Goal: Task Accomplishment & Management: Manage account settings

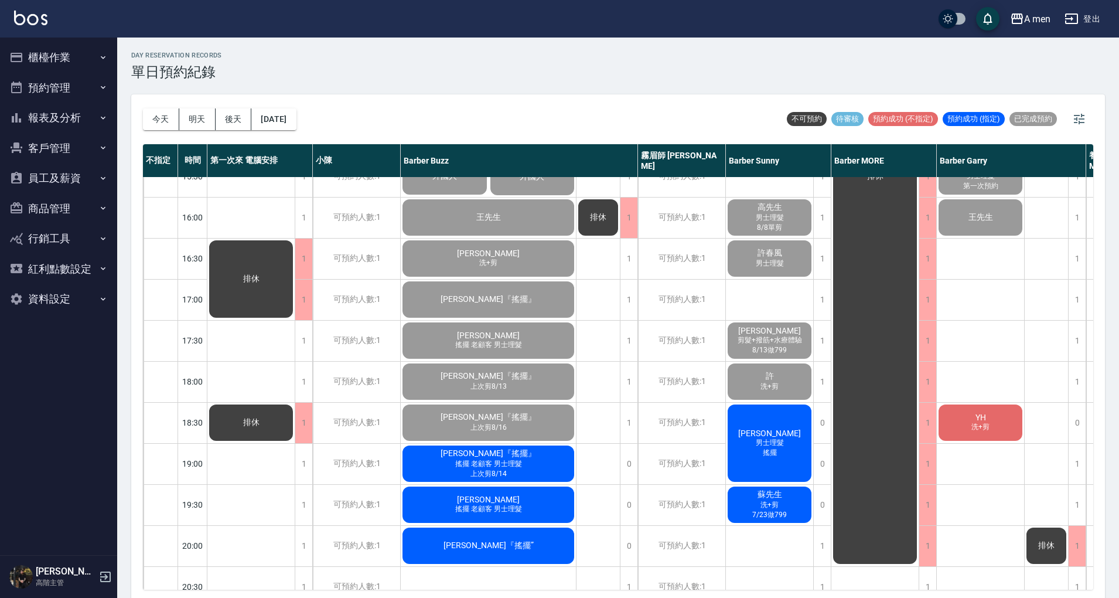
scroll to position [390, 236]
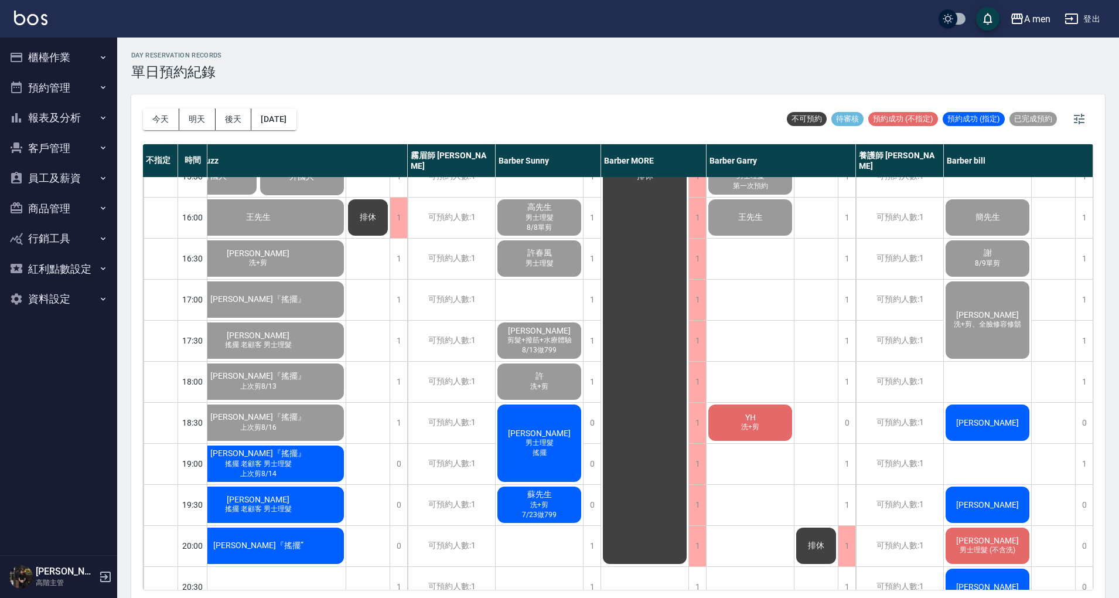
click at [771, 355] on div "曲江山 洗+剪 7/17做799 建億 剪髮+臉部撥筋體驗 Victor Chen 楊程之 Justin 洗+剪、男士修眉 周君威 男士理髮 第一次預約 王先…" at bounding box center [751, 299] width 88 height 1025
click at [745, 413] on span "YH" at bounding box center [750, 417] width 15 height 9
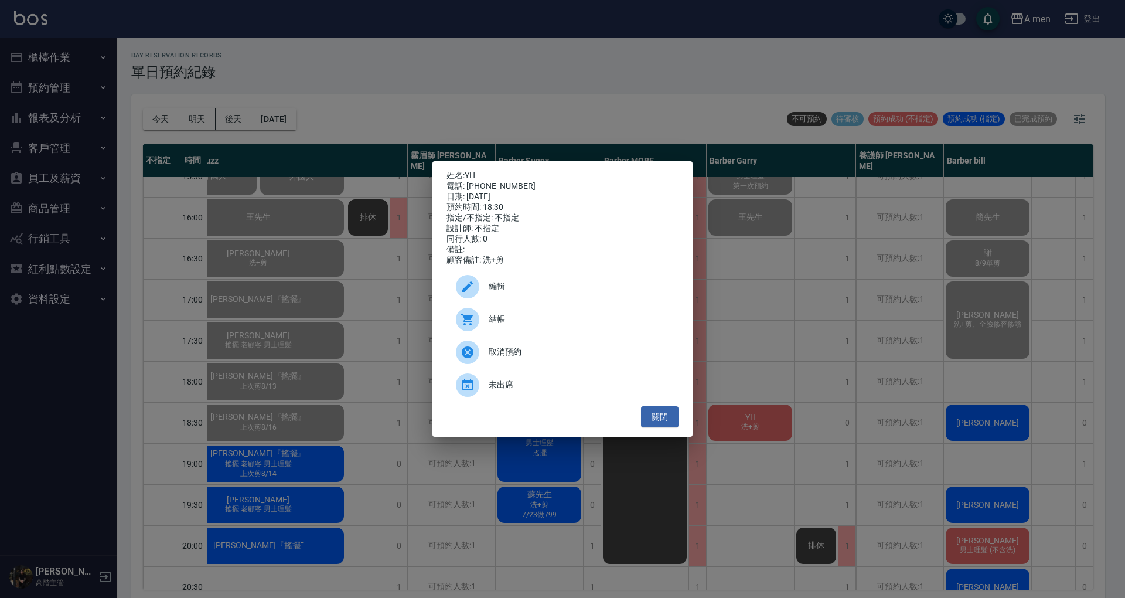
click at [574, 325] on span "結帳" at bounding box center [579, 319] width 180 height 12
drag, startPoint x: 666, startPoint y: 428, endPoint x: 673, endPoint y: 430, distance: 7.2
click at [666, 428] on button "關閉" at bounding box center [660, 417] width 38 height 22
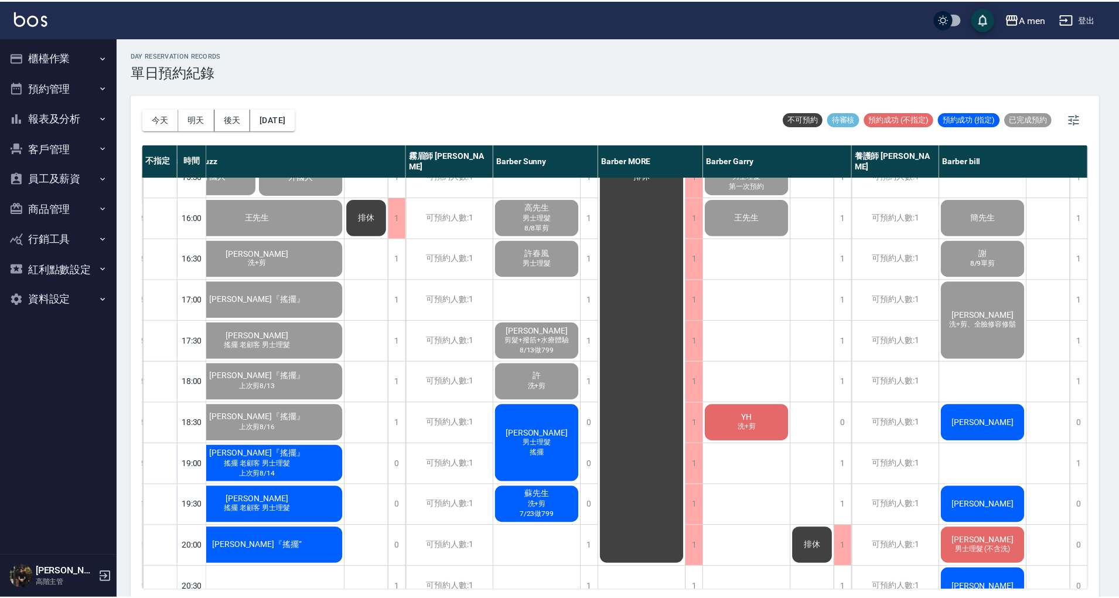
scroll to position [390, 230]
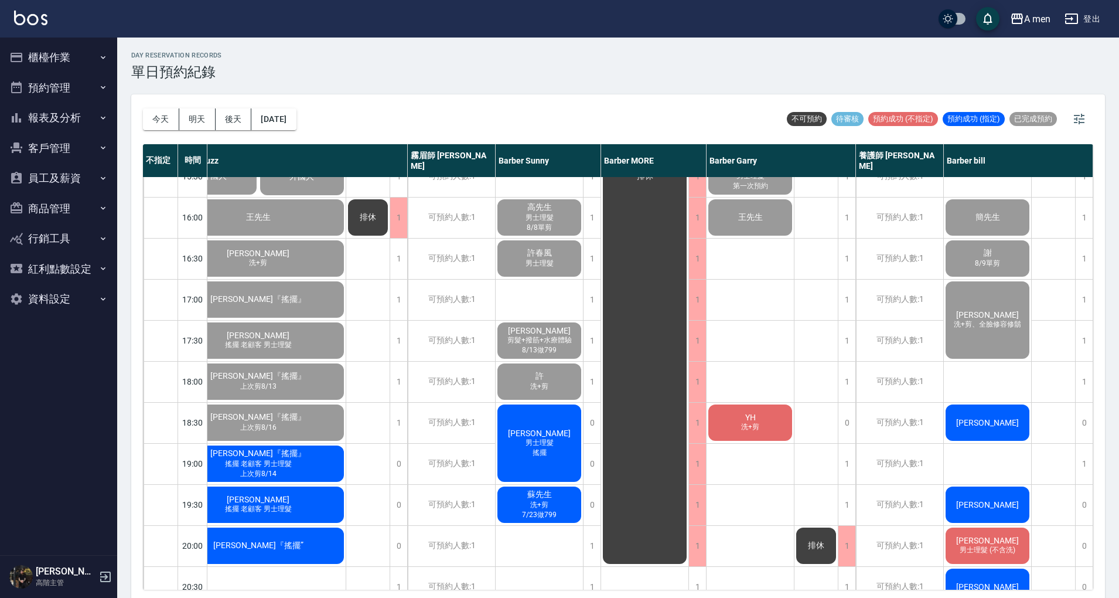
click at [770, 327] on div "曲江山 洗+剪 7/17做799 建億 剪髮+臉部撥筋體驗 Victor Chen 楊程之 Justin 洗+剪、男士修眉 周君威 男士理髮 第一次預約 王先…" at bounding box center [751, 299] width 88 height 1025
click at [278, 469] on div "徐于凱『搖擺』 搖擺 老顧客 男士理髮 上次剪8/14" at bounding box center [258, 464] width 175 height 40
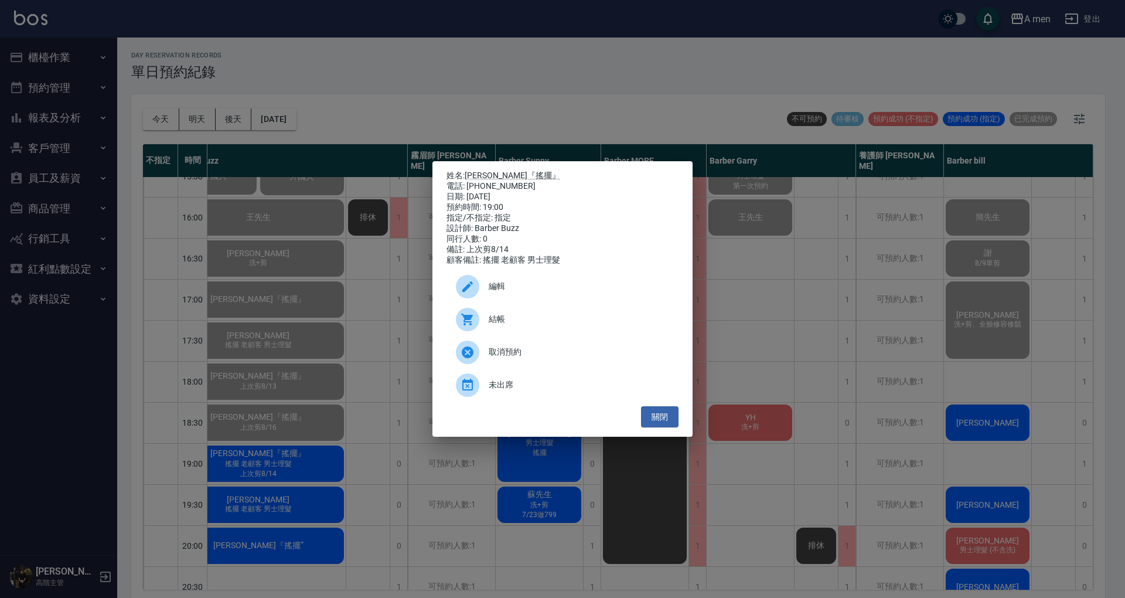
click at [519, 325] on span "結帳" at bounding box center [579, 319] width 180 height 12
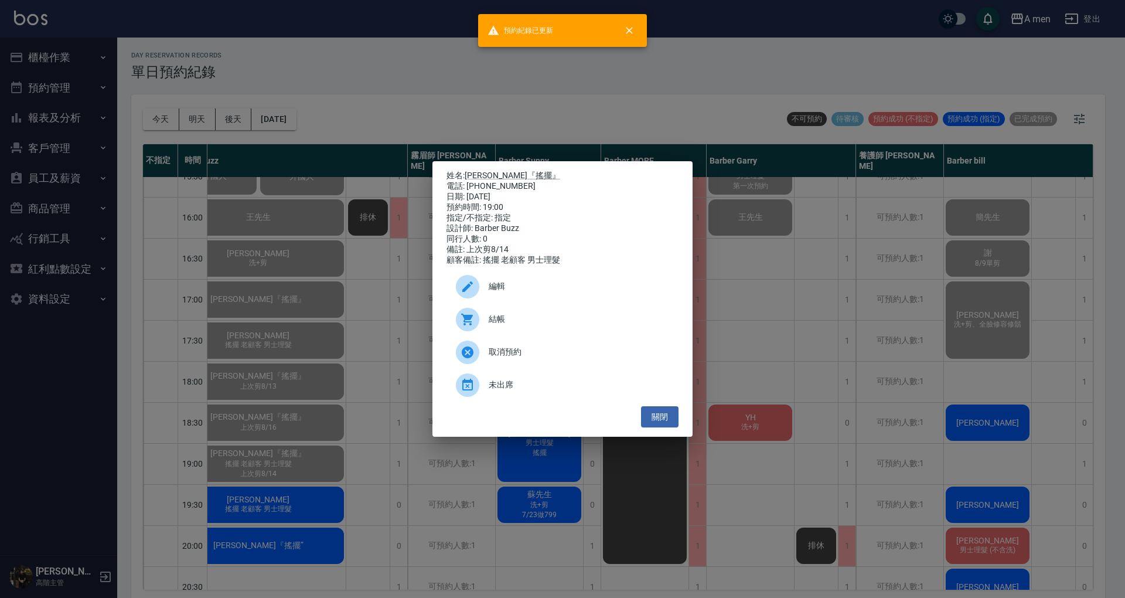
click at [660, 432] on div "姓名: 徐于凱『搖擺』 電話: 0972896657 日期: 2025/09/12 預約時間: 19:00 指定/不指定: 指定 設計師: Barber Bu…" at bounding box center [562, 299] width 260 height 276
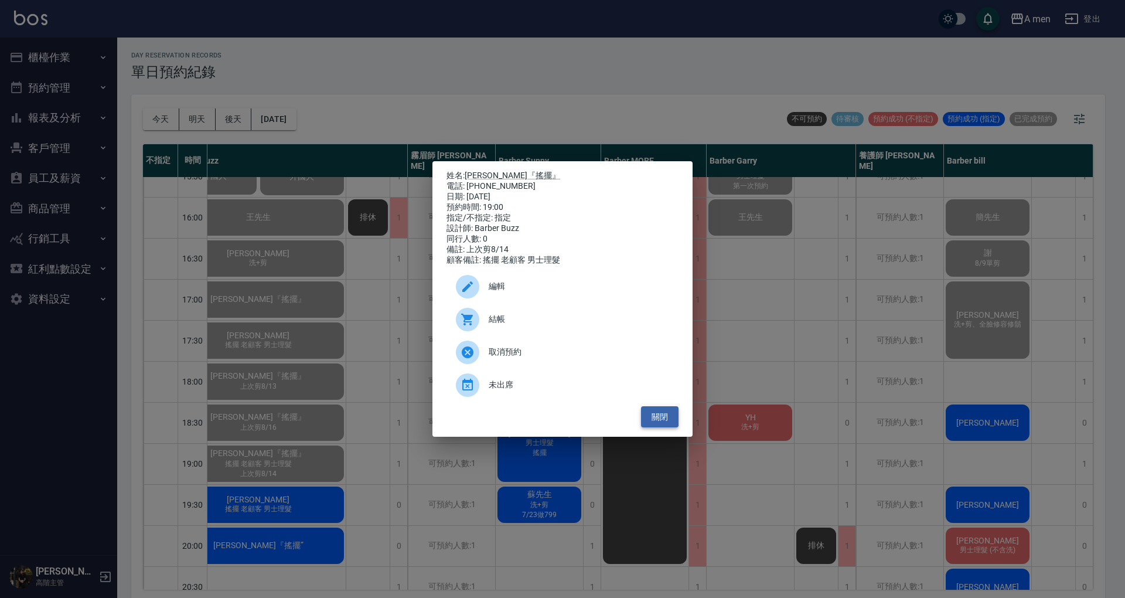
click at [656, 417] on button "關閉" at bounding box center [660, 417] width 38 height 22
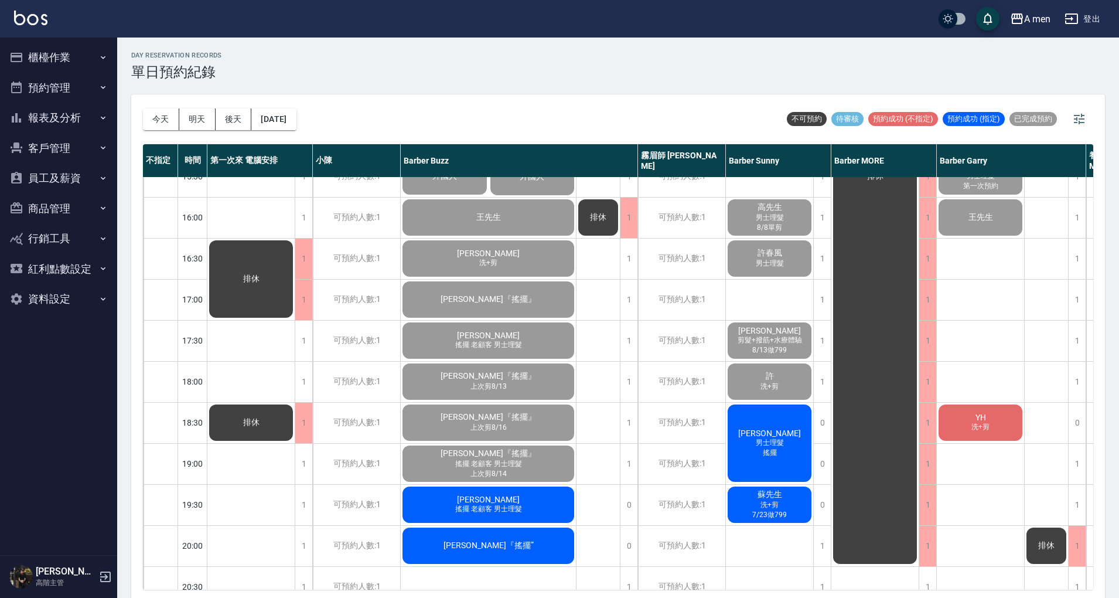
scroll to position [390, 236]
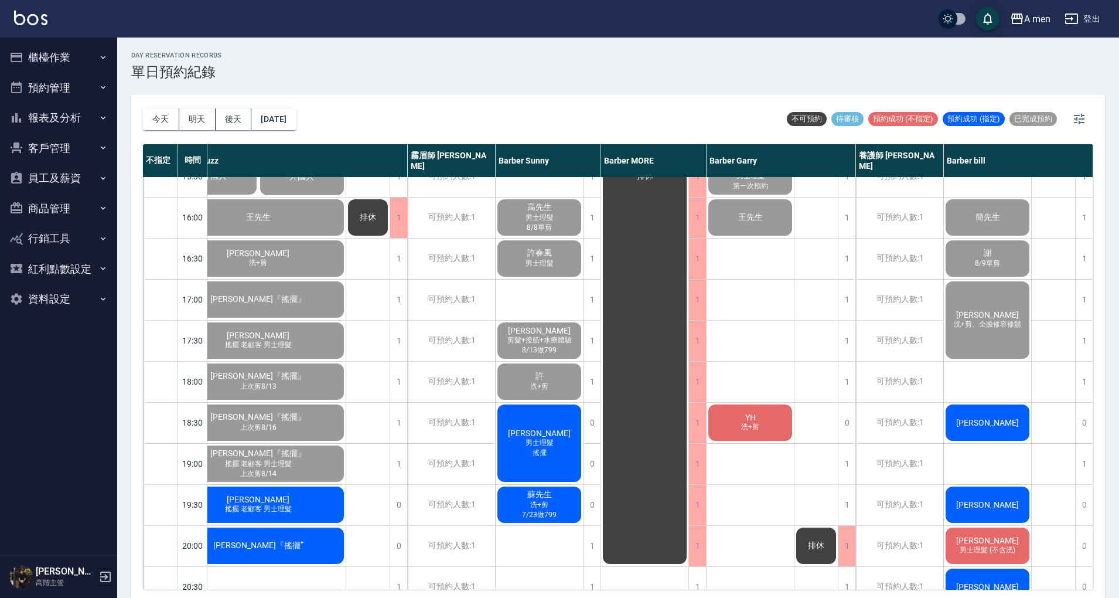
click at [721, 478] on div "曲江山 洗+剪 7/17做799 建億 剪髮+臉部撥筋體驗 [PERSON_NAME] [PERSON_NAME] [PERSON_NAME]之 [PERSO…" at bounding box center [751, 299] width 88 height 1025
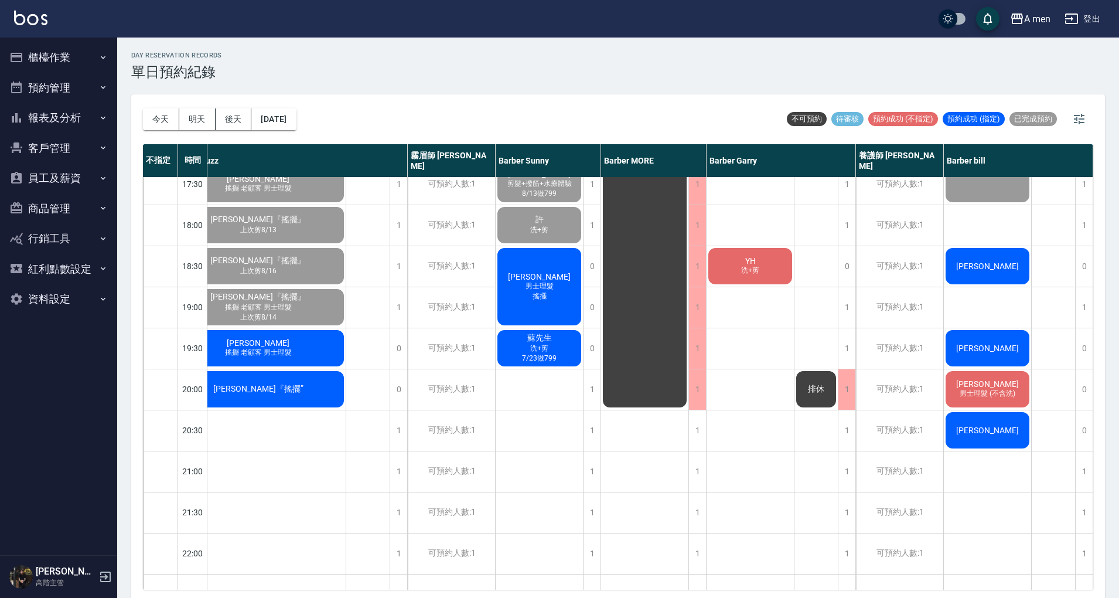
click at [754, 286] on div "曲江山 洗+剪 7/17做799 建億 剪髮+臉部撥筋體驗 [PERSON_NAME] [PERSON_NAME] [PERSON_NAME]之 [PERSO…" at bounding box center [751, 142] width 88 height 1025
click at [759, 274] on div "YH 洗+剪" at bounding box center [750, 266] width 87 height 40
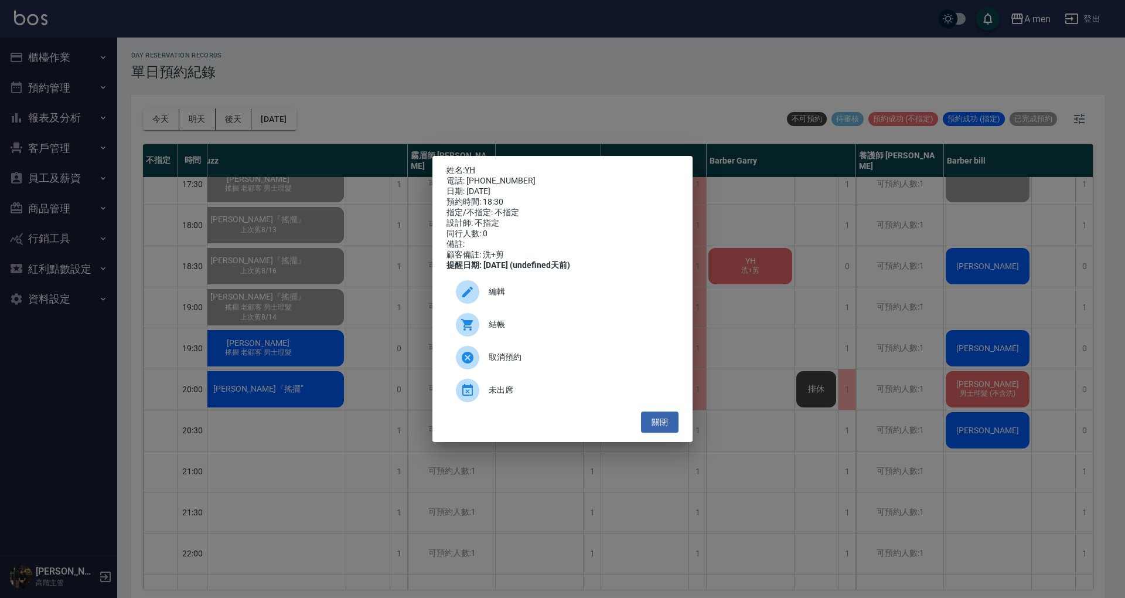
click at [597, 318] on div "結帳" at bounding box center [563, 324] width 232 height 33
drag, startPoint x: 669, startPoint y: 432, endPoint x: 619, endPoint y: 357, distance: 90.0
click at [667, 432] on button "關閉" at bounding box center [660, 422] width 38 height 22
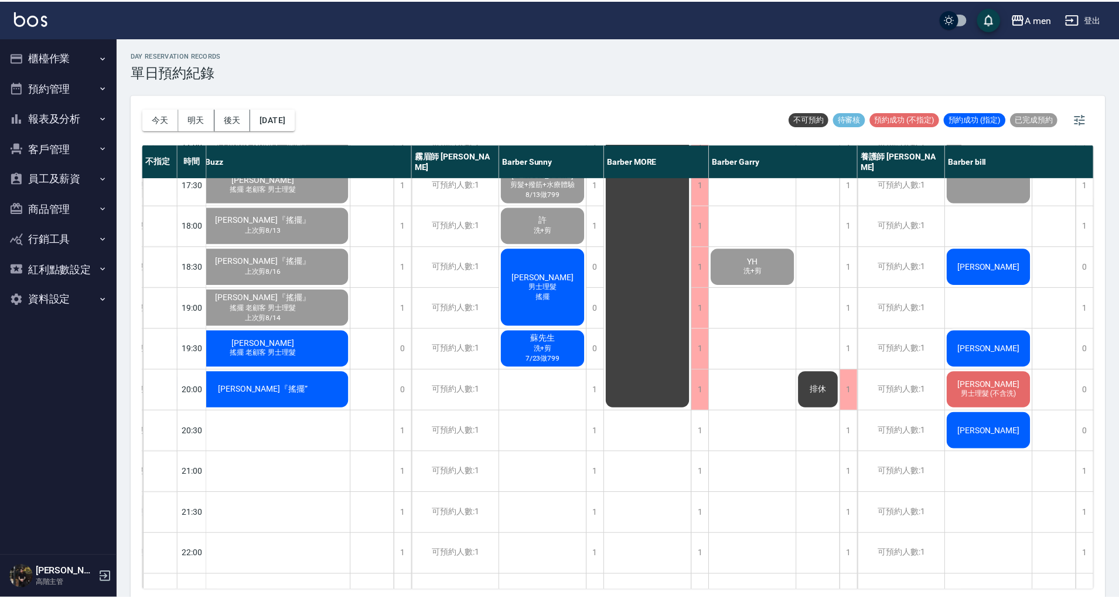
scroll to position [547, 230]
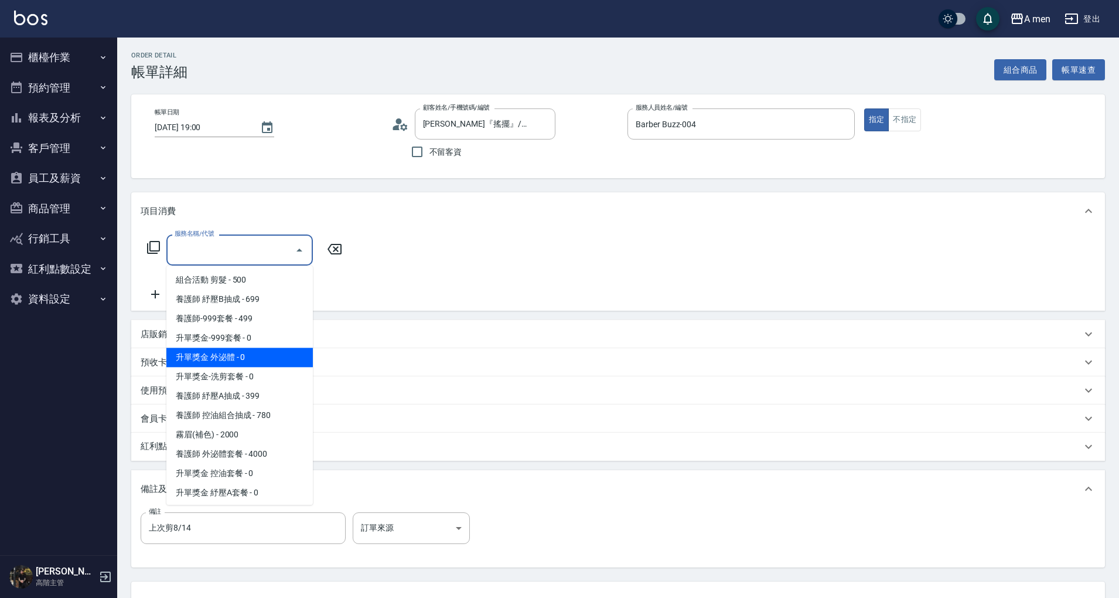
scroll to position [156, 0]
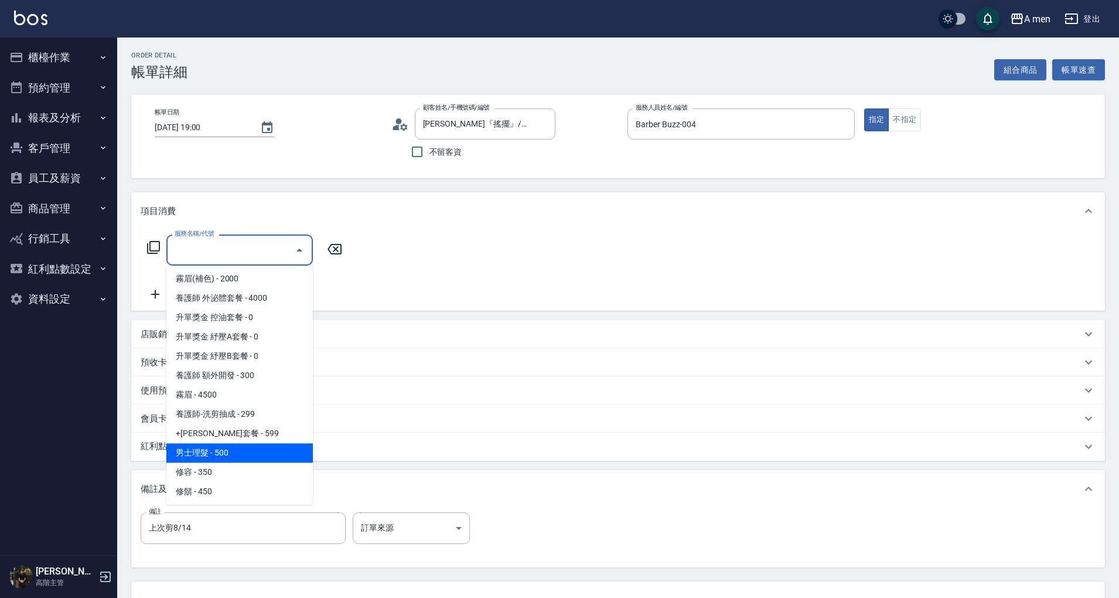
click at [244, 444] on span "男士理髮 - 500" at bounding box center [239, 452] width 146 height 19
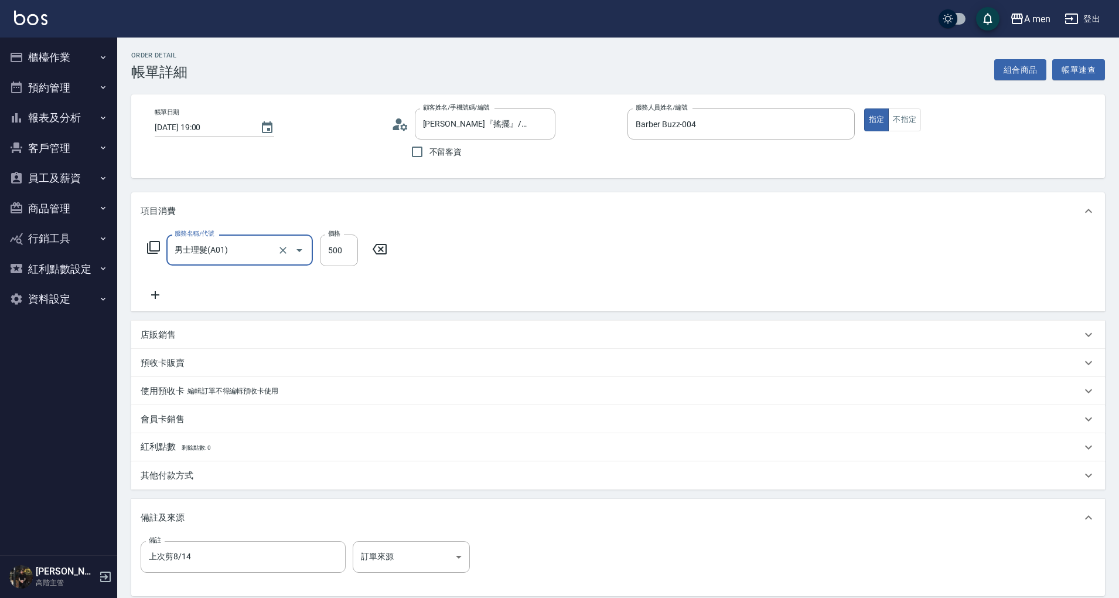
type input "男士理髮(A01)"
click at [352, 255] on input "500" at bounding box center [339, 250] width 38 height 32
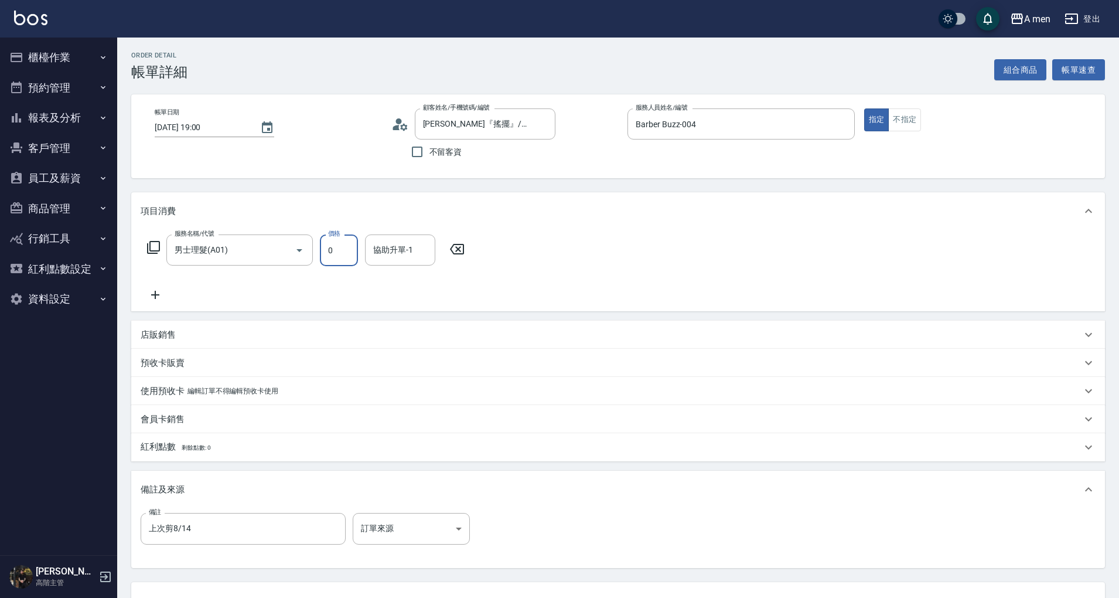
click at [343, 254] on input "0" at bounding box center [339, 250] width 38 height 32
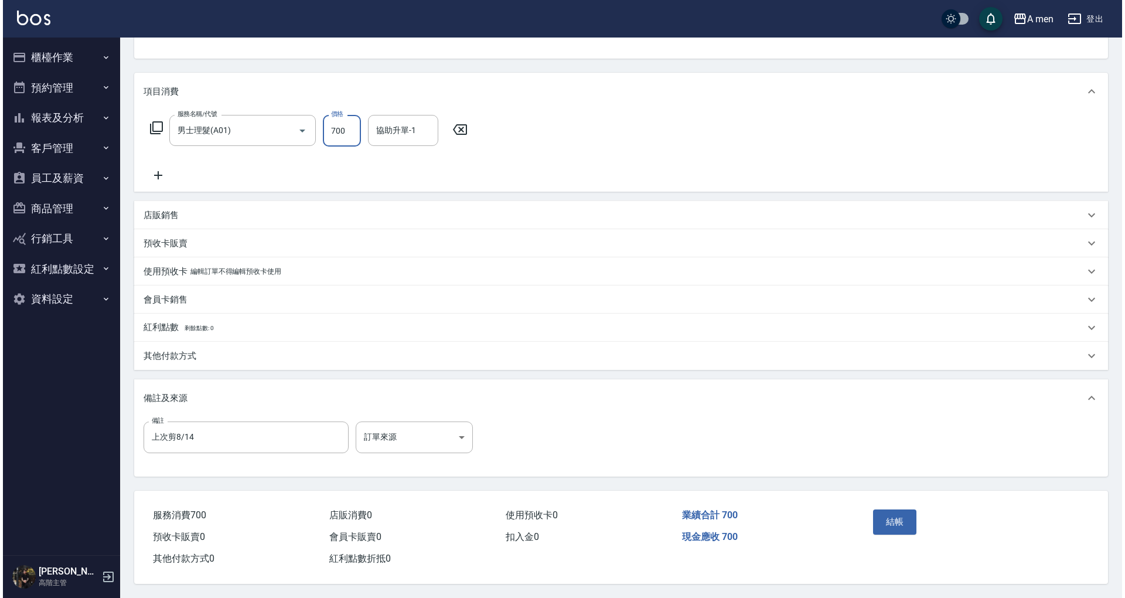
scroll to position [124, 0]
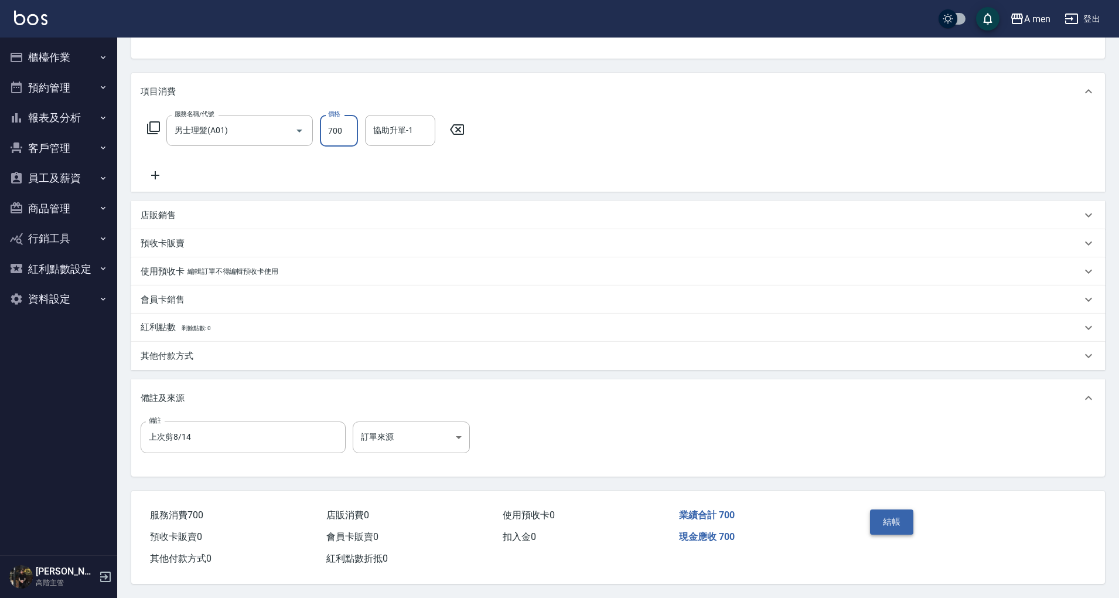
type input "700"
click at [886, 517] on button "結帳" at bounding box center [892, 521] width 44 height 25
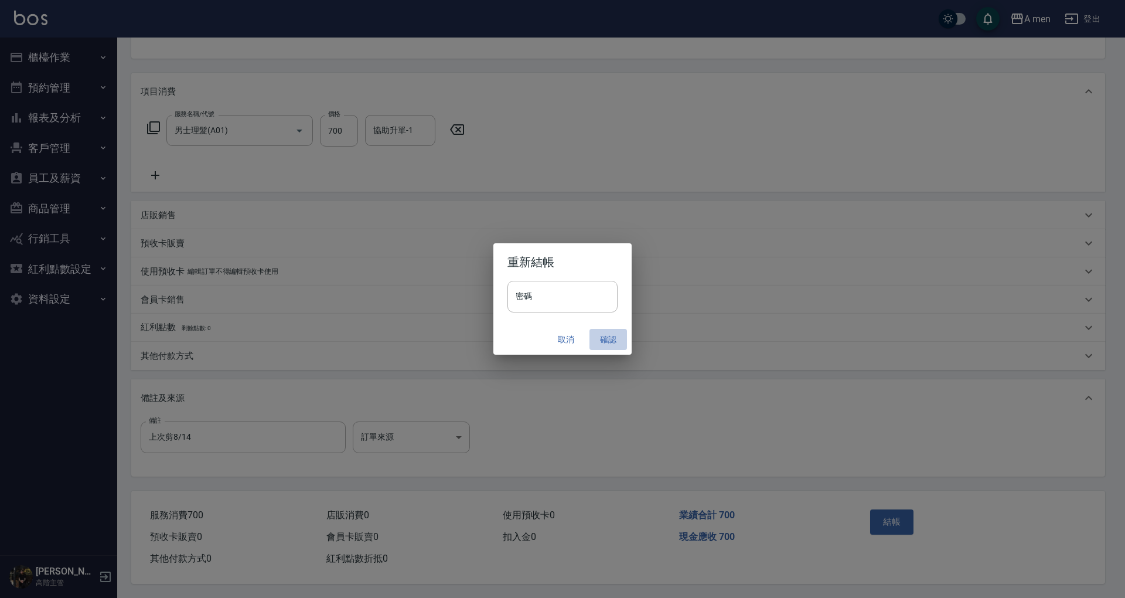
click at [606, 341] on button "確認" at bounding box center [608, 340] width 38 height 22
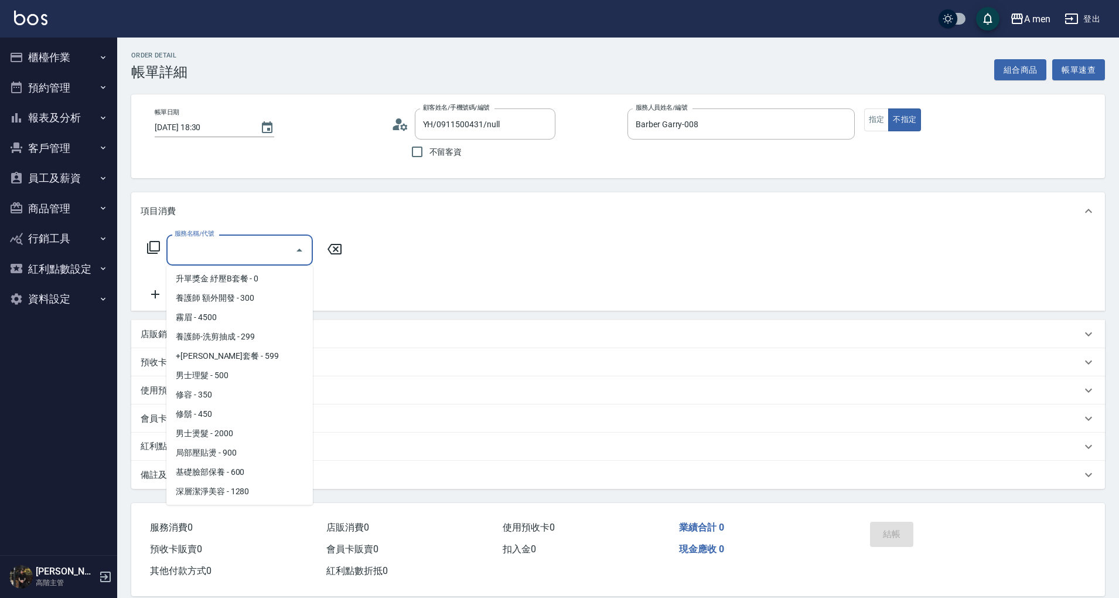
scroll to position [234, 0]
click at [1031, 75] on button "組合商品" at bounding box center [1020, 70] width 53 height 22
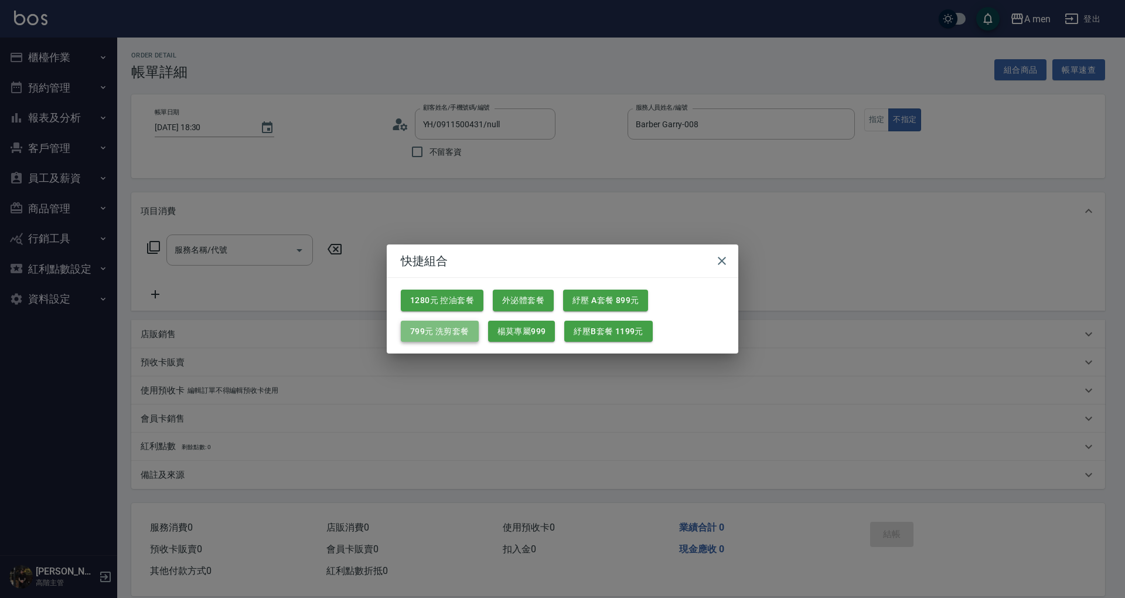
click at [458, 336] on button "799元 洗剪套餐" at bounding box center [440, 332] width 78 height 22
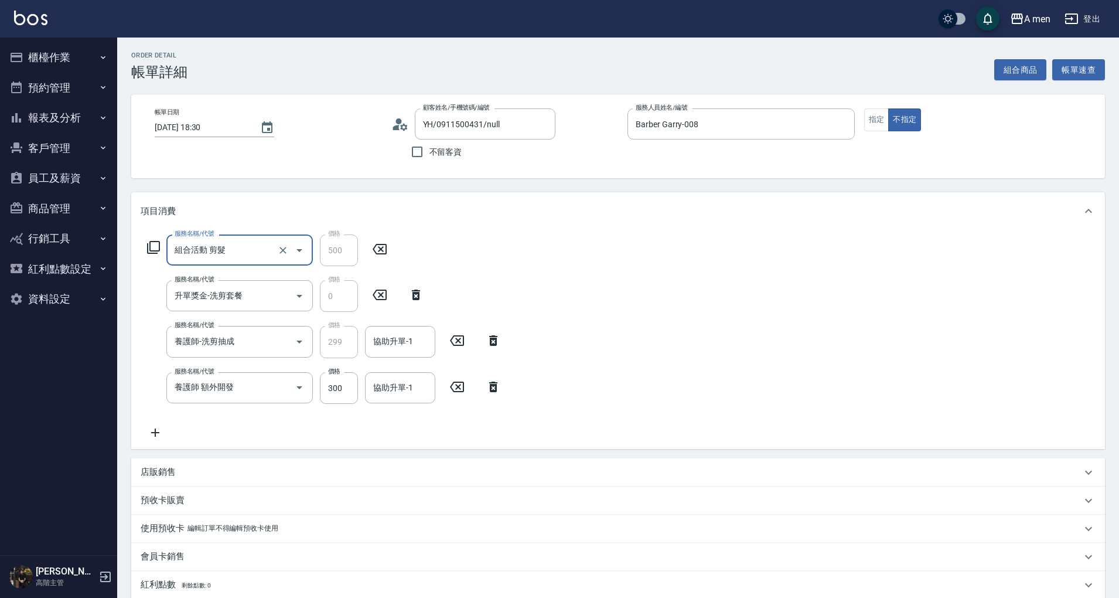
click at [499, 387] on icon at bounding box center [493, 387] width 29 height 14
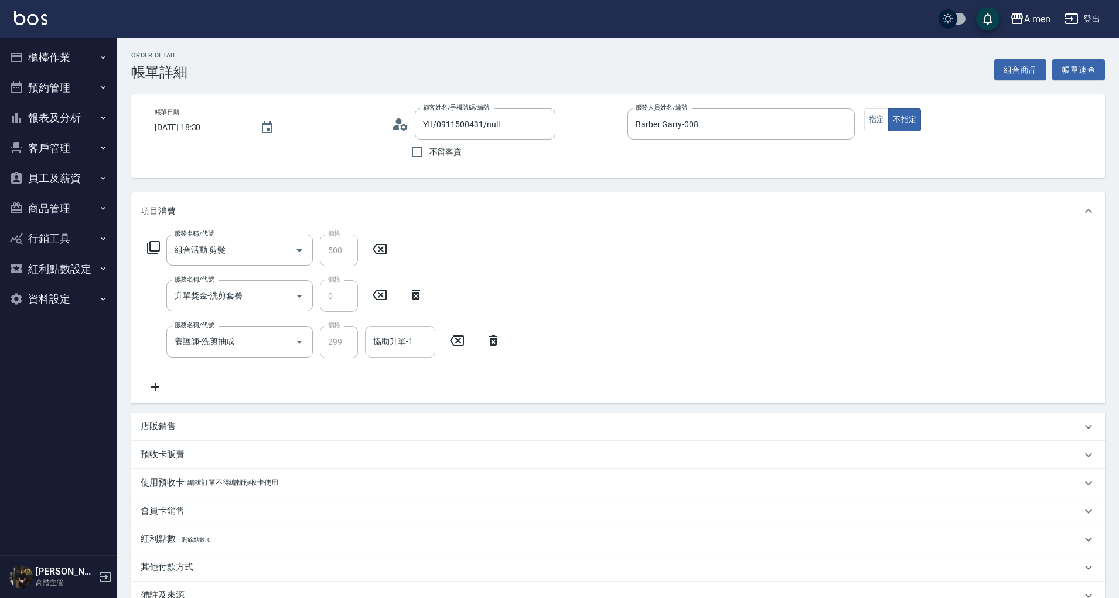
click at [389, 349] on input "協助升單-1" at bounding box center [400, 341] width 60 height 21
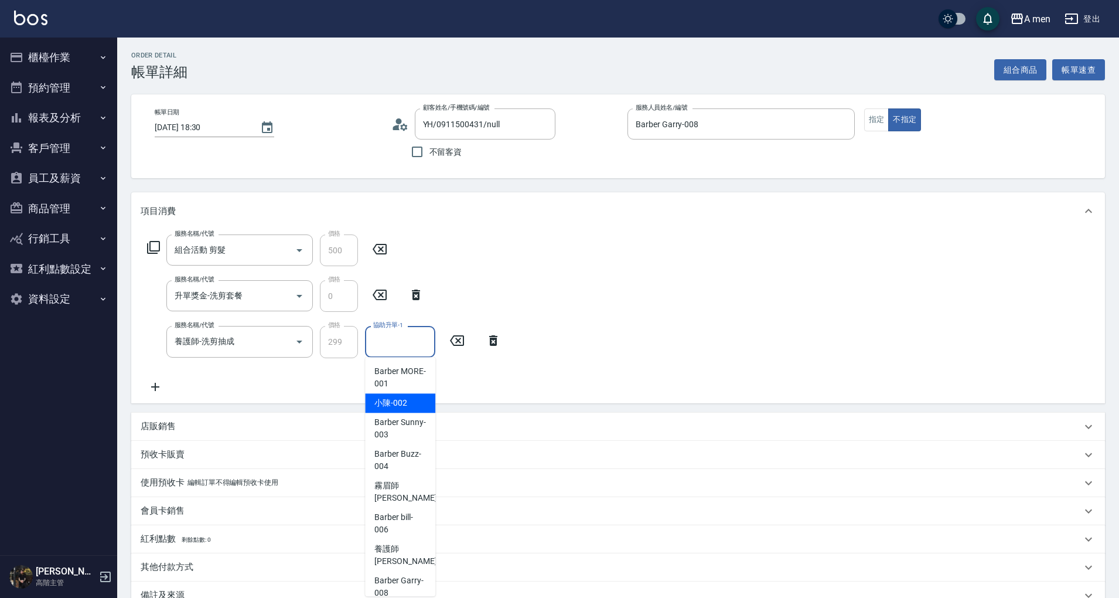
click at [404, 408] on span "小陳 -002" at bounding box center [390, 403] width 33 height 12
type input "小陳-002"
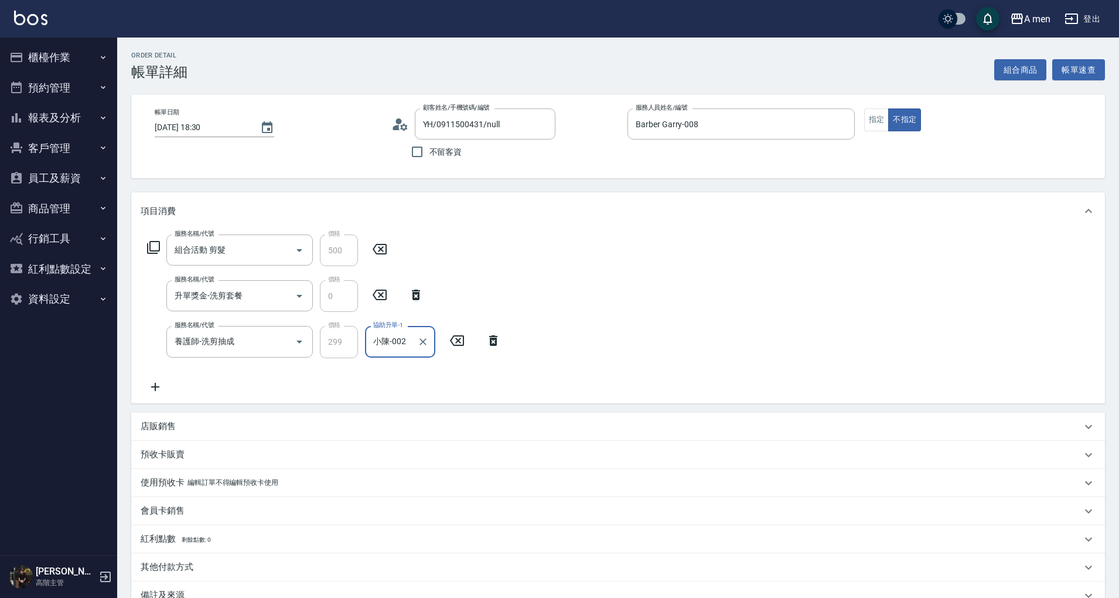
click at [683, 348] on div "服務名稱/代號 組合活動 剪髮 服務名稱/代號 價格 500 價格 服務名稱/代號 升單獎金-洗剪套餐 服務名稱/代號 價格 0 價格 服務名稱/代號 養護師…" at bounding box center [618, 316] width 974 height 173
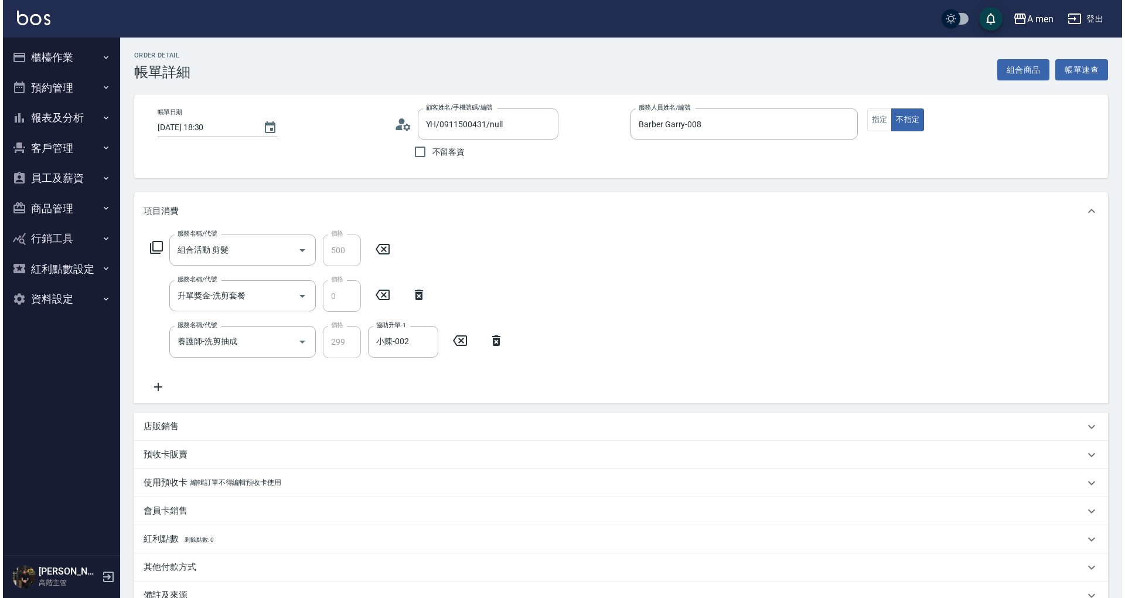
scroll to position [137, 0]
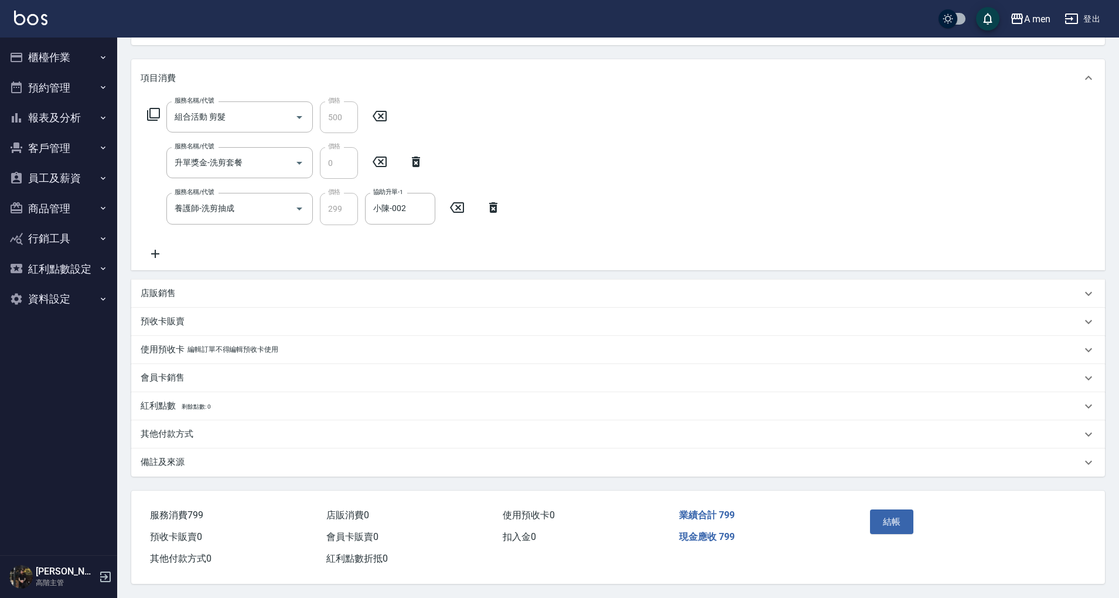
click at [902, 531] on div "結帳" at bounding box center [918, 530] width 106 height 51
click at [908, 517] on button "結帳" at bounding box center [892, 521] width 44 height 25
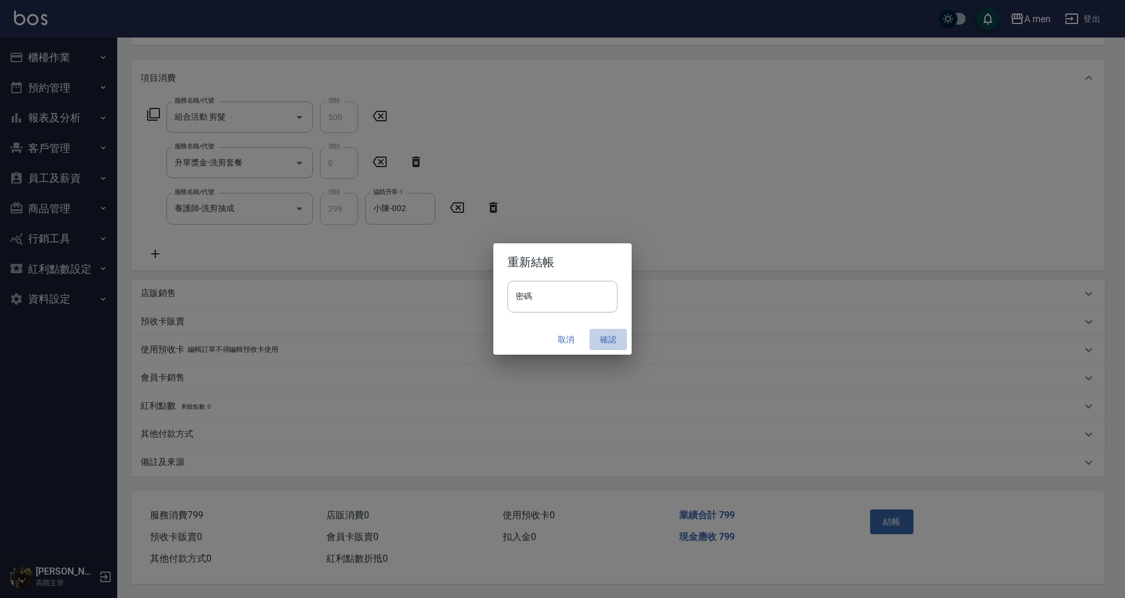
click at [606, 343] on button "確認" at bounding box center [608, 340] width 38 height 22
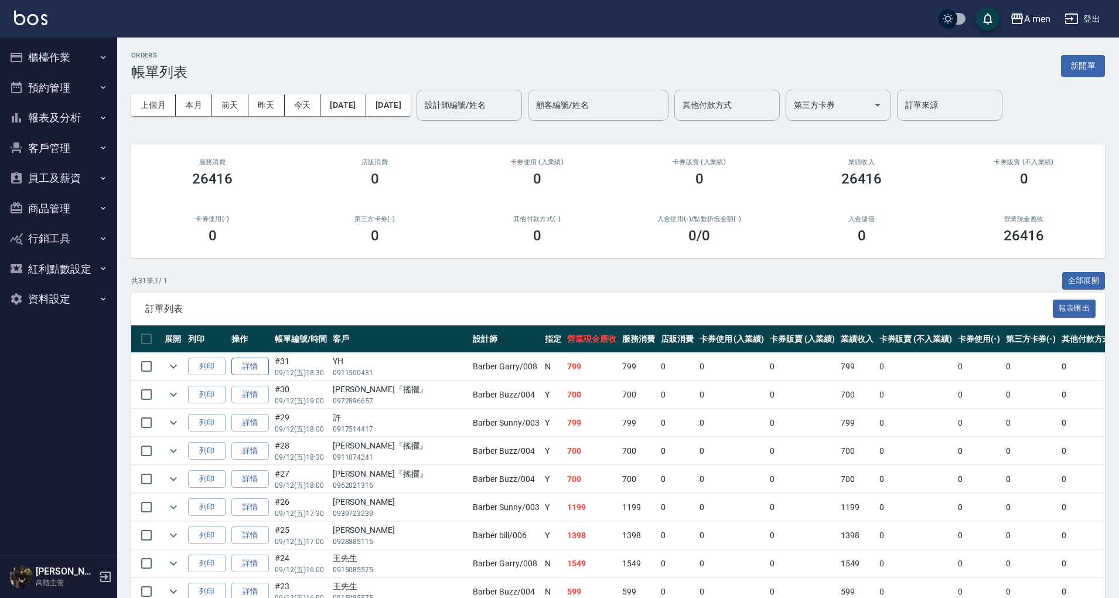
click at [257, 369] on link "詳情" at bounding box center [250, 366] width 38 height 18
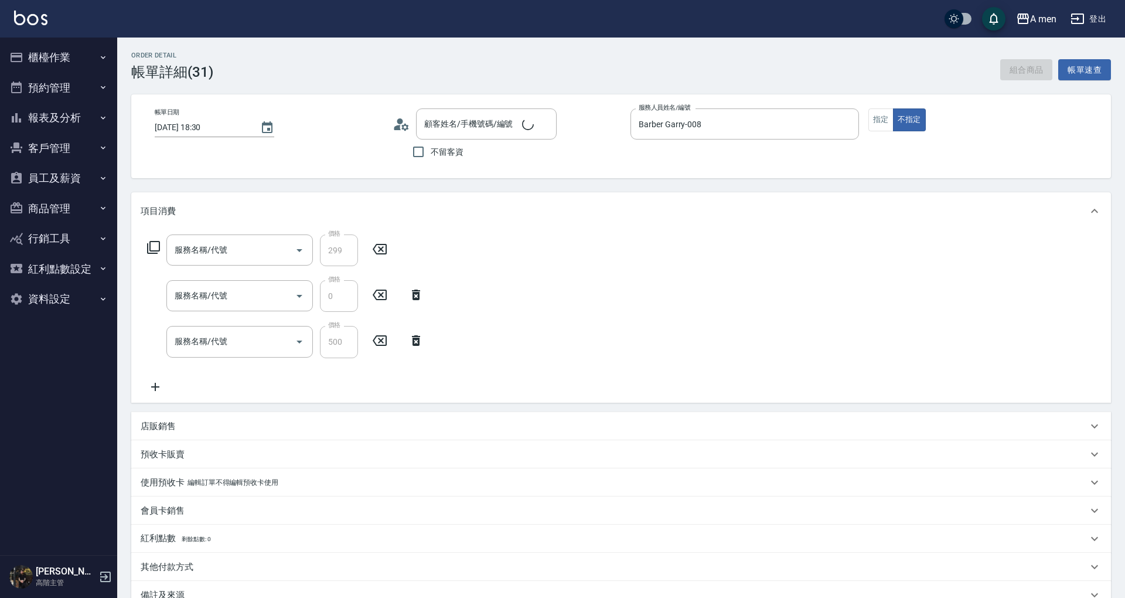
type input "2025/09/12 18:30"
type input "Barber Garry-008"
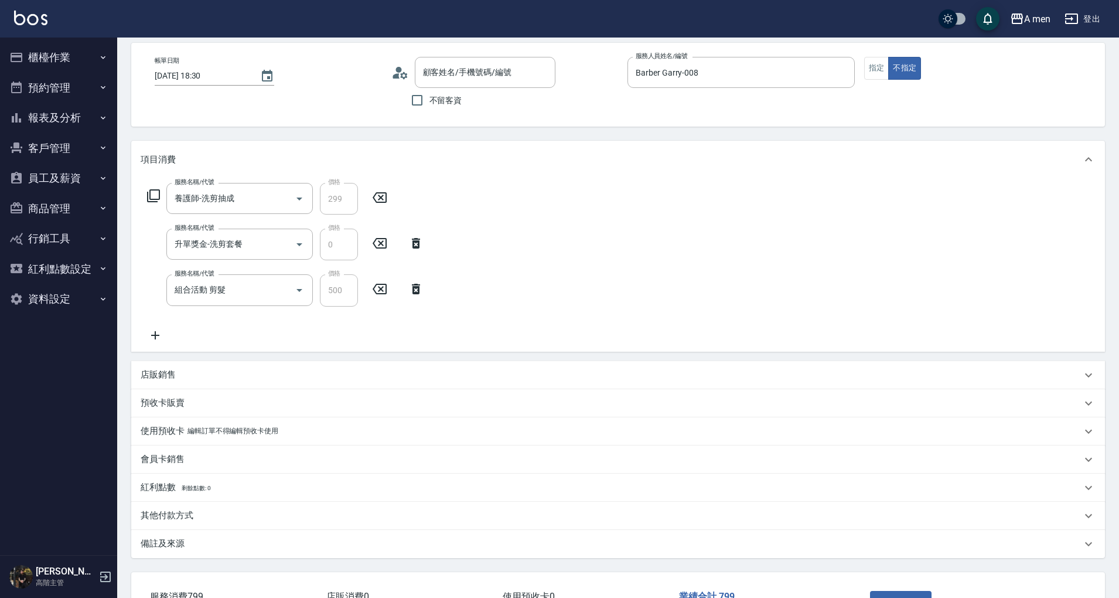
type input "YH/0911500431/null"
type input "養護師-洗剪抽成"
type input "升單獎金-洗剪套餐"
type input "組合活動 剪髮"
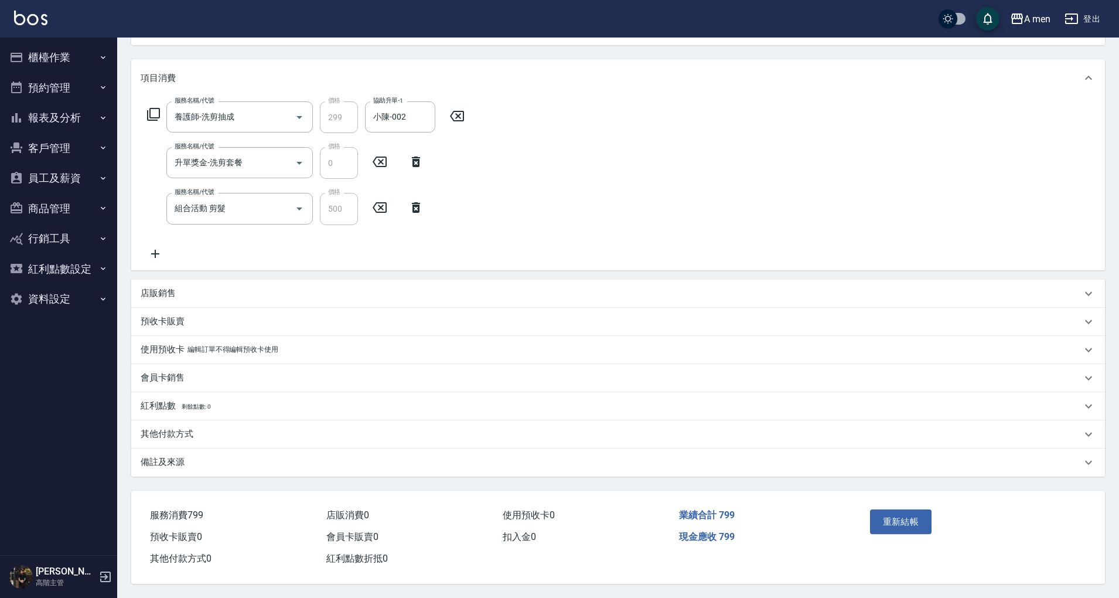
drag, startPoint x: 223, startPoint y: 435, endPoint x: 212, endPoint y: 461, distance: 28.1
click at [223, 434] on div "其他付款方式" at bounding box center [611, 434] width 941 height 12
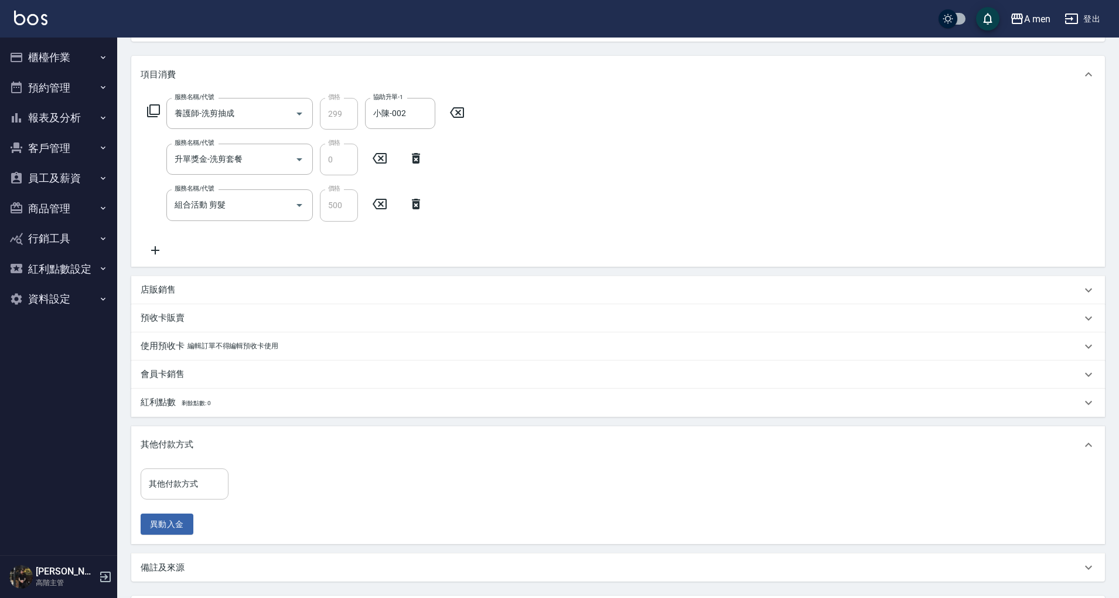
click at [196, 489] on input "其他付款方式" at bounding box center [184, 483] width 77 height 21
click at [196, 547] on span "轉帳" at bounding box center [185, 552] width 88 height 19
type input "轉帳"
click at [251, 483] on input "0" at bounding box center [280, 484] width 88 height 32
click at [224, 486] on div "其他付款方式 轉帳 其他付款方式 轉帳金額 0 轉帳金額" at bounding box center [236, 484] width 190 height 32
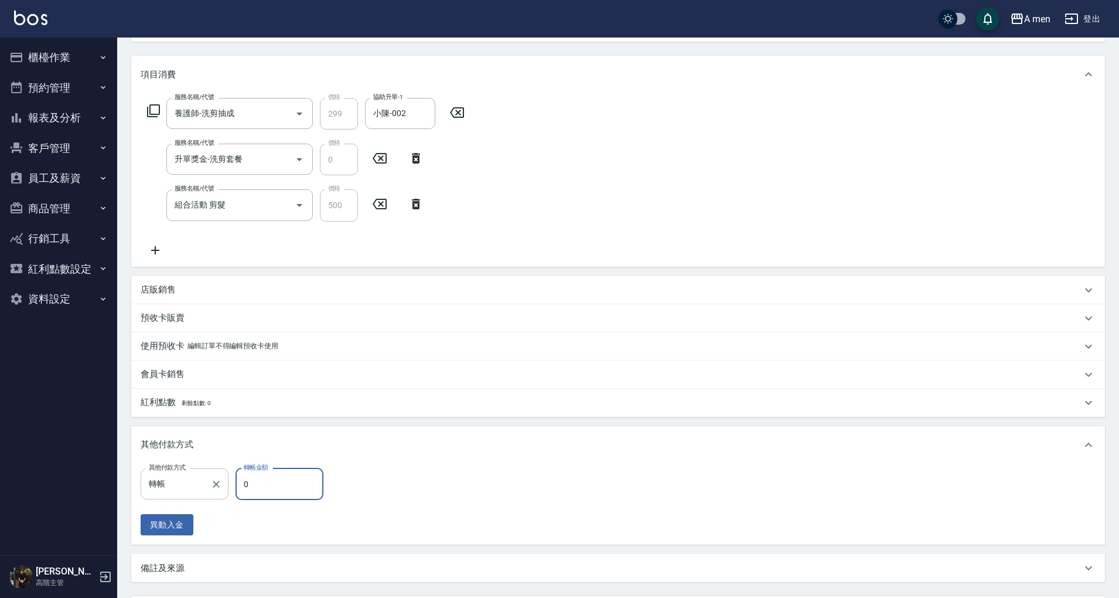
type input "0"
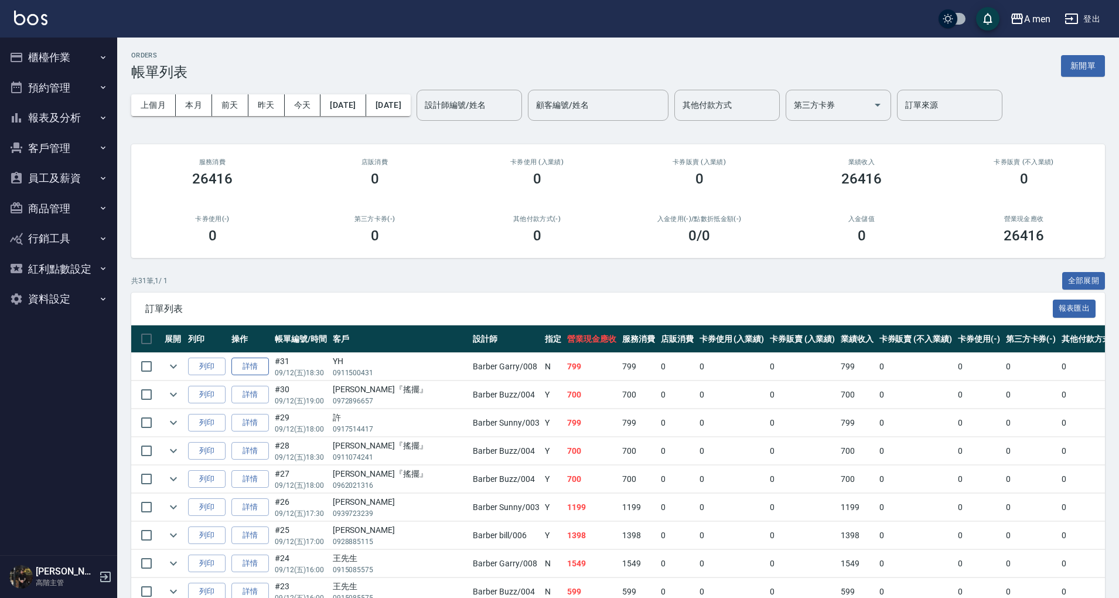
click at [260, 363] on link "詳情" at bounding box center [250, 366] width 38 height 18
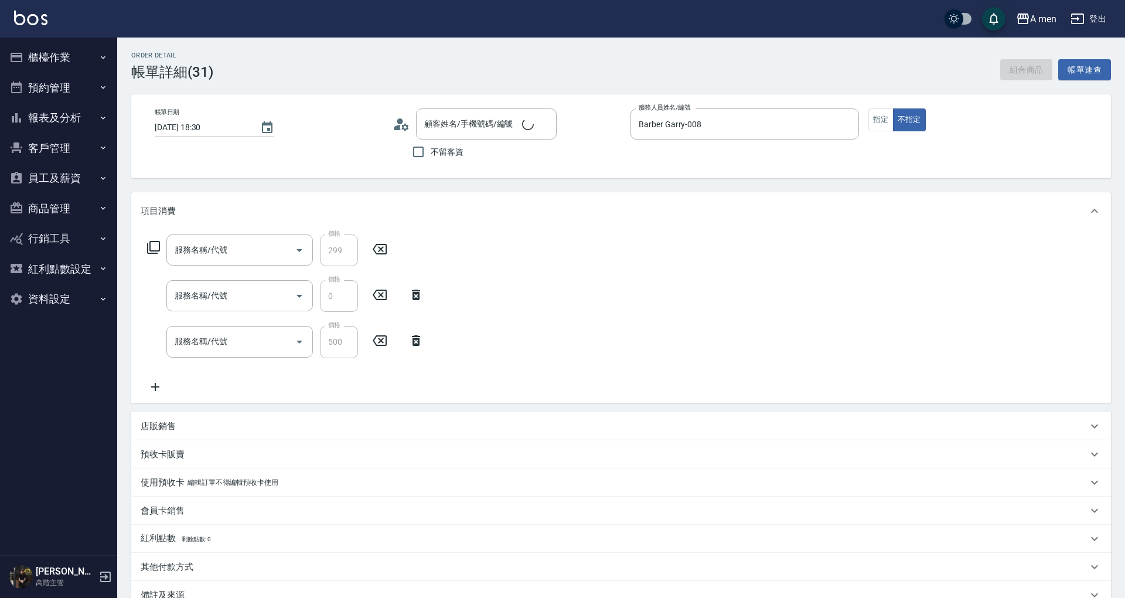
type input "2025/09/12 18:30"
type input "Barber Garry-008"
type input "養護師-洗剪抽成"
type input "升單獎金-洗剪套餐"
type input "組合活動 剪髮"
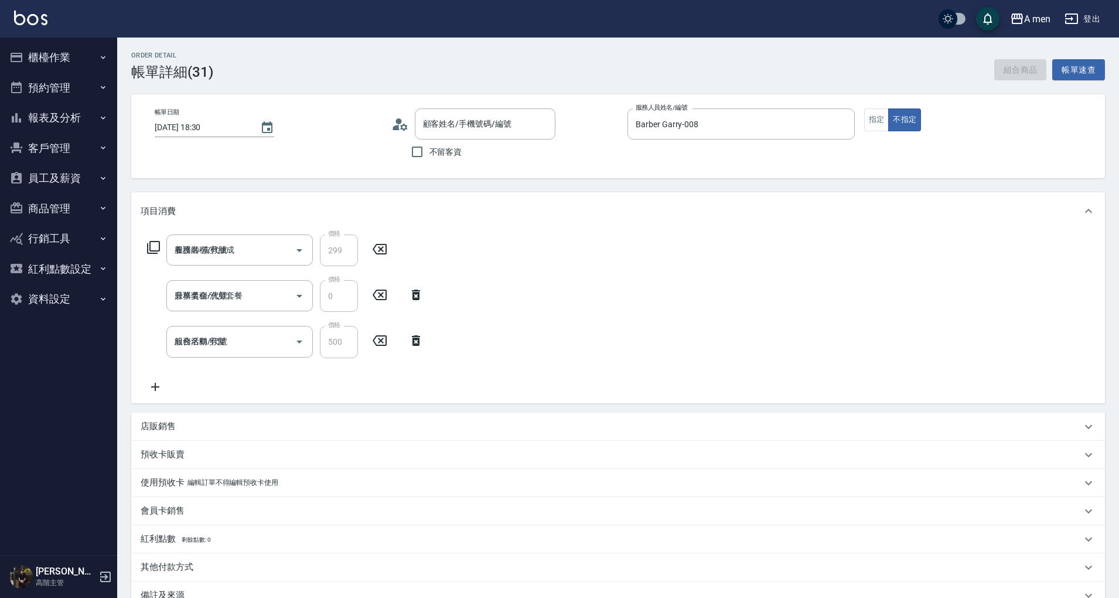
scroll to position [137, 0]
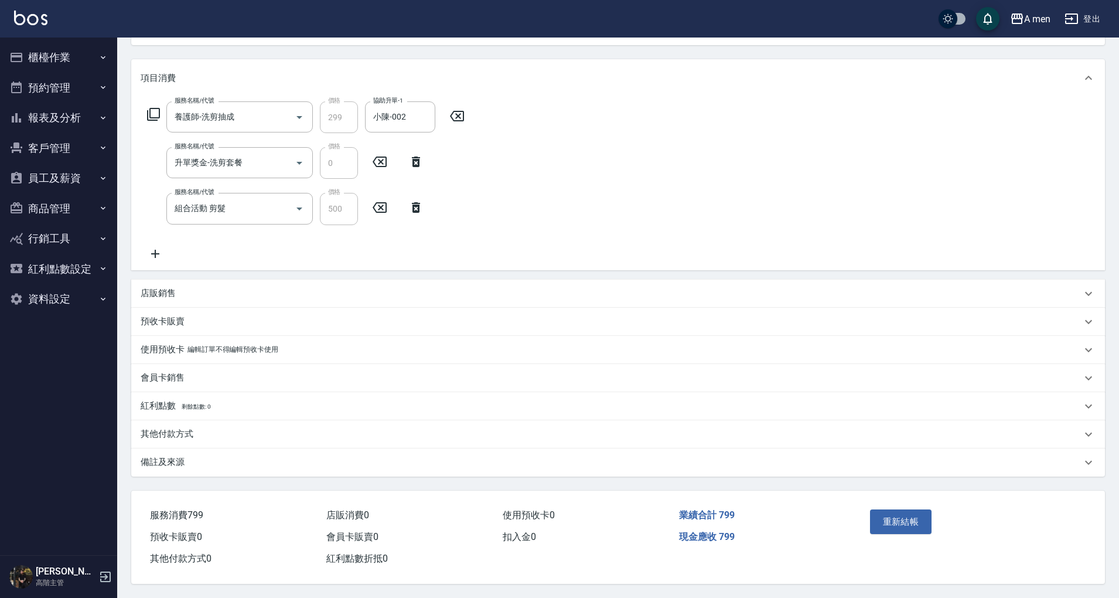
type input "YH/0911500431/null"
click at [263, 428] on div "其他付款方式" at bounding box center [611, 434] width 941 height 12
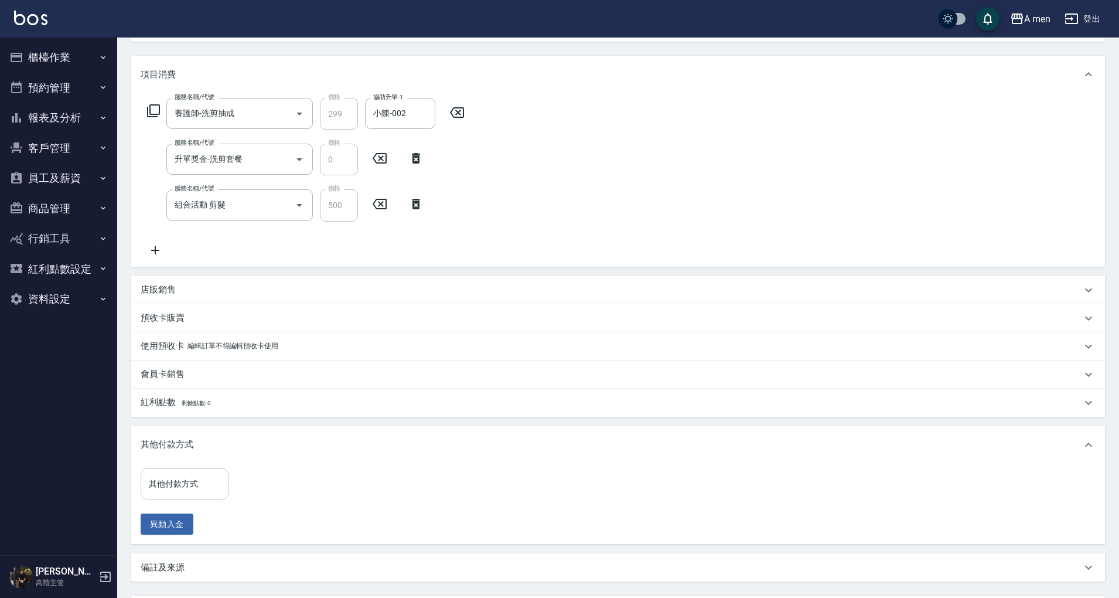
click at [217, 485] on input "其他付款方式" at bounding box center [184, 483] width 77 height 21
drag, startPoint x: 192, startPoint y: 555, endPoint x: 246, endPoint y: 502, distance: 75.4
click at [192, 554] on span "轉帳" at bounding box center [185, 552] width 88 height 19
type input "轉帳"
drag, startPoint x: 262, startPoint y: 493, endPoint x: 178, endPoint y: 500, distance: 84.7
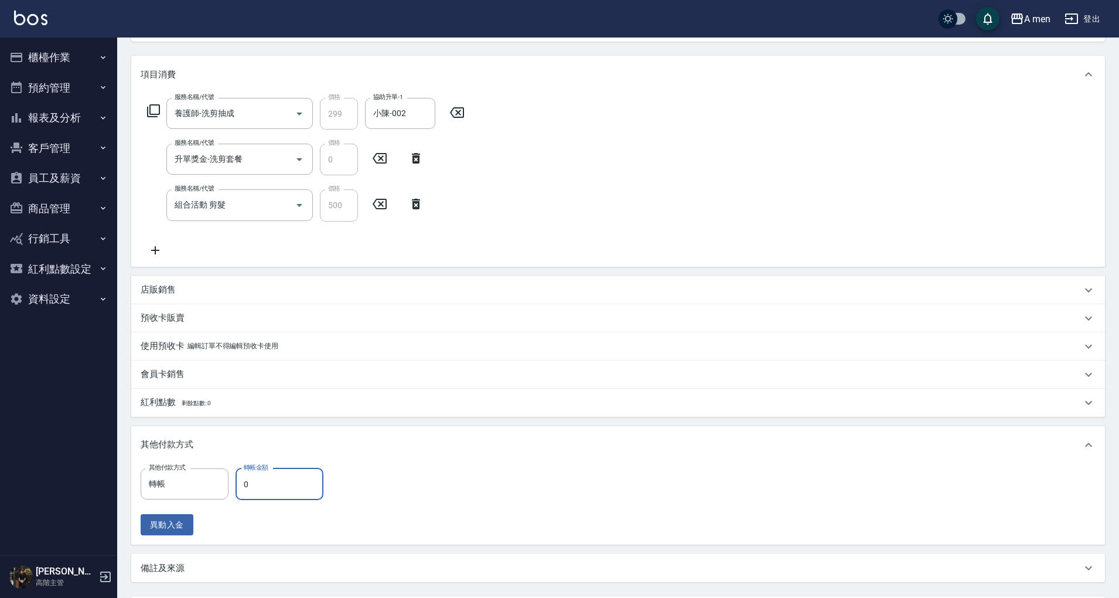
click at [211, 489] on div "其他付款方式 轉帳 其他付款方式 轉帳金額 0 轉帳金額" at bounding box center [236, 484] width 190 height 32
type input "0"
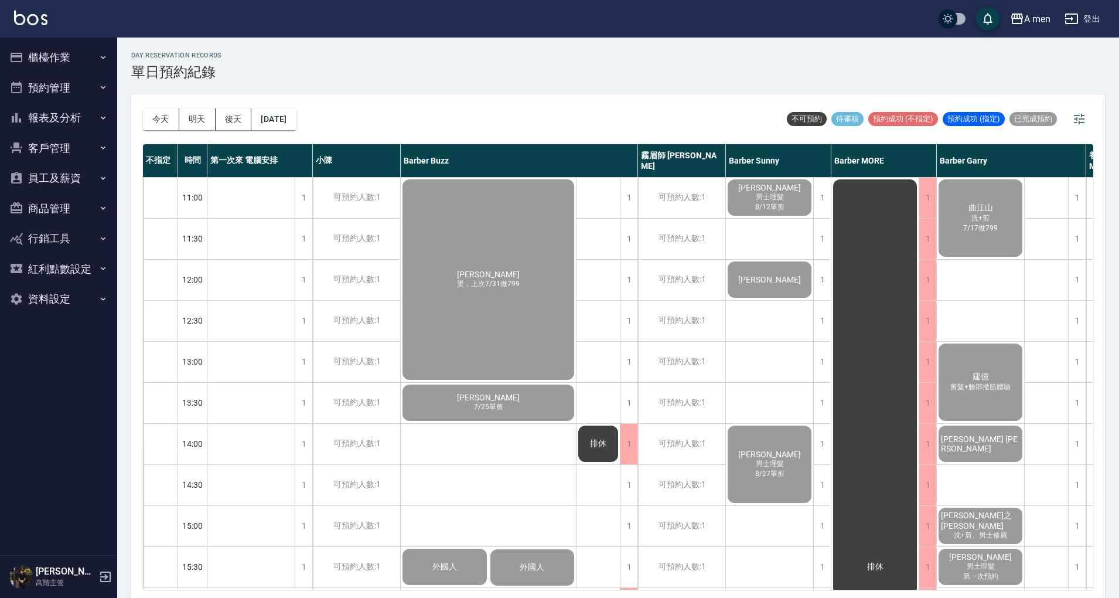
click at [64, 62] on button "櫃檯作業" at bounding box center [59, 57] width 108 height 30
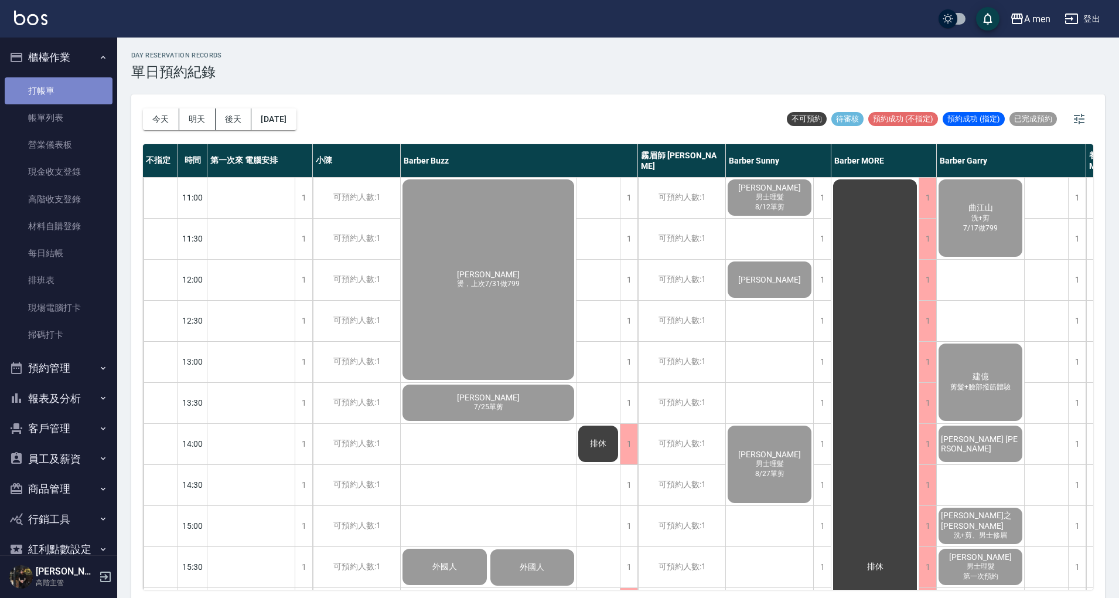
click at [74, 103] on link "打帳單" at bounding box center [59, 90] width 108 height 27
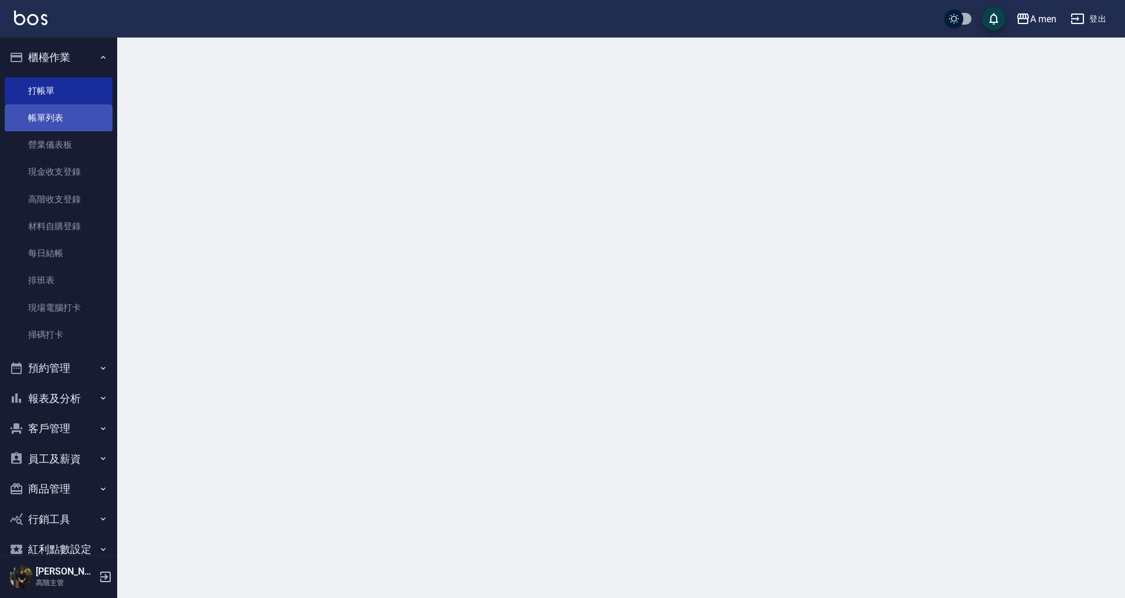
click at [80, 110] on link "帳單列表" at bounding box center [59, 117] width 108 height 27
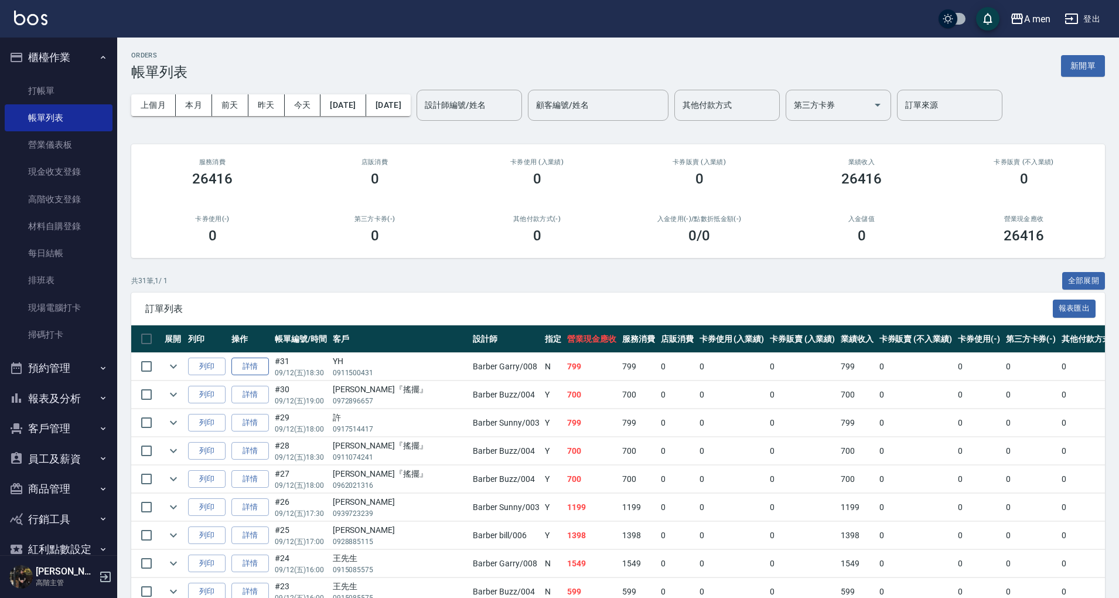
click at [244, 364] on link "詳情" at bounding box center [250, 366] width 38 height 18
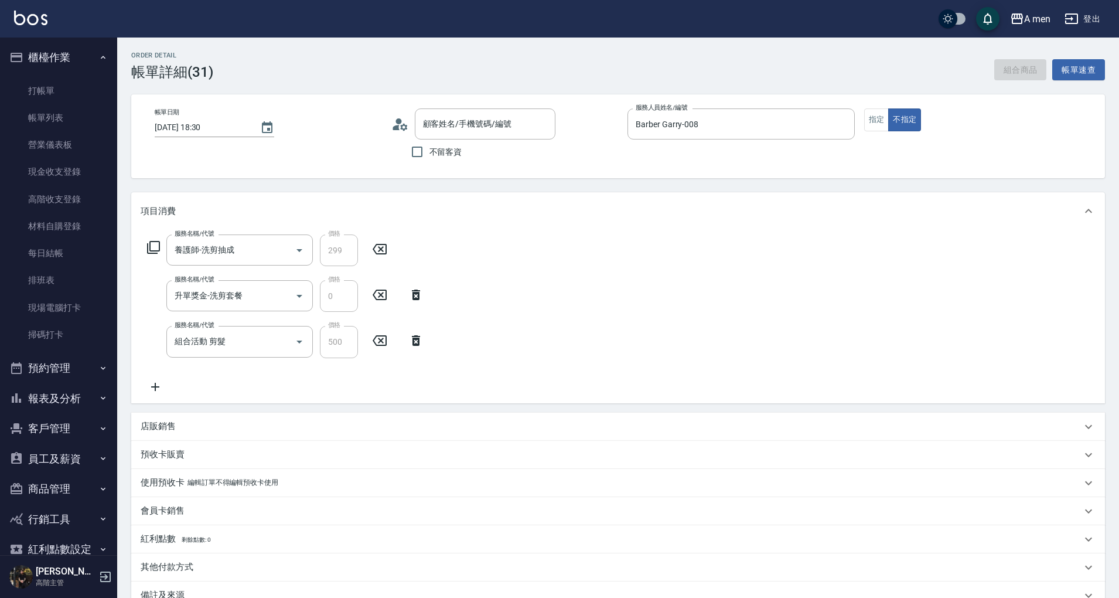
type input "2025/09/12 18:30"
type input "Barber Garry-008"
type input "養護師-洗剪抽成"
type input "升單獎金-洗剪套餐"
type input "組合活動 剪髮"
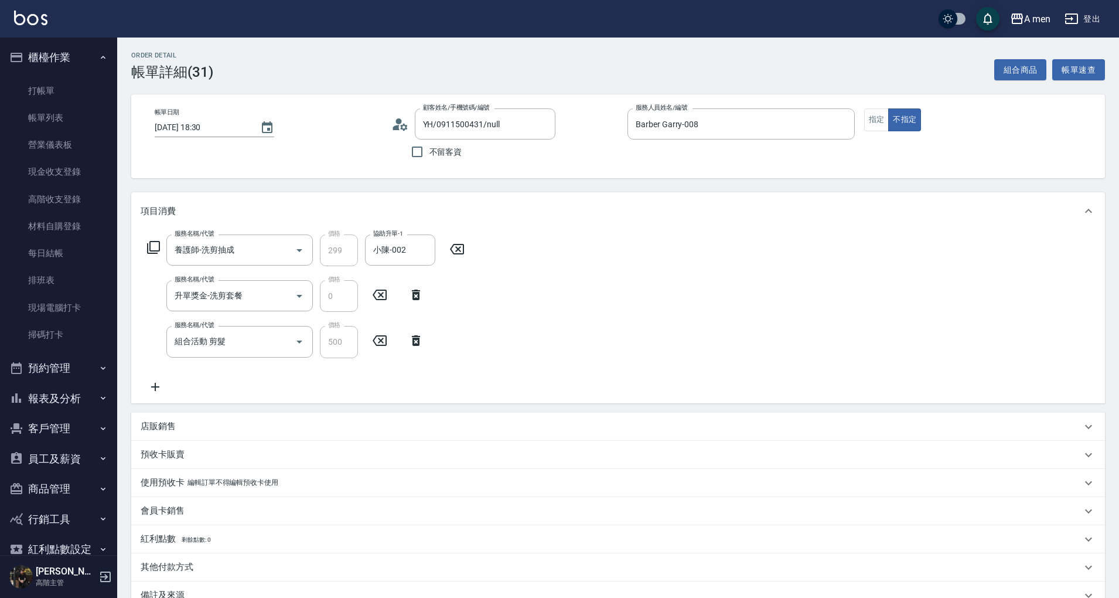
type input "YH/0911500431/null"
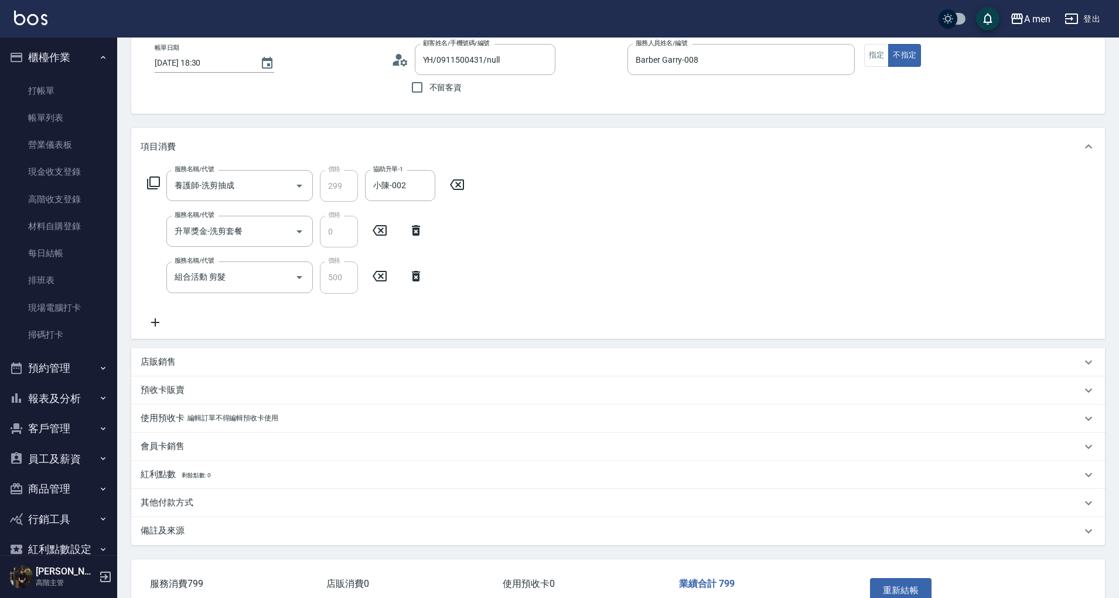
scroll to position [137, 0]
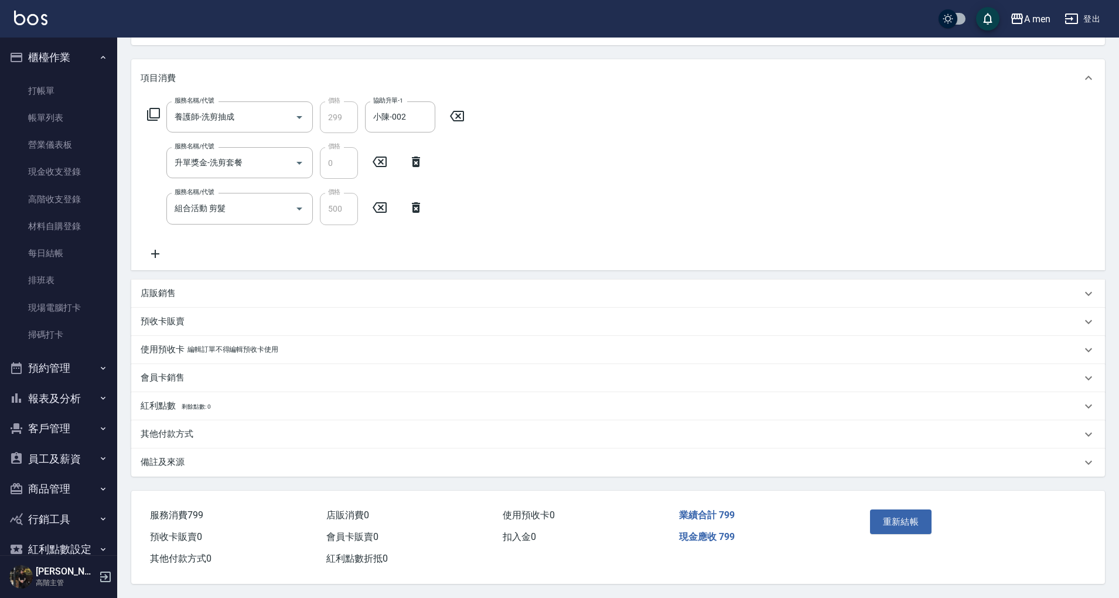
click at [207, 428] on div "其他付款方式" at bounding box center [611, 434] width 941 height 12
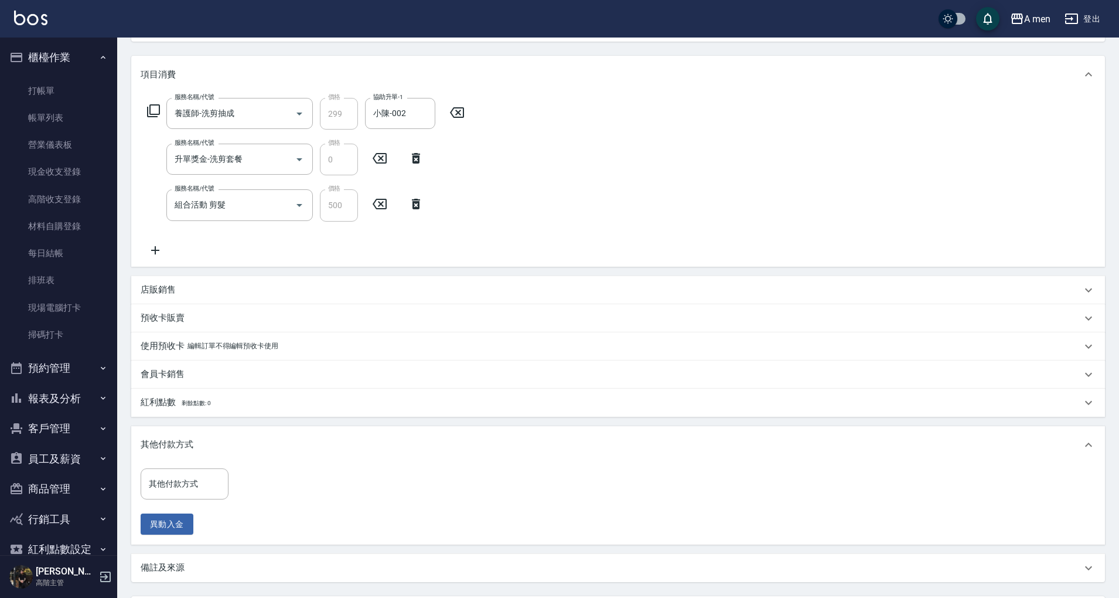
click at [161, 480] on div "其他付款方式 其他付款方式" at bounding box center [185, 483] width 88 height 31
drag, startPoint x: 192, startPoint y: 548, endPoint x: 224, endPoint y: 513, distance: 48.1
click at [191, 548] on span "轉帳" at bounding box center [185, 552] width 88 height 19
type input "轉帳"
click at [278, 487] on input "0" at bounding box center [280, 484] width 88 height 32
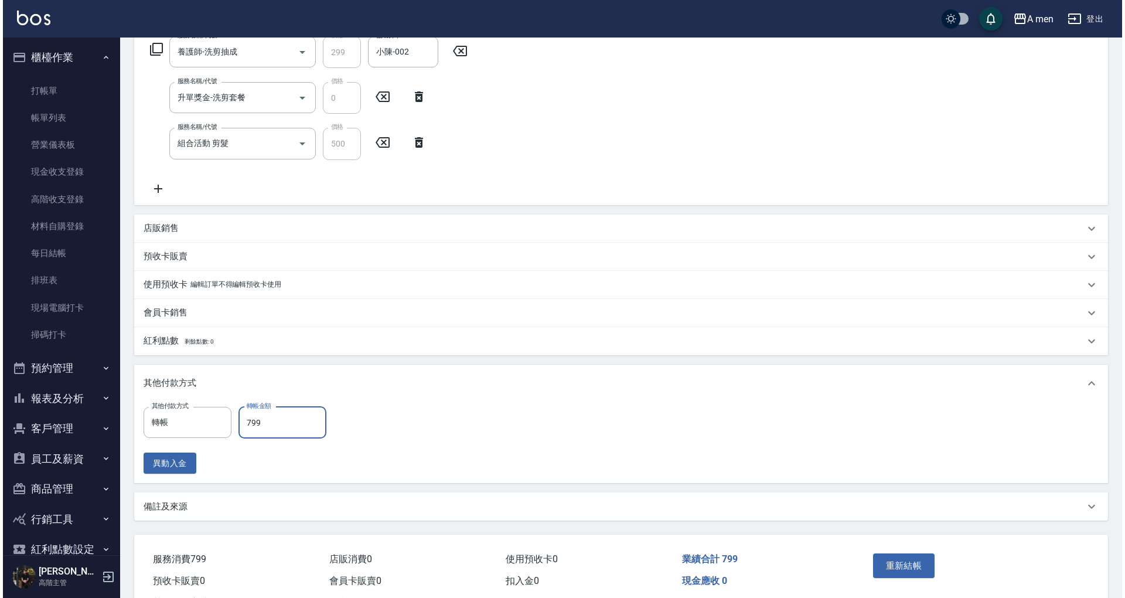
scroll to position [246, 0]
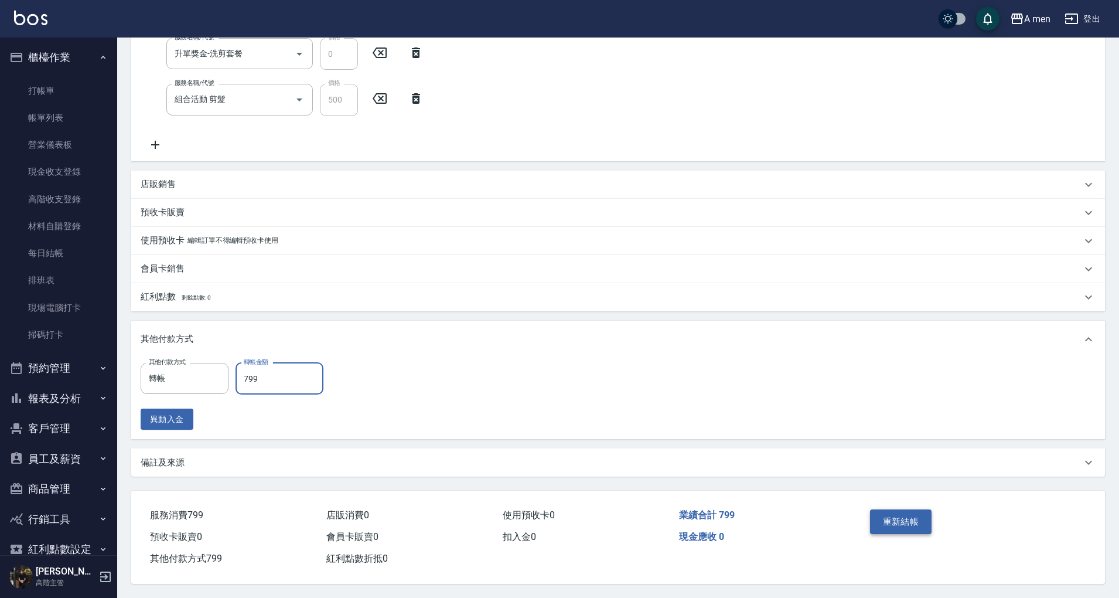
type input "799"
click at [908, 527] on button "重新結帳" at bounding box center [901, 521] width 62 height 25
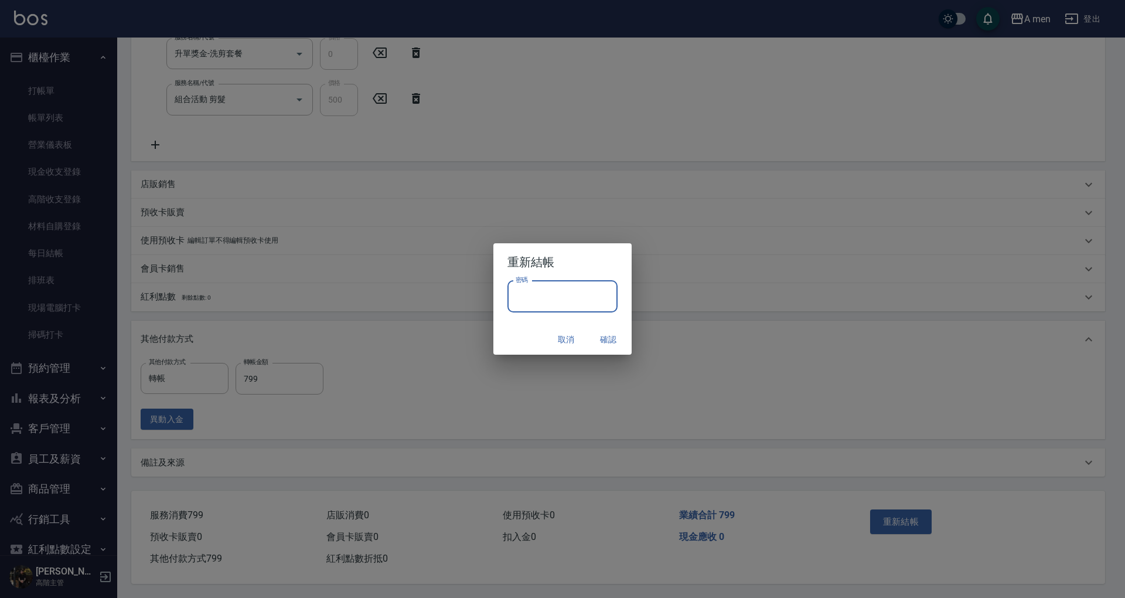
click at [552, 284] on input "密碼" at bounding box center [562, 297] width 110 height 32
type input "*"
type input "**********"
click at [612, 340] on button "確認" at bounding box center [608, 340] width 38 height 22
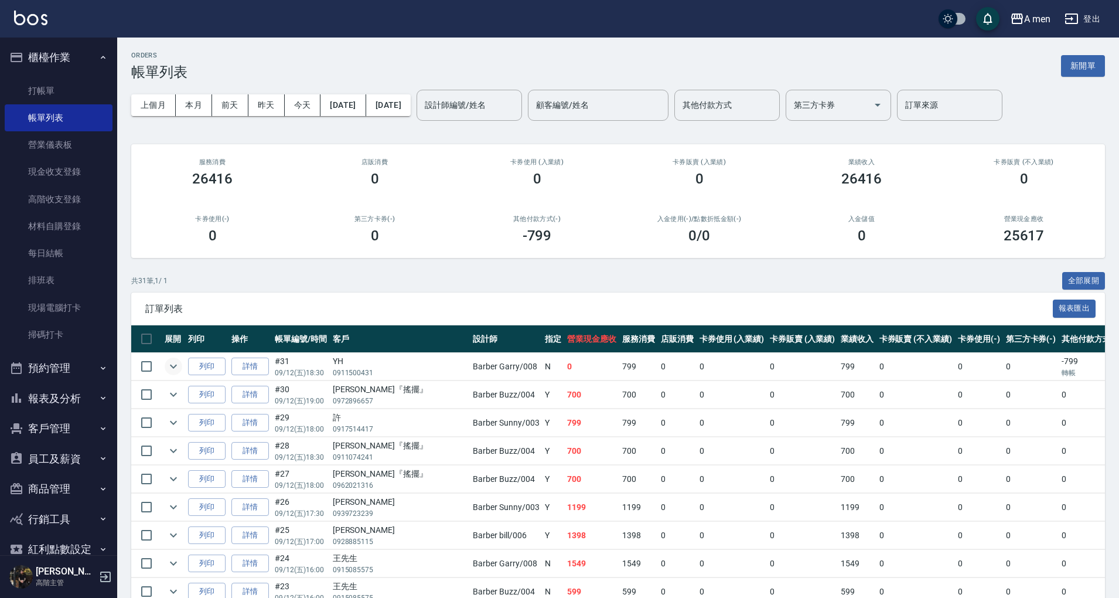
click at [172, 368] on icon "expand row" at bounding box center [173, 366] width 14 height 14
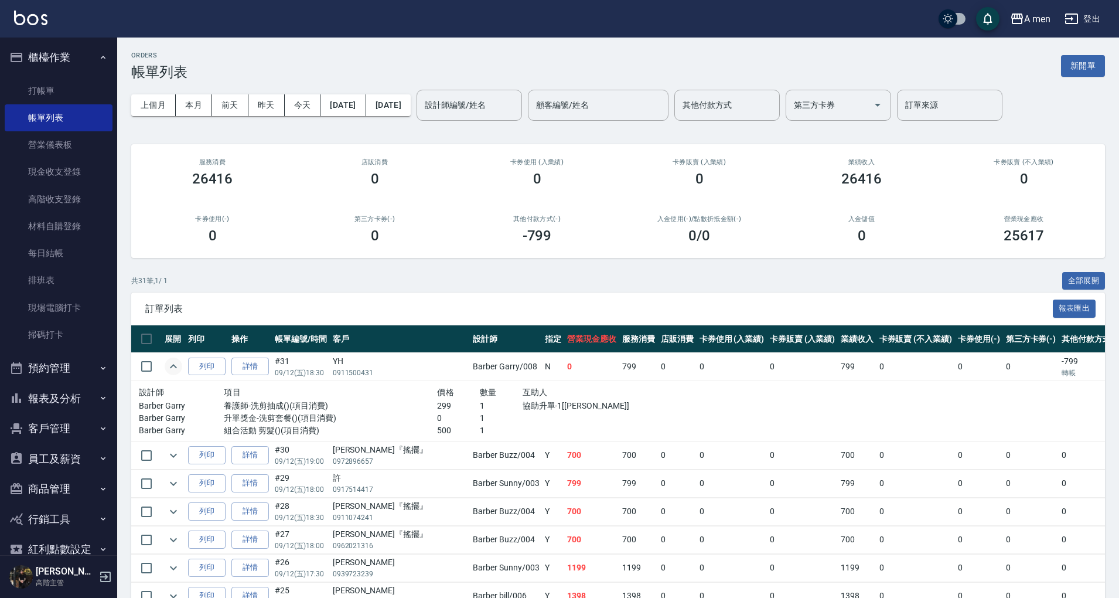
click at [172, 368] on icon "expand row" at bounding box center [173, 366] width 14 height 14
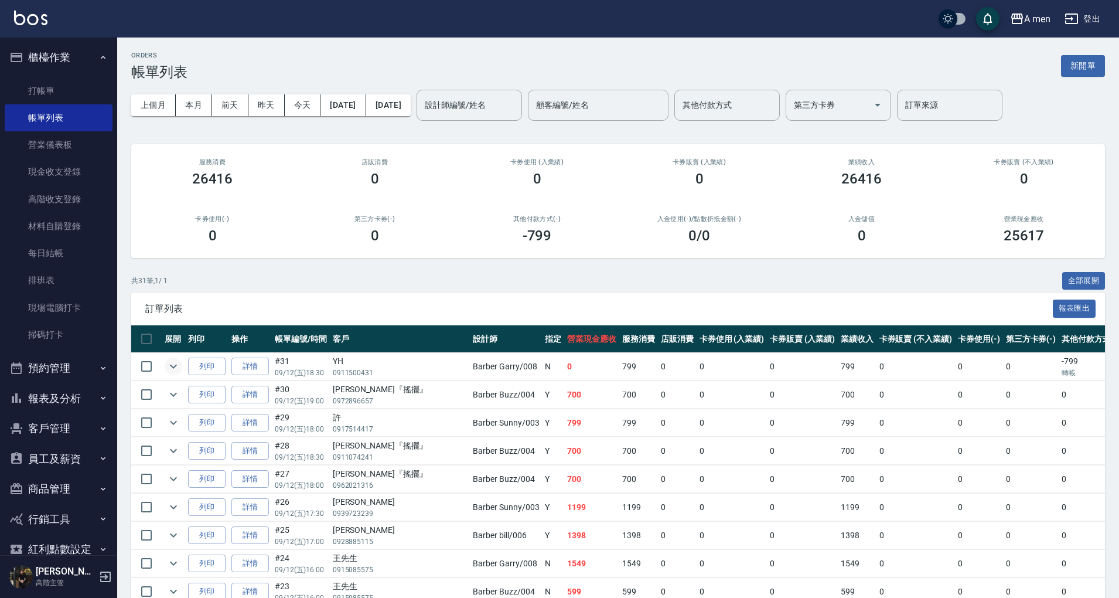
click at [369, 275] on div "共 31 筆, 1 / 1 全部展開" at bounding box center [618, 281] width 974 height 18
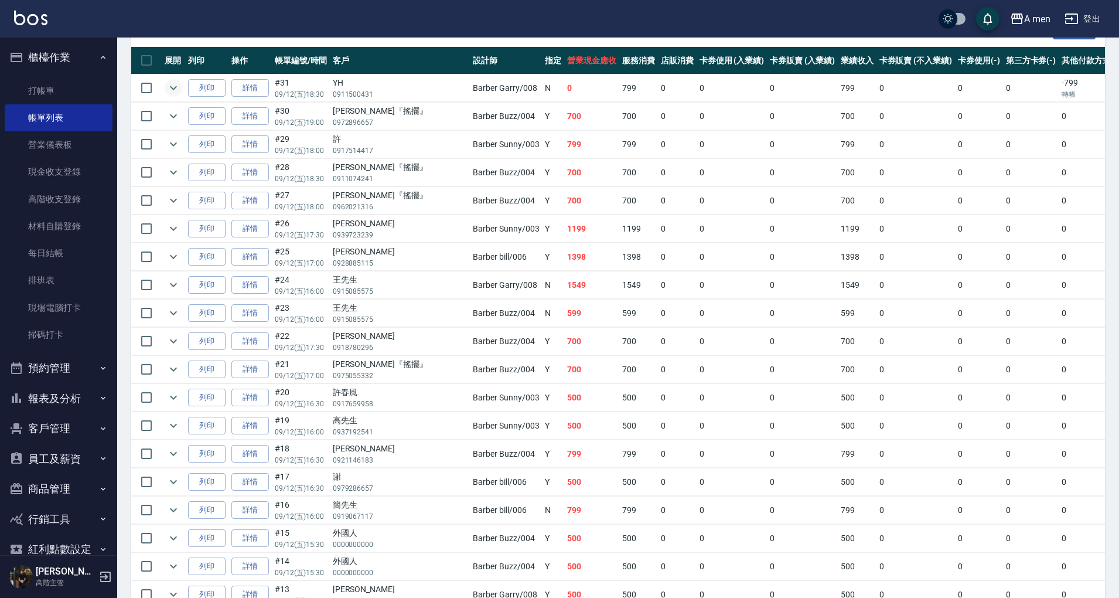
scroll to position [359, 0]
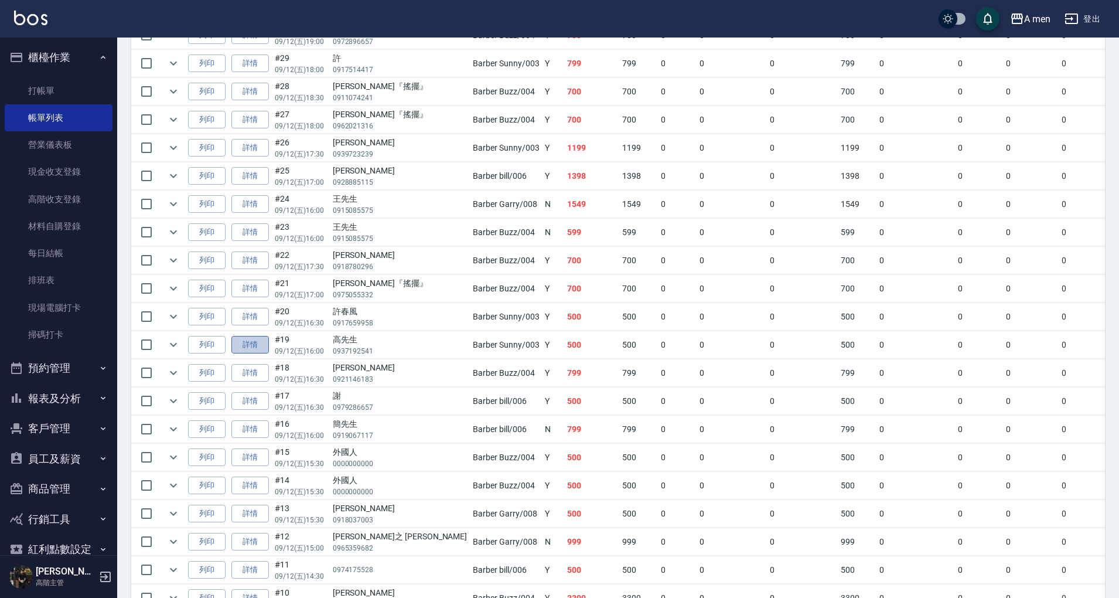
click at [259, 338] on link "詳情" at bounding box center [250, 345] width 38 height 18
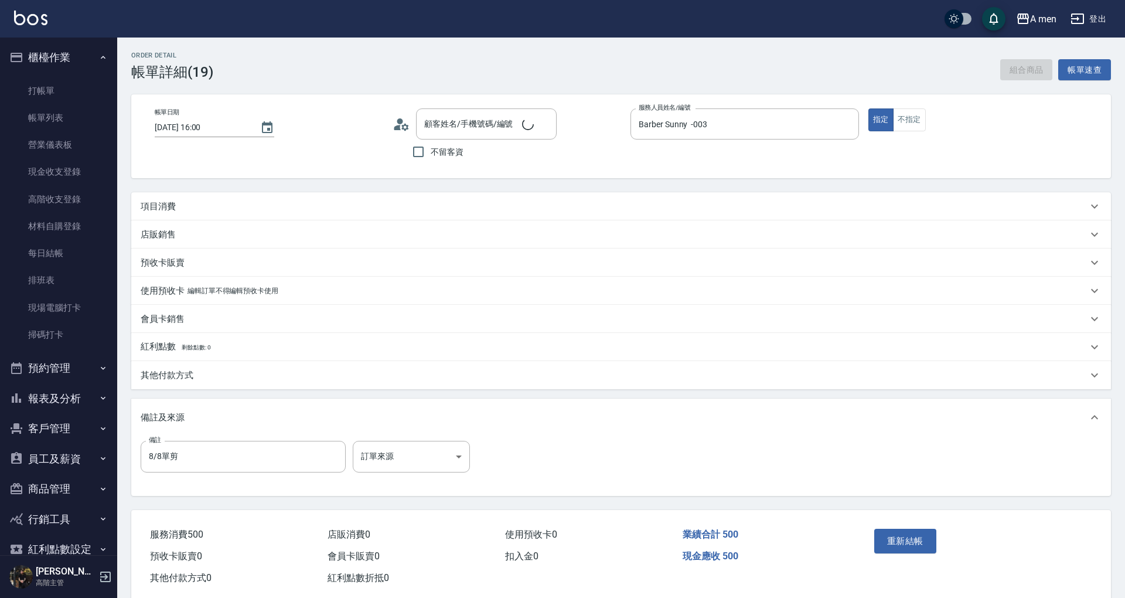
type input "2025/09/12 16:00"
type input "Barber Sunny -003"
type input "8/8單剪"
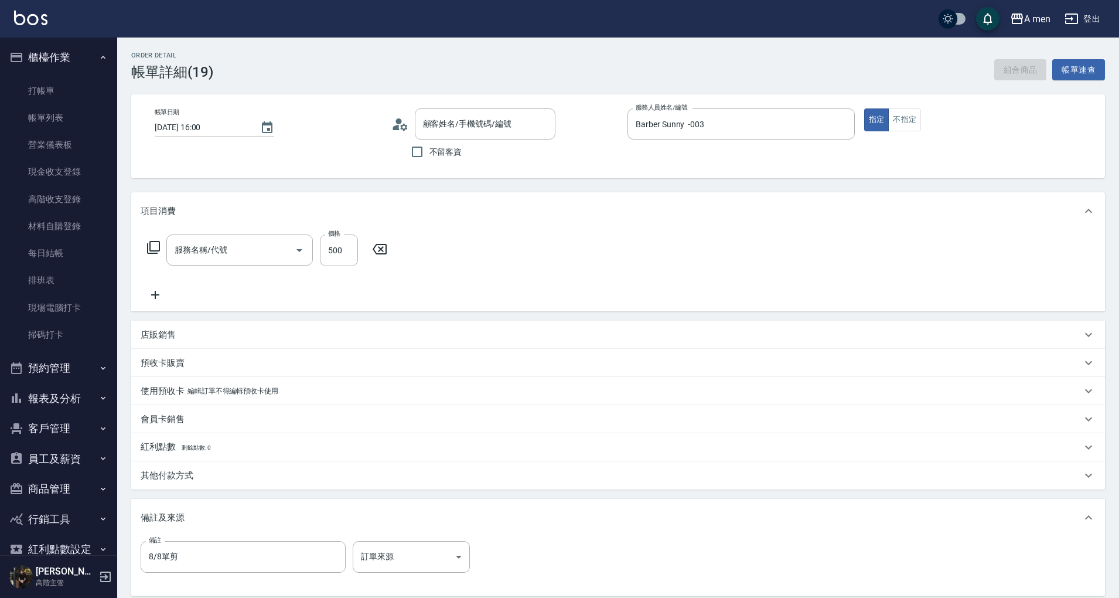
type input "高先生/0937192541/null"
type input "男士理髮(A01)"
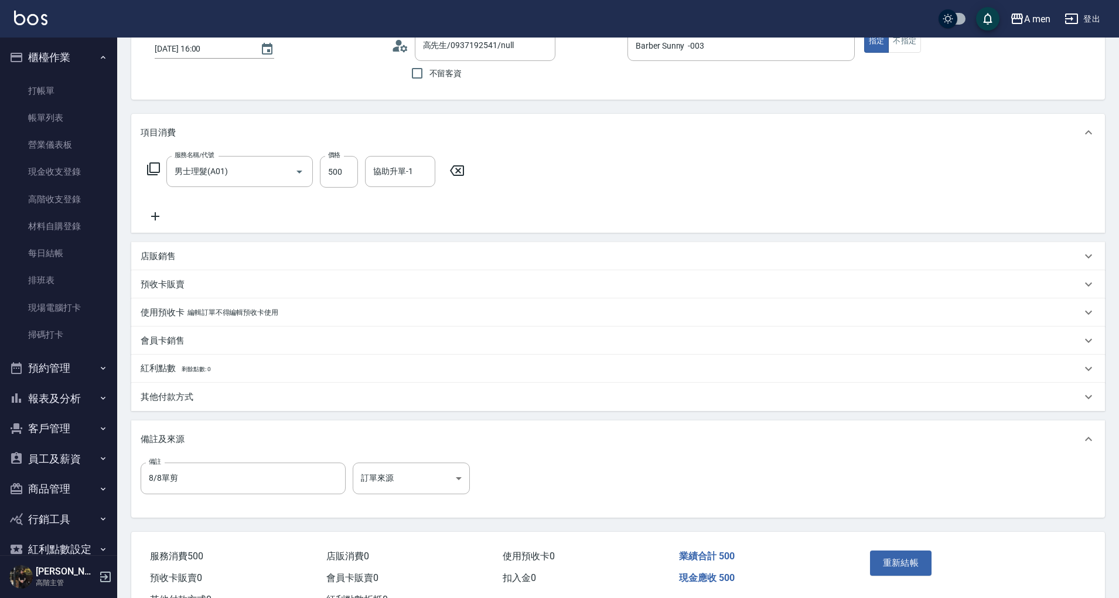
scroll to position [124, 0]
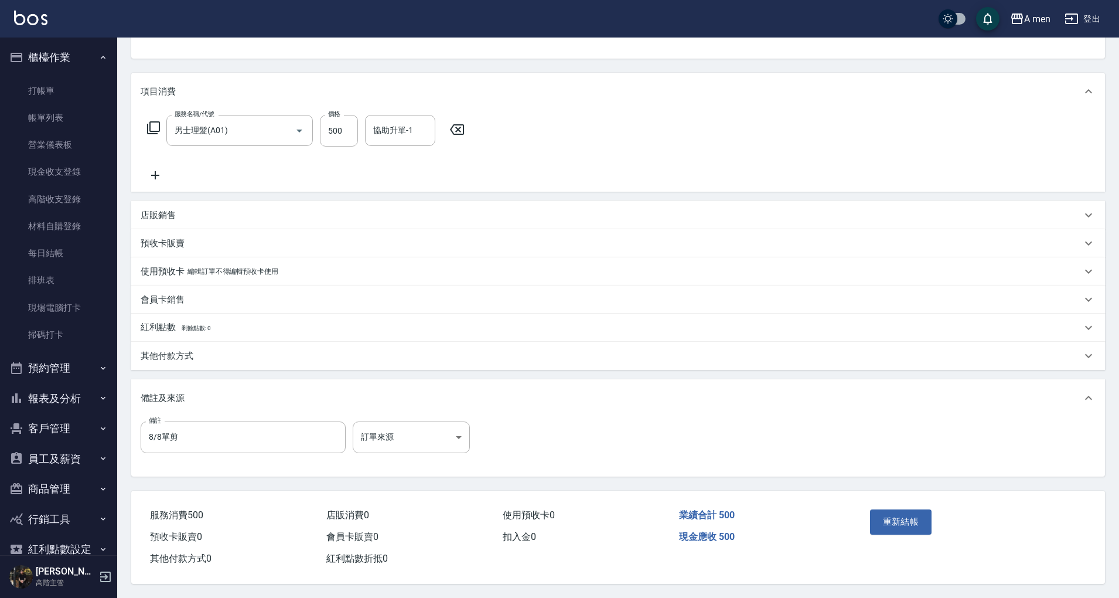
click at [255, 326] on div "紅利點數 剩餘點數: 0" at bounding box center [611, 327] width 941 height 13
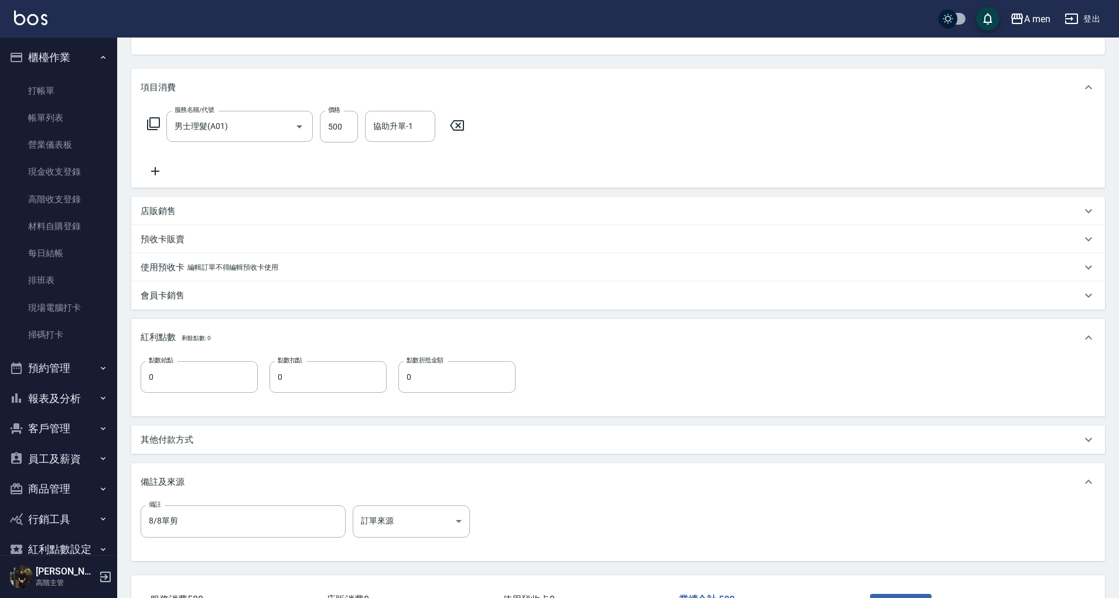
drag, startPoint x: 274, startPoint y: 292, endPoint x: 273, endPoint y: 282, distance: 10.0
click at [274, 290] on div "會員卡銷售" at bounding box center [611, 295] width 941 height 12
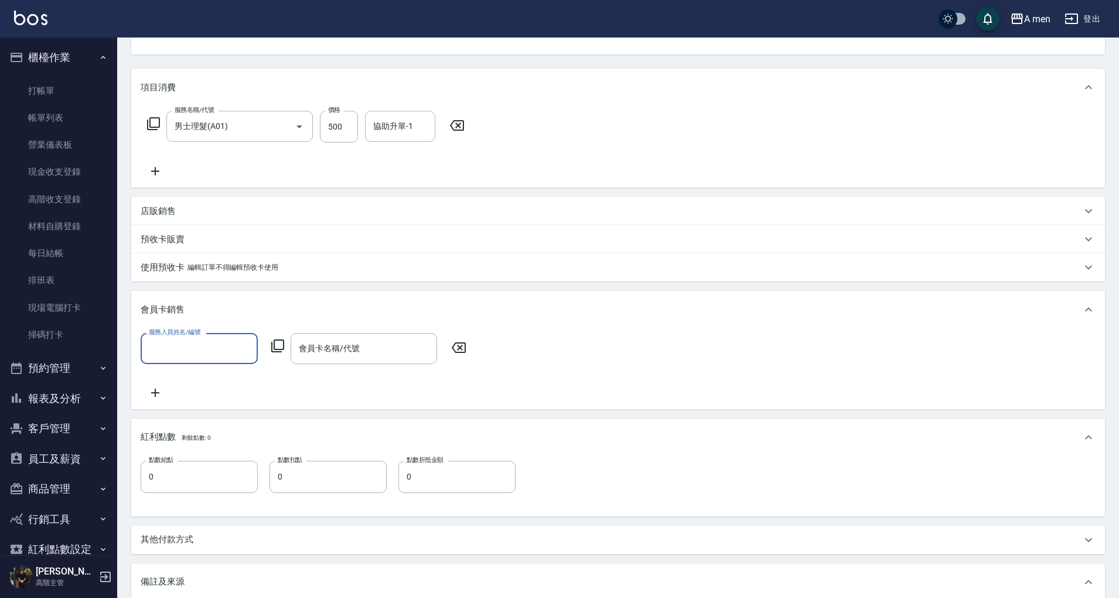
scroll to position [0, 0]
drag, startPoint x: 268, startPoint y: 304, endPoint x: 292, endPoint y: 343, distance: 45.2
click at [268, 302] on div "會員卡銷售" at bounding box center [618, 310] width 974 height 38
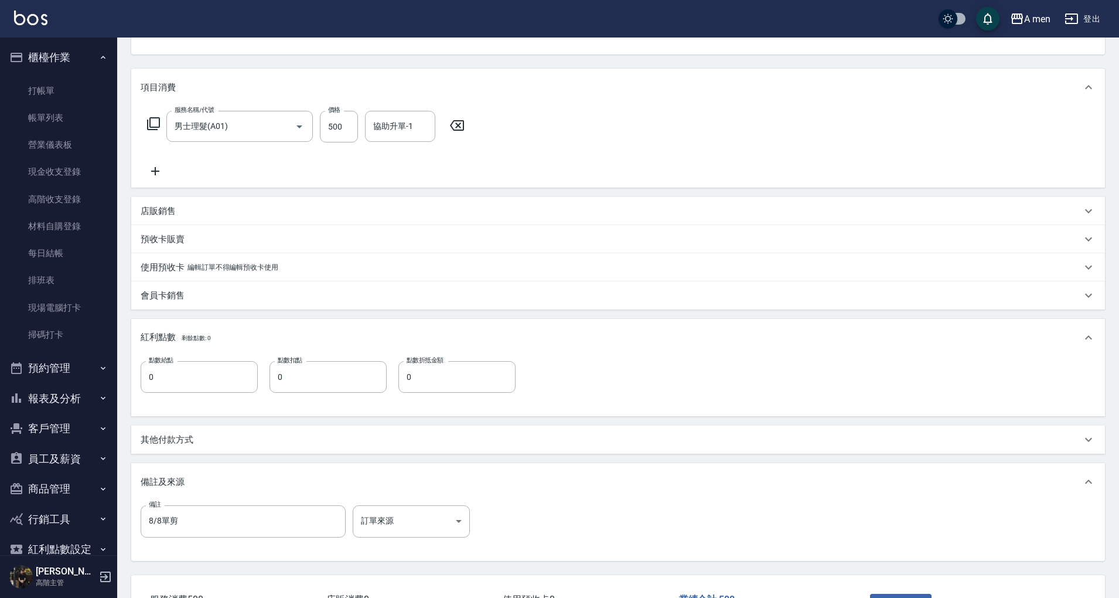
click at [265, 340] on div "紅利點數 剩餘點數: 0" at bounding box center [611, 337] width 941 height 13
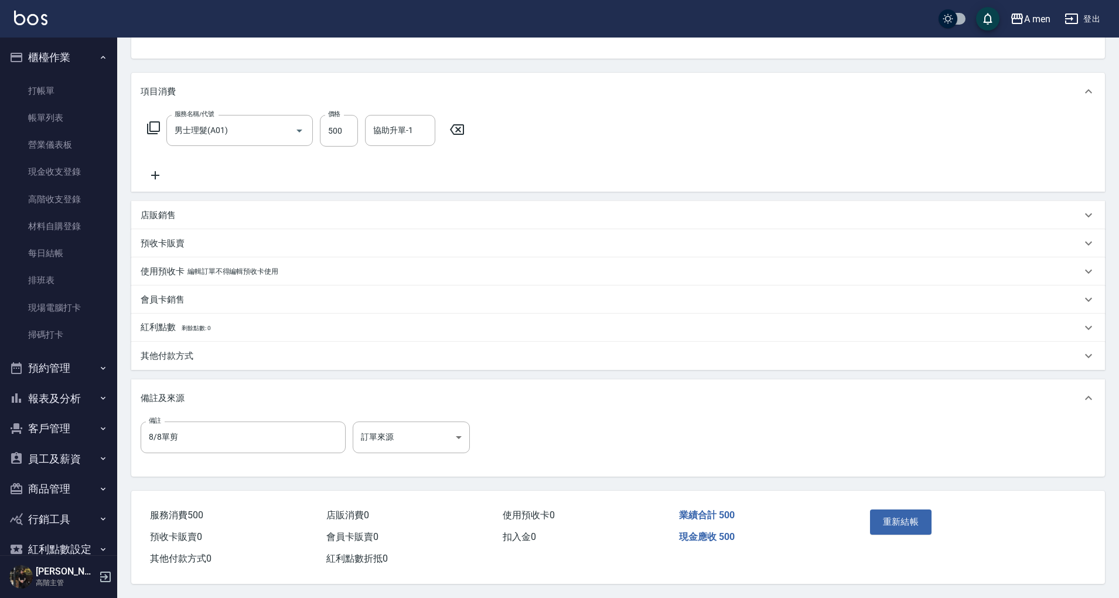
click at [238, 394] on div "備註及來源" at bounding box center [611, 398] width 941 height 12
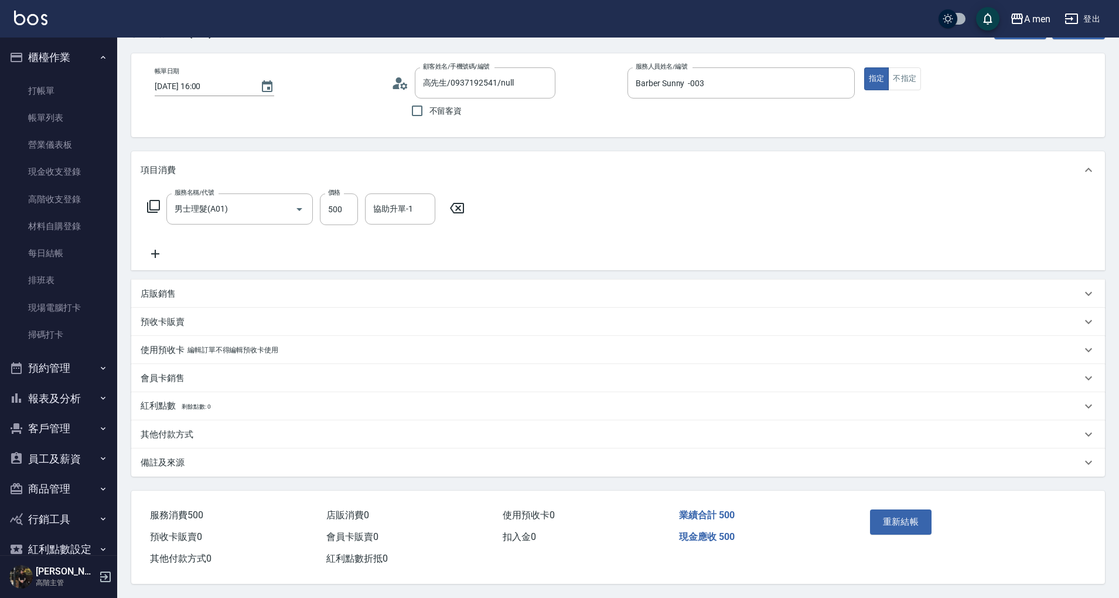
scroll to position [45, 0]
click at [242, 430] on div "其他付款方式" at bounding box center [611, 434] width 941 height 12
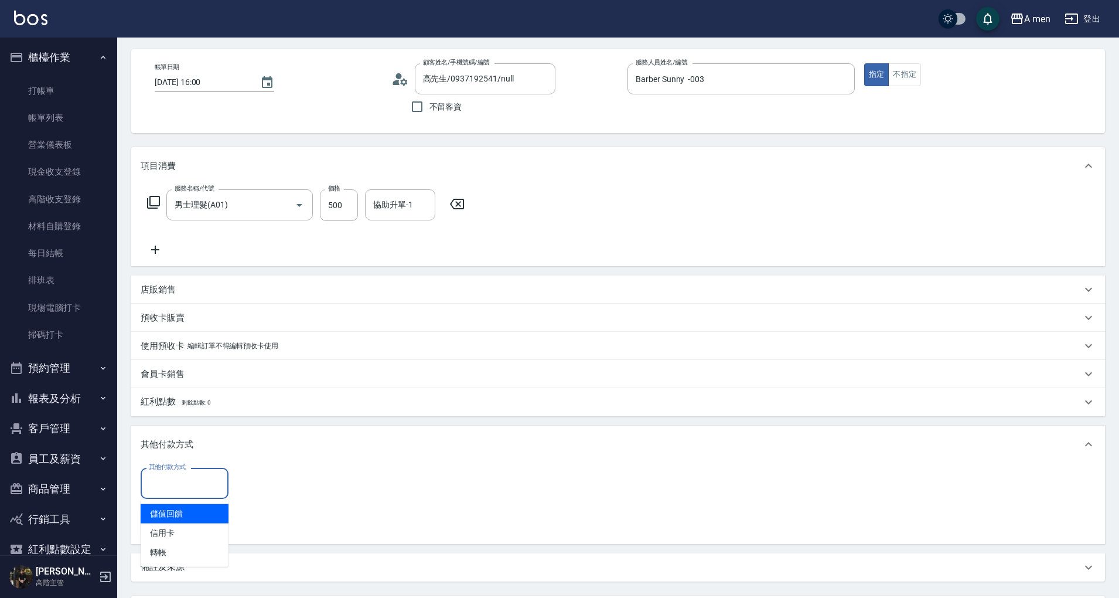
click at [163, 488] on input "其他付款方式" at bounding box center [184, 483] width 77 height 21
click at [186, 555] on span "轉帳" at bounding box center [185, 552] width 88 height 19
type input "轉帳"
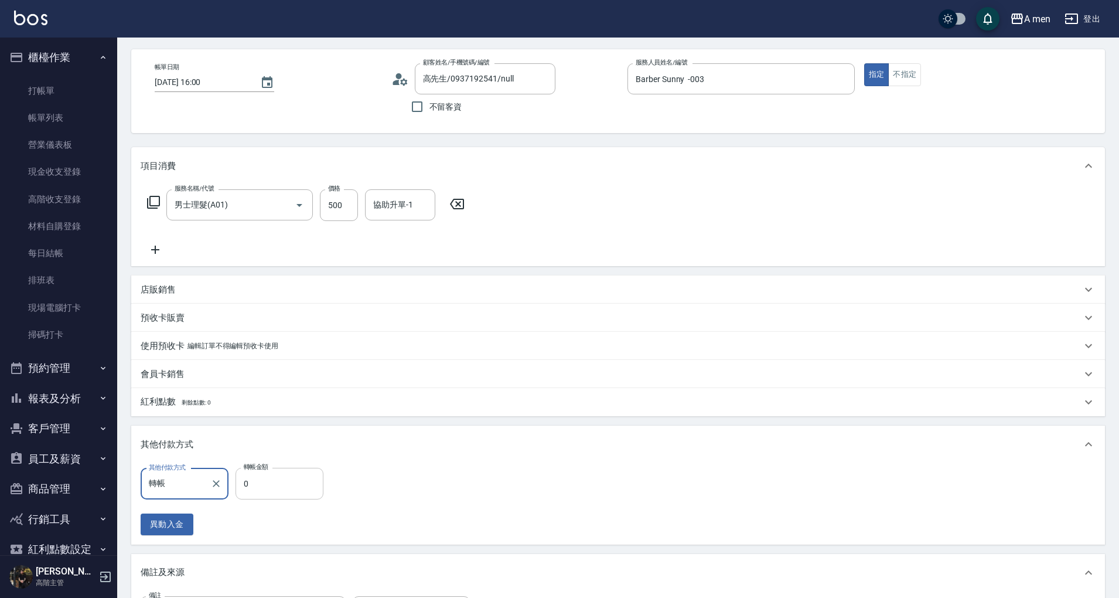
click at [254, 482] on input "0" at bounding box center [280, 484] width 88 height 32
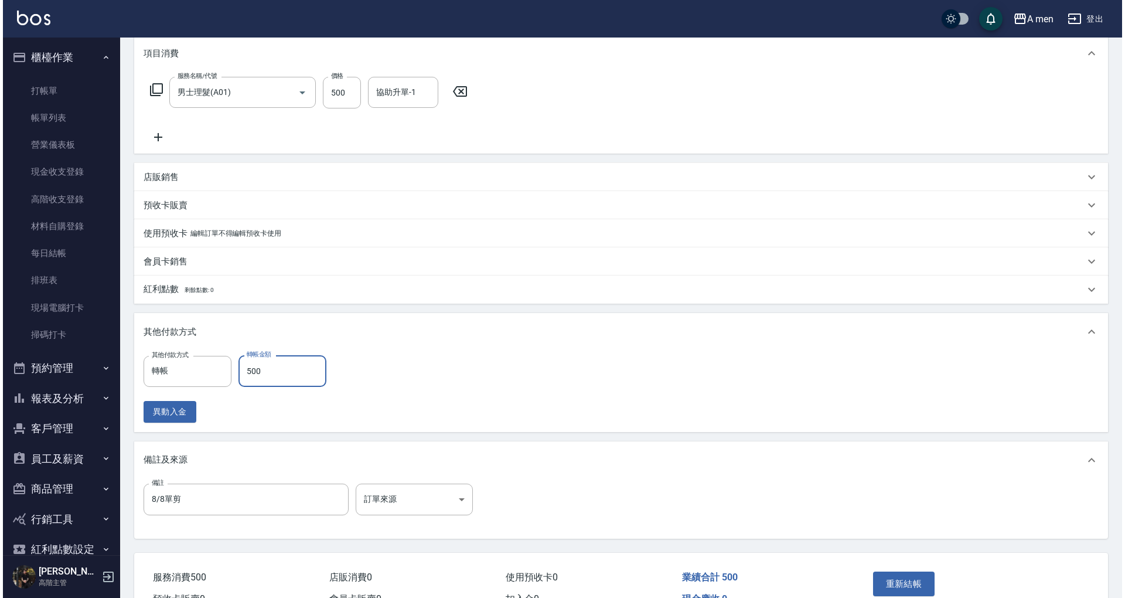
scroll to position [224, 0]
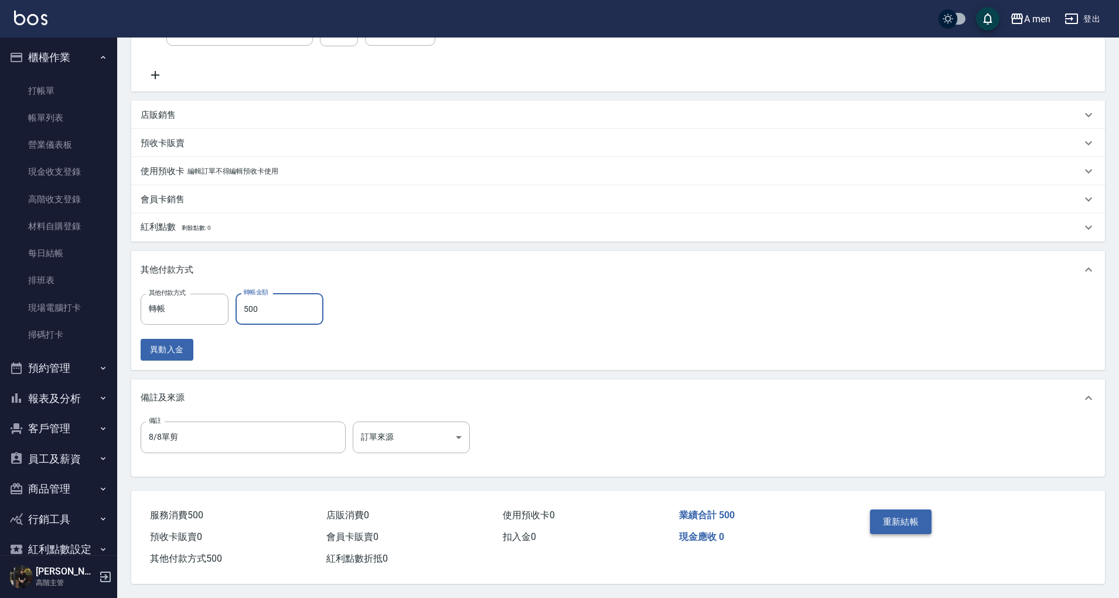
type input "500"
click at [895, 524] on button "重新結帳" at bounding box center [901, 521] width 62 height 25
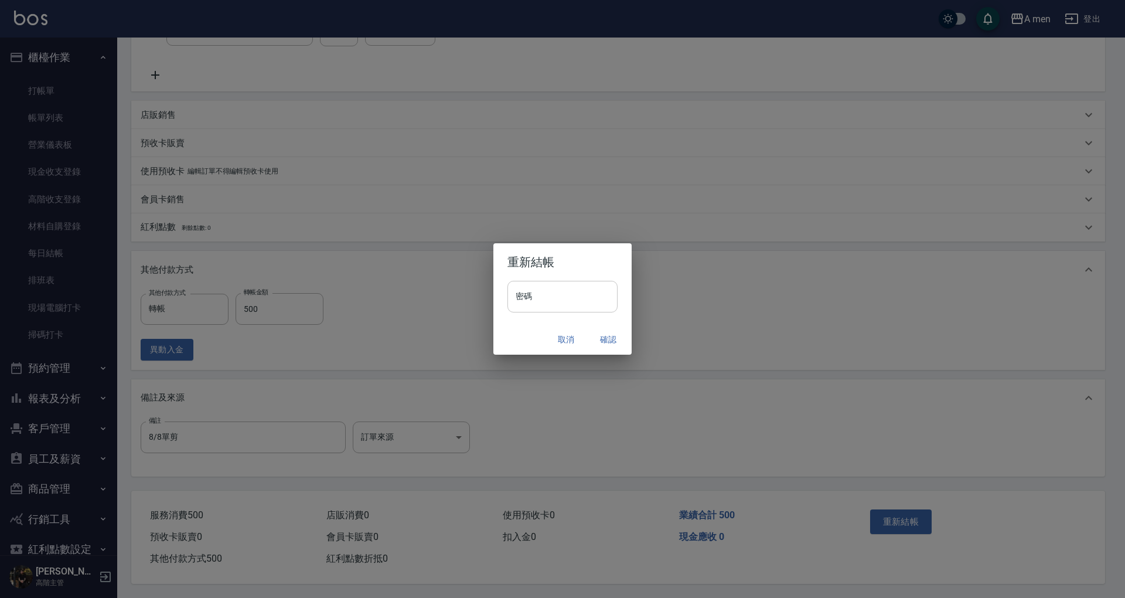
click at [597, 295] on input "密碼" at bounding box center [562, 297] width 110 height 32
type input "**********"
drag, startPoint x: 605, startPoint y: 338, endPoint x: 628, endPoint y: 350, distance: 26.5
click at [605, 336] on button "確認" at bounding box center [608, 340] width 38 height 22
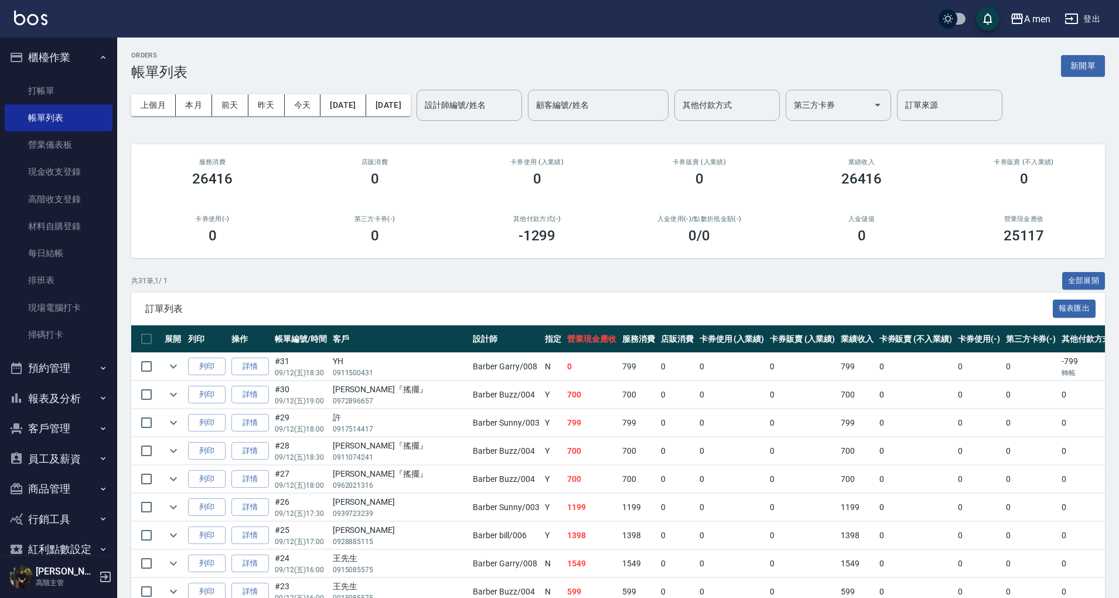
click at [70, 369] on button "預約管理" at bounding box center [59, 368] width 108 height 30
click at [83, 438] on link "單日預約紀錄" at bounding box center [59, 428] width 108 height 27
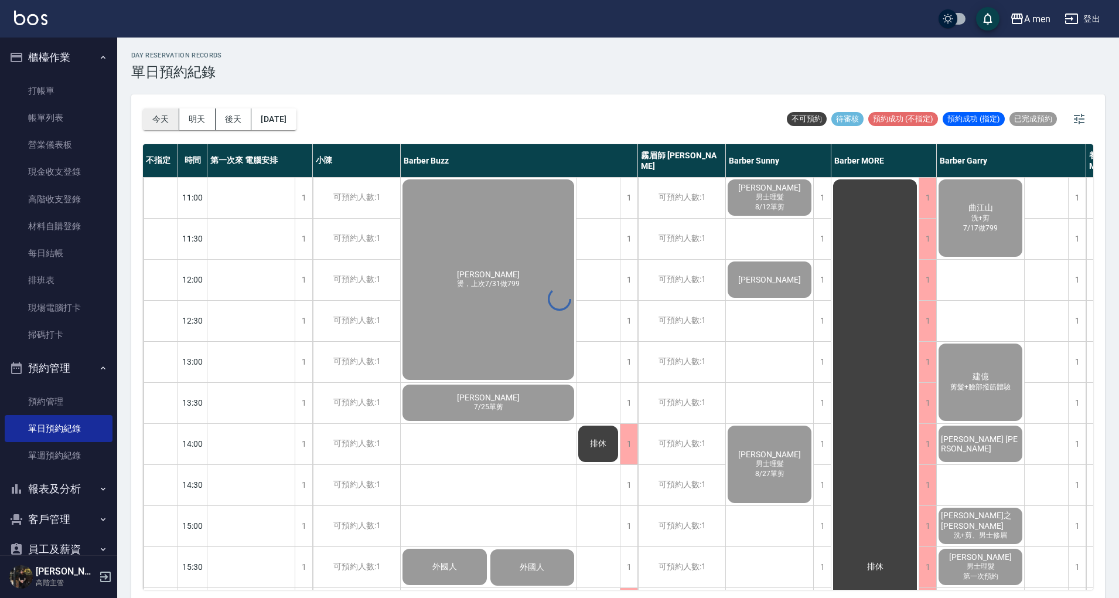
drag, startPoint x: 160, startPoint y: 118, endPoint x: 167, endPoint y: 118, distance: 7.0
click at [160, 118] on button "今天" at bounding box center [161, 119] width 36 height 22
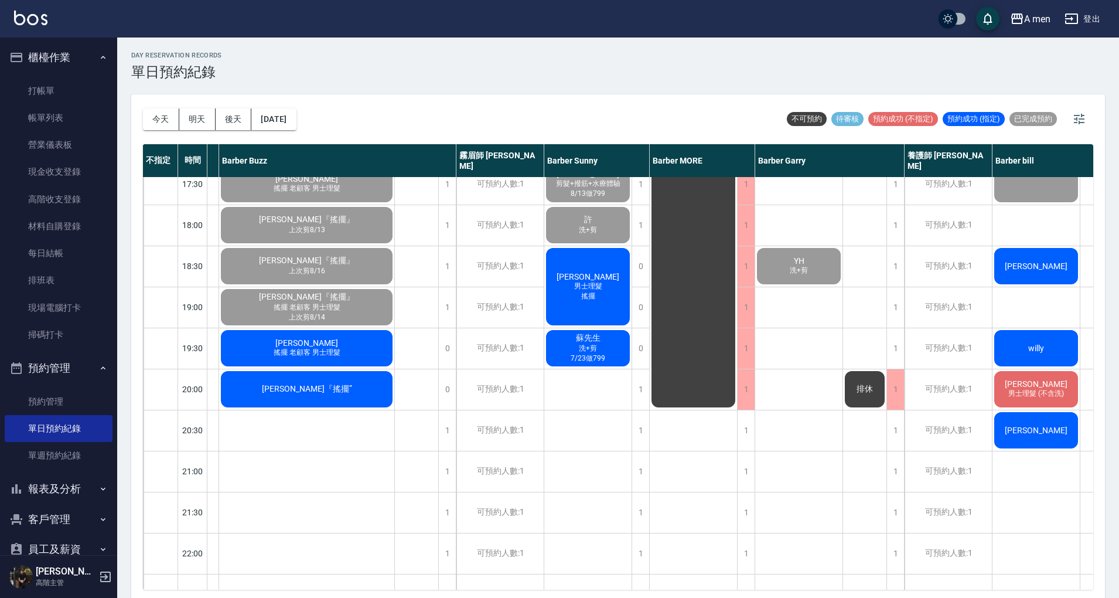
scroll to position [547, 0]
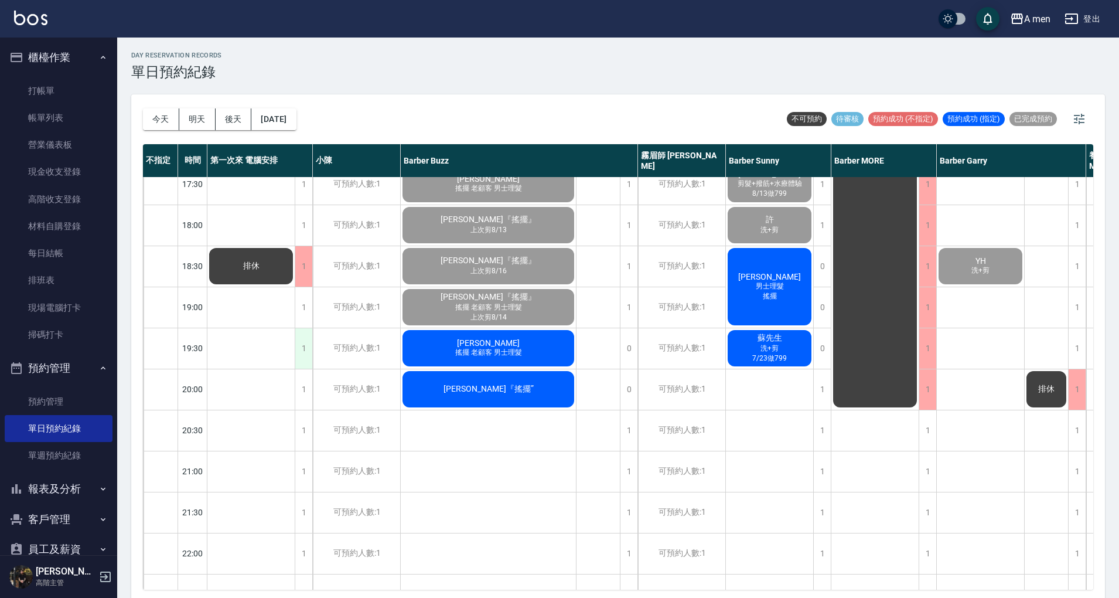
click at [307, 338] on div "1" at bounding box center [304, 348] width 18 height 40
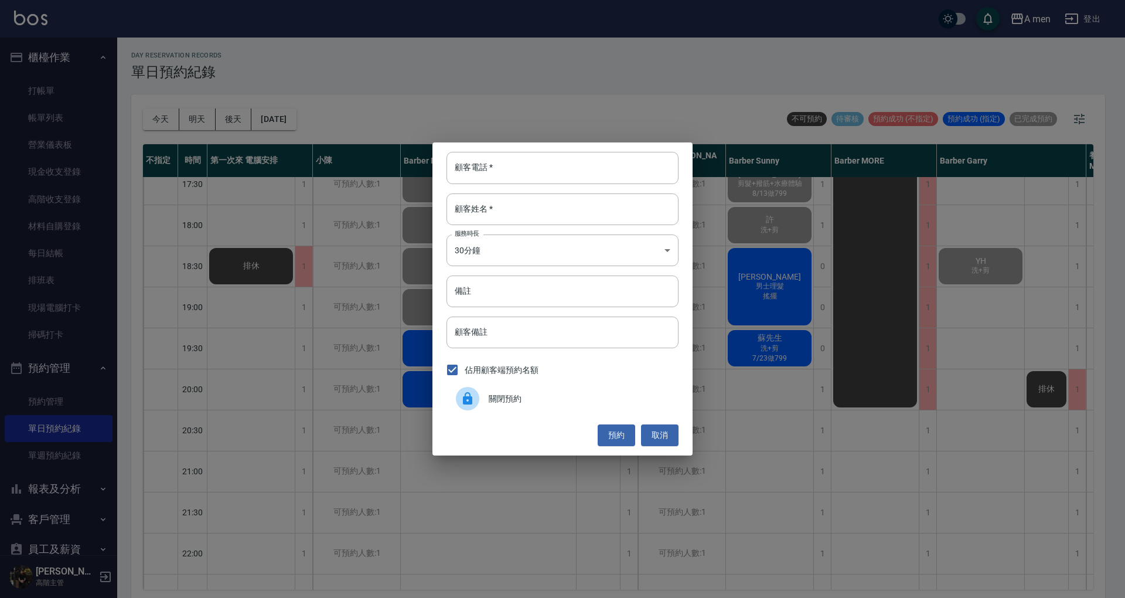
drag, startPoint x: 659, startPoint y: 438, endPoint x: 701, endPoint y: 489, distance: 66.2
click at [659, 437] on button "取消" at bounding box center [660, 435] width 38 height 22
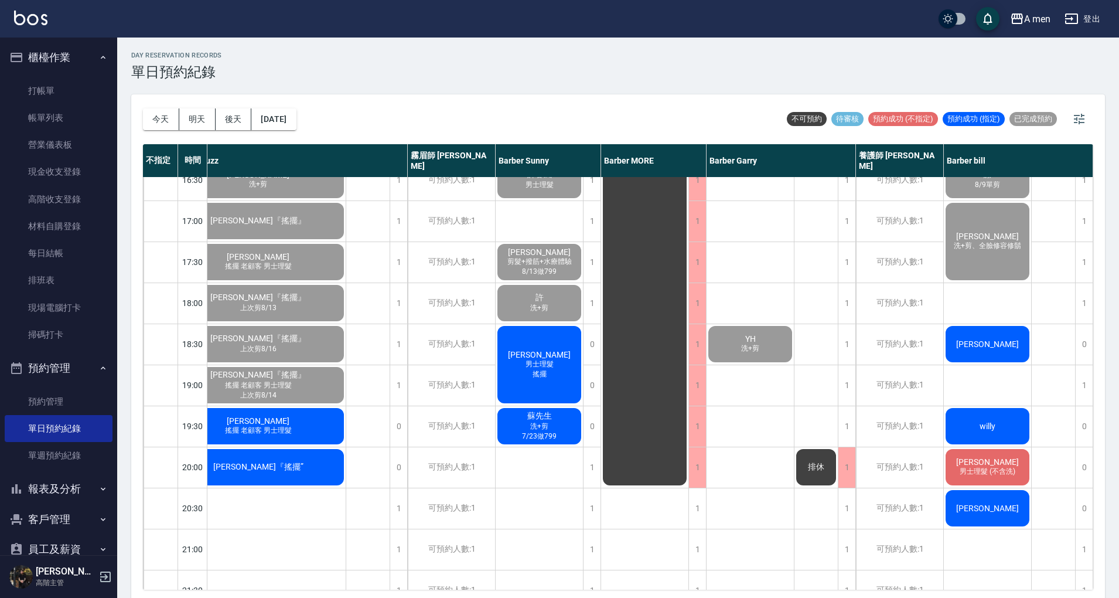
scroll to position [469, 114]
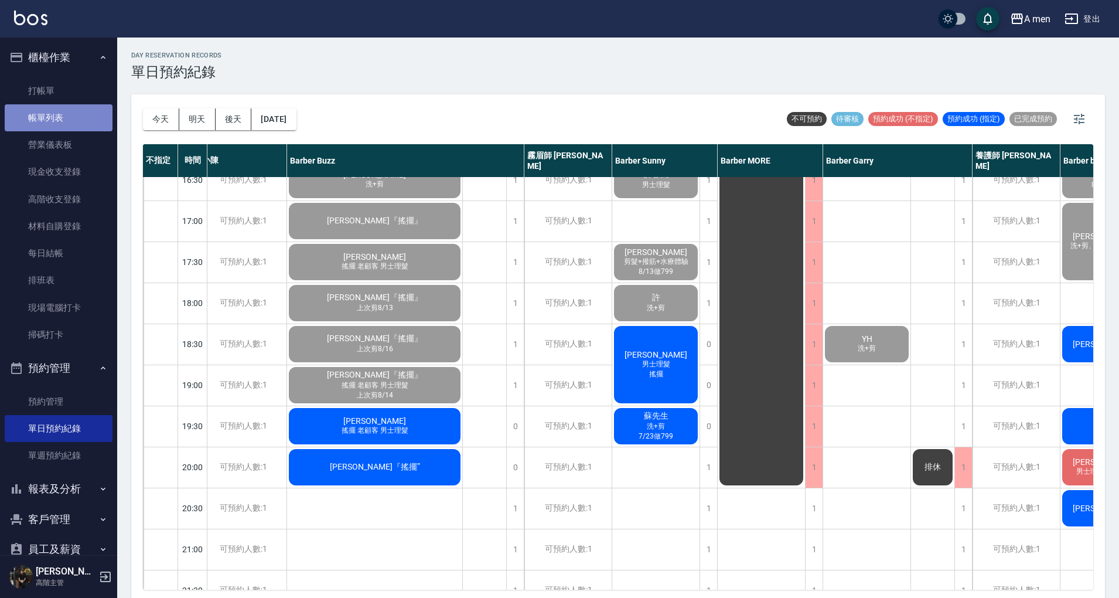
click at [61, 109] on link "帳單列表" at bounding box center [59, 117] width 108 height 27
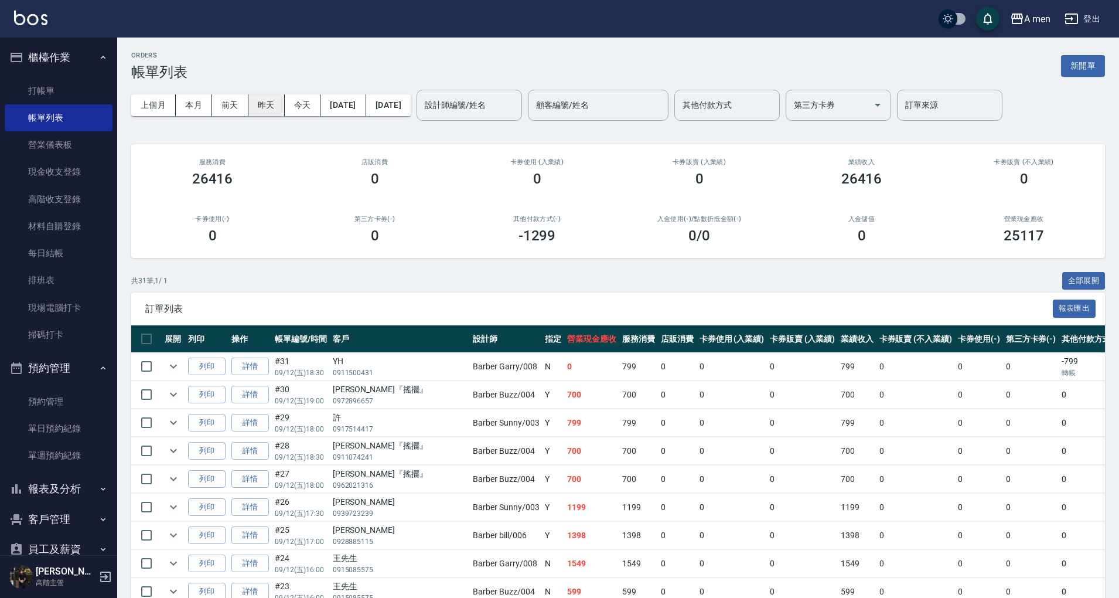
click at [277, 102] on button "昨天" at bounding box center [266, 105] width 36 height 22
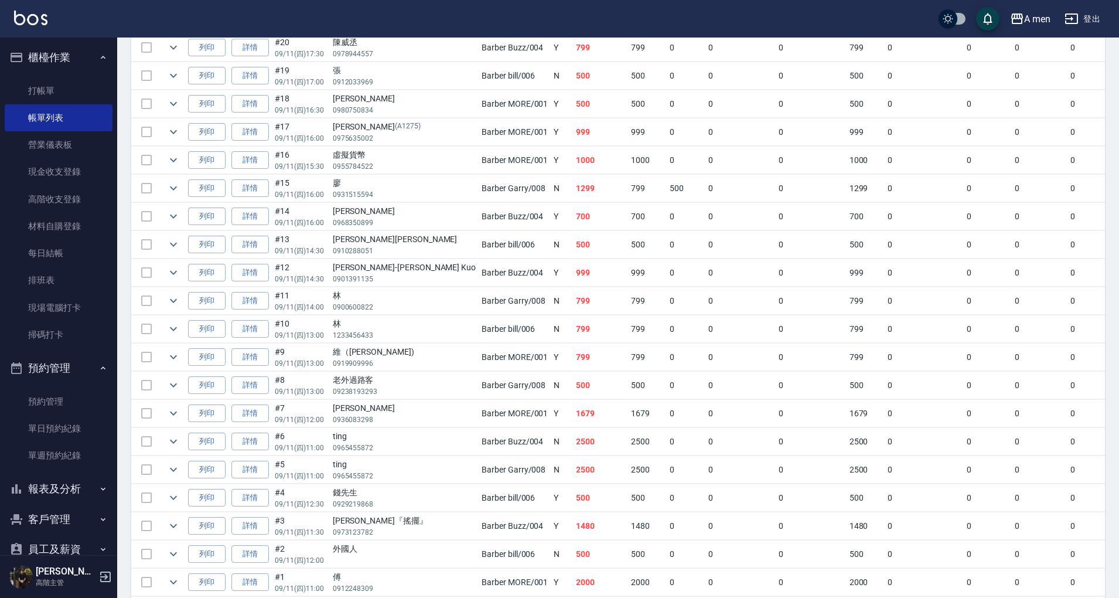
scroll to position [616, 0]
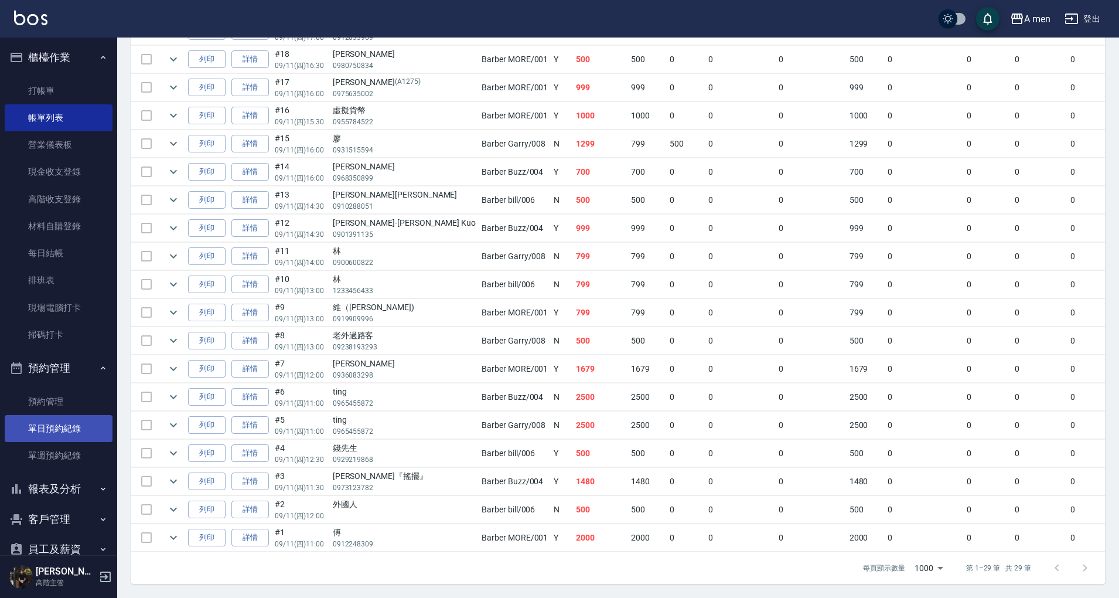
click at [56, 431] on link "單日預約紀錄" at bounding box center [59, 428] width 108 height 27
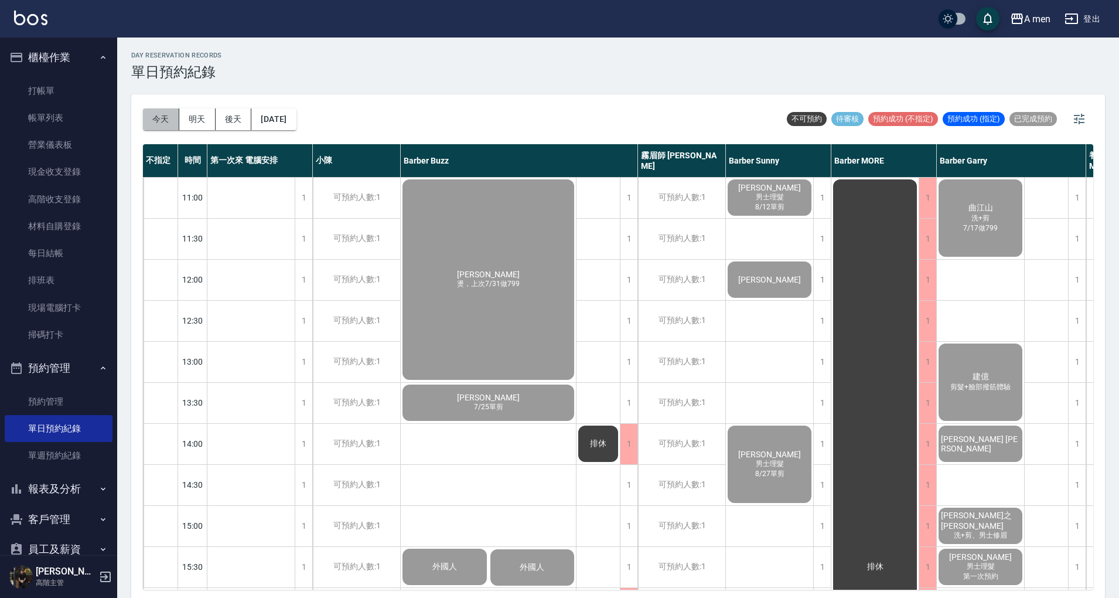
click at [164, 123] on button "今天" at bounding box center [161, 119] width 36 height 22
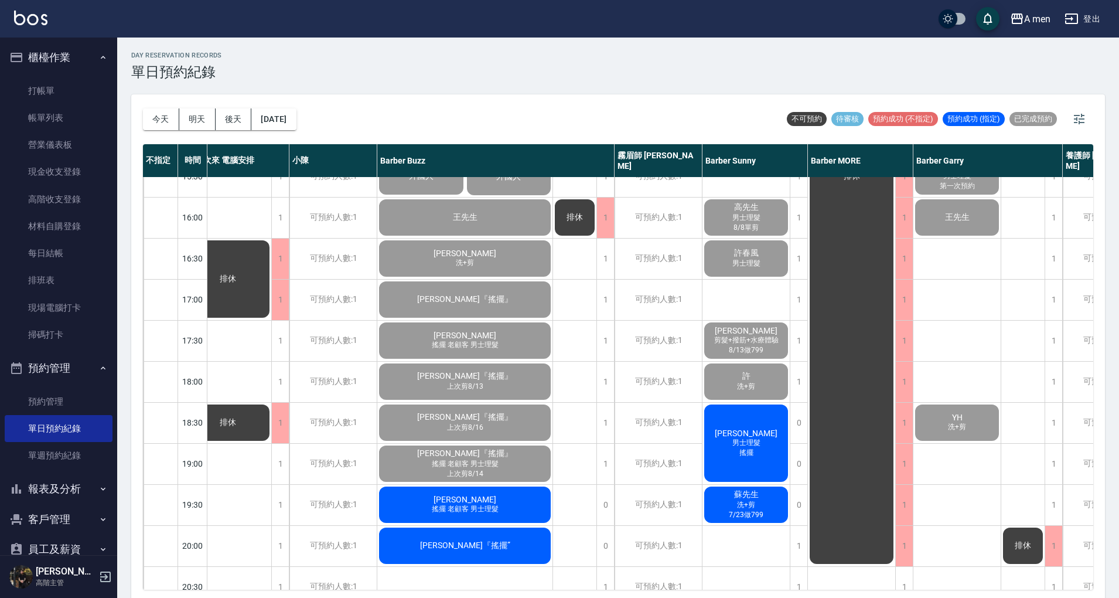
scroll to position [390, 0]
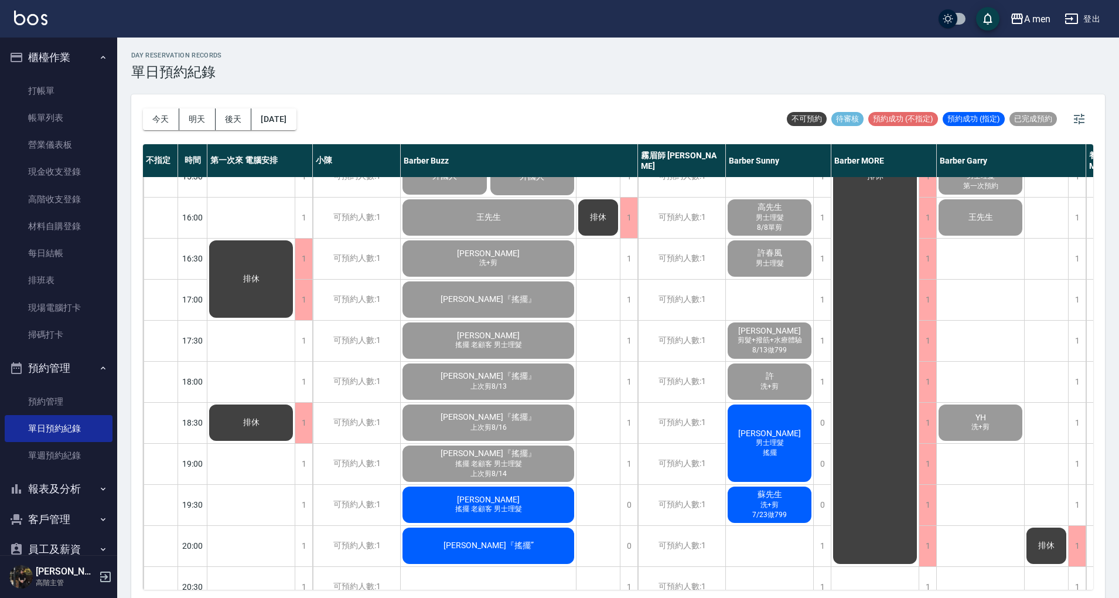
click at [515, 510] on span "搖擺 老顧客 男士理髮" at bounding box center [488, 509] width 71 height 10
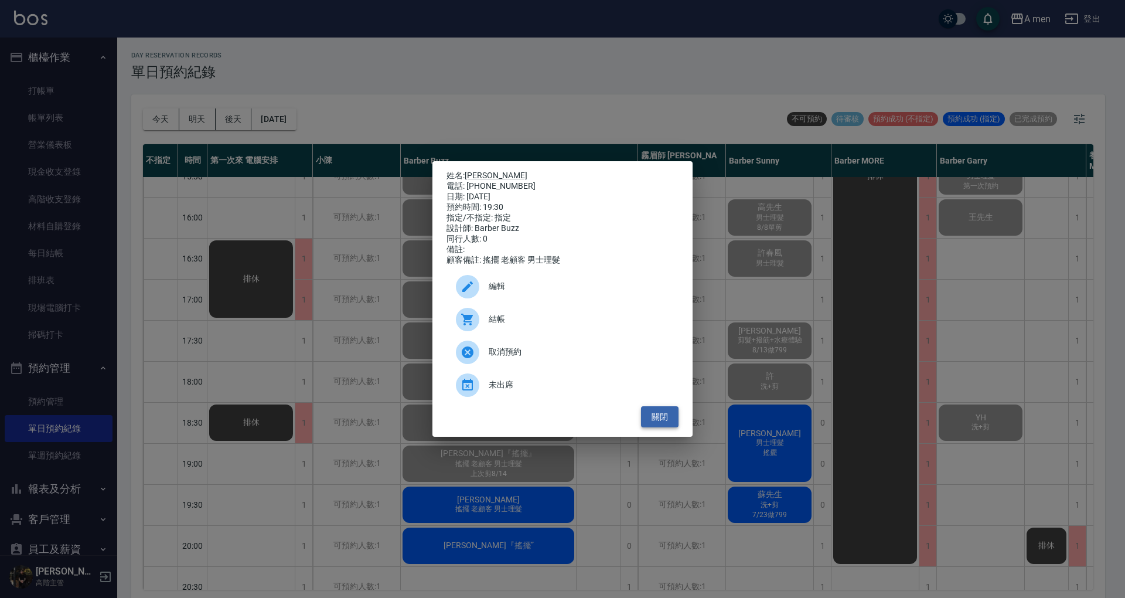
click at [656, 425] on button "關閉" at bounding box center [660, 417] width 38 height 22
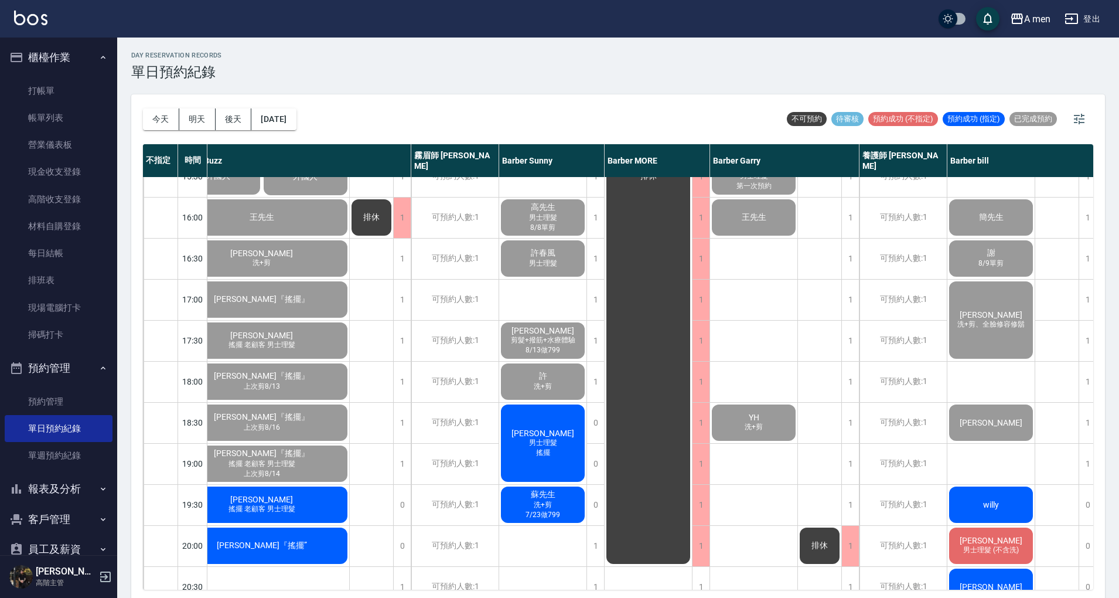
scroll to position [390, 236]
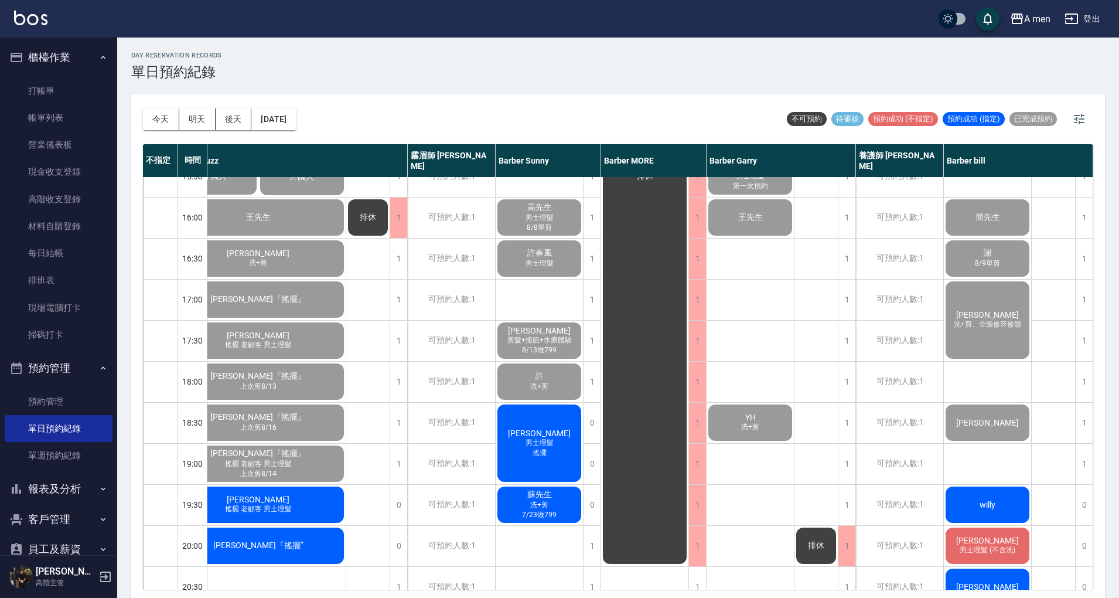
click at [990, 500] on span "willy" at bounding box center [987, 504] width 21 height 9
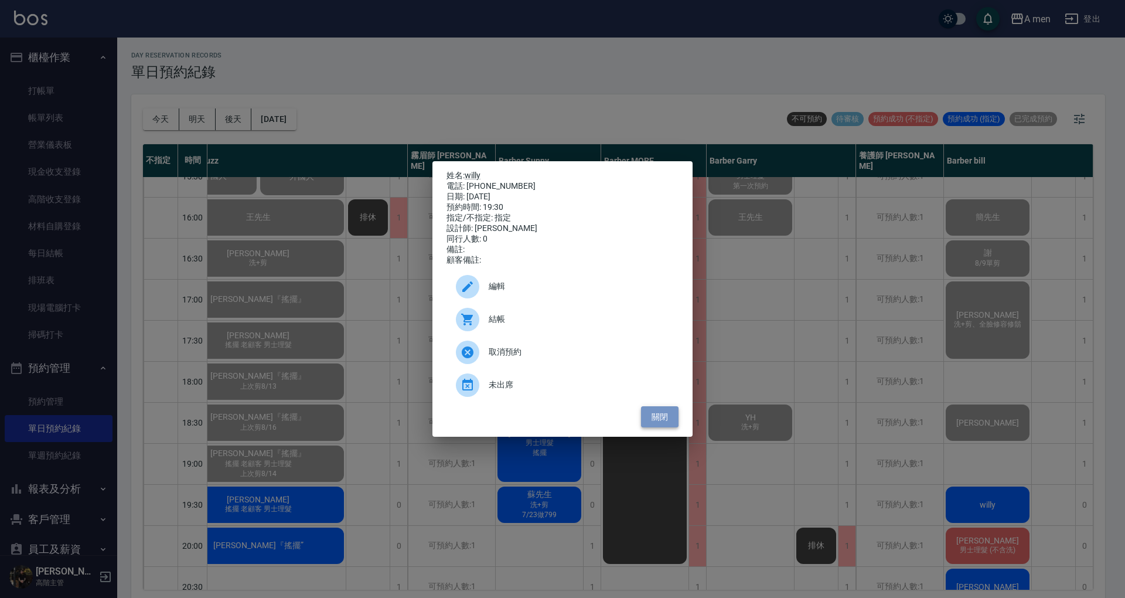
click at [668, 428] on button "關閉" at bounding box center [660, 417] width 38 height 22
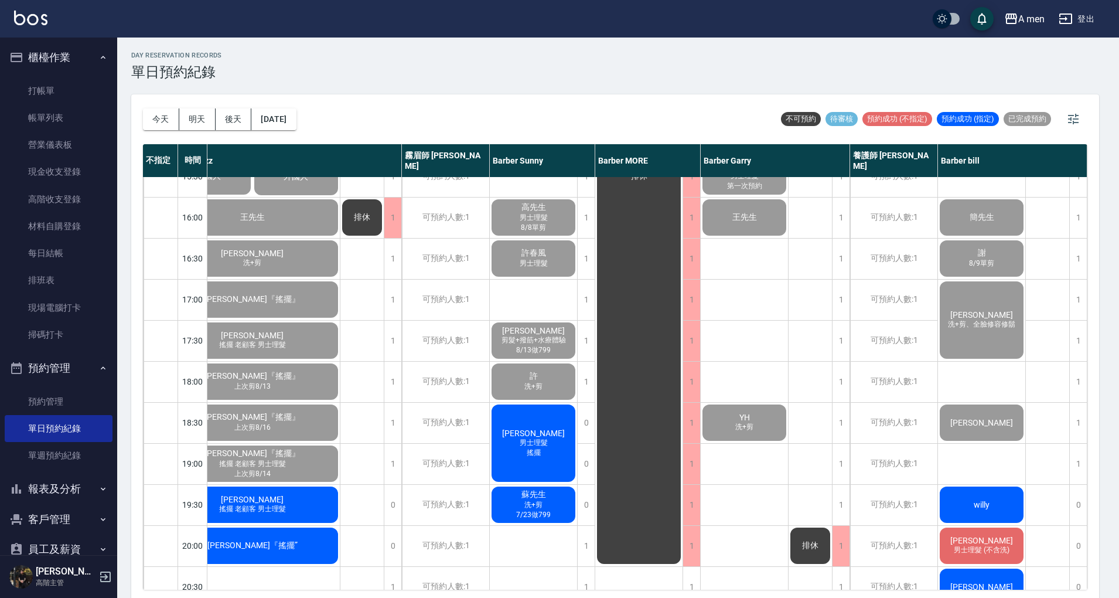
scroll to position [390, 230]
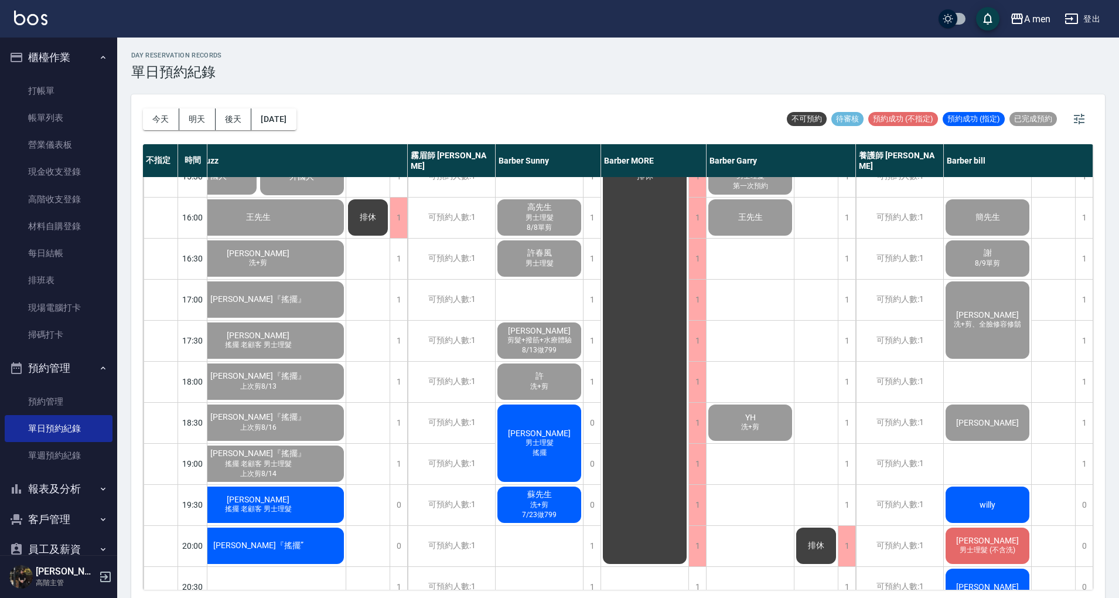
click at [553, 504] on div "蘇先生 洗+剪 7/23做799" at bounding box center [539, 505] width 87 height 40
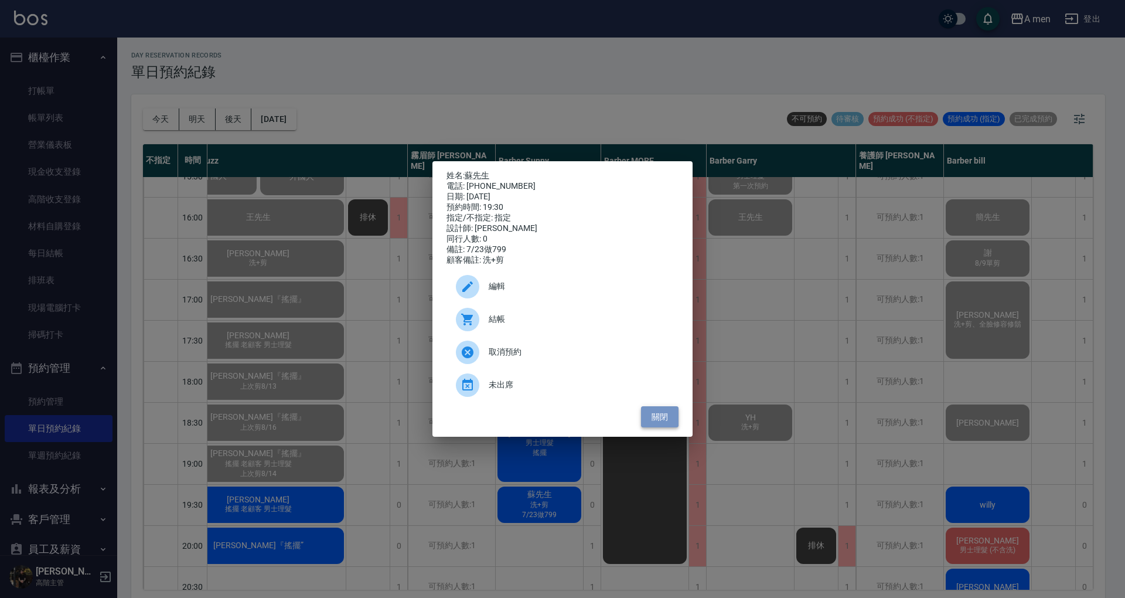
drag, startPoint x: 669, startPoint y: 423, endPoint x: 663, endPoint y: 425, distance: 6.9
click at [669, 423] on button "關閉" at bounding box center [660, 417] width 38 height 22
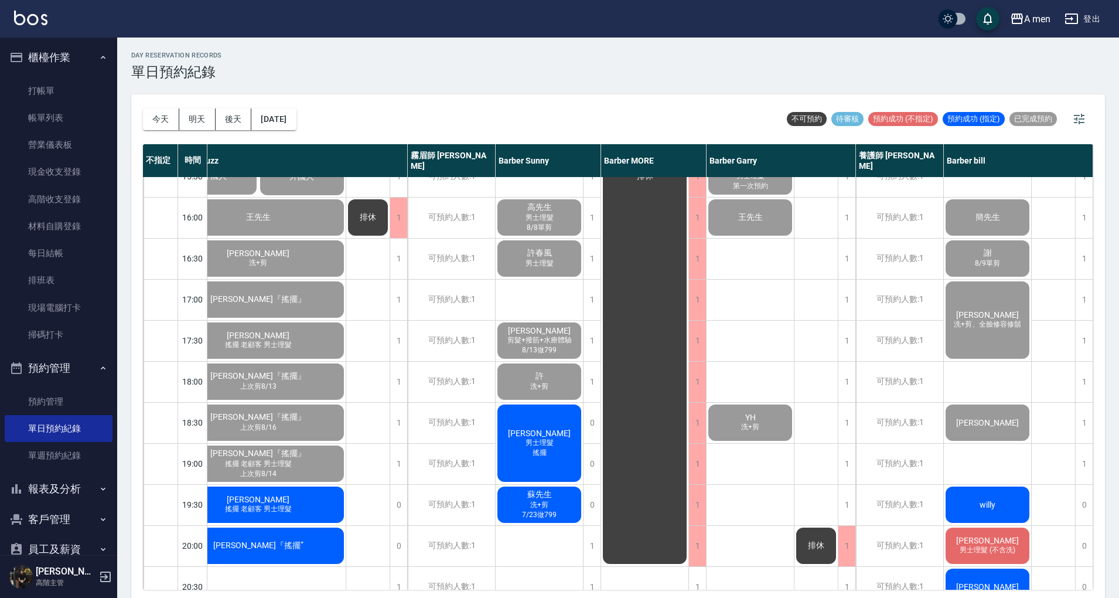
click at [787, 397] on div "曲江山 洗+剪 7/17做799 建億 剪髮+臉部撥筋體驗 Victor Chen 楊程之 Justin 洗+剪、男士修眉 周君威 男士理髮 第一次預約 王先…" at bounding box center [751, 299] width 88 height 1025
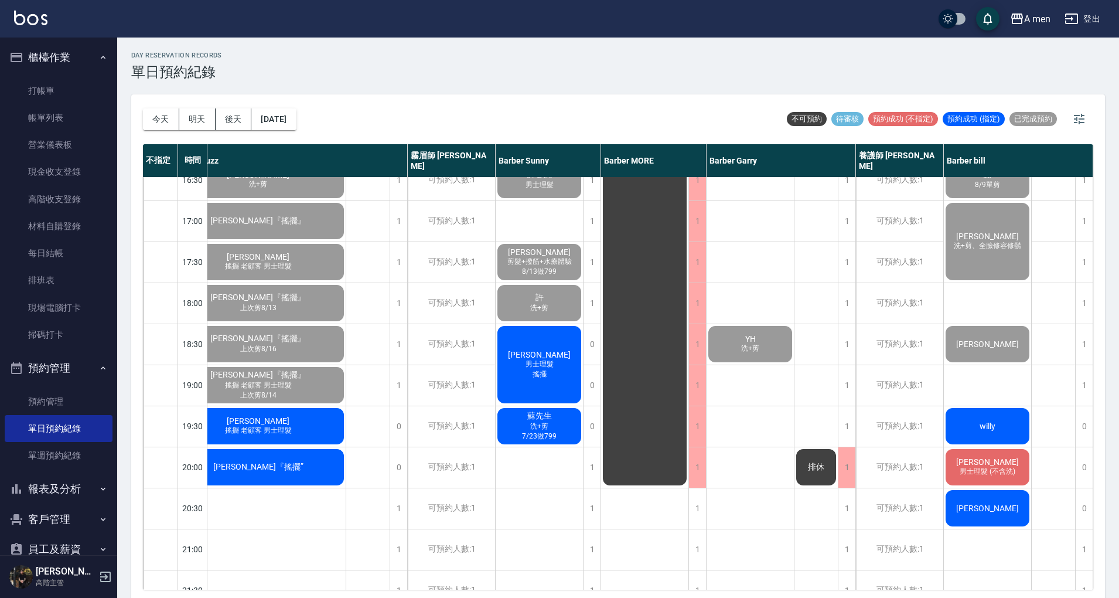
scroll to position [469, 236]
click at [797, 268] on div "排休" at bounding box center [817, 220] width 44 height 1025
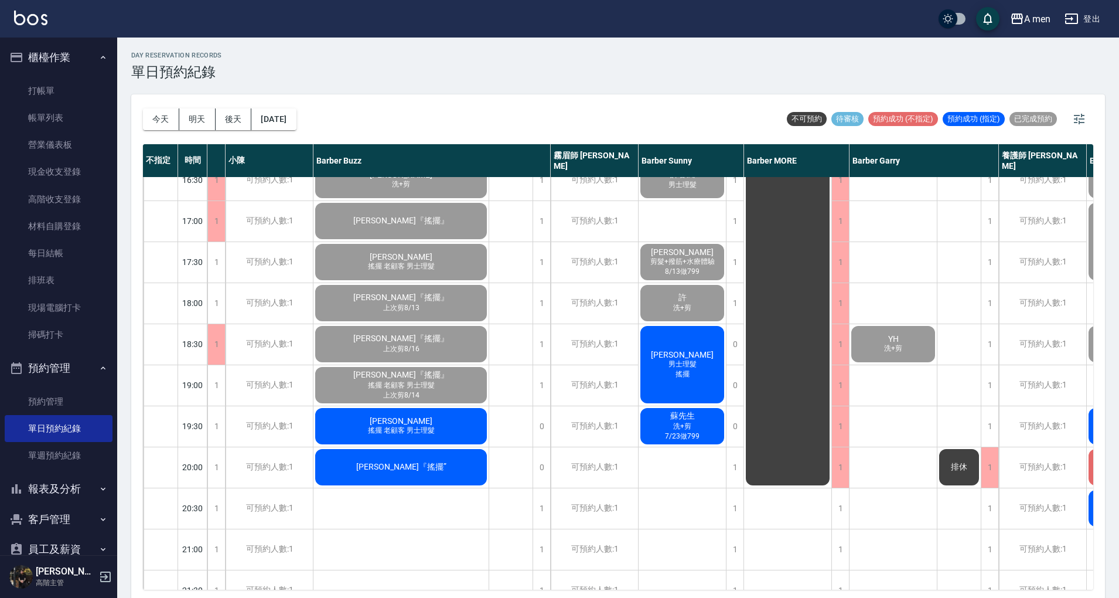
scroll to position [469, 84]
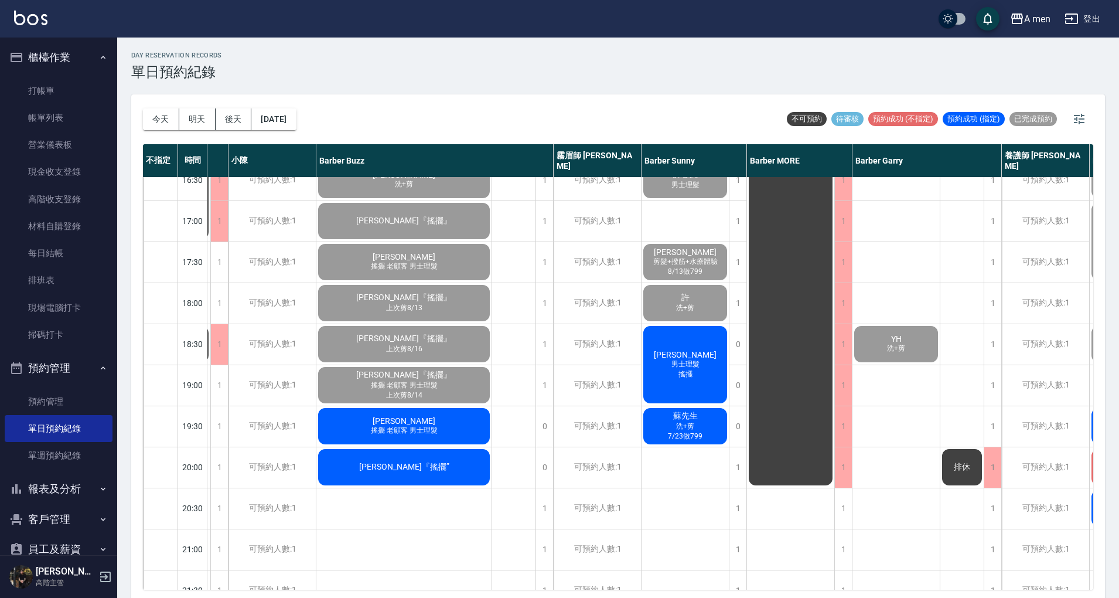
click at [688, 345] on div "Hans 男士理髮 搖擺" at bounding box center [685, 364] width 87 height 81
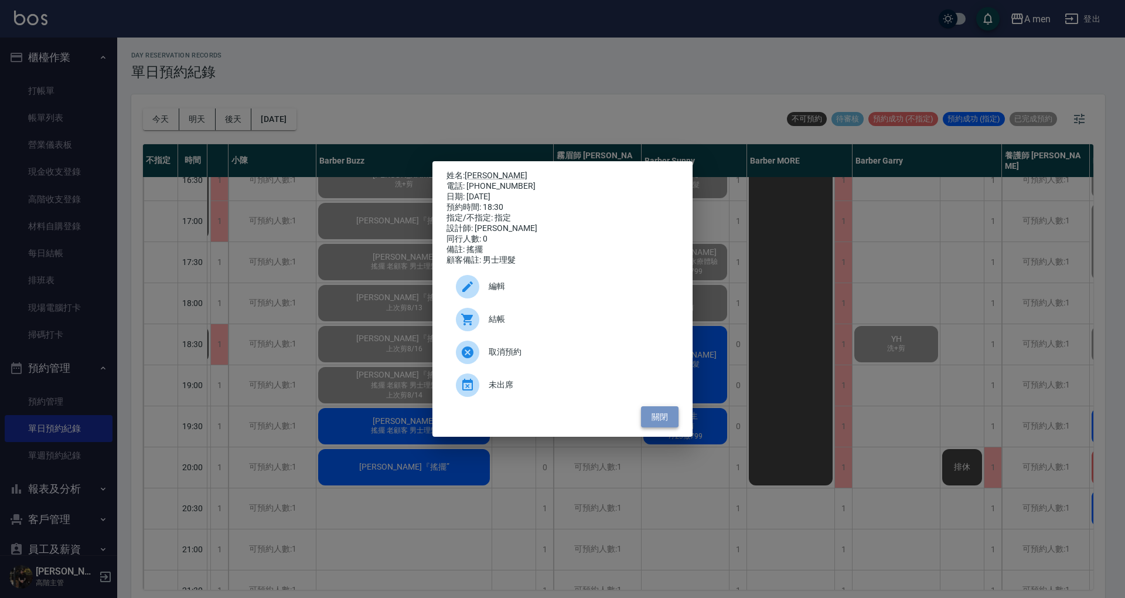
click at [654, 424] on button "關閉" at bounding box center [660, 417] width 38 height 22
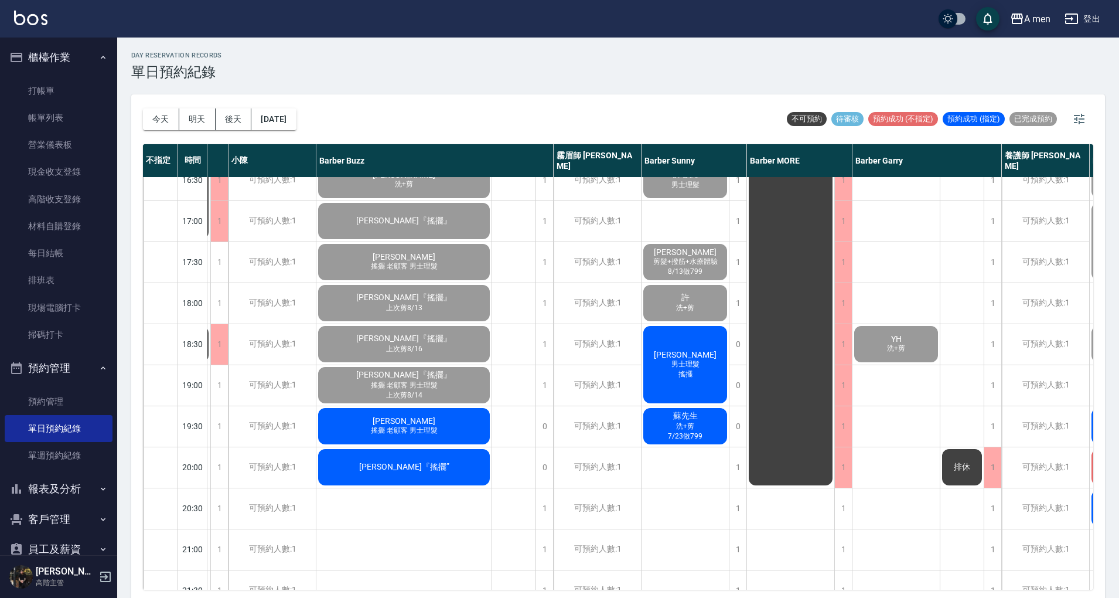
scroll to position [469, 236]
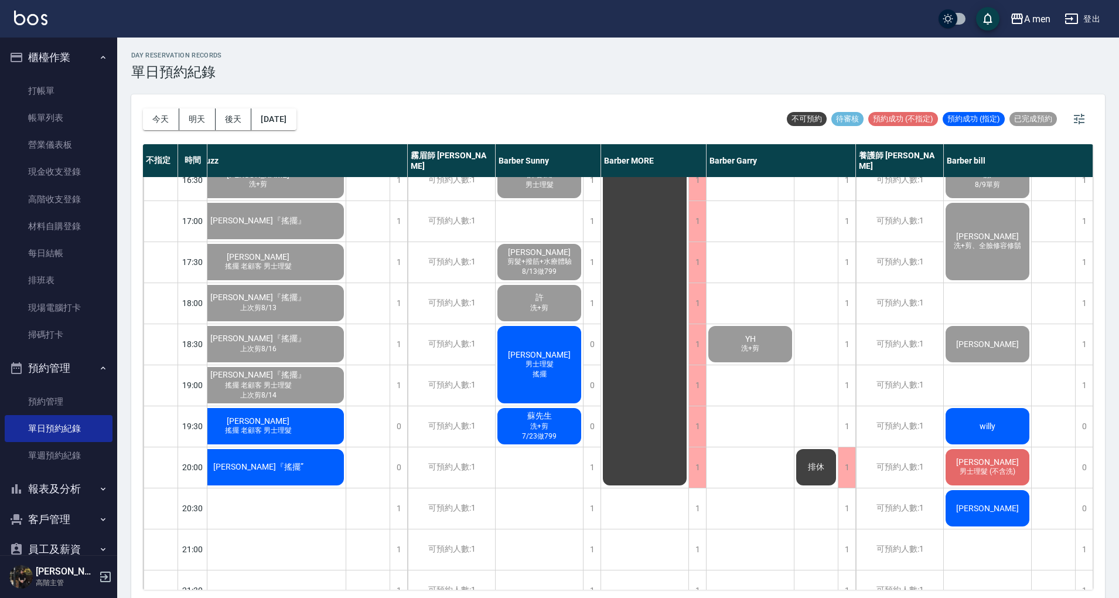
click at [974, 420] on div "willy" at bounding box center [987, 426] width 87 height 40
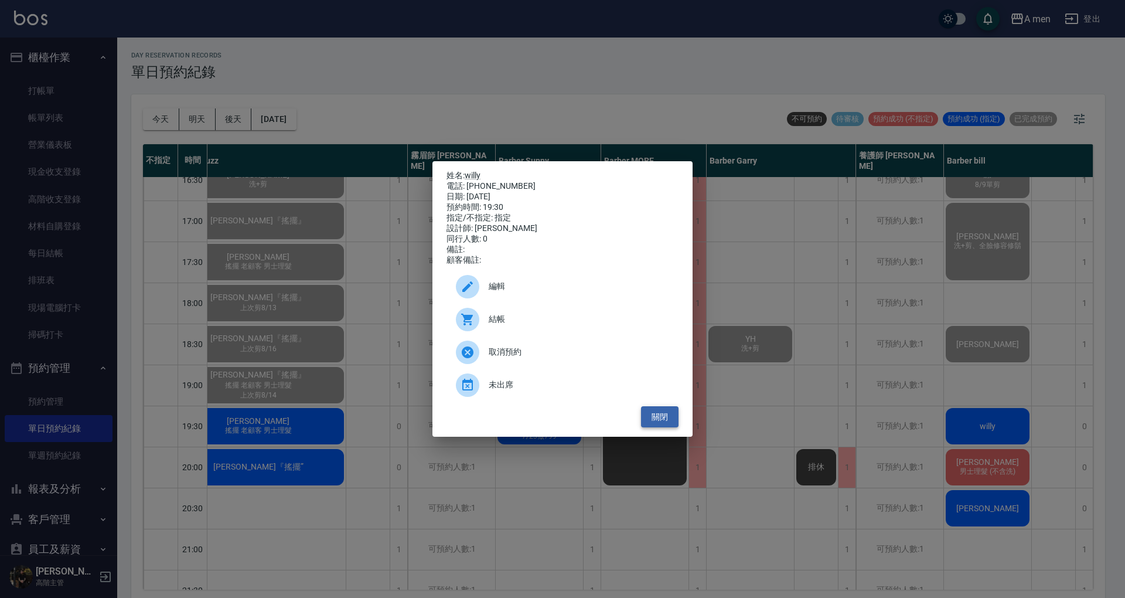
click at [659, 422] on button "關閉" at bounding box center [660, 417] width 38 height 22
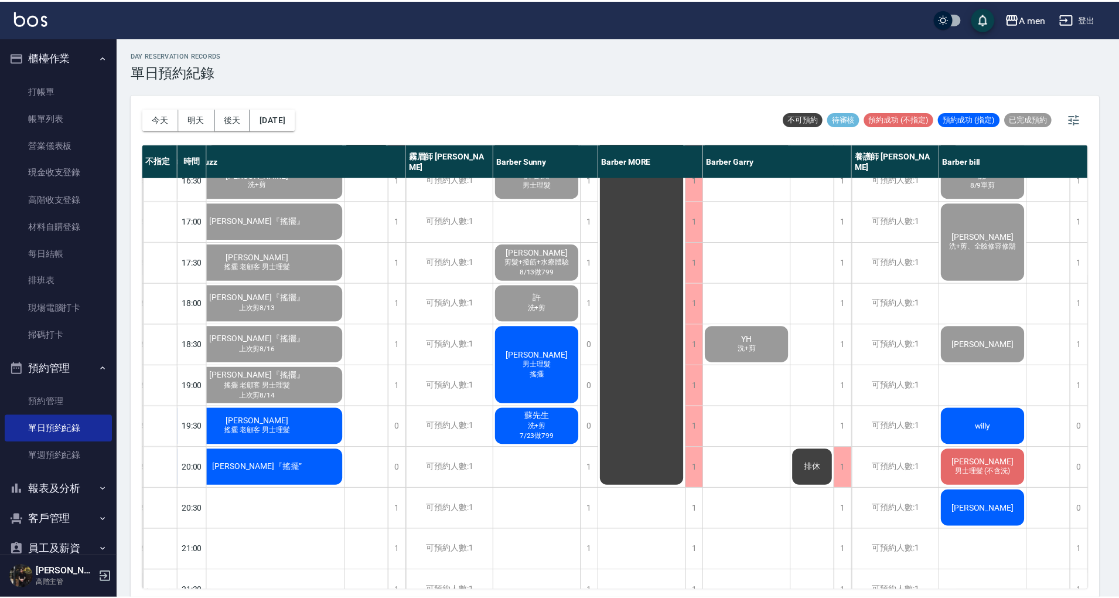
scroll to position [469, 230]
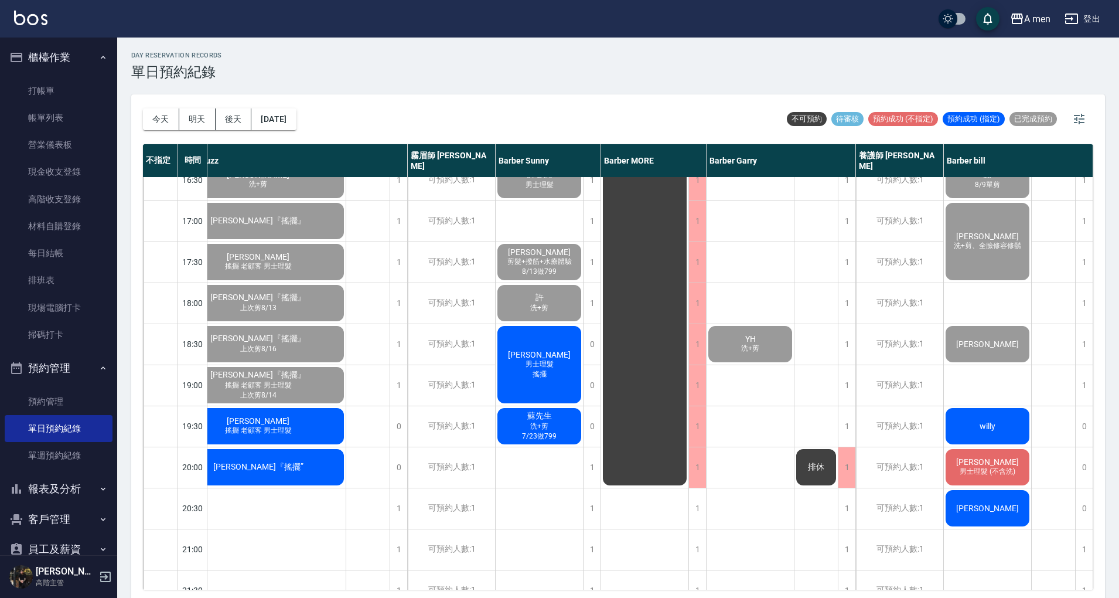
click at [539, 464] on div "闕銘仁 男士理髮 8/12單剪 劉先生 孫承昌 男士理髮 8/27單剪 高先生 男士理髮 8/8單剪 許春風 男士理髮 Chris Huang 剪髮+撥筋+水…" at bounding box center [540, 220] width 88 height 1025
click at [539, 465] on div "闕銘仁 男士理髮 8/12單剪 劉先生 孫承昌 男士理髮 8/27單剪 高先生 男士理髮 8/8單剪 許春風 男士理髮 Chris Huang 剪髮+撥筋+水…" at bounding box center [540, 220] width 88 height 1025
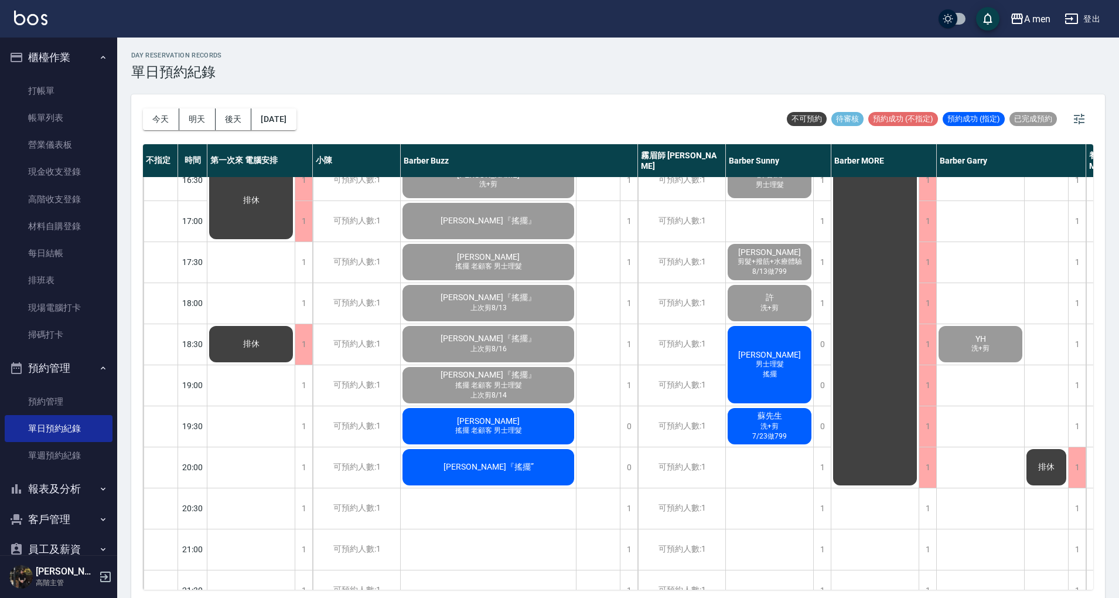
scroll to position [469, 236]
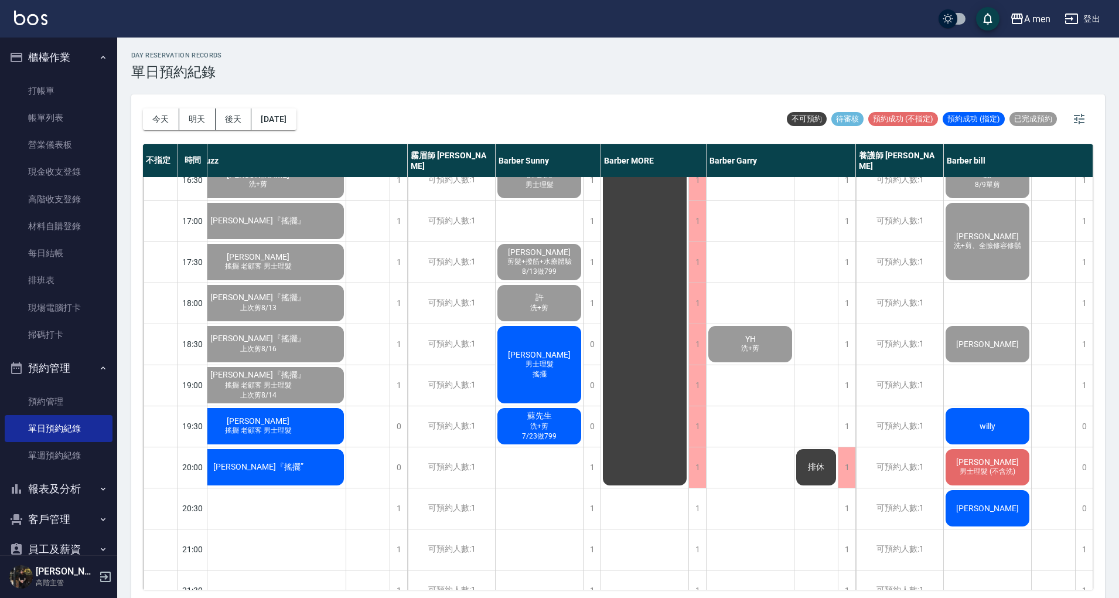
click at [744, 443] on div "曲江山 洗+剪 7/17做799 建億 剪髮+臉部撥筋體驗 Victor Chen 楊程之 Justin 洗+剪、男士修眉 周君威 男士理髮 第一次預約 王先…" at bounding box center [751, 220] width 88 height 1025
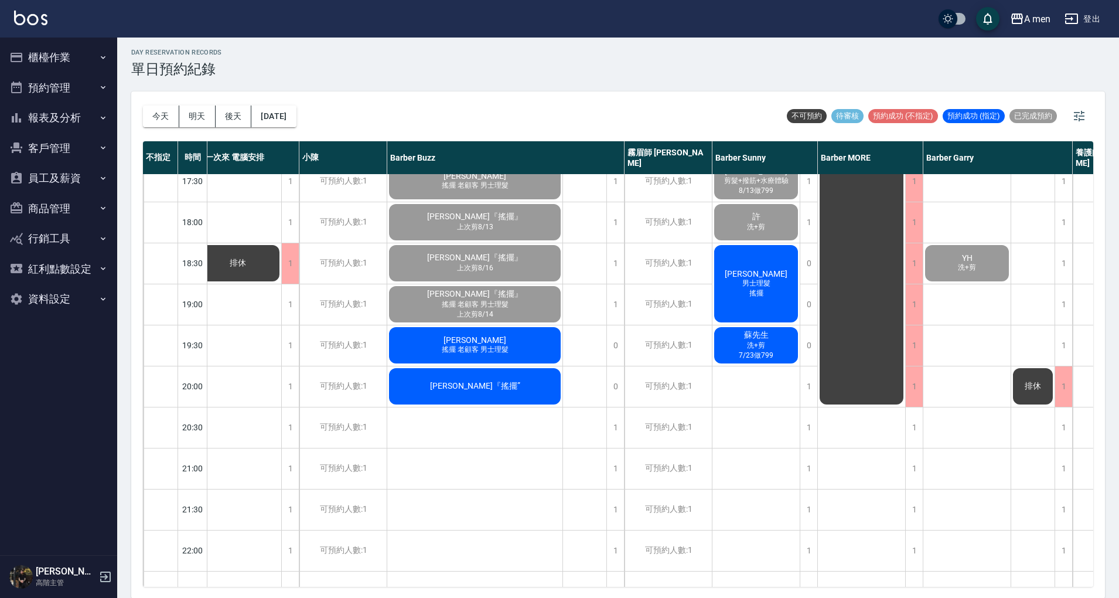
scroll to position [547, 0]
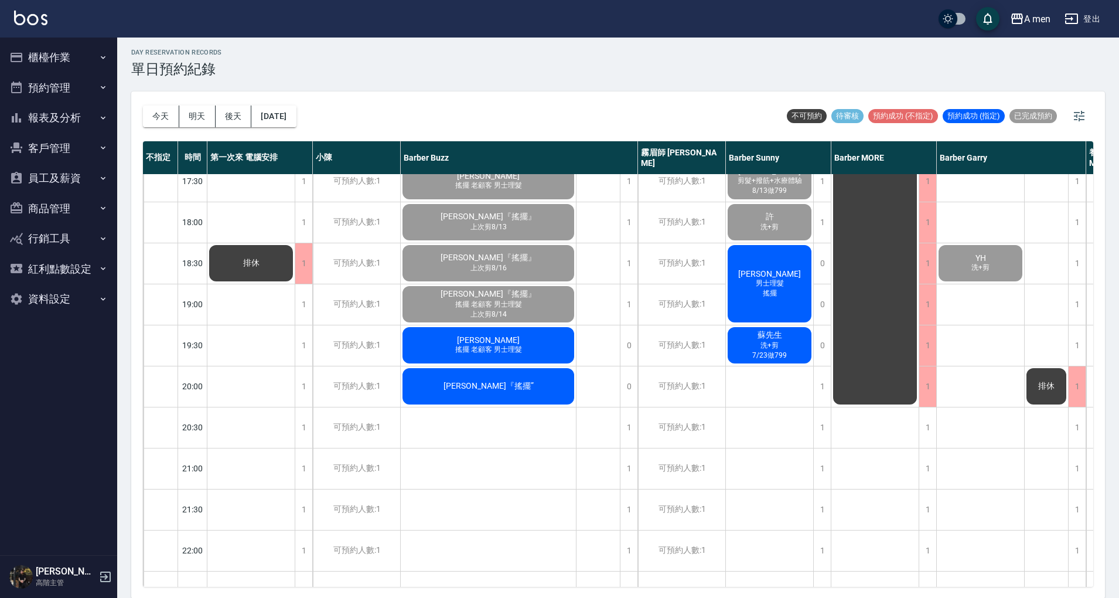
click at [490, 465] on div "孫亦 燙，上次7/31做799 Howard 7/25單剪 [DEMOGRAPHIC_DATA] [DEMOGRAPHIC_DATA] 王先生 [PERSON…" at bounding box center [489, 139] width 176 height 1025
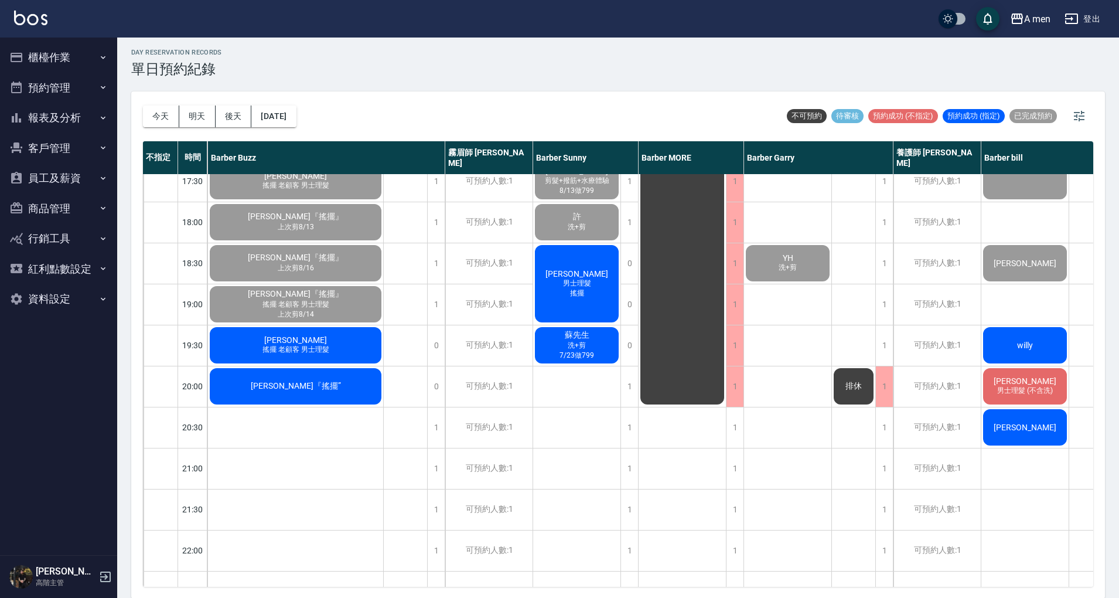
scroll to position [547, 236]
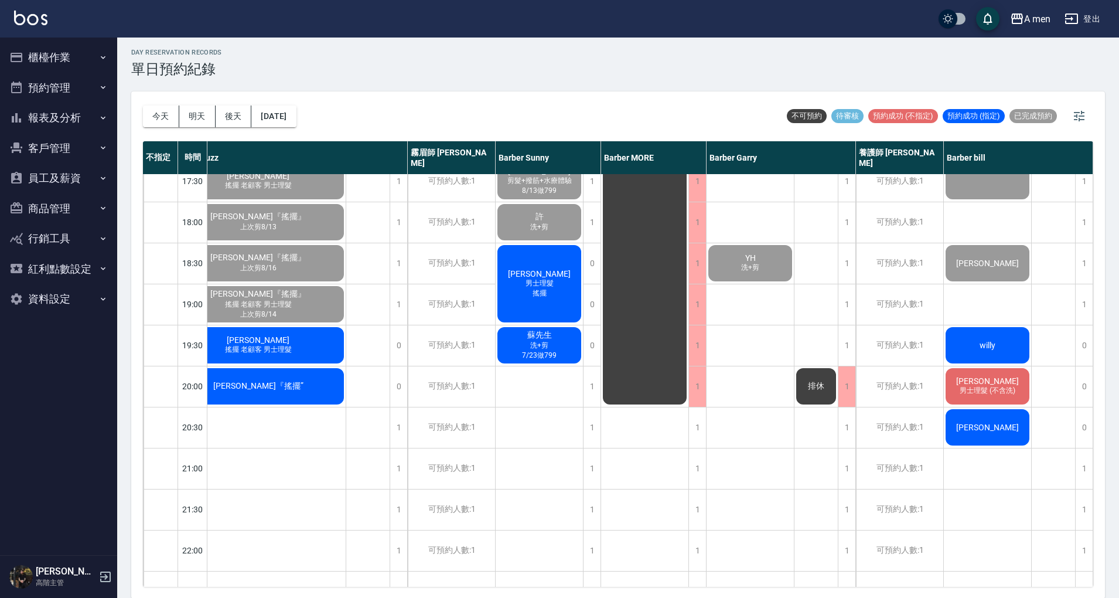
click at [989, 344] on span "willy" at bounding box center [987, 344] width 21 height 9
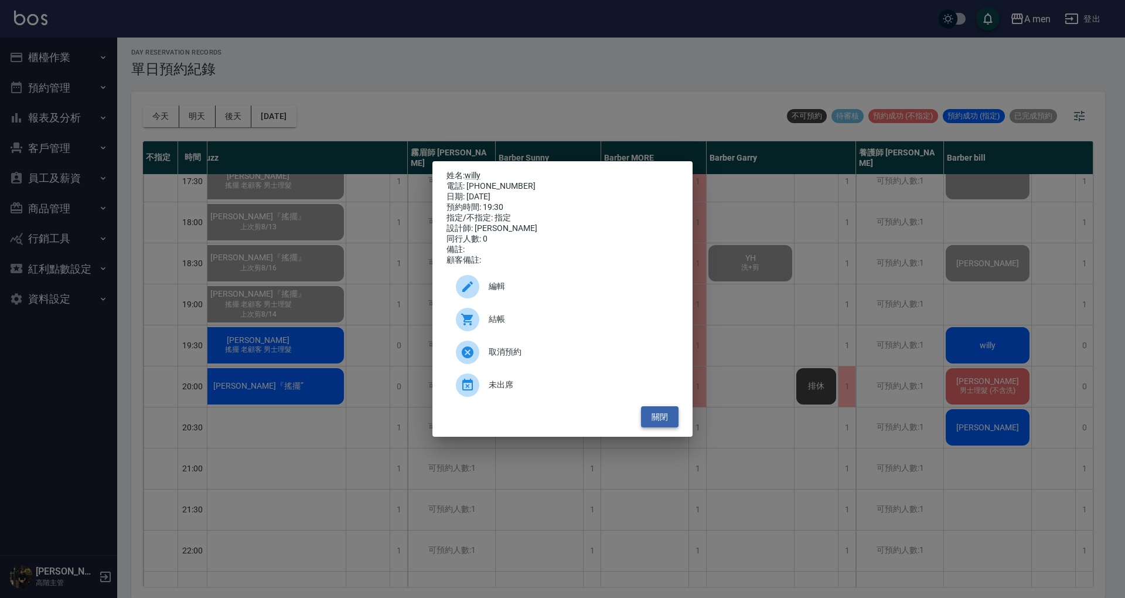
click at [670, 425] on button "關閉" at bounding box center [660, 417] width 38 height 22
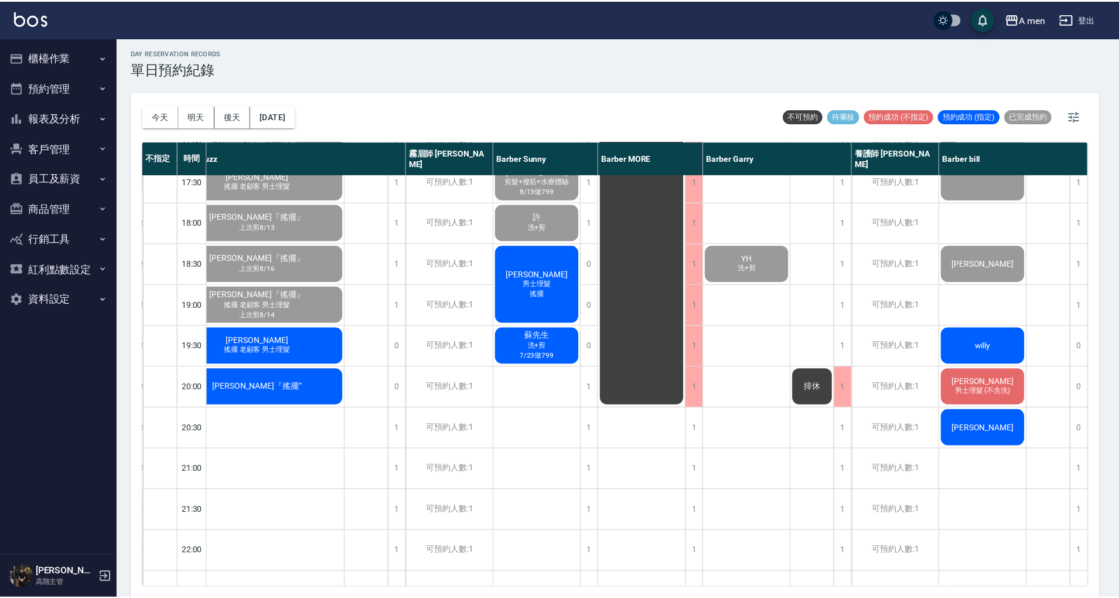
scroll to position [547, 230]
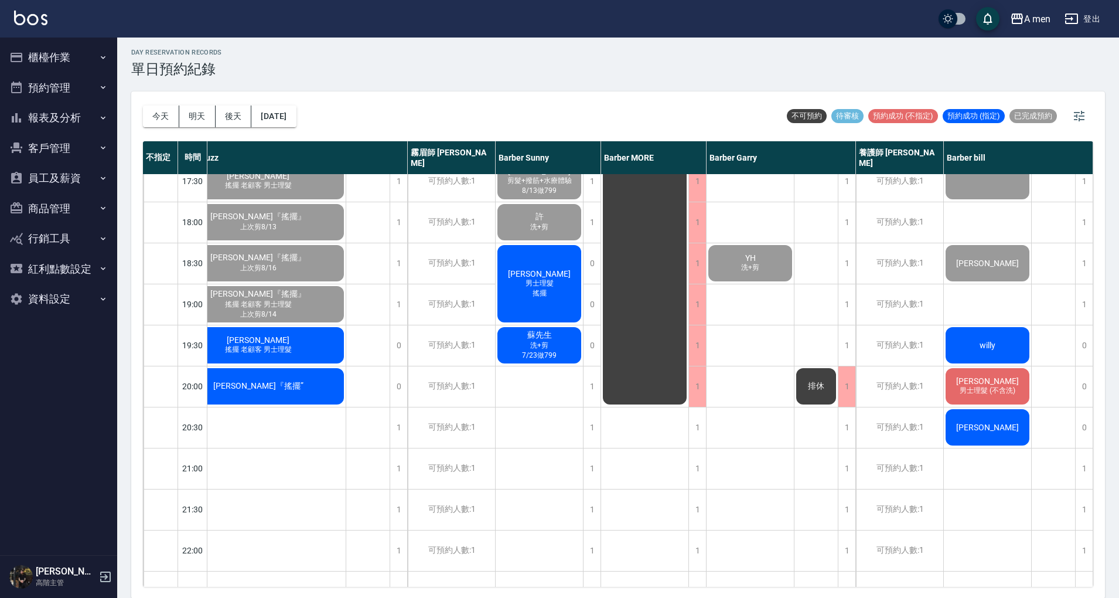
click at [738, 409] on div "曲江山 洗+剪 7/17做799 建億 剪髮+臉部撥筋體驗 [PERSON_NAME] [PERSON_NAME] [PERSON_NAME] [PERSON…" at bounding box center [751, 139] width 88 height 1025
click at [635, 88] on div "day Reservation records 單日預約紀錄 [DATE] [DATE] [DATE] [DATE] 不可預約 待審核 預約成功 (不指定) …" at bounding box center [618, 317] width 1002 height 564
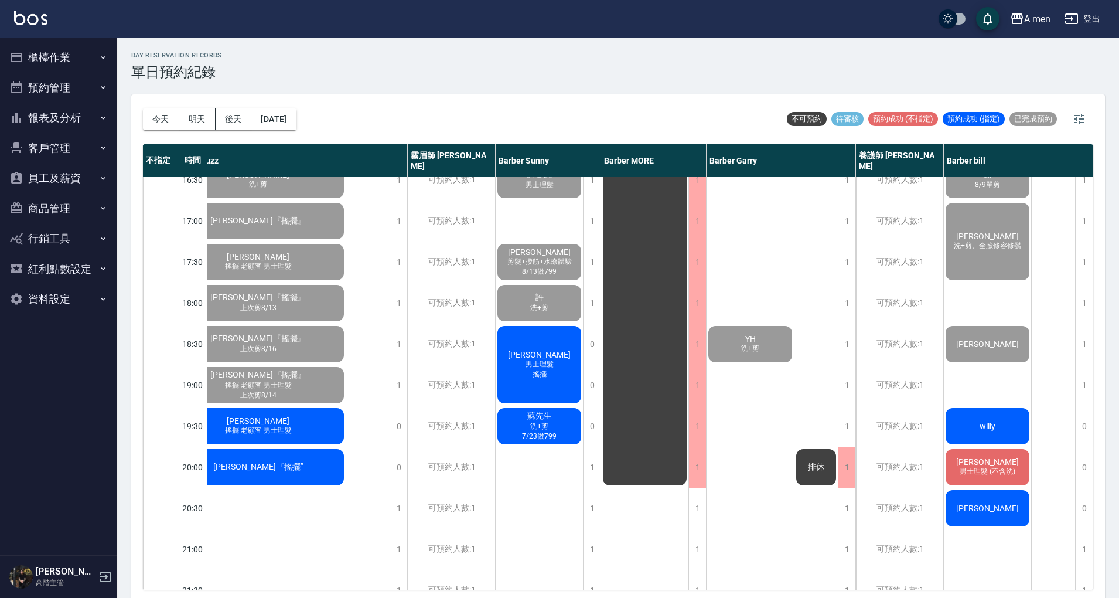
scroll to position [469, 0]
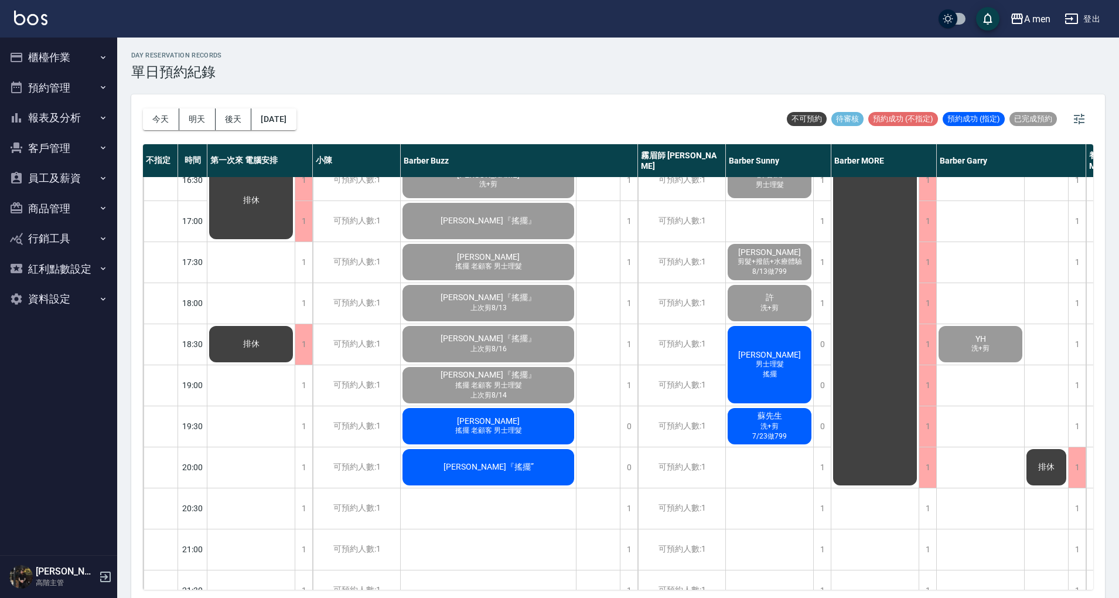
click at [591, 398] on div "排休 排休" at bounding box center [599, 220] width 44 height 1025
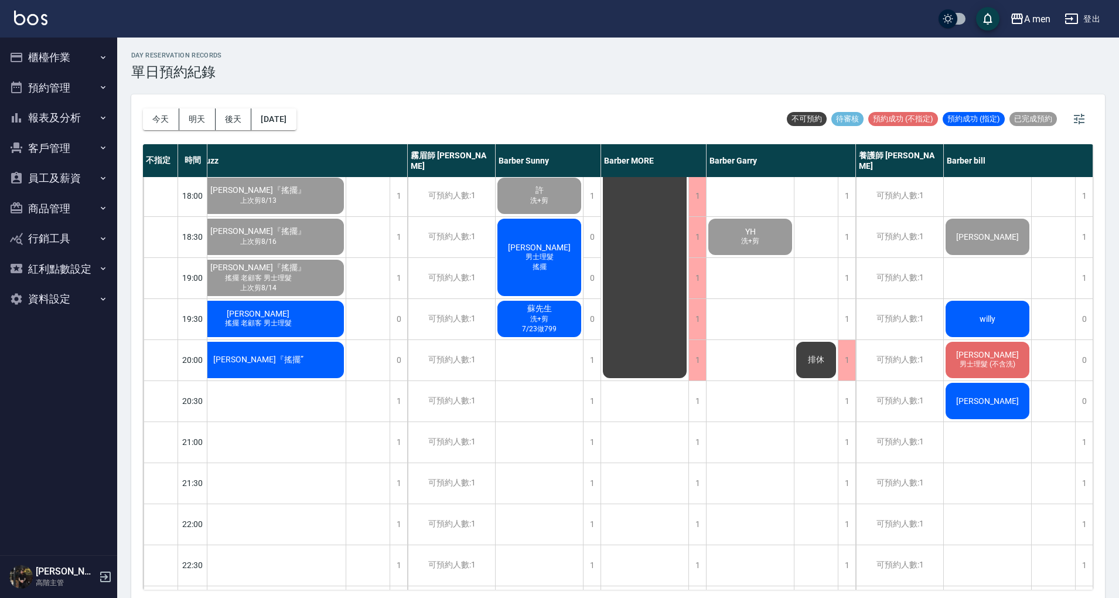
scroll to position [469, 236]
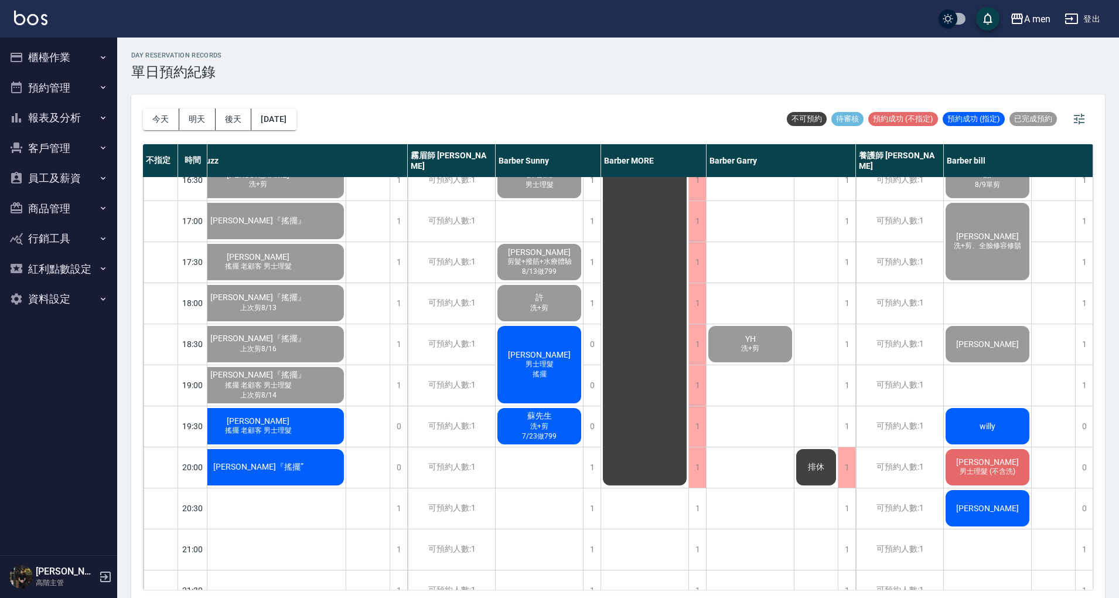
click at [538, 468] on div "[PERSON_NAME] 男士理髮 8/12單剪 [PERSON_NAME]先生 [PERSON_NAME] 男士理髮 8/27單剪 高先生 男士理髮 8/…" at bounding box center [540, 220] width 88 height 1025
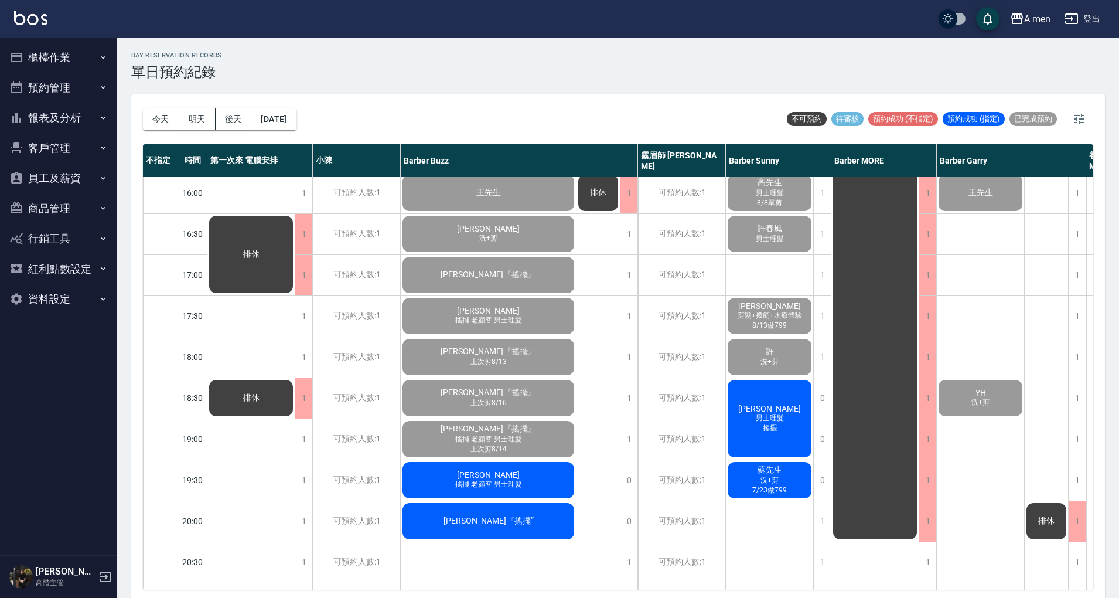
scroll to position [547, 0]
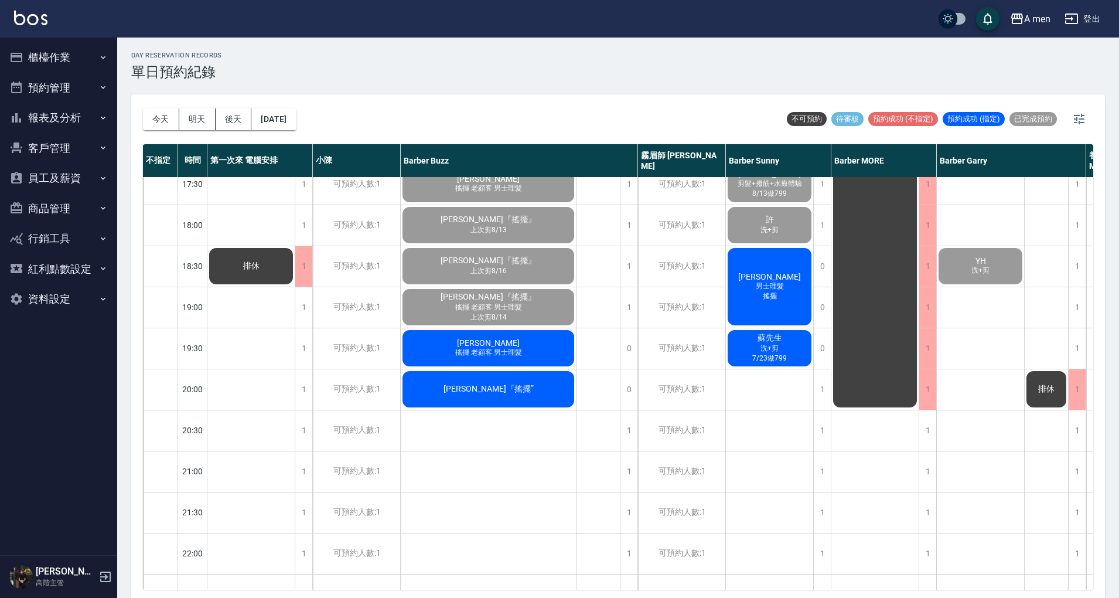
click at [769, 294] on span "搖擺" at bounding box center [770, 296] width 19 height 10
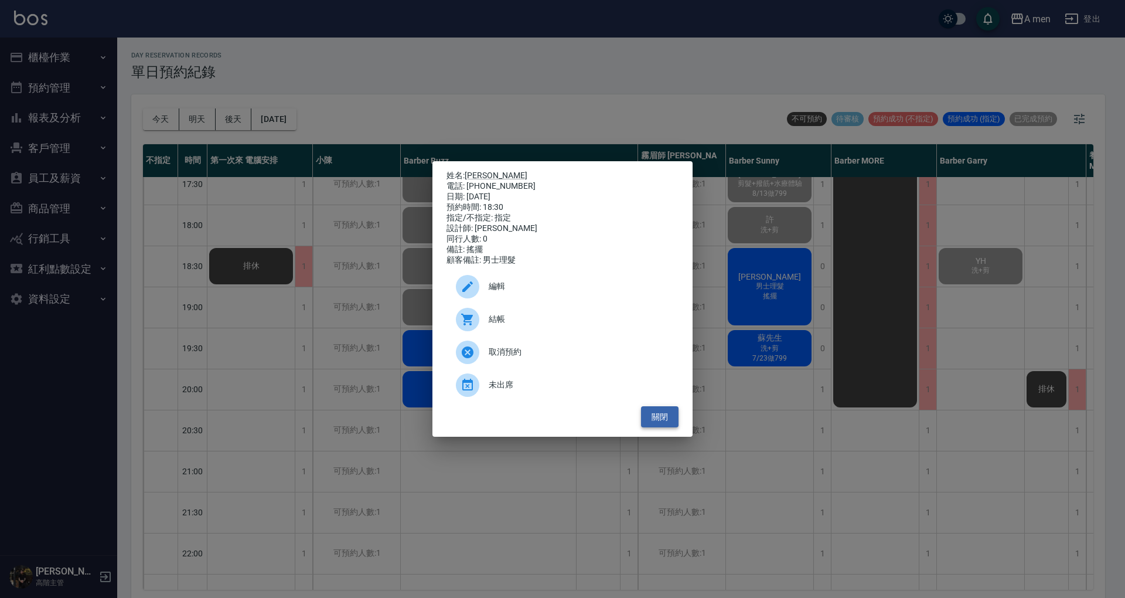
click at [660, 427] on button "關閉" at bounding box center [660, 417] width 38 height 22
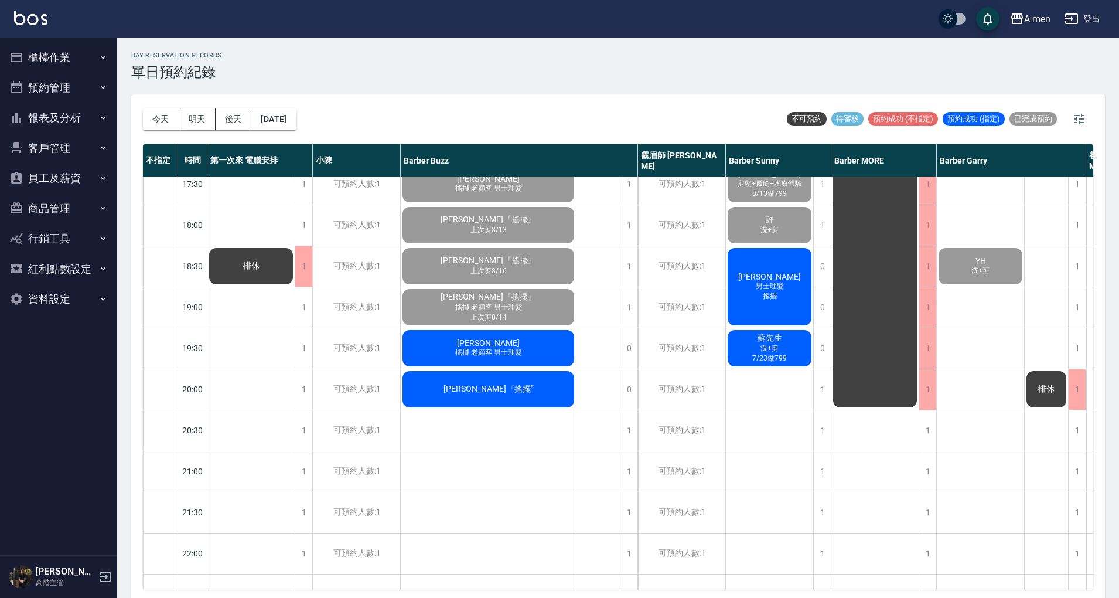
drag, startPoint x: 761, startPoint y: 415, endPoint x: 760, endPoint y: 425, distance: 10.6
click at [761, 417] on div "[PERSON_NAME] 男士理髮 8/12單剪 [PERSON_NAME]先生 [PERSON_NAME] 男士理髮 8/27單剪 高先生 男士理髮 8/…" at bounding box center [770, 142] width 88 height 1025
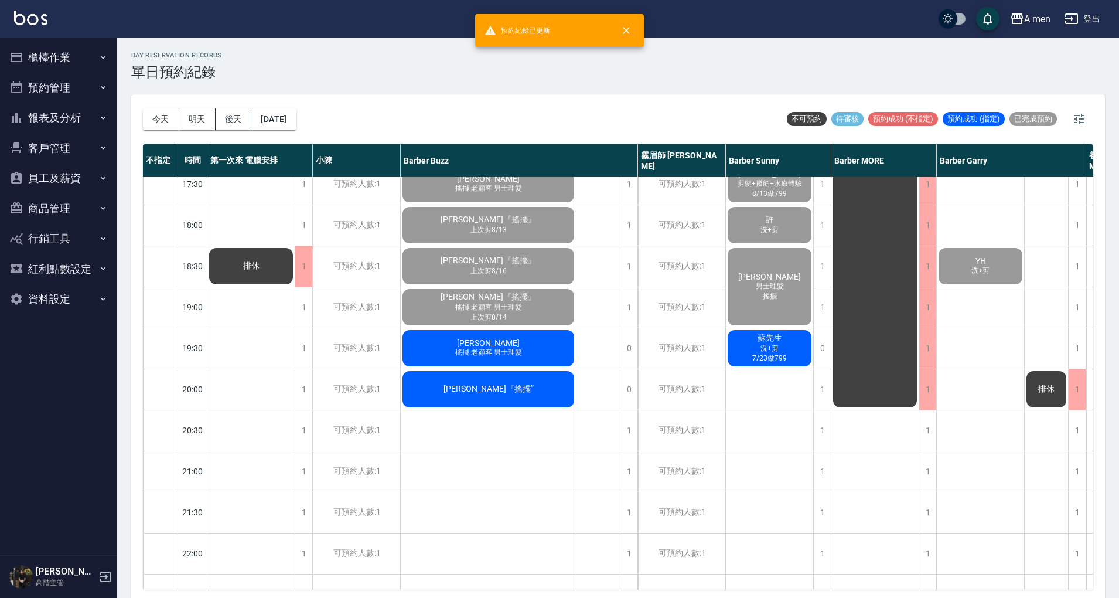
click at [738, 57] on div "day Reservation records 單日預約紀錄" at bounding box center [618, 66] width 974 height 29
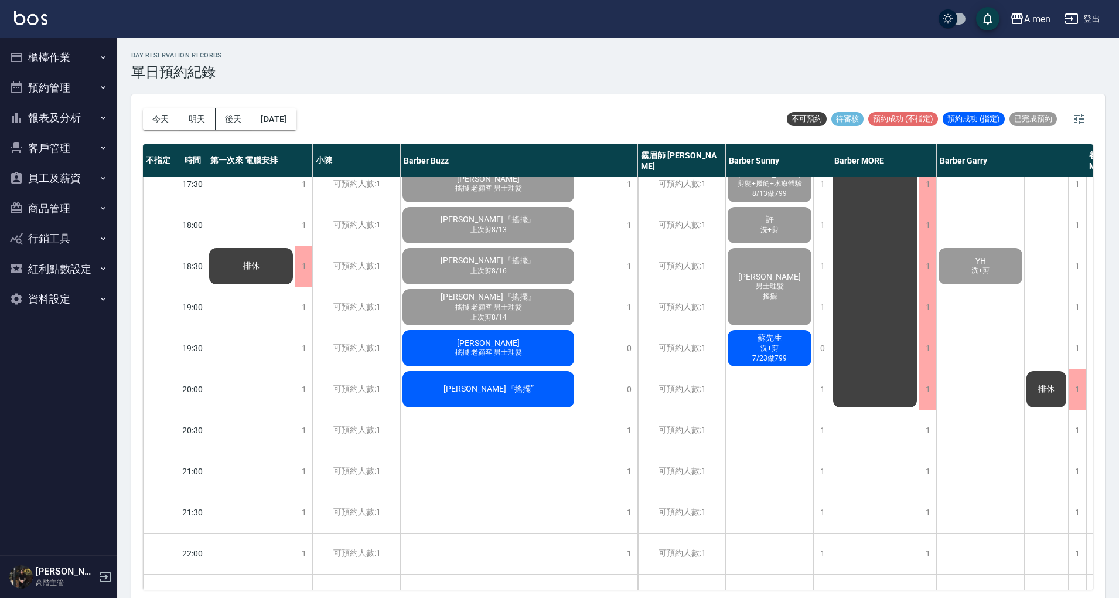
click at [502, 333] on div "[PERSON_NAME] 搖擺 老顧客 男士理髮" at bounding box center [488, 348] width 175 height 40
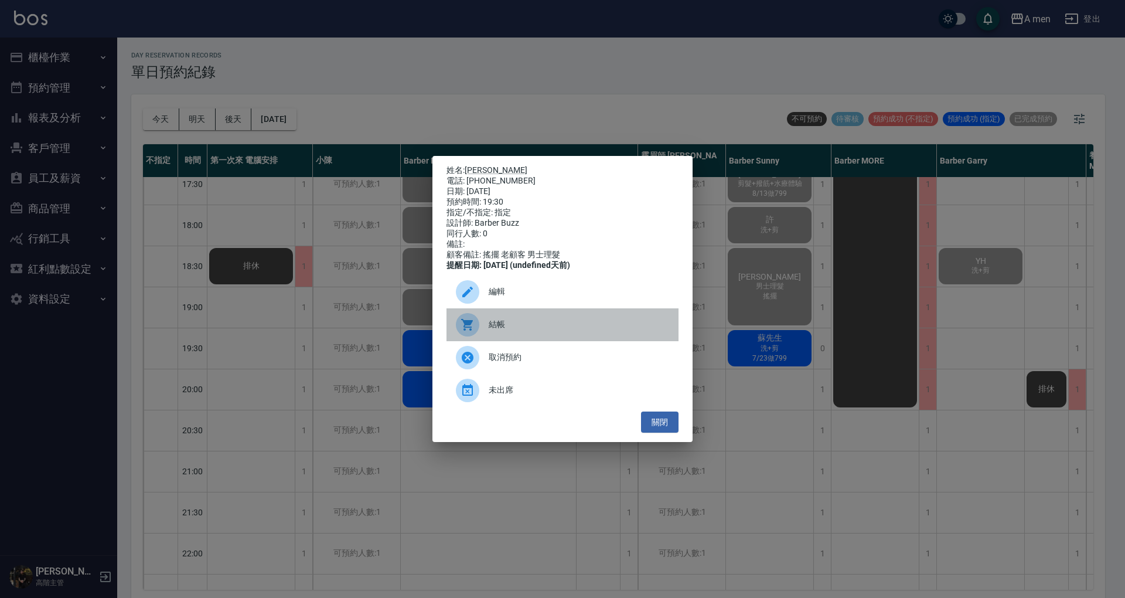
click at [523, 338] on div "結帳" at bounding box center [563, 324] width 232 height 33
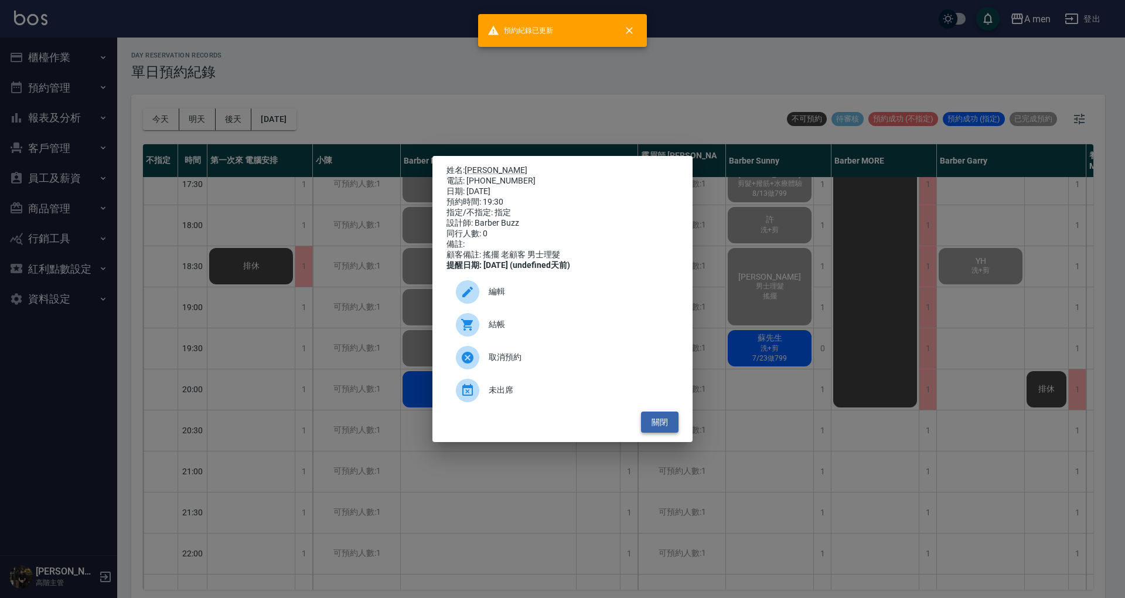
click at [653, 428] on button "關閉" at bounding box center [660, 422] width 38 height 22
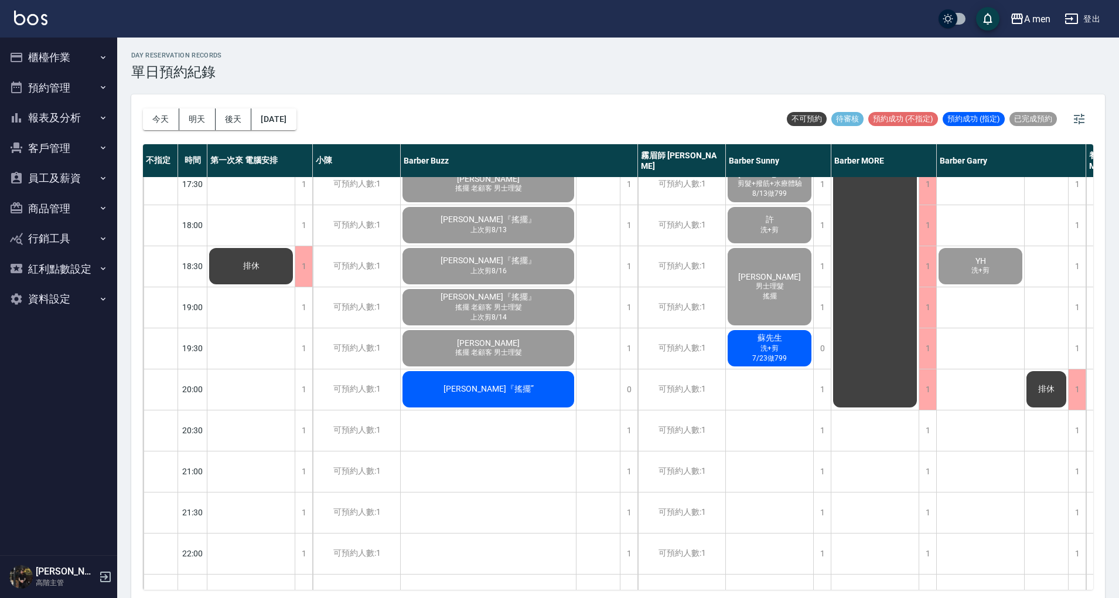
scroll to position [625, 0]
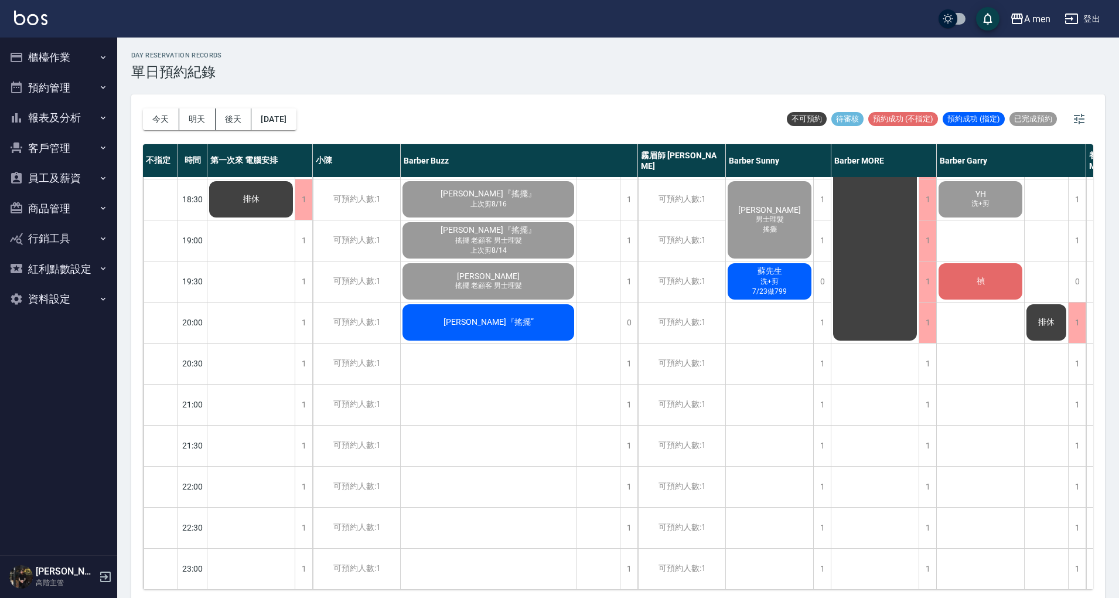
click at [782, 409] on div "[PERSON_NAME] 男士理髮 8/12單剪 [PERSON_NAME]先生 [PERSON_NAME] 男士理髮 8/27單剪 高先生 男士理髮 8/…" at bounding box center [770, 75] width 88 height 1025
click at [758, 331] on div "[PERSON_NAME] 男士理髮 8/12單剪 [PERSON_NAME]先生 [PERSON_NAME] 男士理髮 8/27單剪 高先生 男士理髮 8/…" at bounding box center [770, 75] width 88 height 1025
click at [642, 101] on div "[DATE] [DATE] [DATE] [DATE] 不可預約 待審核 預約成功 (不指定) 預約成功 (指定) 已完成預約" at bounding box center [618, 119] width 950 height 50
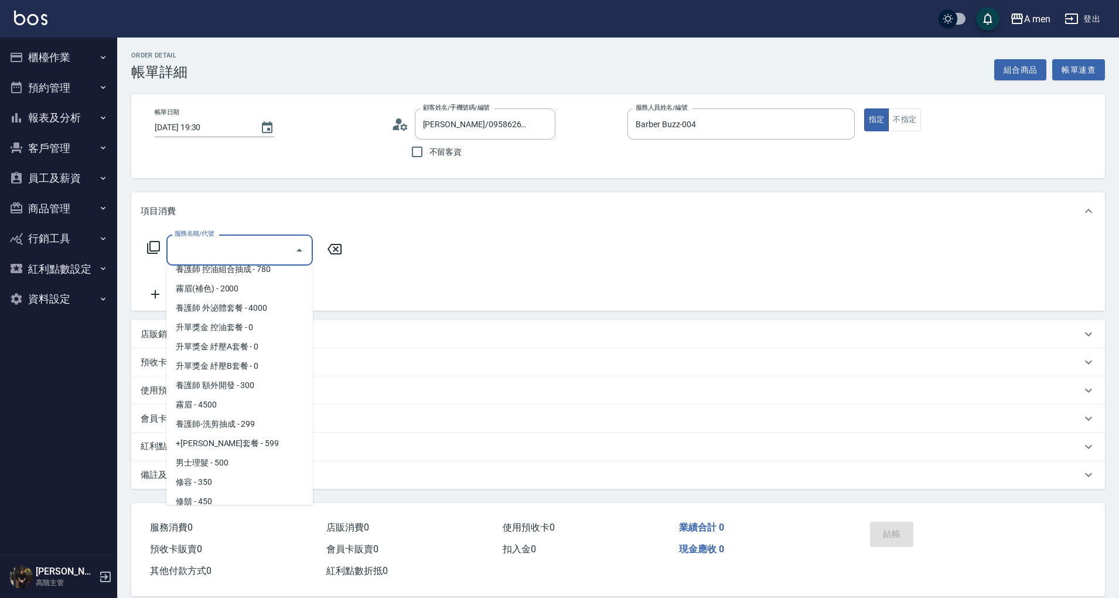
scroll to position [156, 0]
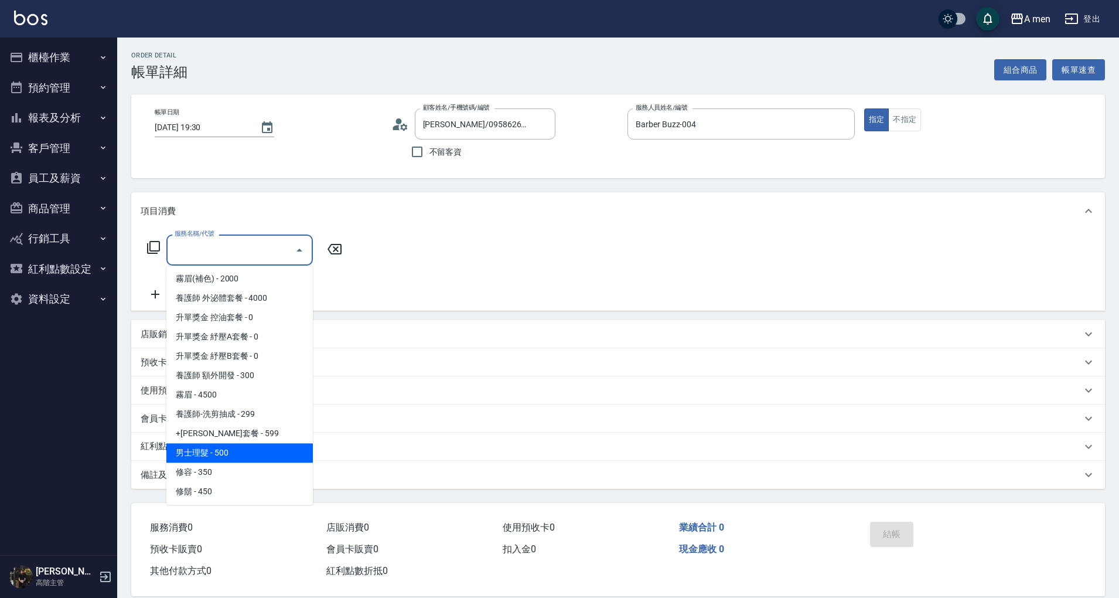
drag, startPoint x: 230, startPoint y: 453, endPoint x: 224, endPoint y: 441, distance: 13.6
click at [230, 452] on span "男士理髮 - 500" at bounding box center [239, 452] width 146 height 19
type input "男士理髮(A01)"
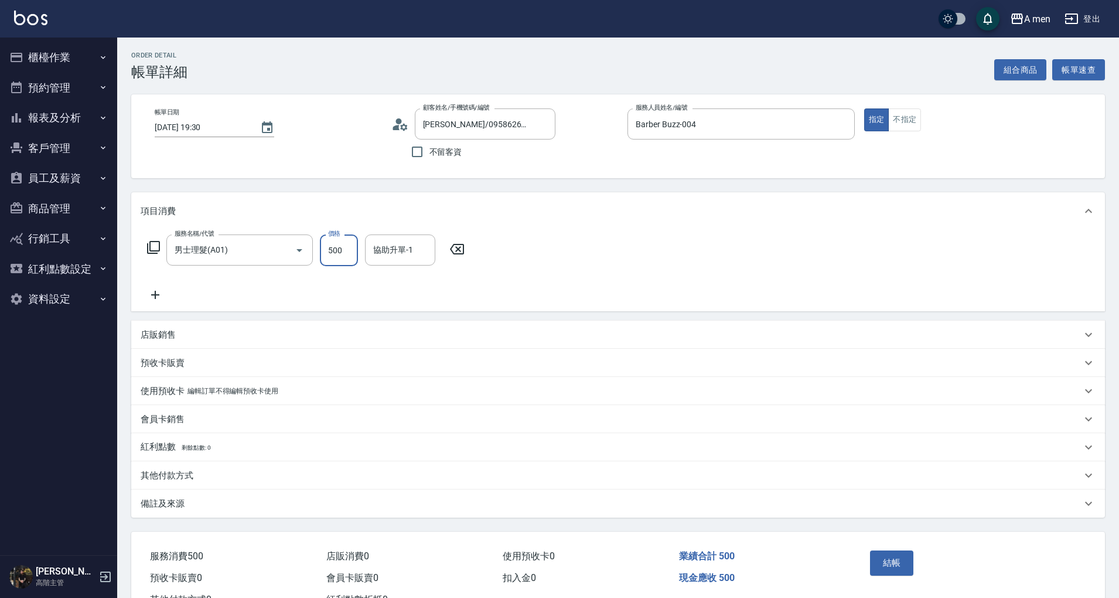
click at [352, 248] on input "500" at bounding box center [339, 250] width 38 height 32
type input "700"
click at [193, 476] on div "其他付款方式" at bounding box center [611, 475] width 941 height 12
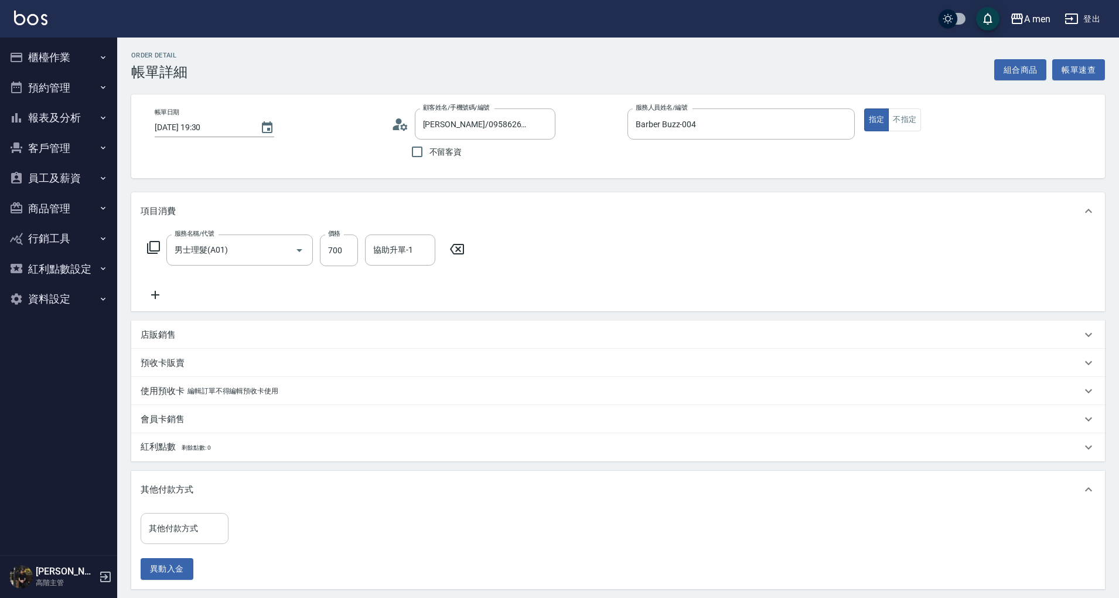
click at [193, 524] on input "其他付款方式" at bounding box center [184, 528] width 77 height 21
click at [202, 497] on span "轉帳" at bounding box center [185, 498] width 88 height 19
type input "轉帳"
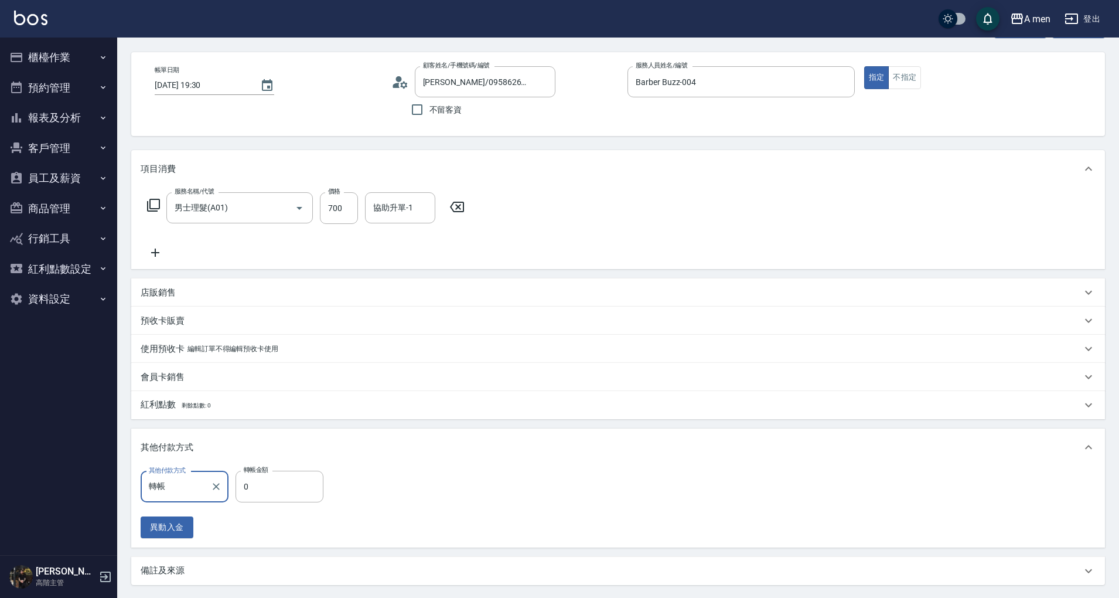
scroll to position [78, 0]
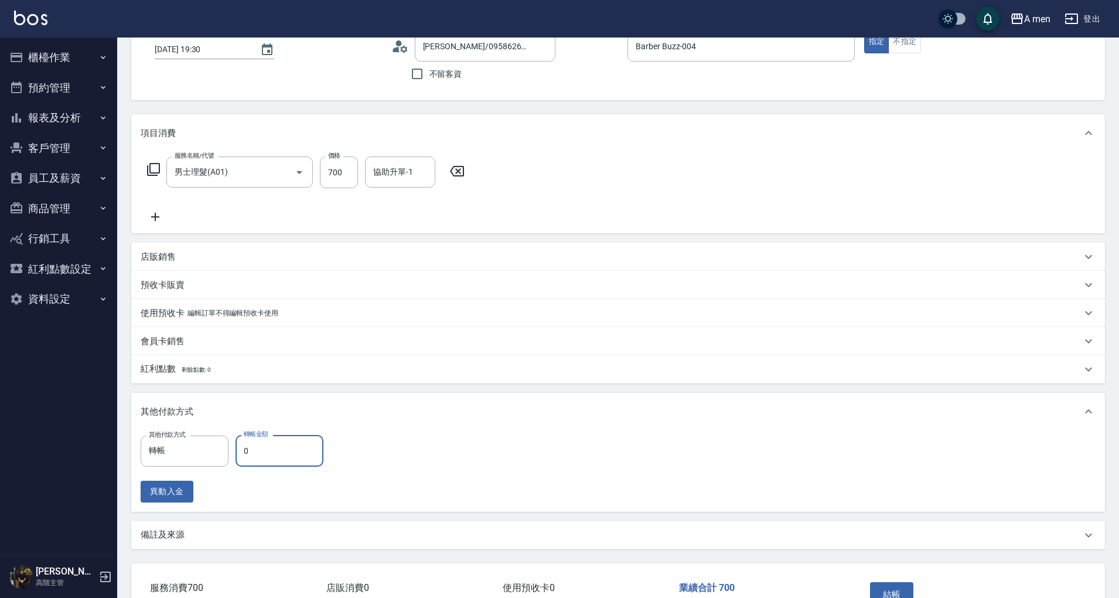
click at [295, 452] on input "0" at bounding box center [280, 451] width 88 height 32
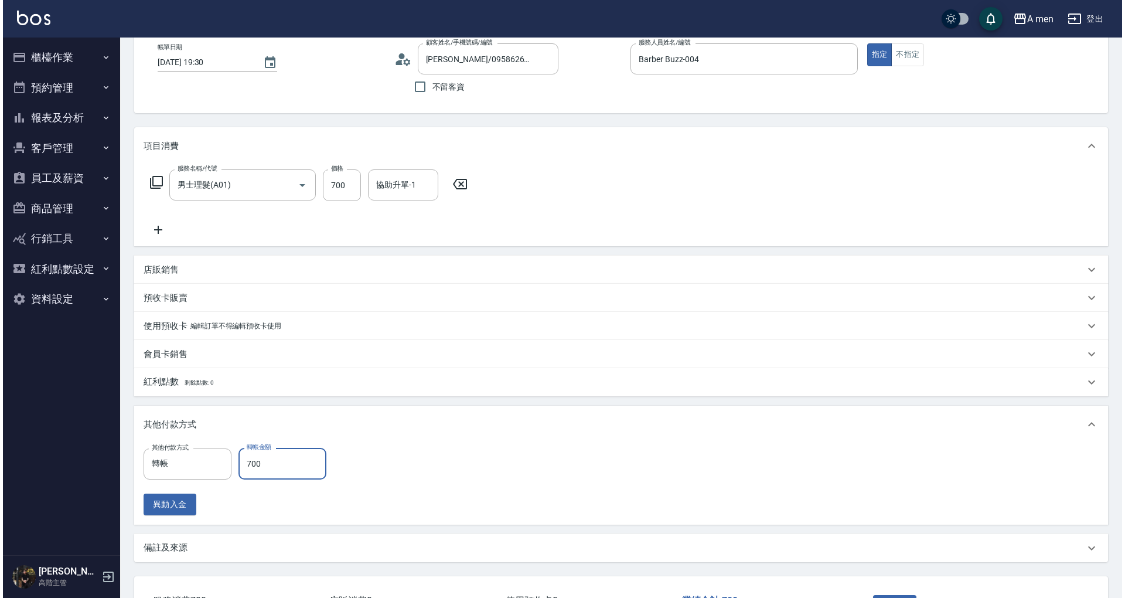
scroll to position [155, 0]
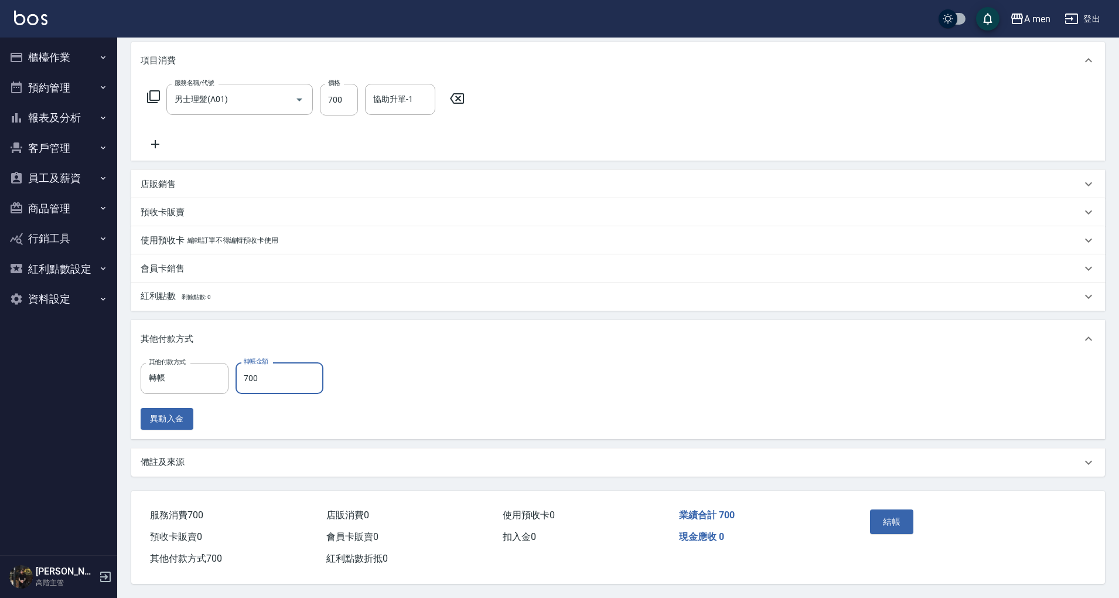
type input "700"
click at [892, 505] on div "結帳" at bounding box center [918, 530] width 106 height 51
click at [879, 516] on button "結帳" at bounding box center [892, 521] width 44 height 25
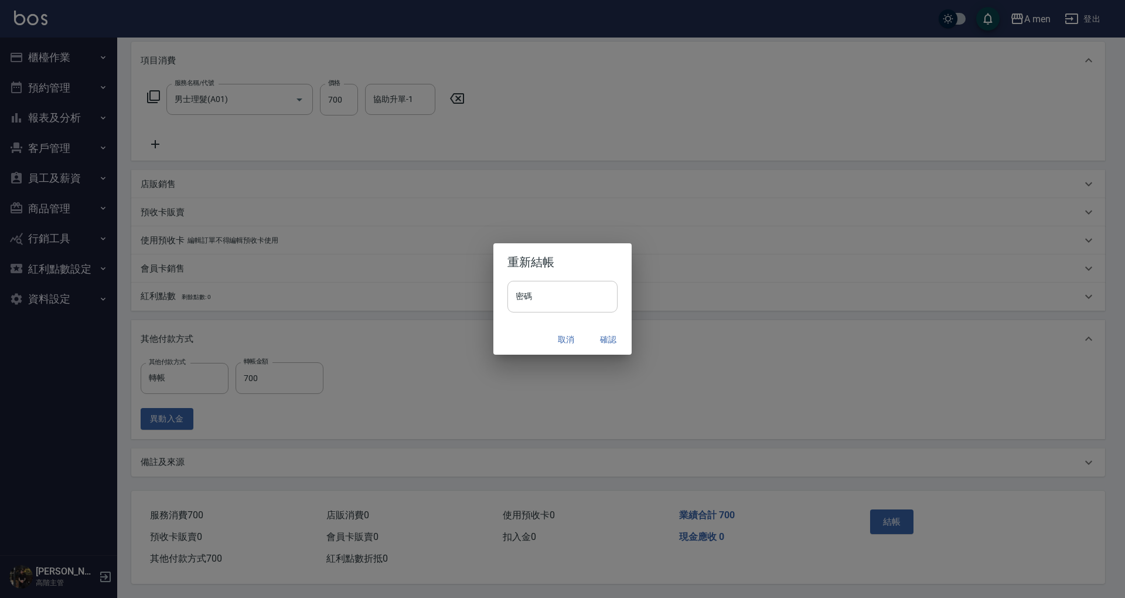
click at [551, 282] on input "密碼" at bounding box center [562, 297] width 110 height 32
click at [599, 340] on button "確認" at bounding box center [608, 340] width 38 height 22
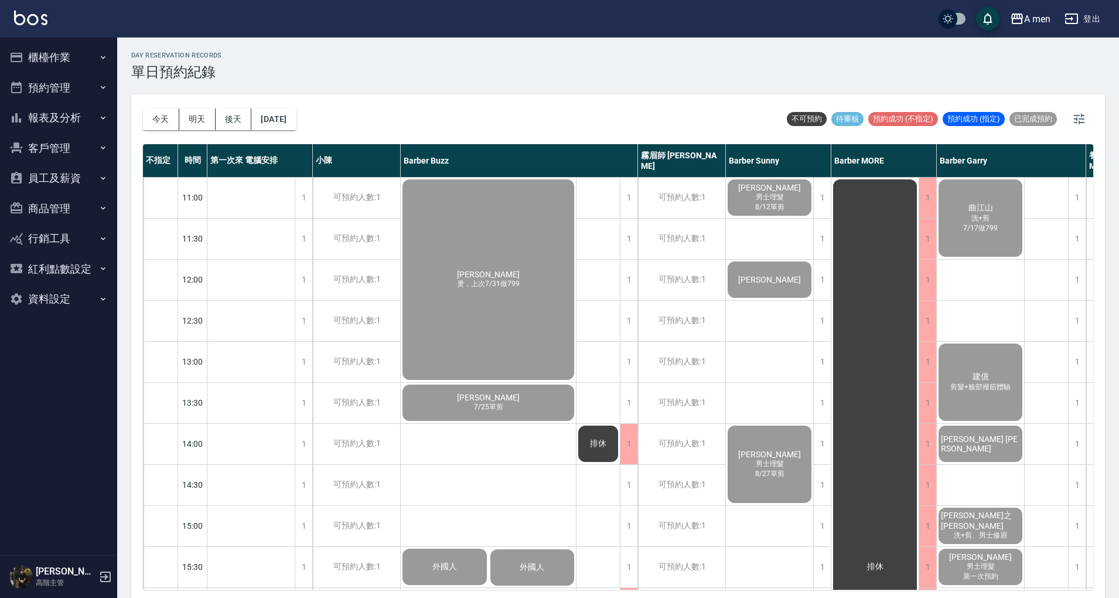
click at [463, 72] on div "day Reservation records 單日預約紀錄" at bounding box center [618, 66] width 974 height 29
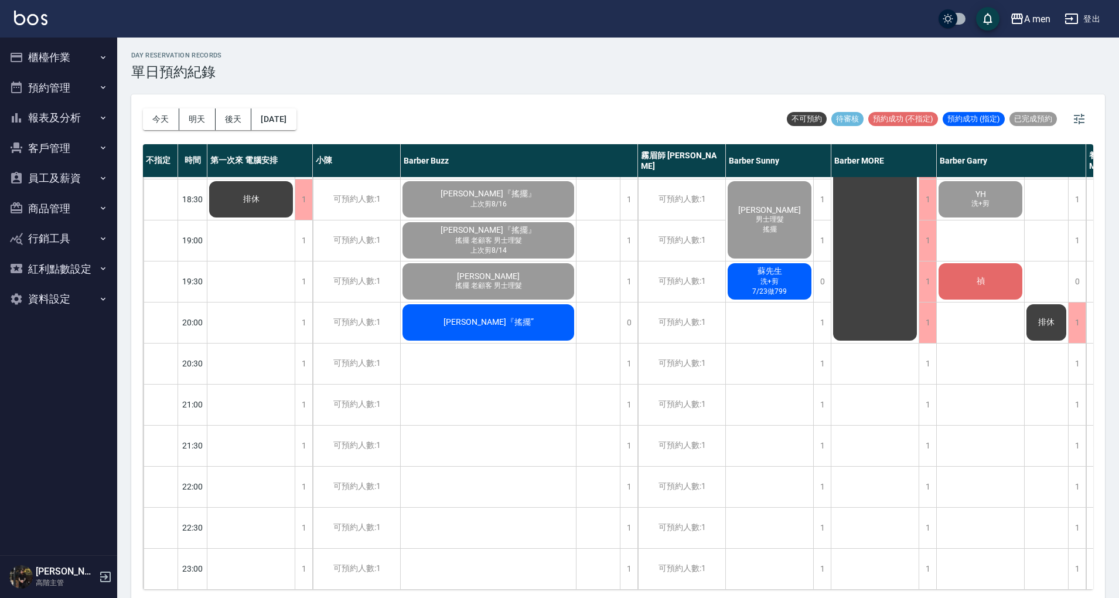
scroll to position [625, 236]
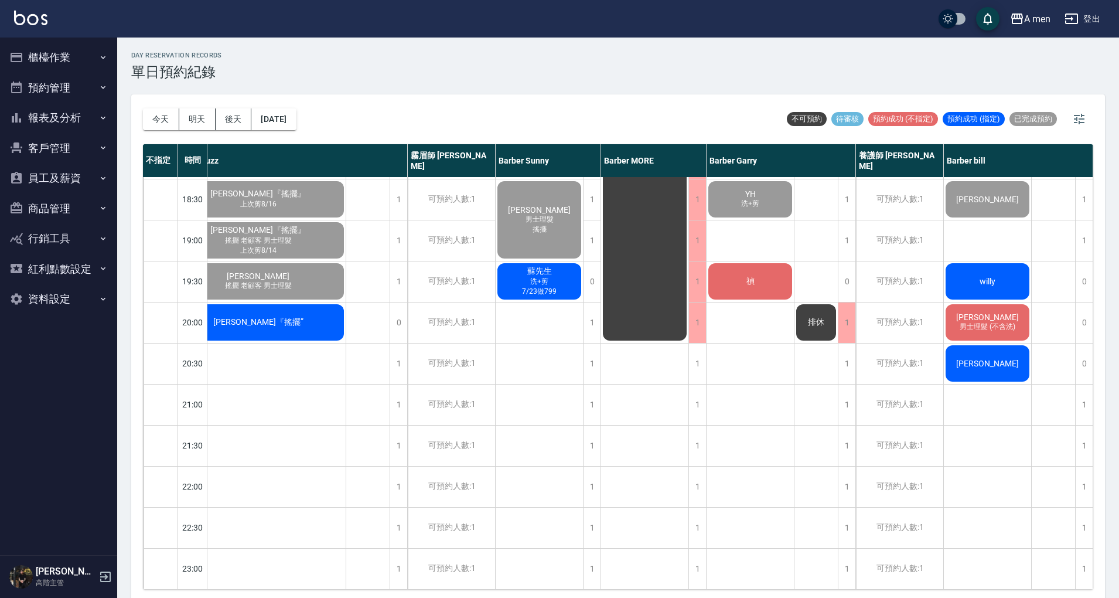
click at [970, 424] on div "Ray Scofield 羿慈 男士理髮 8/22燙髮+買一罐髮油 蘇 男士理髮 9/1單剪 簡先生 謝 8/9單剪 ron 洗+剪、全臉修容修鬍 Charl…" at bounding box center [988, 75] width 88 height 1025
click at [745, 390] on div "曲江山 洗+剪 7/17做799 建億 剪髮+臉部撥筋體驗 Victor Chen 楊程之 Justin 洗+剪、男士修眉 周君威 男士理髮 第一次預約 王先…" at bounding box center [751, 75] width 88 height 1025
click at [744, 276] on span "禎" at bounding box center [750, 281] width 13 height 11
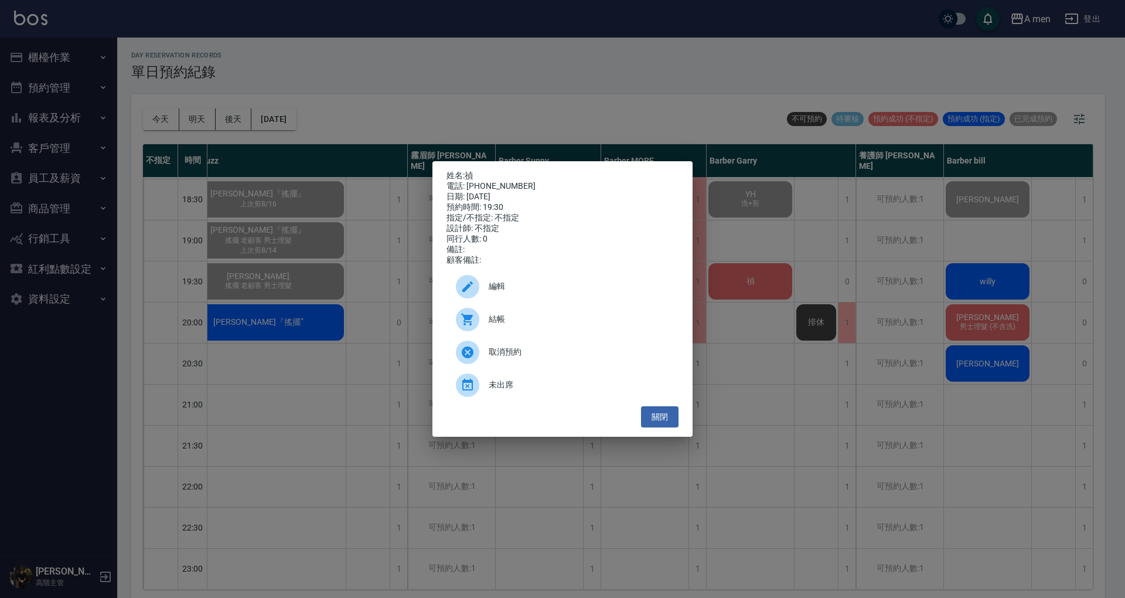
click at [551, 292] on span "編輯" at bounding box center [579, 286] width 180 height 12
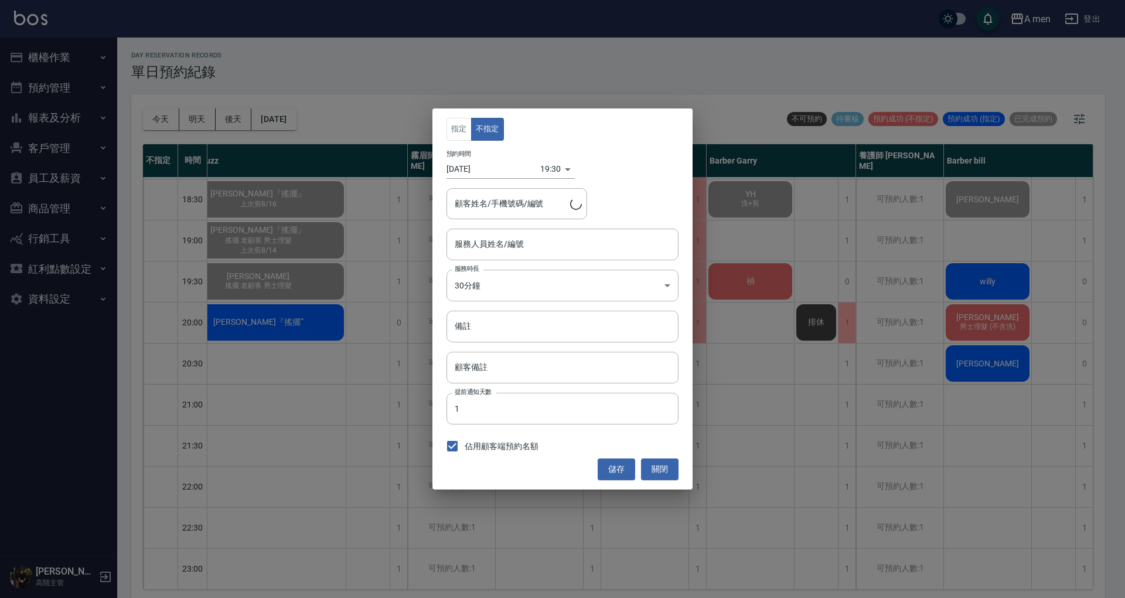
click at [568, 174] on div "19:30 1757676600000" at bounding box center [557, 168] width 35 height 19
click at [558, 172] on div "19:30 1757676600000" at bounding box center [557, 168] width 35 height 19
click at [565, 165] on div "19:30 1757676600000" at bounding box center [557, 168] width 35 height 19
click at [570, 159] on div "19:30 1757676600000" at bounding box center [557, 168] width 35 height 19
click at [564, 174] on div "19:30 1757676600000" at bounding box center [557, 168] width 35 height 19
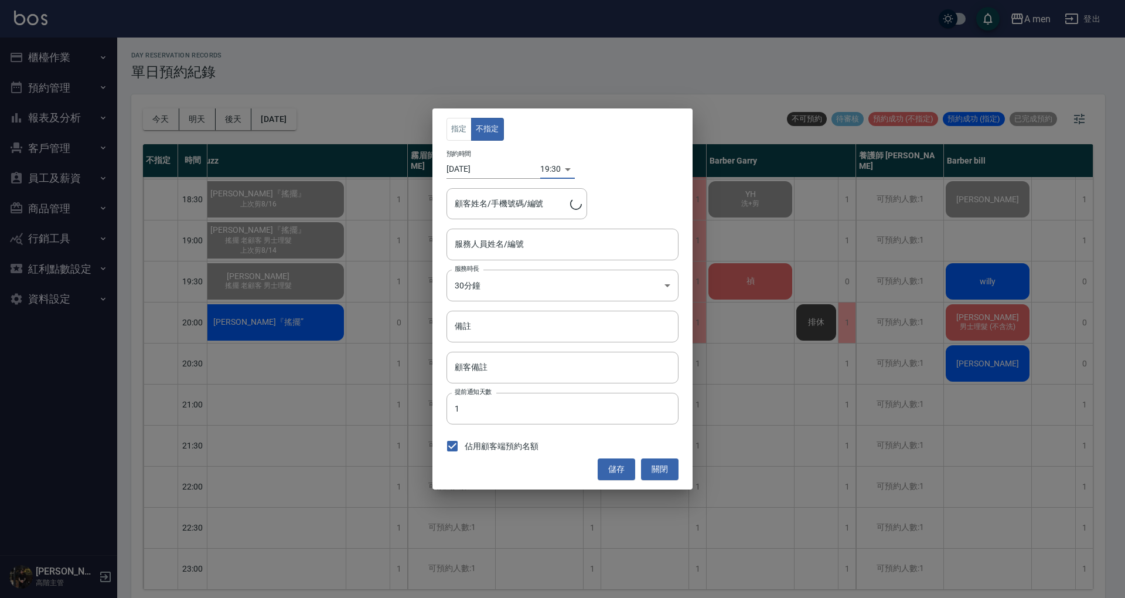
click at [575, 164] on div "預約時間 2025/09/12 19:30 1757676600000" at bounding box center [563, 164] width 232 height 29
click at [629, 205] on div "顧客姓名/手機號碼/編號 顧客姓名/手機號碼/編號" at bounding box center [563, 203] width 232 height 31
drag, startPoint x: 660, startPoint y: 471, endPoint x: 687, endPoint y: 369, distance: 105.6
click at [661, 471] on button "關閉" at bounding box center [660, 469] width 38 height 22
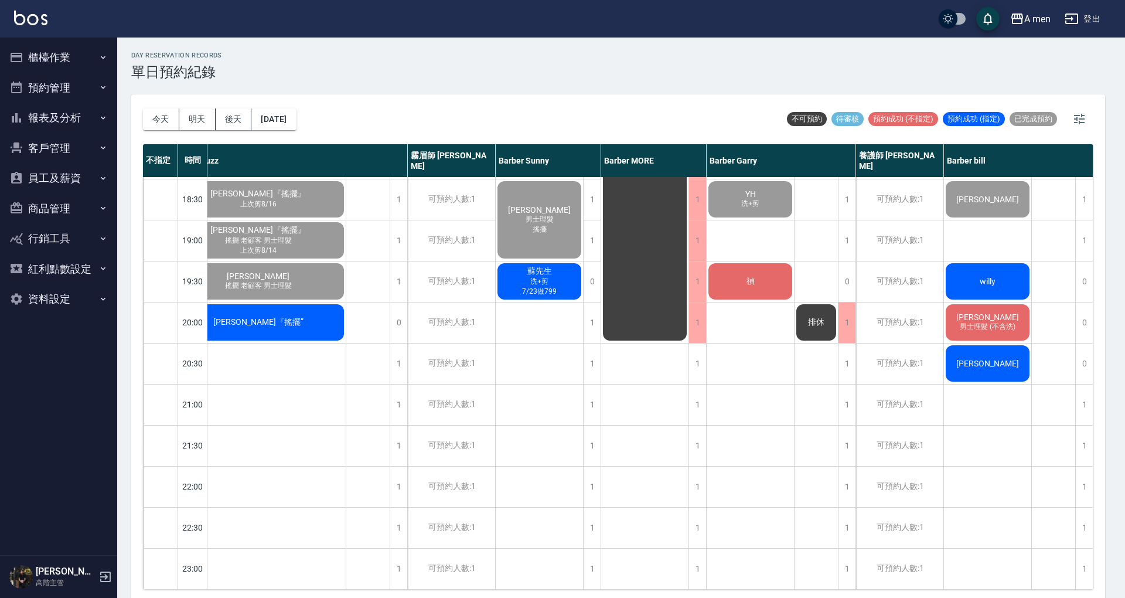
scroll to position [625, 230]
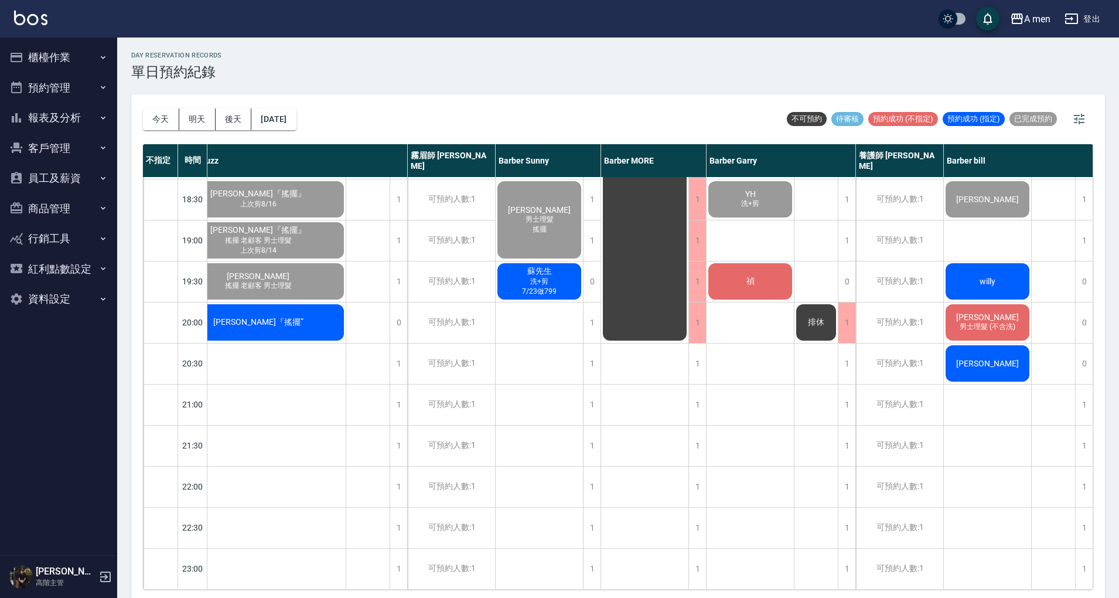
click at [790, 394] on div "曲江山 洗+剪 7/17做799 建億 剪髮+臉部撥筋體驗 Victor Chen 楊程之 Justin 洗+剪、男士修眉 周君威 男士理髮 第一次預約 王先…" at bounding box center [751, 75] width 88 height 1025
click at [747, 278] on div "禎" at bounding box center [750, 281] width 87 height 40
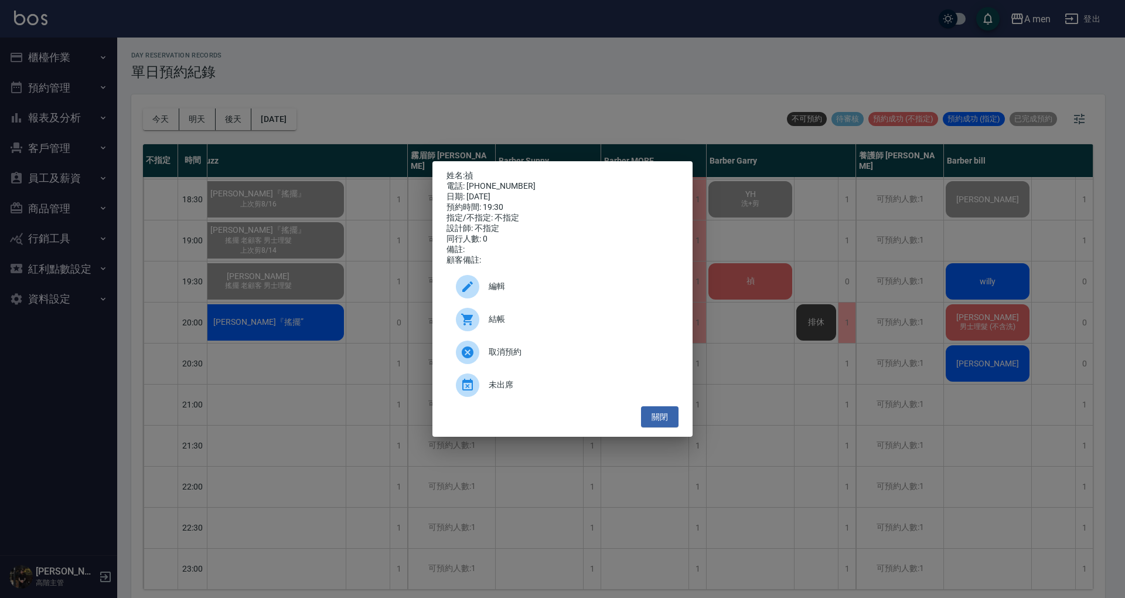
click at [580, 299] on div "編輯" at bounding box center [563, 286] width 232 height 33
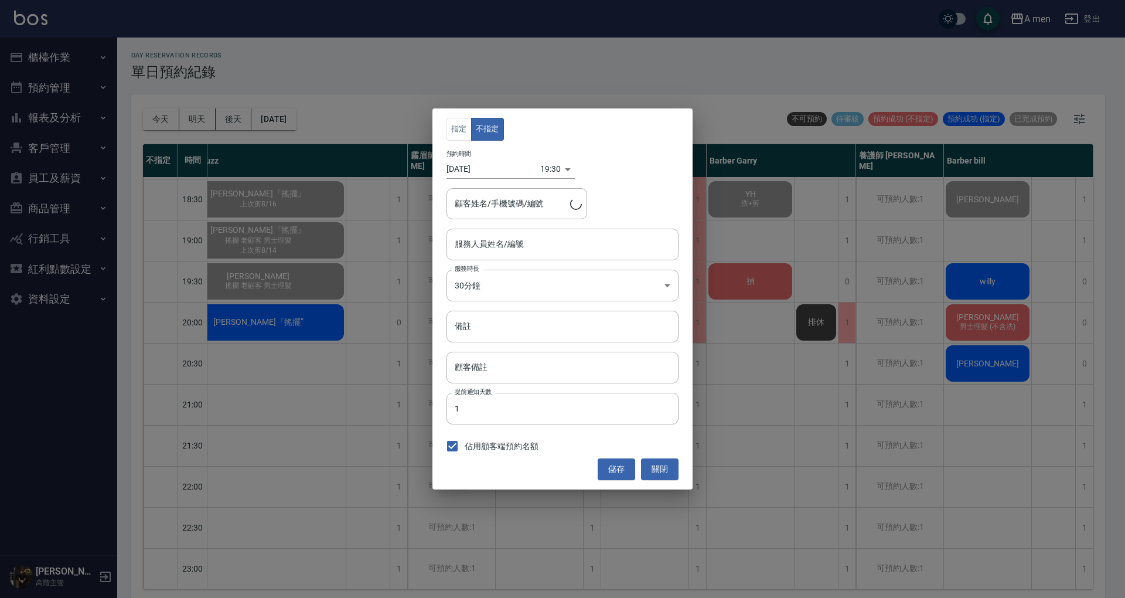
click at [544, 169] on body "A men 登出 櫃檯作業 打帳單 帳單列表 營業儀表板 現金收支登錄 高階收支登錄 材料自購登錄 每日結帳 排班表 現場電腦打卡 掃碼打卡 預約管理 預約管…" at bounding box center [562, 300] width 1125 height 601
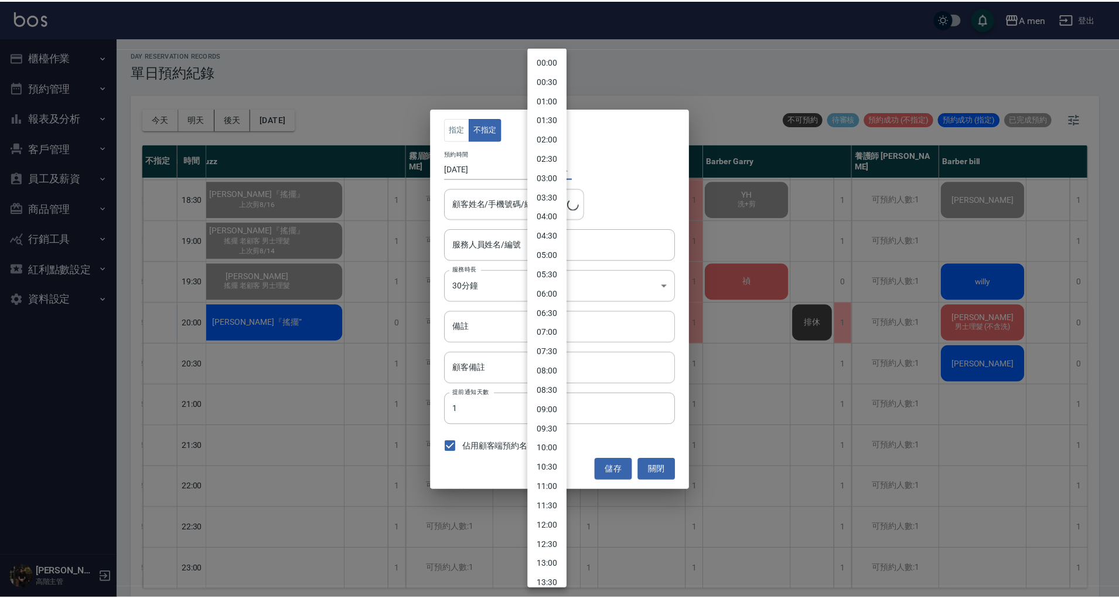
scroll to position [396, 0]
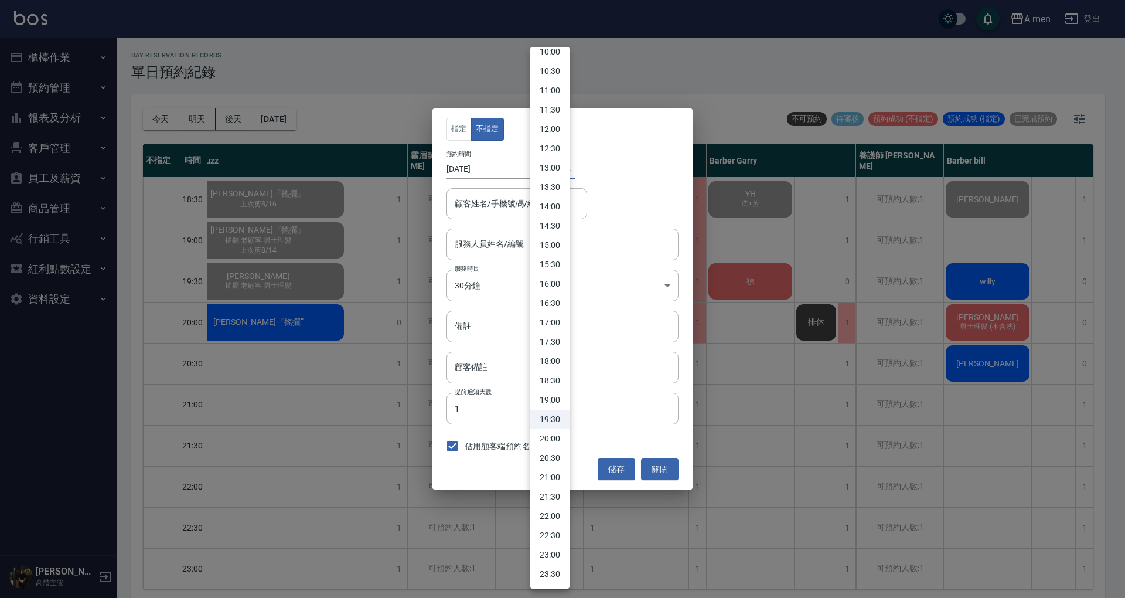
click at [557, 438] on li "20:00" at bounding box center [549, 438] width 39 height 19
type input "1757678400000"
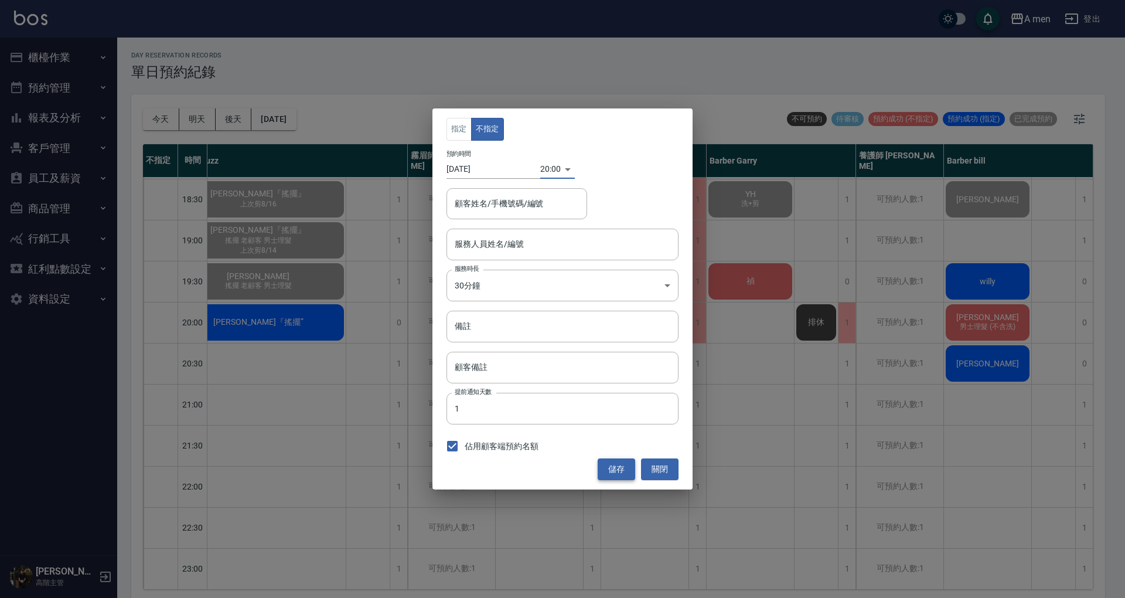
click at [625, 471] on button "儲存" at bounding box center [617, 469] width 38 height 22
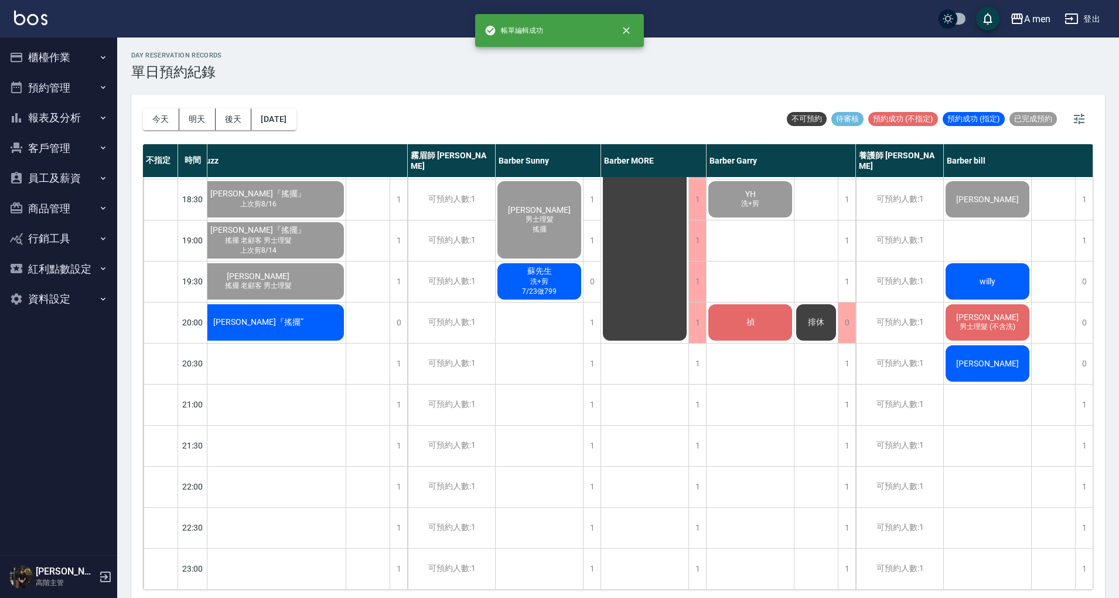
click at [820, 437] on div "排休" at bounding box center [817, 75] width 44 height 1025
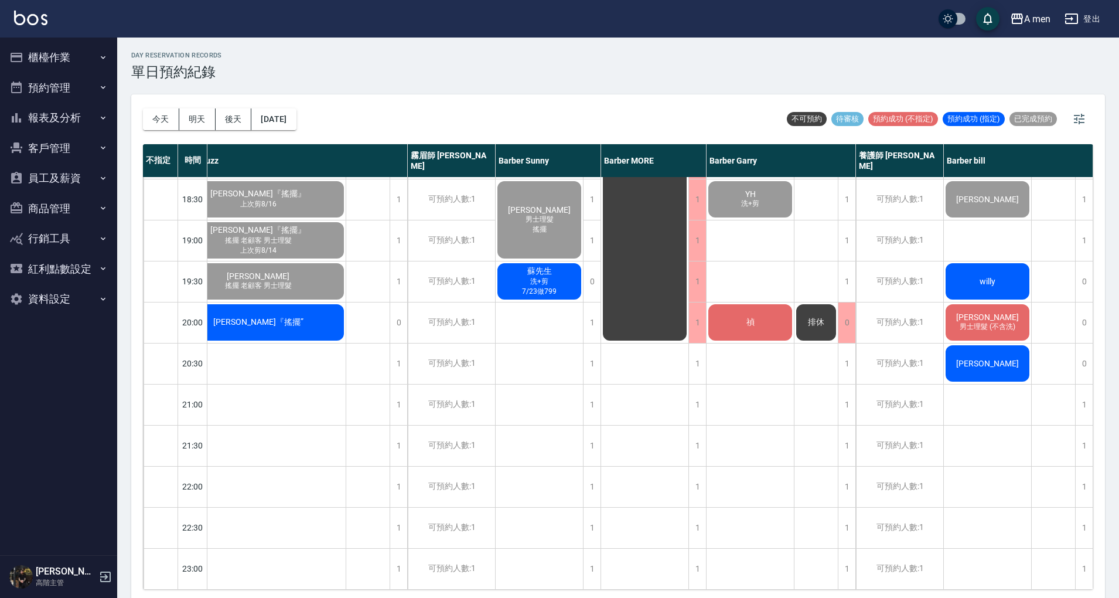
click at [810, 317] on span "排休" at bounding box center [816, 322] width 21 height 11
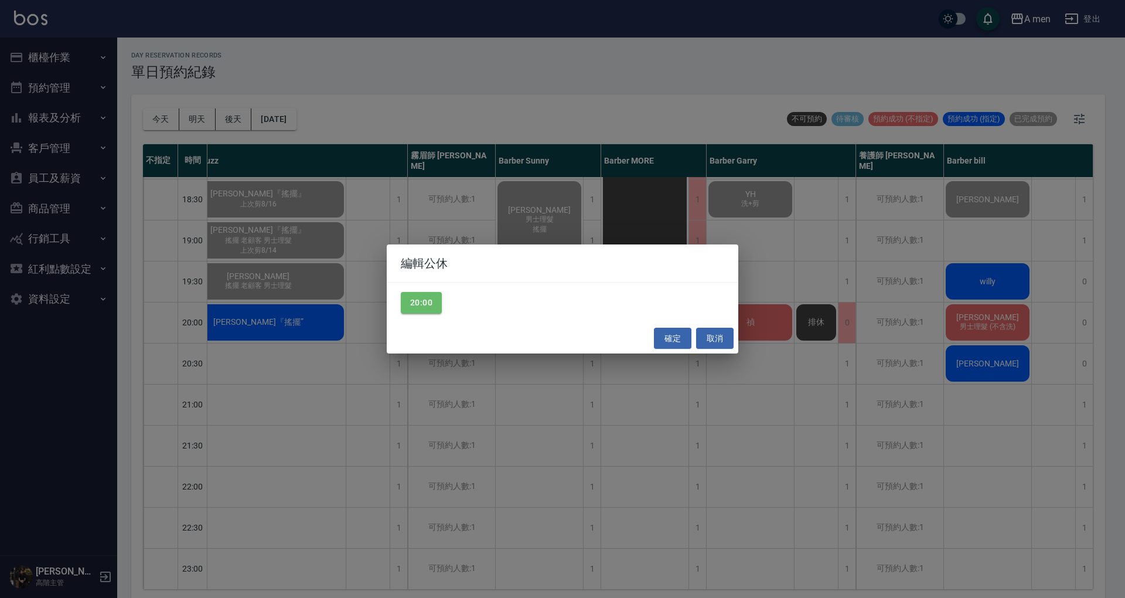
click at [445, 304] on div "20:00" at bounding box center [563, 302] width 352 height 40
drag, startPoint x: 426, startPoint y: 301, endPoint x: 483, endPoint y: 293, distance: 57.3
click at [426, 300] on button "20:00" at bounding box center [421, 303] width 41 height 22
click at [683, 342] on button "確定" at bounding box center [673, 339] width 38 height 22
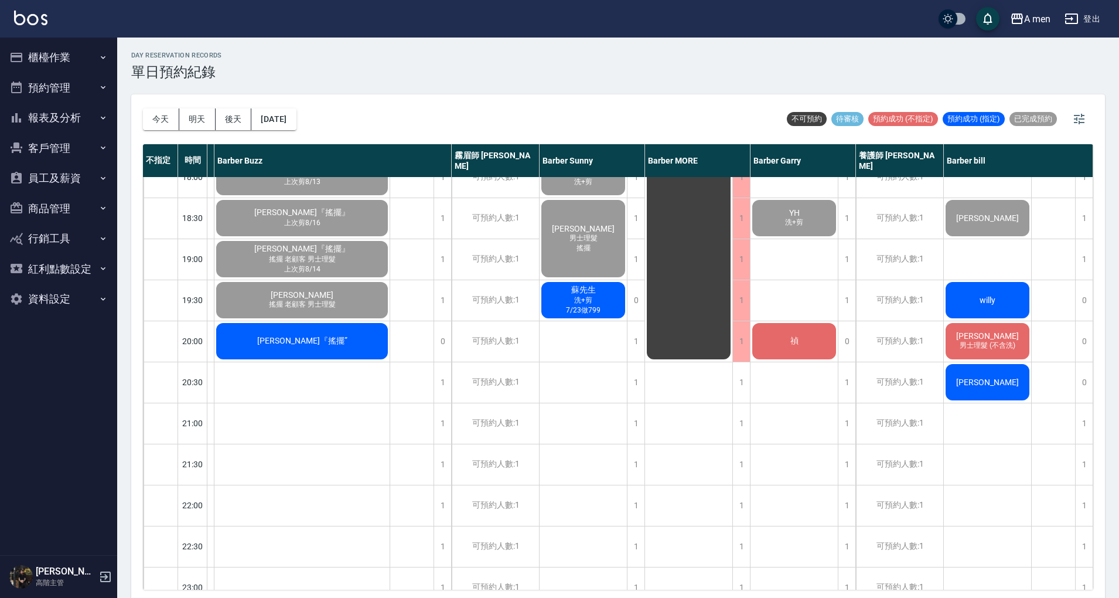
scroll to position [625, 192]
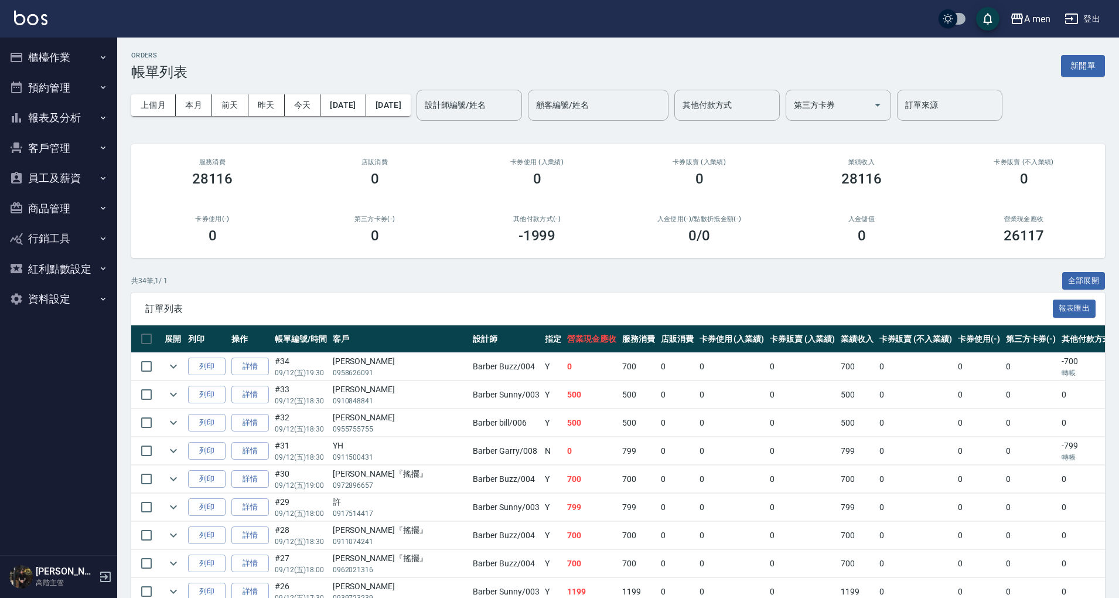
click at [59, 70] on button "櫃檯作業" at bounding box center [59, 57] width 108 height 30
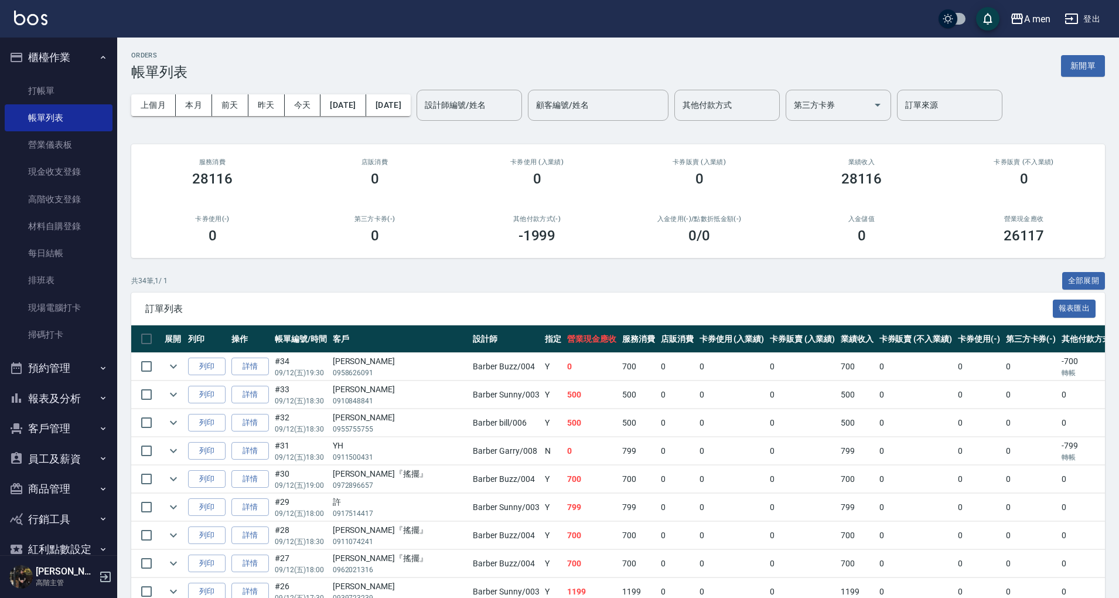
drag, startPoint x: 55, startPoint y: 110, endPoint x: 49, endPoint y: 420, distance: 309.5
click at [55, 110] on link "帳單列表" at bounding box center [59, 117] width 108 height 27
click at [87, 359] on button "預約管理" at bounding box center [59, 368] width 108 height 30
click at [69, 362] on button "預約管理" at bounding box center [59, 368] width 108 height 30
click at [64, 414] on button "客戶管理" at bounding box center [59, 428] width 108 height 30
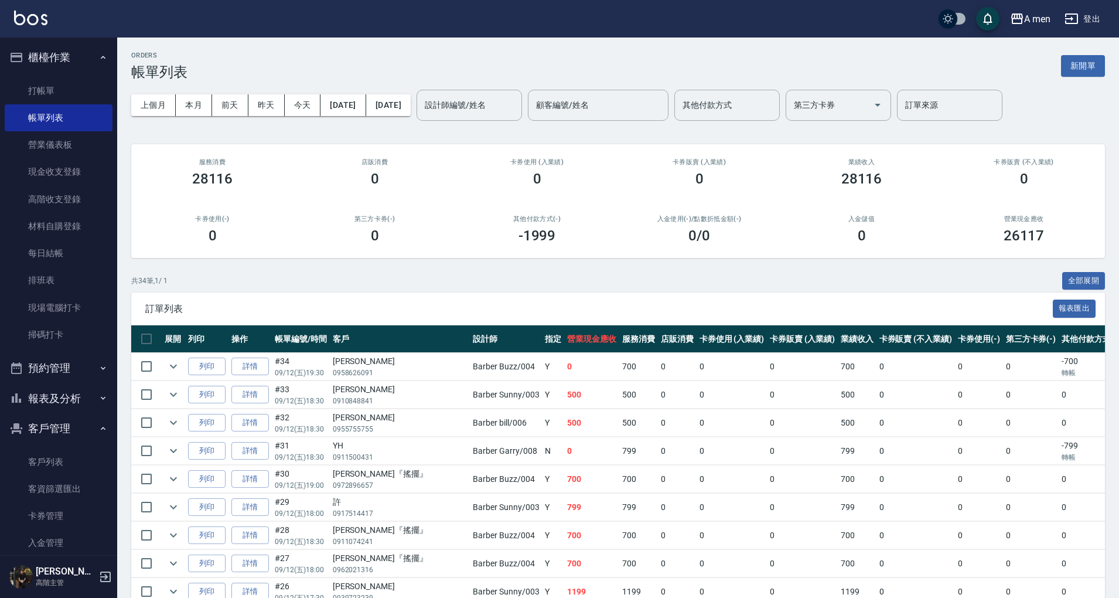
click at [64, 429] on button "客戶管理" at bounding box center [59, 428] width 108 height 30
click at [79, 401] on button "報表及分析" at bounding box center [59, 398] width 108 height 30
click at [69, 441] on link "報表目錄" at bounding box center [59, 431] width 108 height 27
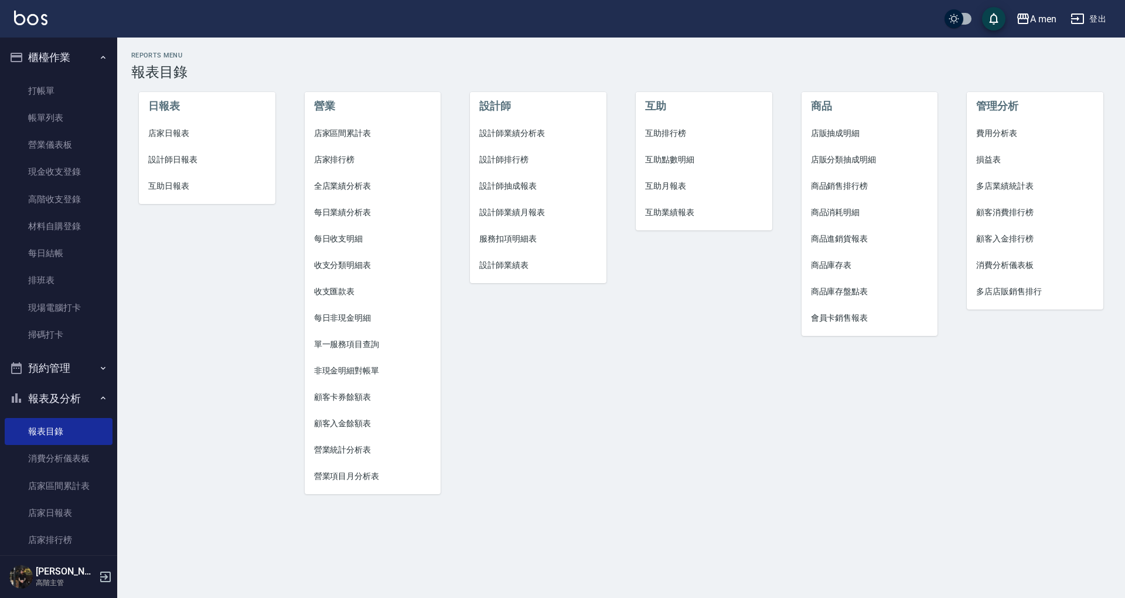
click at [676, 165] on span "互助點數明細" at bounding box center [704, 160] width 118 height 12
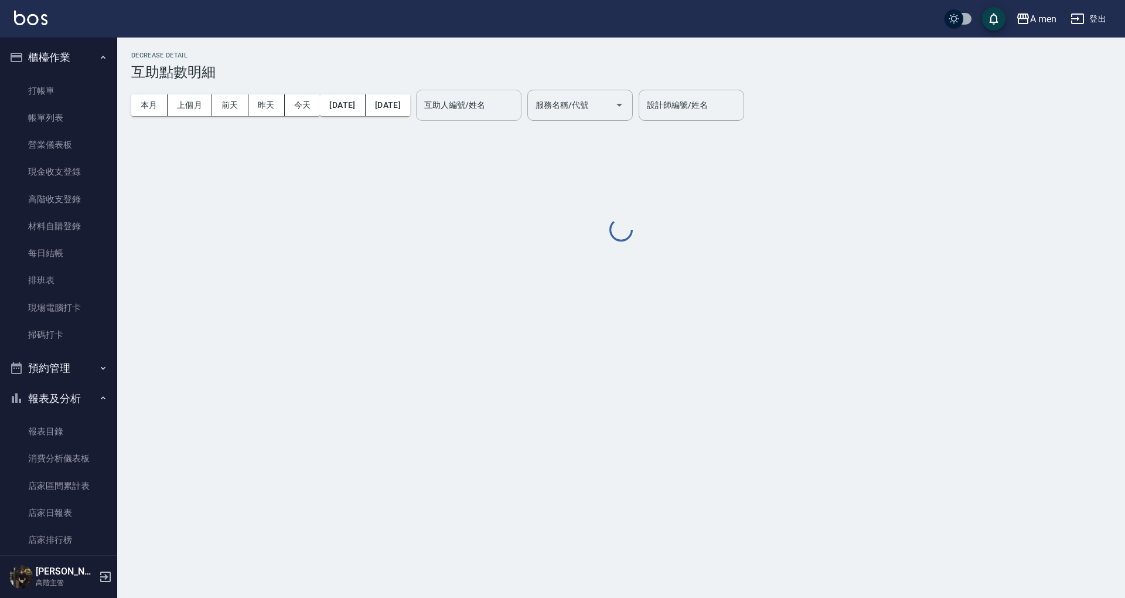
click at [494, 93] on div "互助人編號/姓名" at bounding box center [468, 105] width 105 height 31
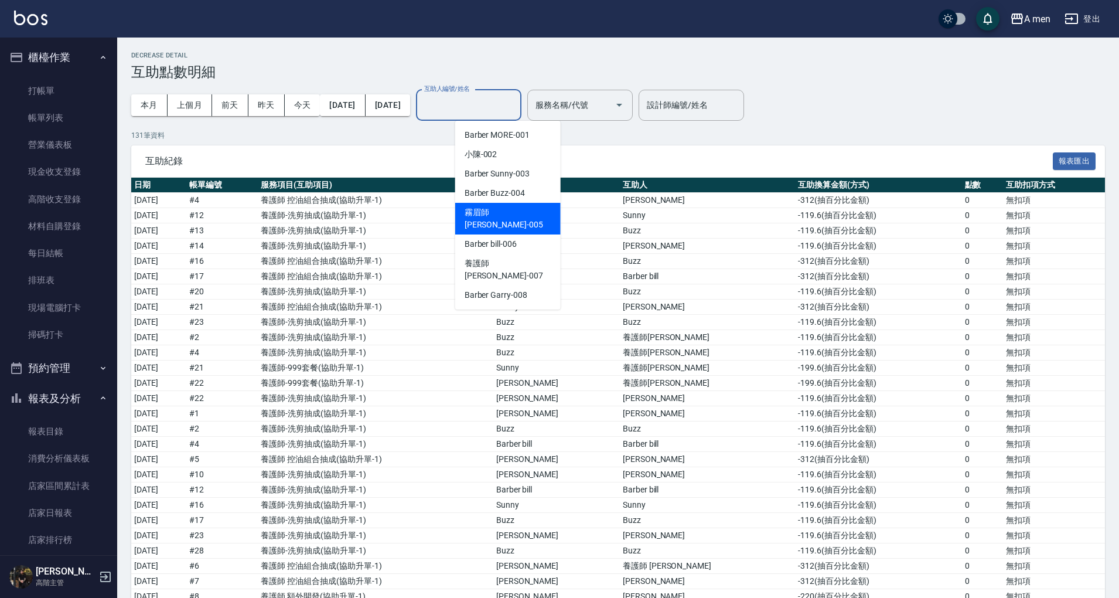
click at [496, 210] on span "霧眉師 小蔡 -005" at bounding box center [508, 218] width 87 height 25
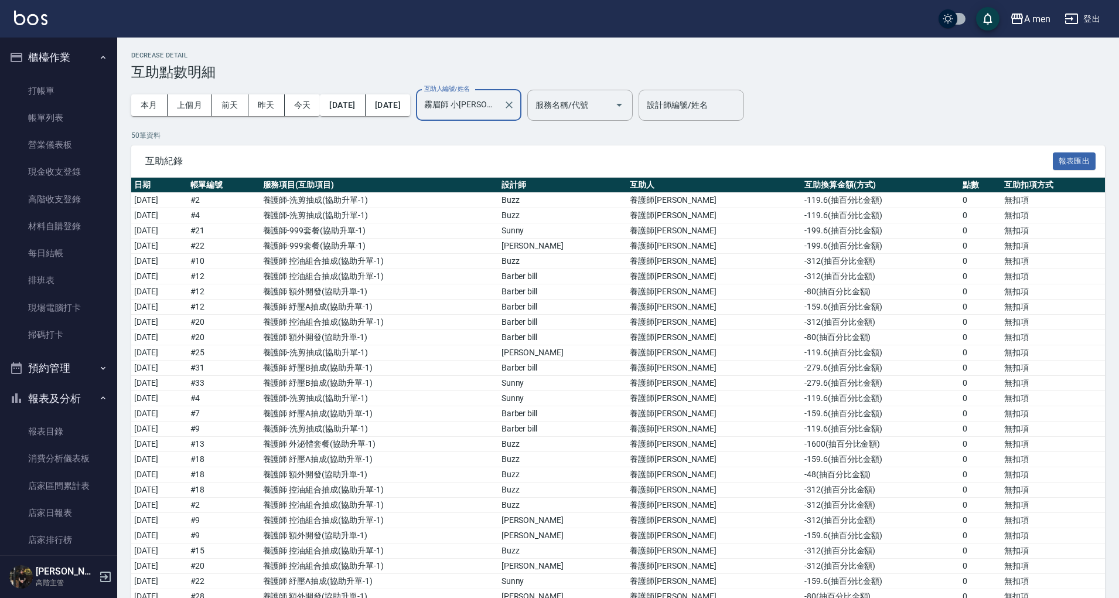
click at [499, 97] on input "霧眉師 小蔡-005" at bounding box center [459, 105] width 77 height 21
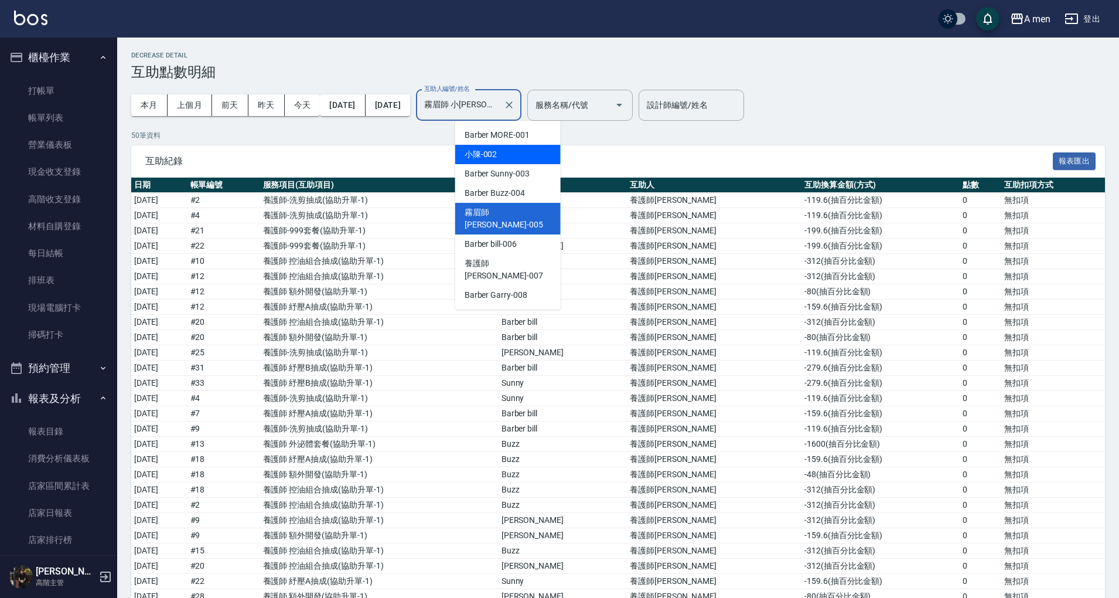
click at [514, 152] on div "小陳 -002" at bounding box center [507, 154] width 105 height 19
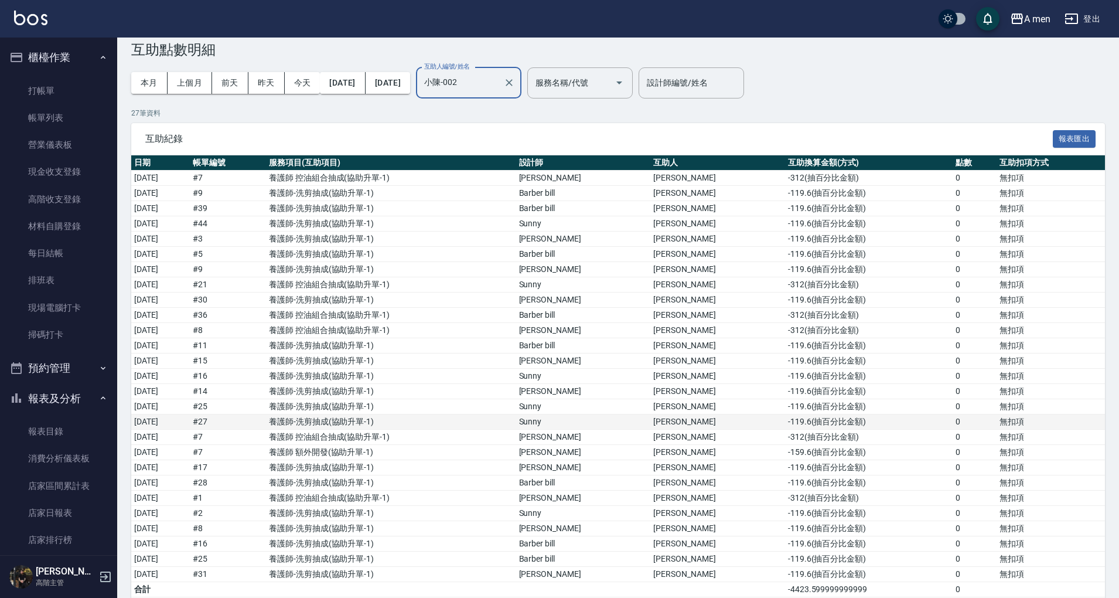
scroll to position [44, 0]
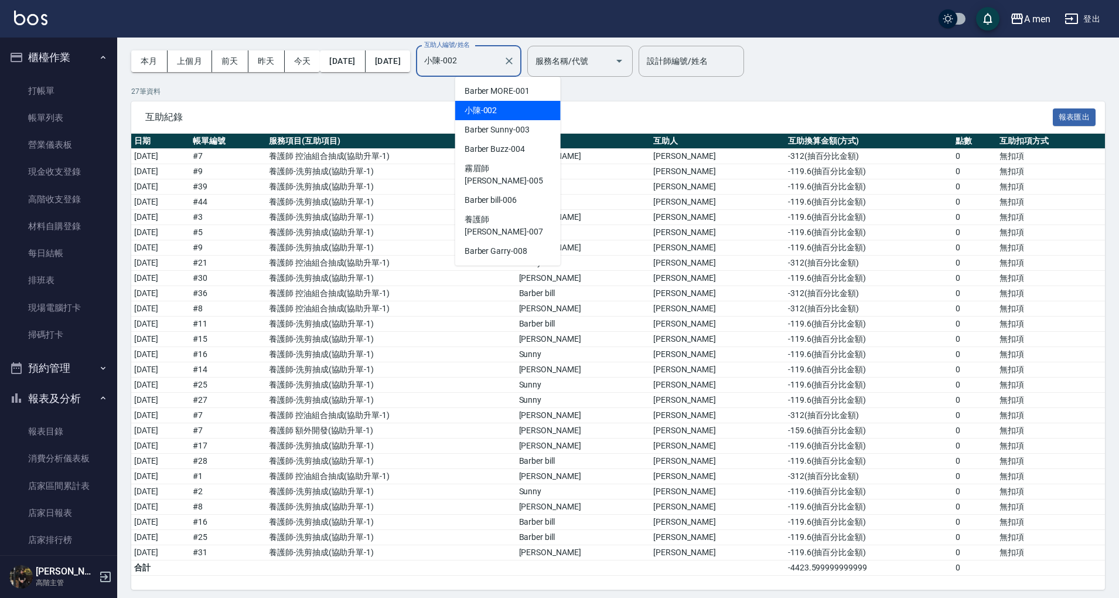
click at [497, 55] on input "小陳-002" at bounding box center [459, 61] width 77 height 21
click at [523, 213] on span "養護師 小趙 -007" at bounding box center [508, 225] width 87 height 25
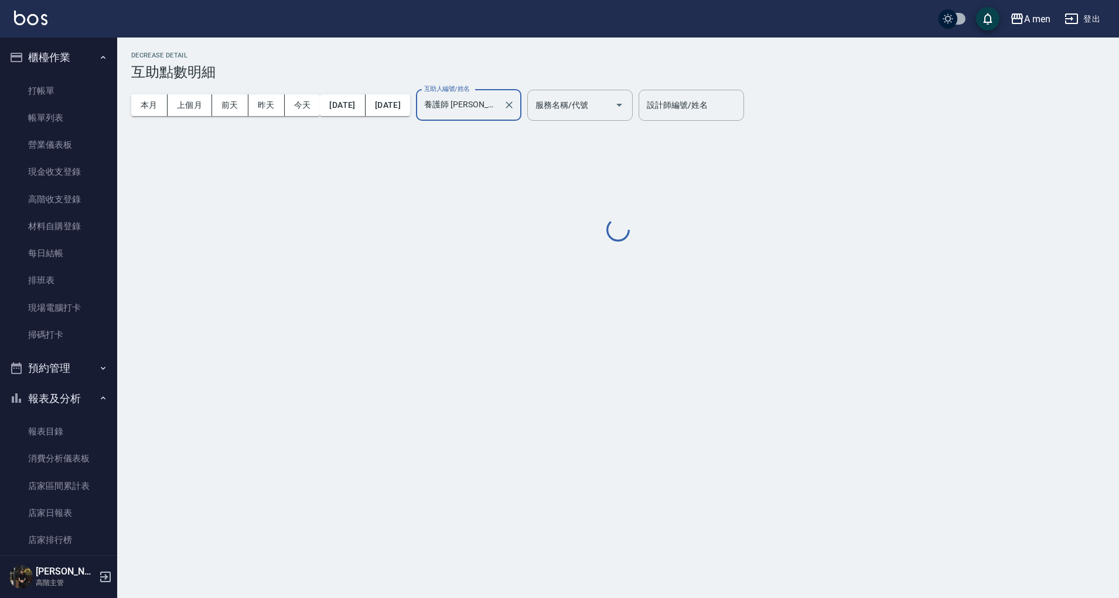
scroll to position [0, 0]
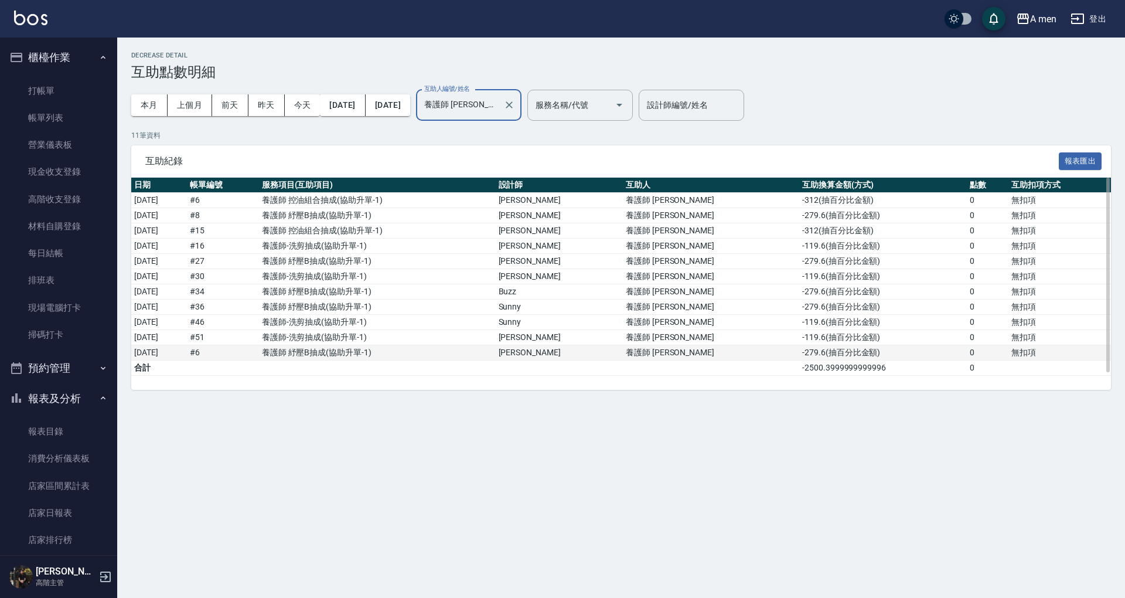
click at [817, 348] on td "-279.6 ( 抽百分比金額 )" at bounding box center [883, 352] width 168 height 15
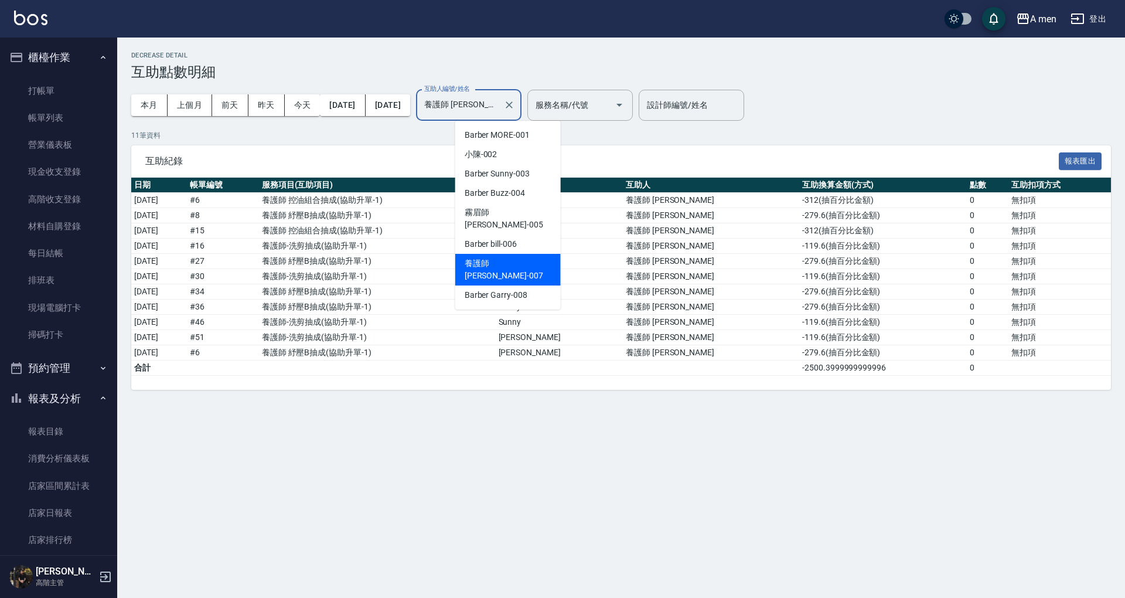
click at [499, 107] on input "養護師 小趙-007" at bounding box center [459, 105] width 77 height 21
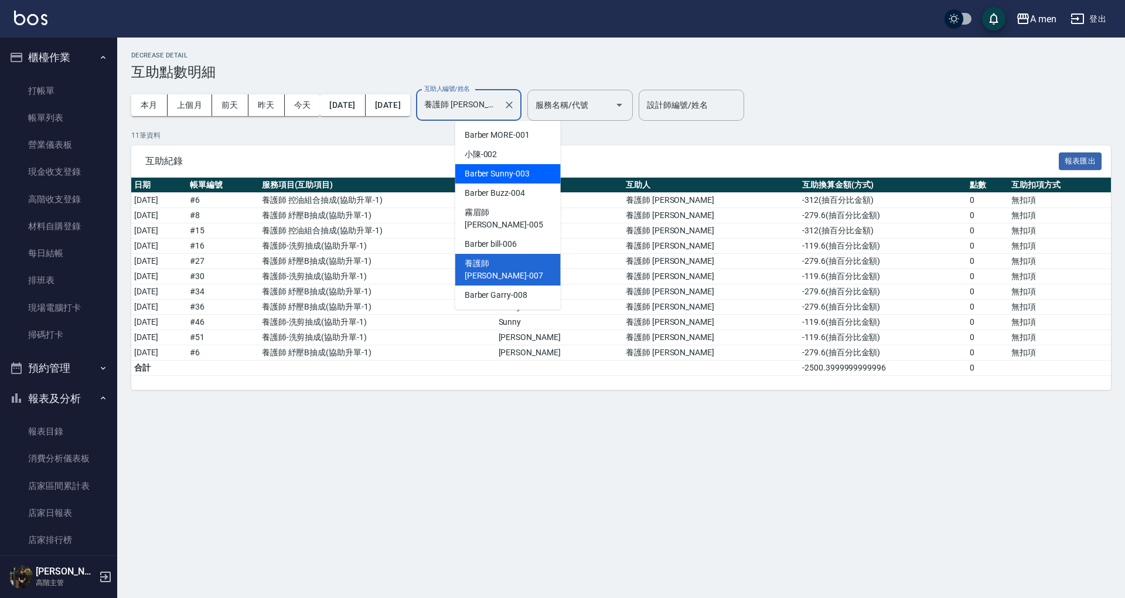
click at [514, 165] on div "Barber Sunny -003" at bounding box center [507, 173] width 105 height 19
type input "Barber Sunny -003"
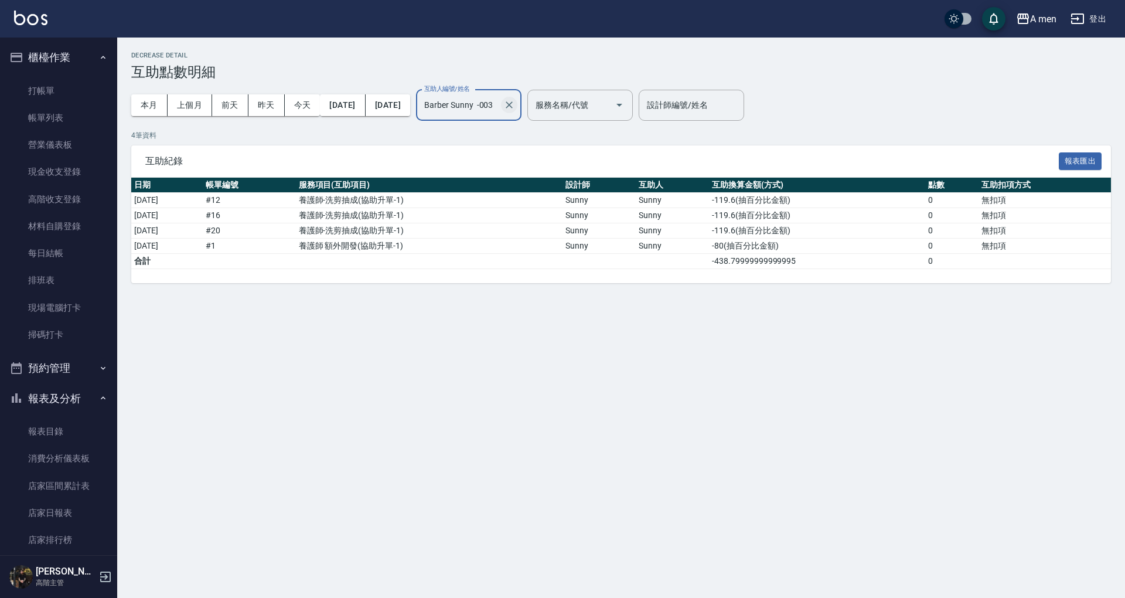
click at [515, 107] on icon "Clear" at bounding box center [509, 105] width 12 height 12
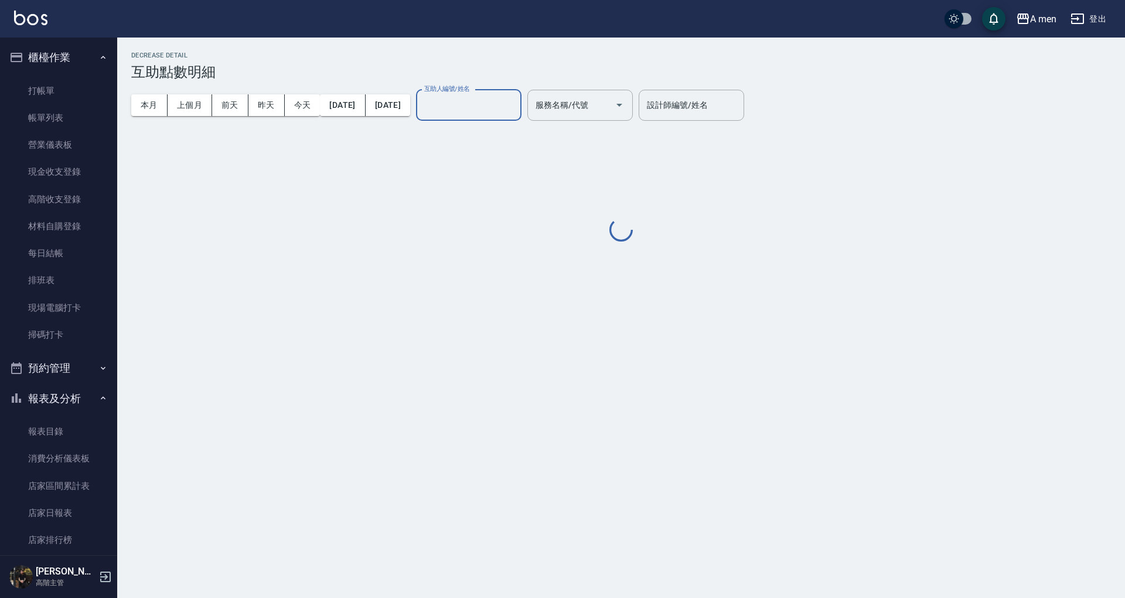
click at [483, 94] on div "互助人編號/姓名" at bounding box center [468, 105] width 105 height 31
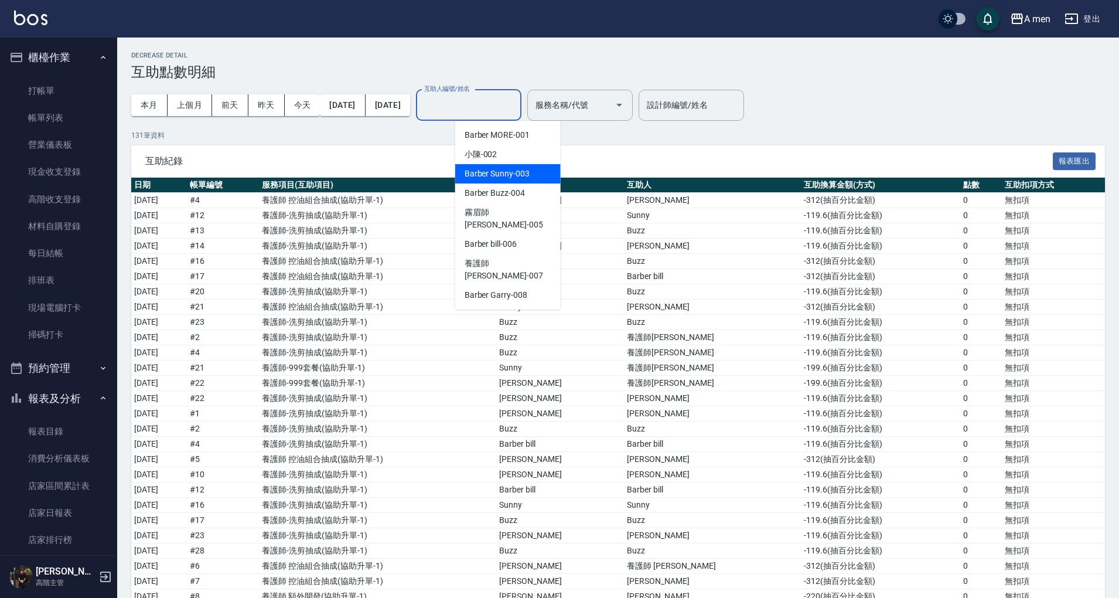
click at [482, 157] on span "小陳 -002" at bounding box center [481, 154] width 33 height 12
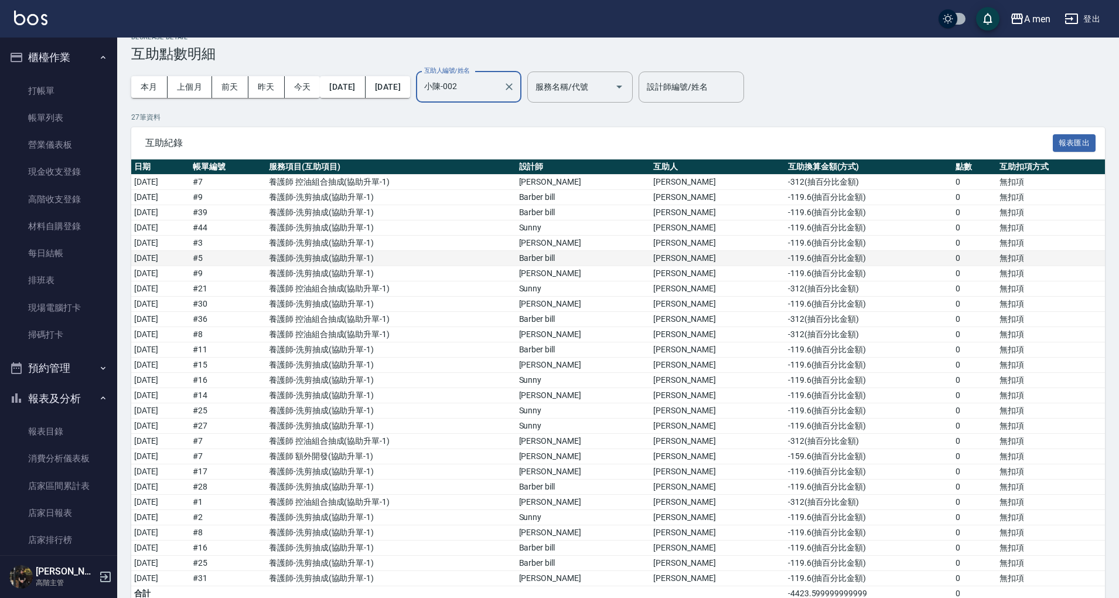
scroll to position [44, 0]
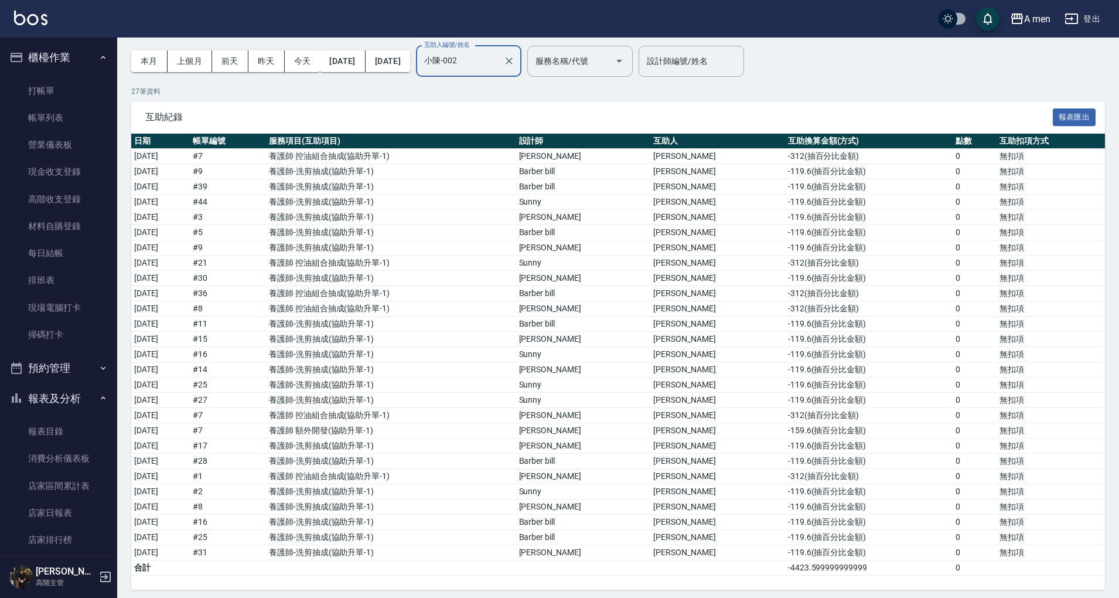
click at [499, 55] on input "小陳-002" at bounding box center [459, 61] width 77 height 21
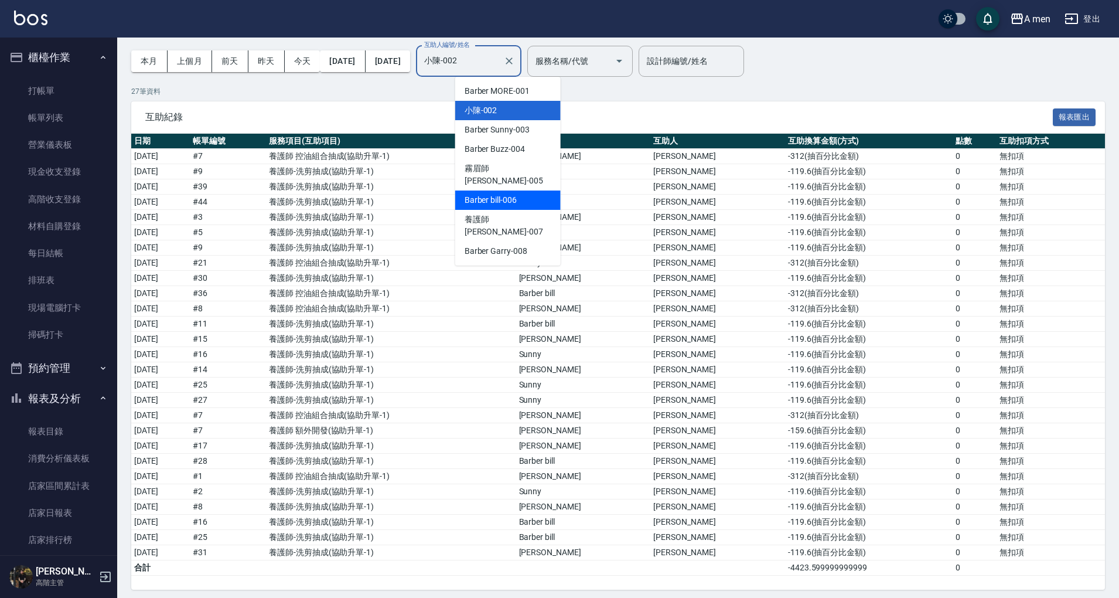
click at [517, 175] on div "霧眉師 小蔡 -005" at bounding box center [507, 175] width 105 height 32
type input "霧眉師 小蔡-005"
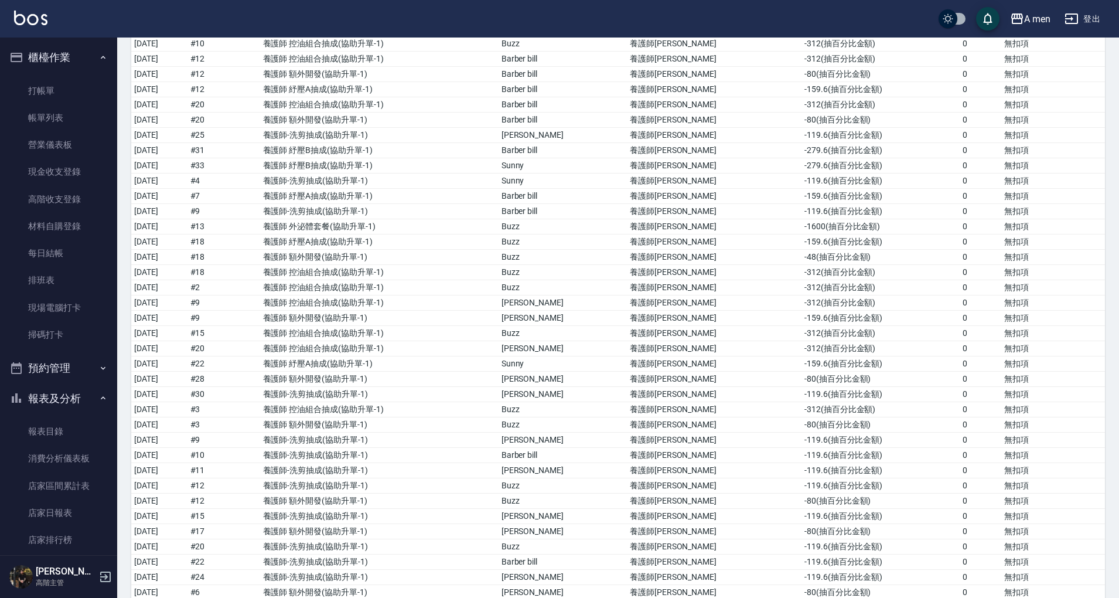
scroll to position [0, 0]
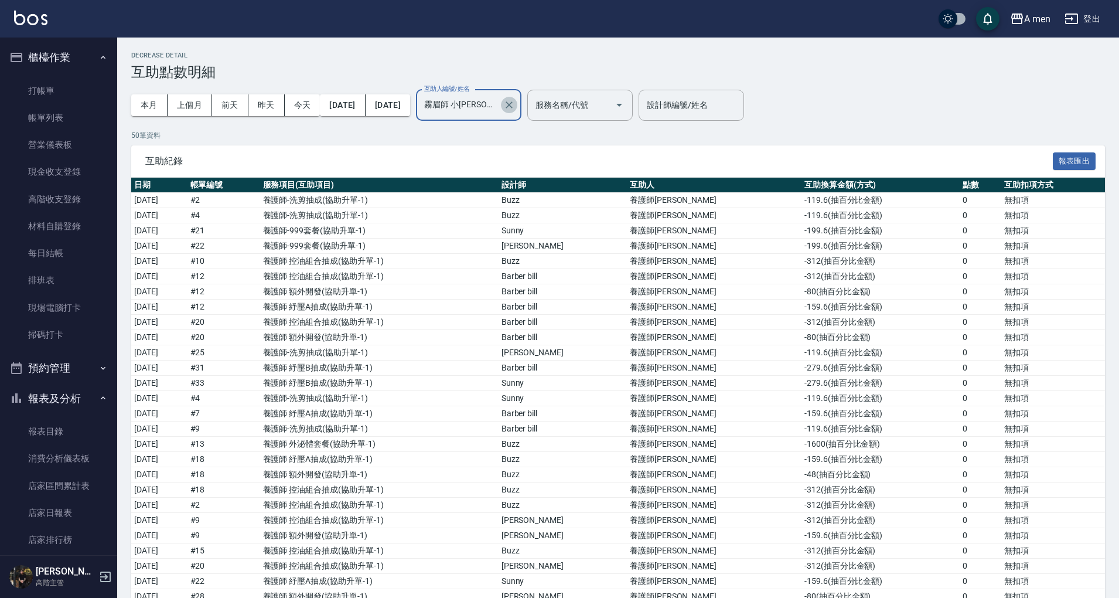
drag, startPoint x: 544, startPoint y: 111, endPoint x: 507, endPoint y: 107, distance: 37.1
click at [517, 110] on button "Clear" at bounding box center [509, 105] width 16 height 16
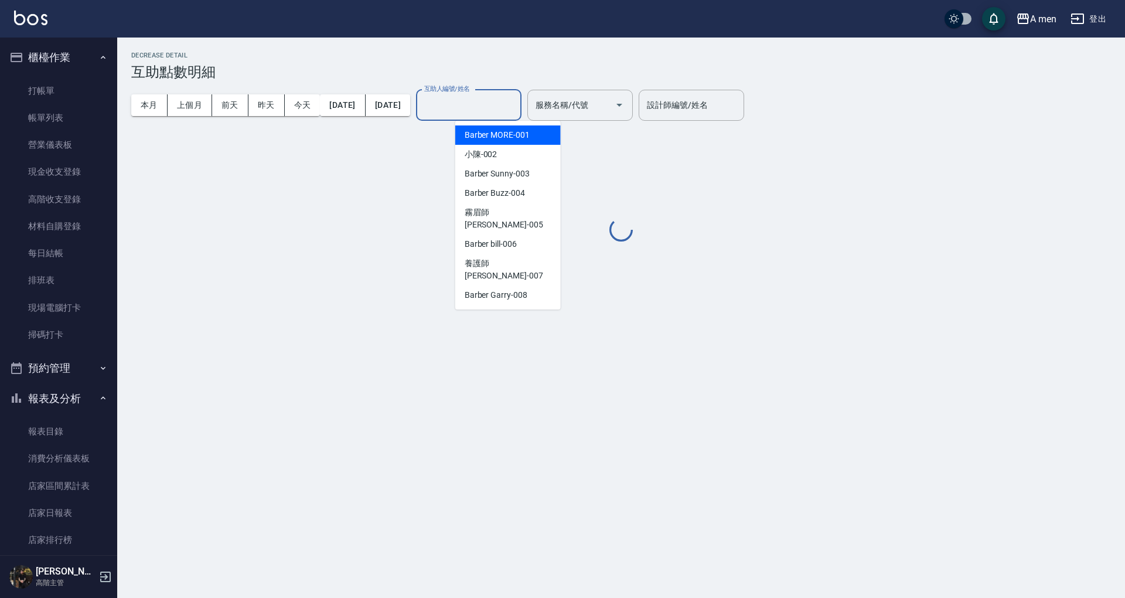
click at [507, 107] on input "互助人編號/姓名" at bounding box center [468, 105] width 95 height 21
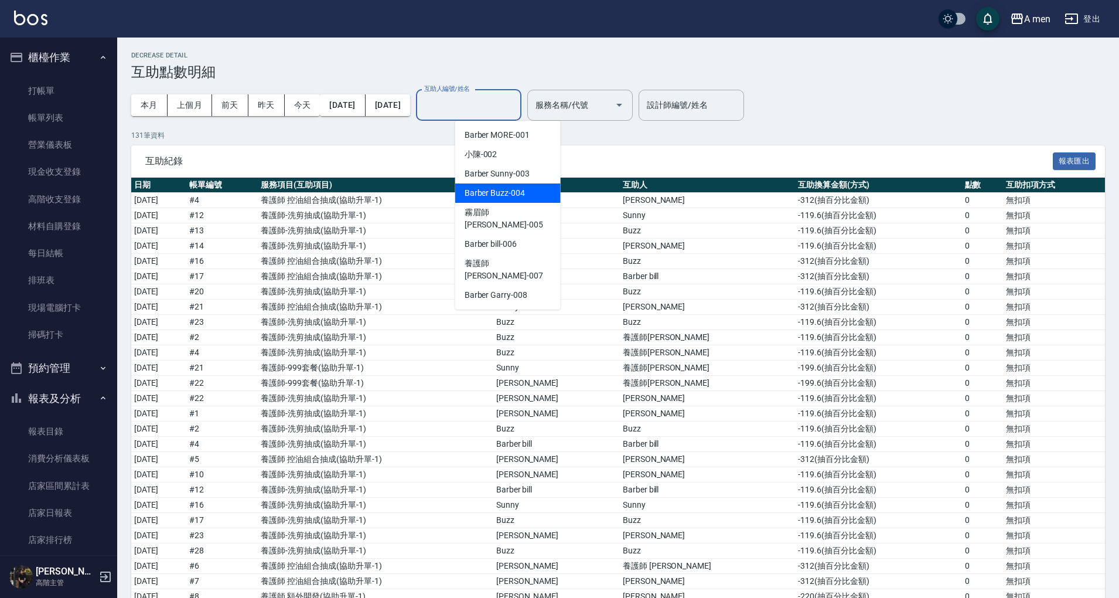
click at [631, 165] on span "互助紀錄" at bounding box center [599, 161] width 908 height 12
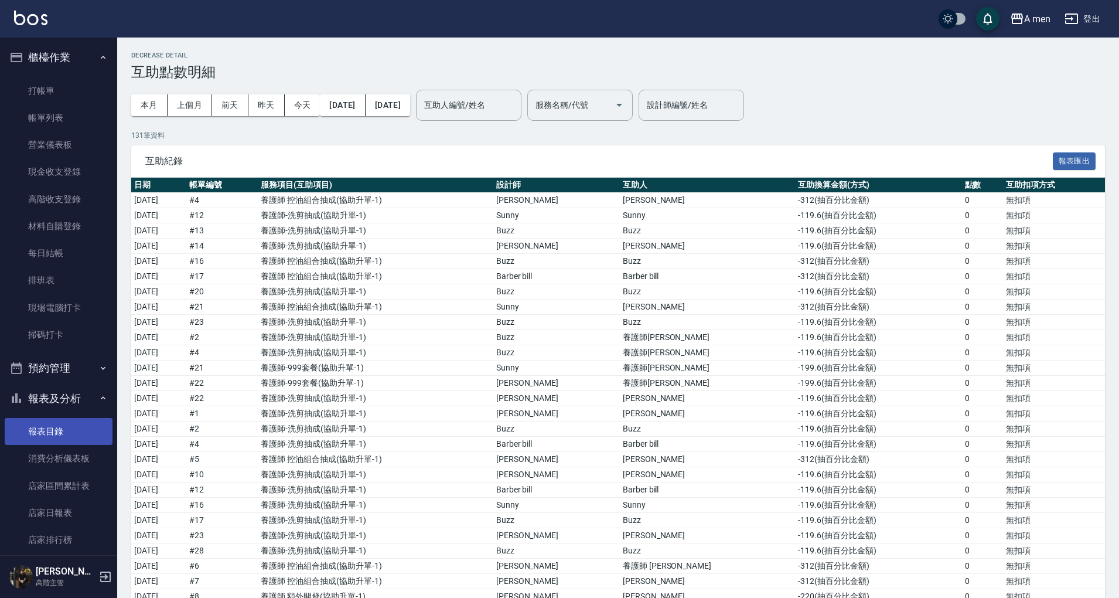
click at [59, 434] on link "報表目錄" at bounding box center [59, 431] width 108 height 27
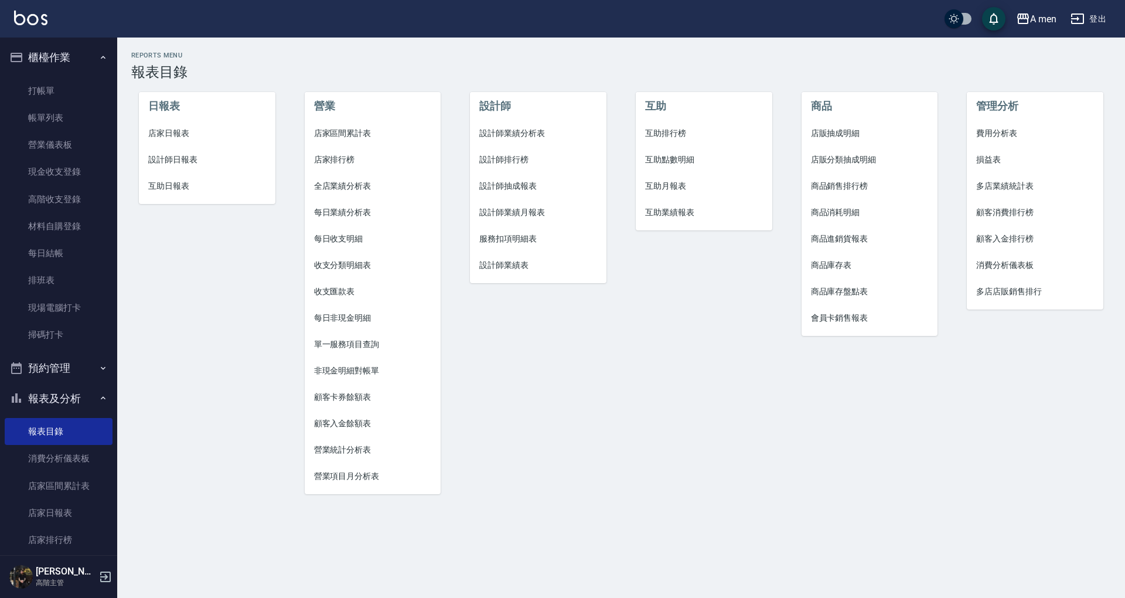
click at [687, 213] on span "互助業績報表" at bounding box center [704, 212] width 118 height 12
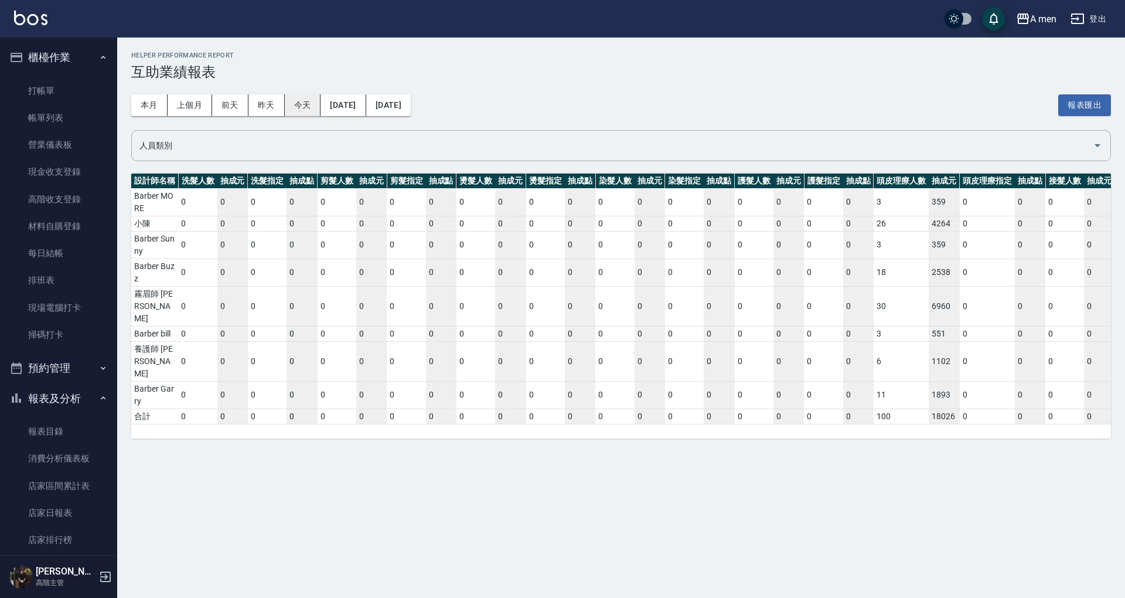
click at [297, 103] on button "今天" at bounding box center [303, 105] width 36 height 22
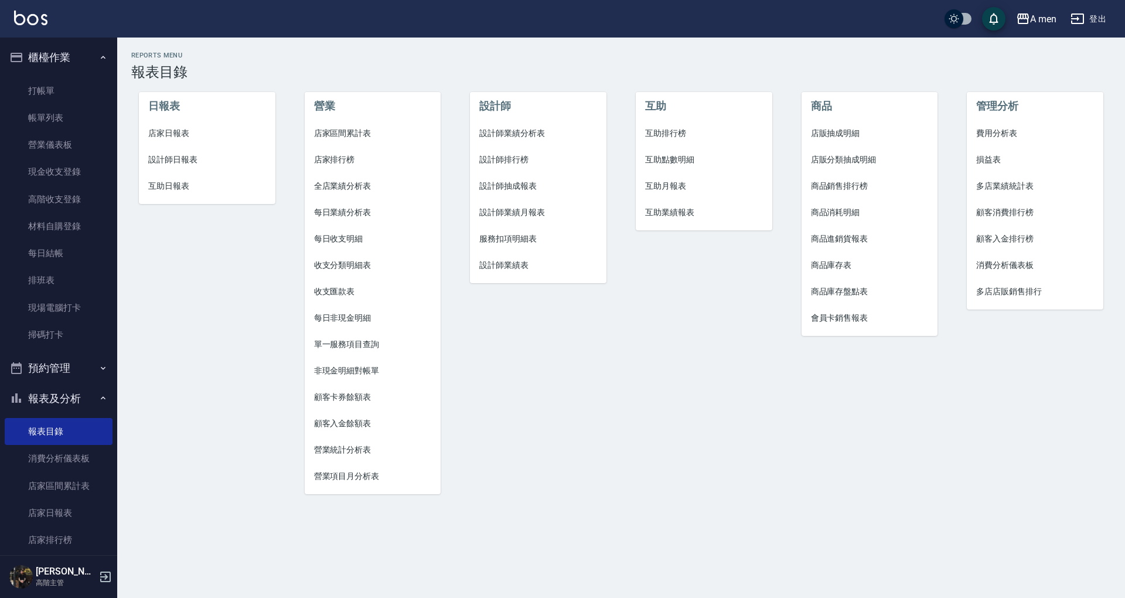
click at [516, 188] on span "設計師抽成報表" at bounding box center [538, 186] width 118 height 12
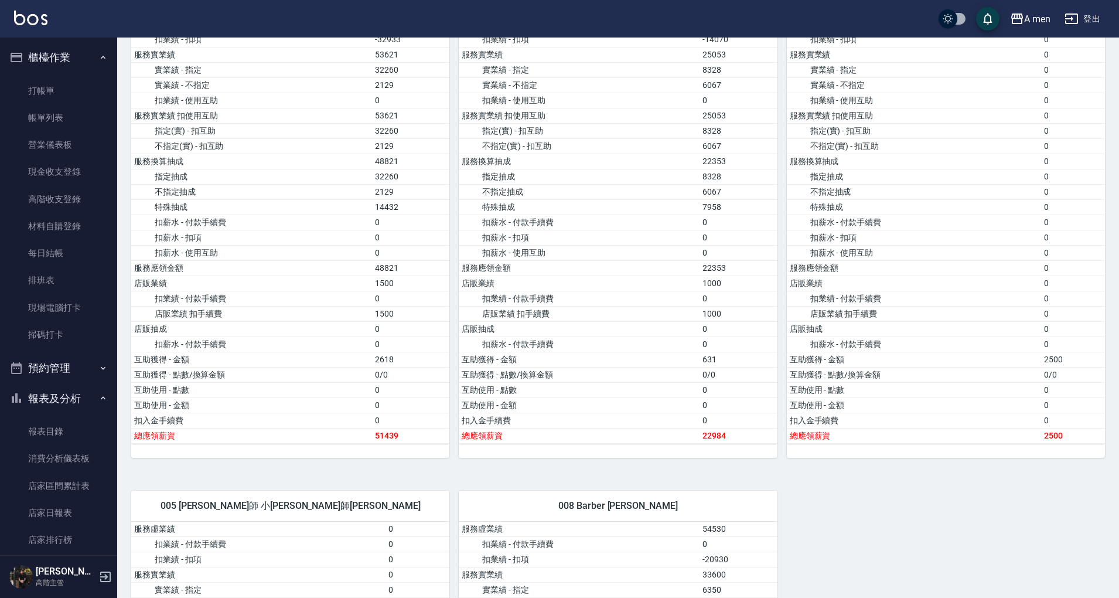
scroll to position [609, 0]
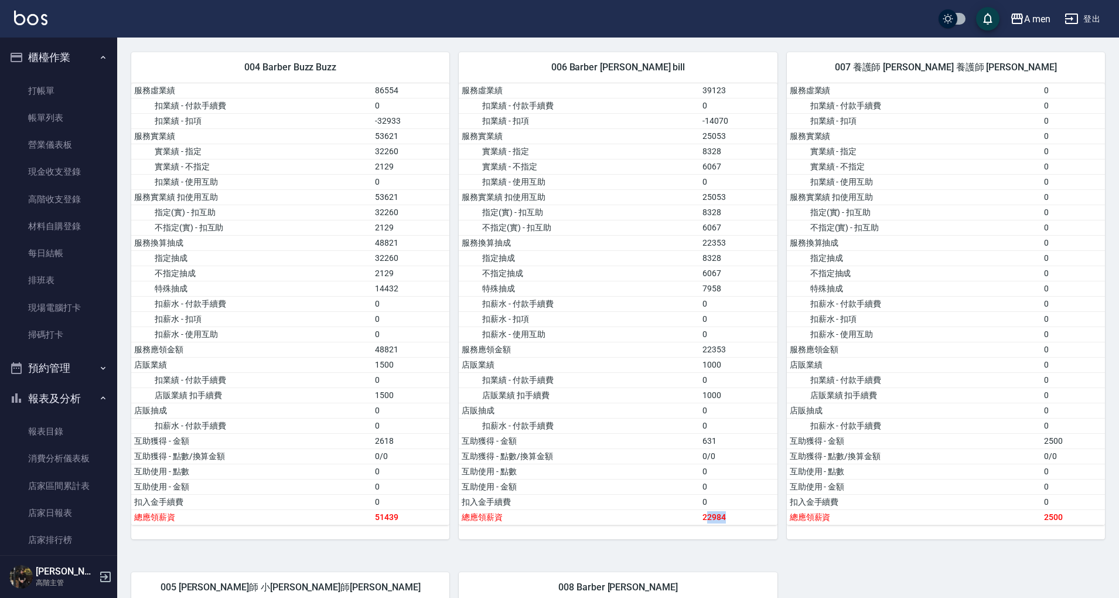
drag, startPoint x: 706, startPoint y: 505, endPoint x: 737, endPoint y: 504, distance: 31.1
click at [737, 509] on td "22984" at bounding box center [739, 516] width 78 height 15
click at [704, 528] on div "001 Barber MORE 楊莫 服務虛業績 28073 扣業績 - 付款手續費 0 扣業績 - 扣項 -10442 服務實業績 17631 實業績 - …" at bounding box center [613, 290] width 983 height 1559
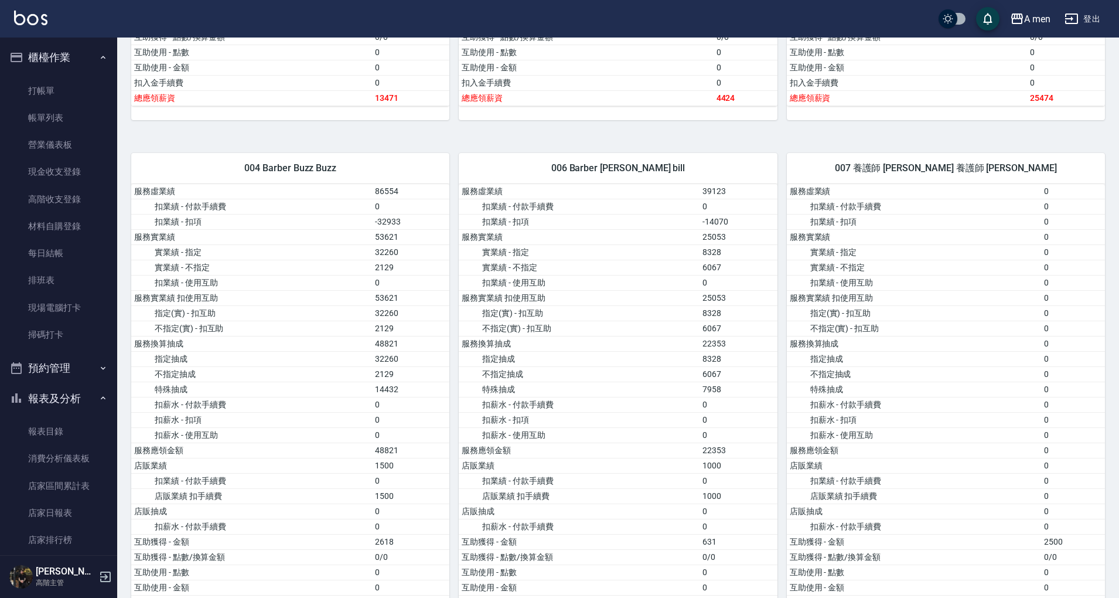
scroll to position [375, 0]
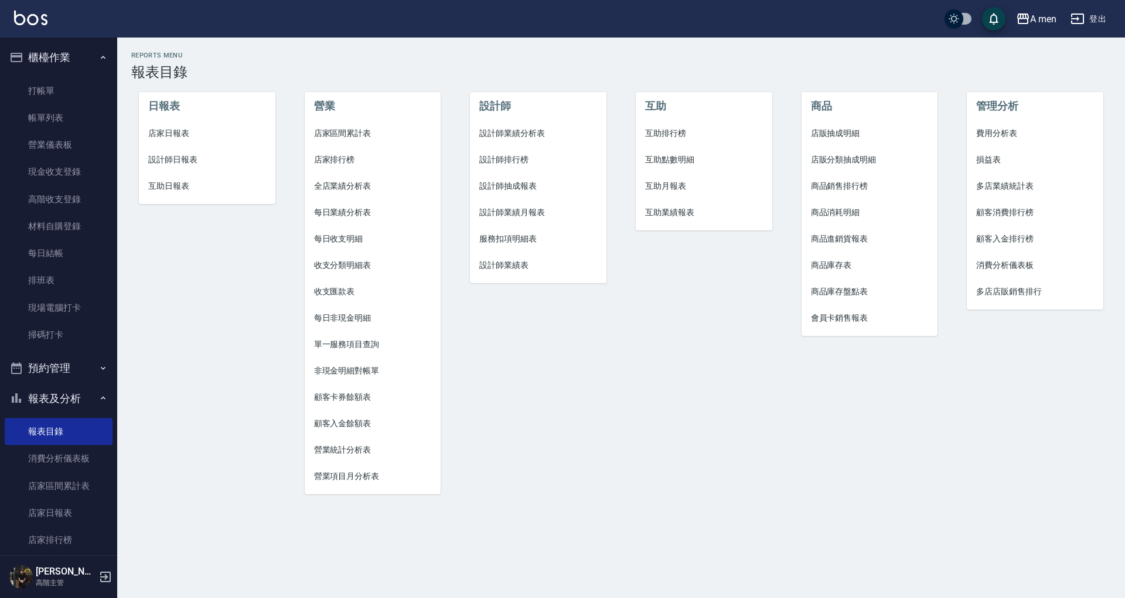
click at [365, 132] on span "店家區間累計表" at bounding box center [373, 133] width 118 height 12
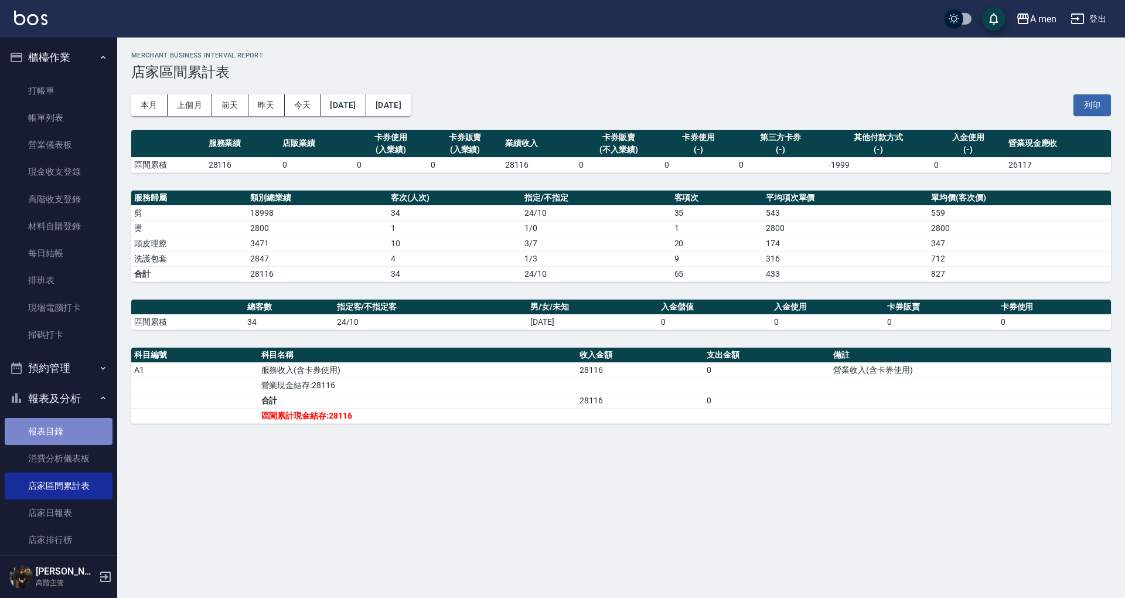
click at [66, 424] on link "報表目錄" at bounding box center [59, 431] width 108 height 27
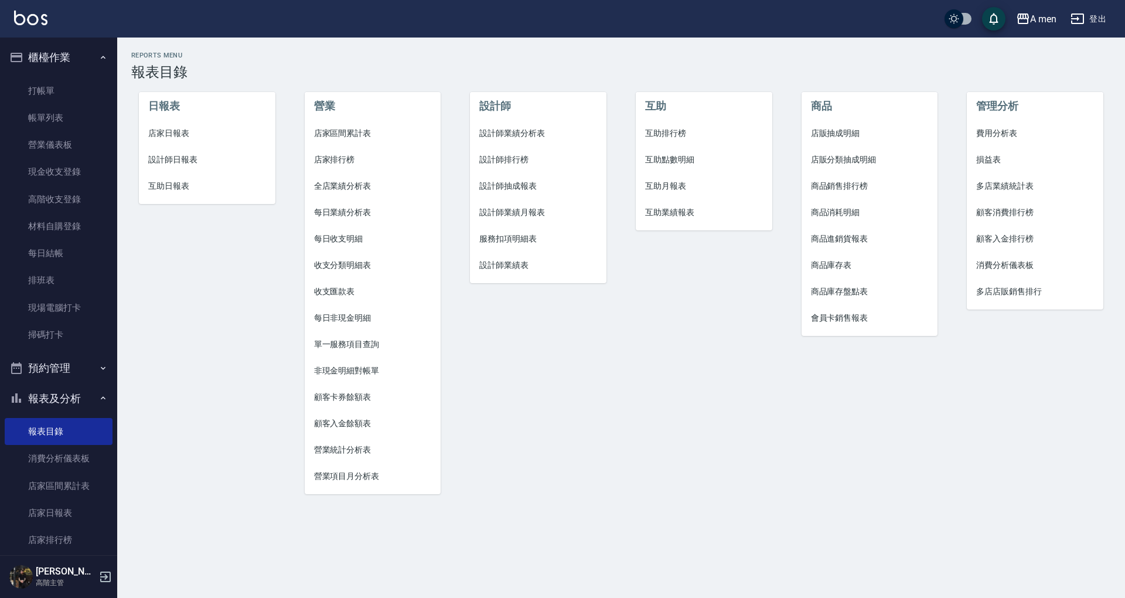
click at [505, 135] on span "設計師業績分析表" at bounding box center [538, 133] width 118 height 12
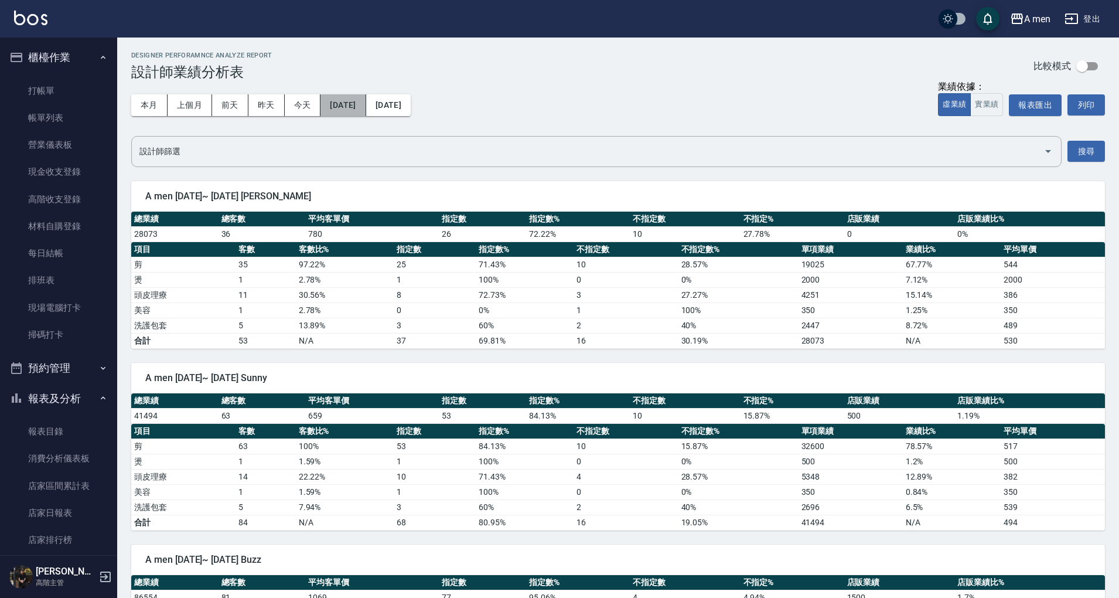
click at [366, 103] on button "2025/09/01" at bounding box center [343, 105] width 45 height 22
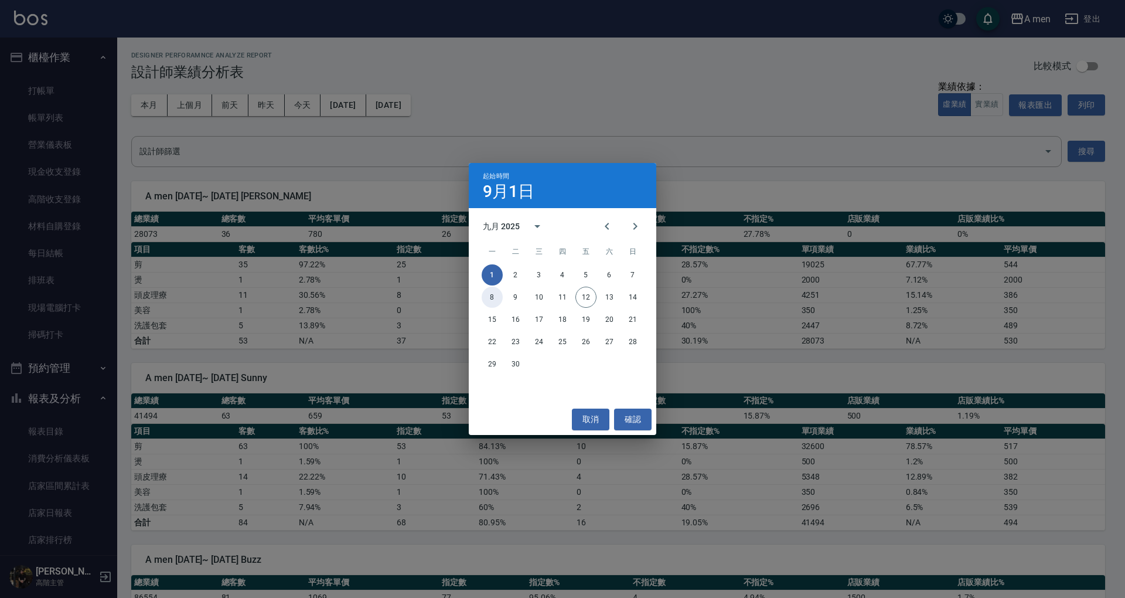
click at [493, 294] on button "8" at bounding box center [492, 297] width 21 height 21
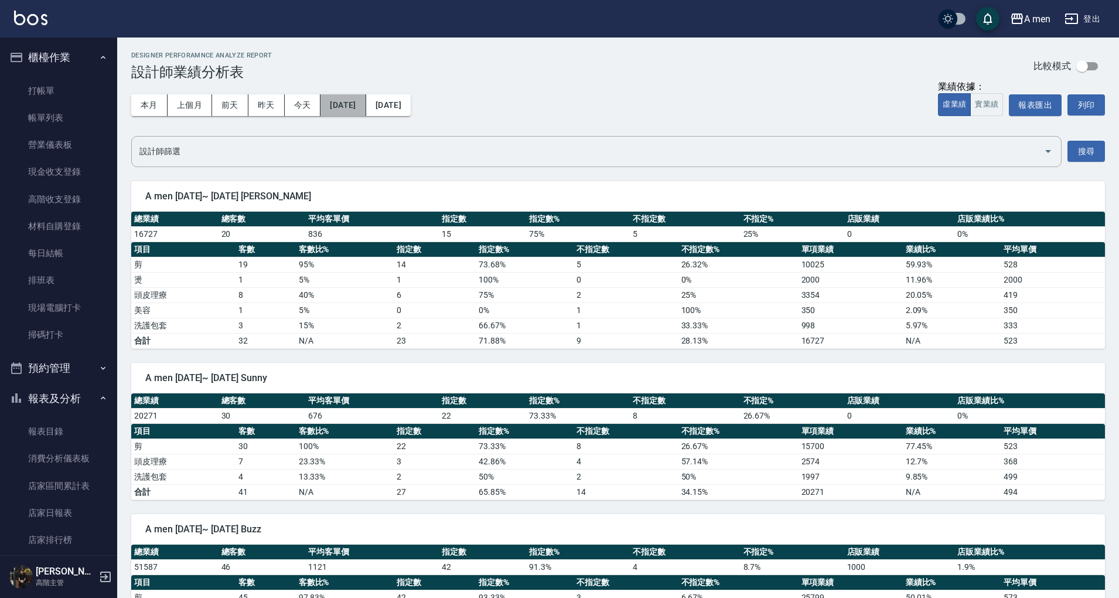
click at [366, 113] on button "2025/09/08" at bounding box center [343, 105] width 45 height 22
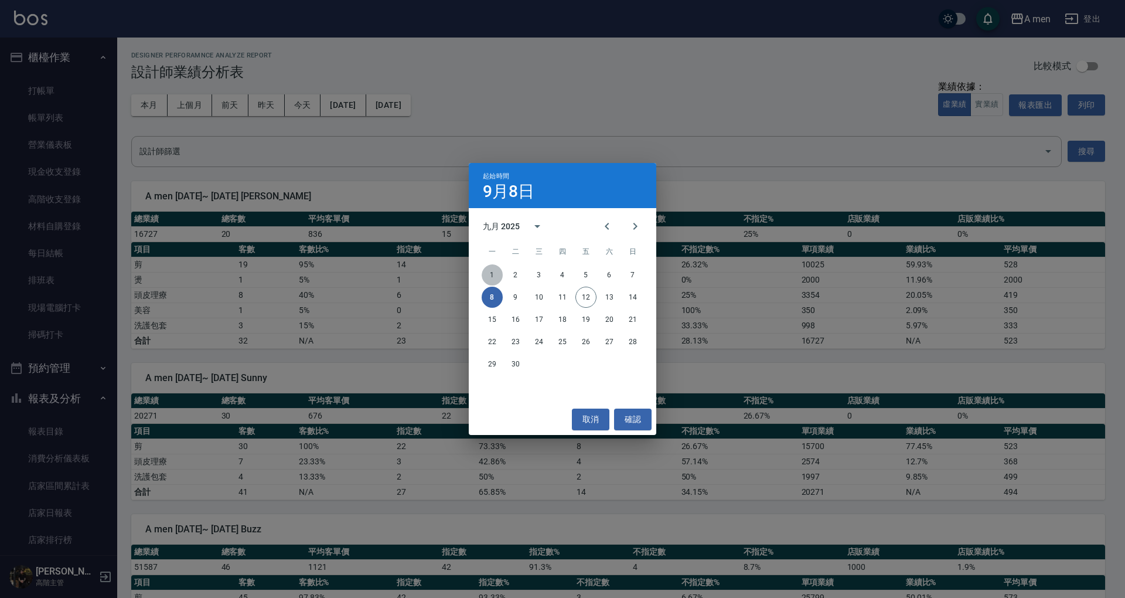
click at [494, 267] on button "1" at bounding box center [492, 274] width 21 height 21
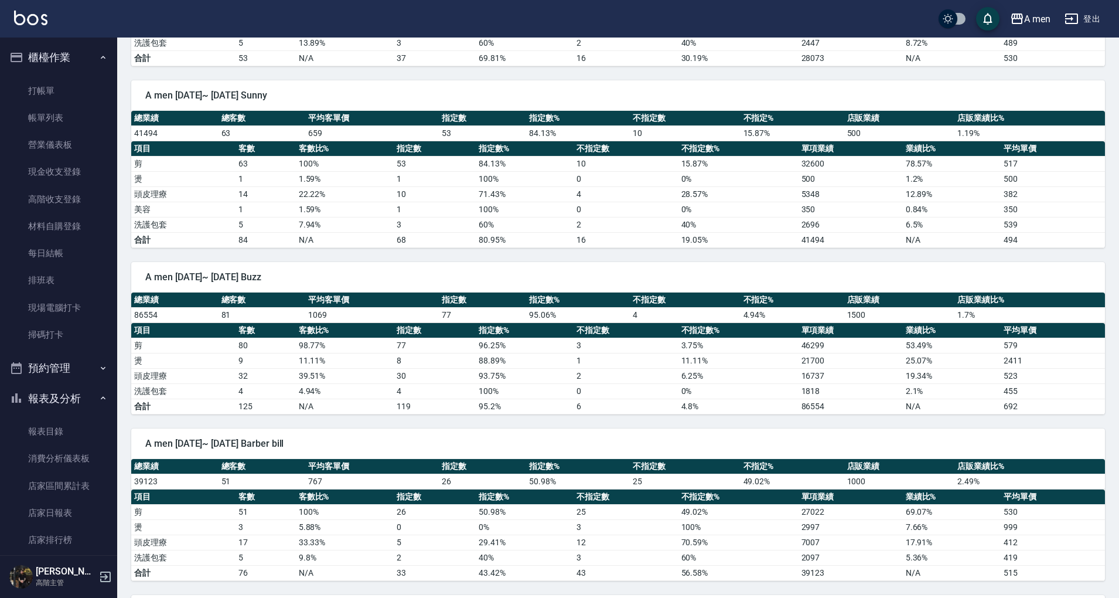
scroll to position [312, 0]
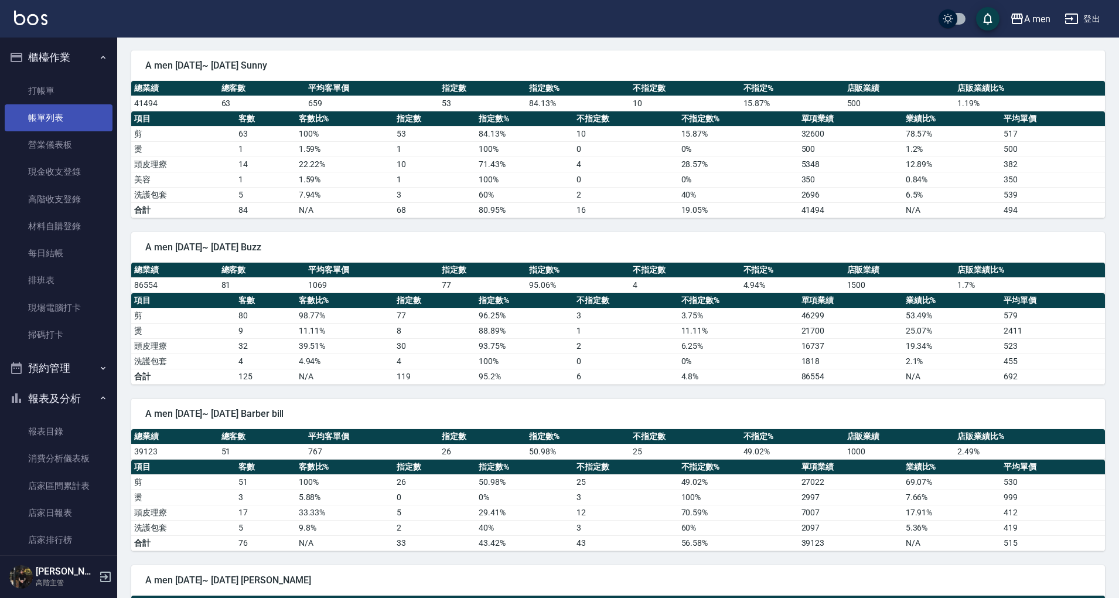
click at [45, 129] on link "帳單列表" at bounding box center [59, 117] width 108 height 27
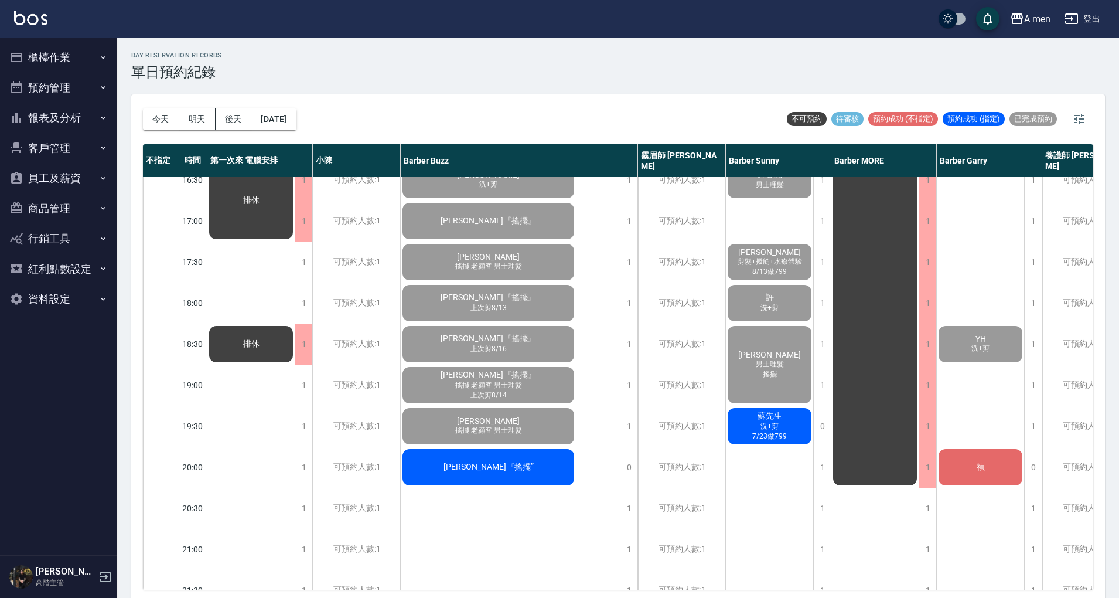
scroll to position [469, 192]
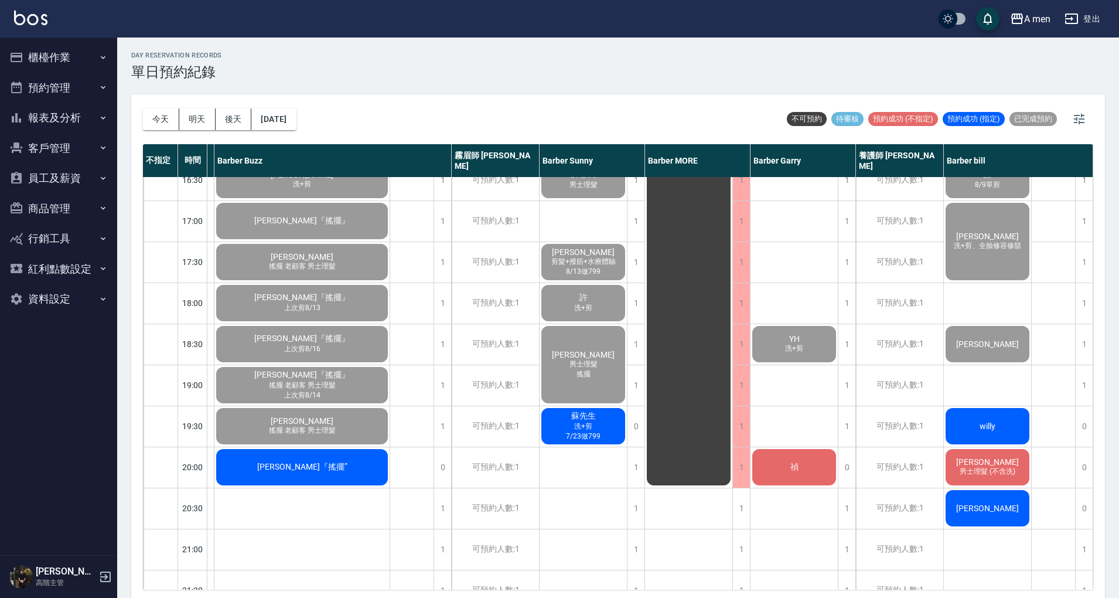
click at [995, 435] on div "willy" at bounding box center [987, 426] width 87 height 40
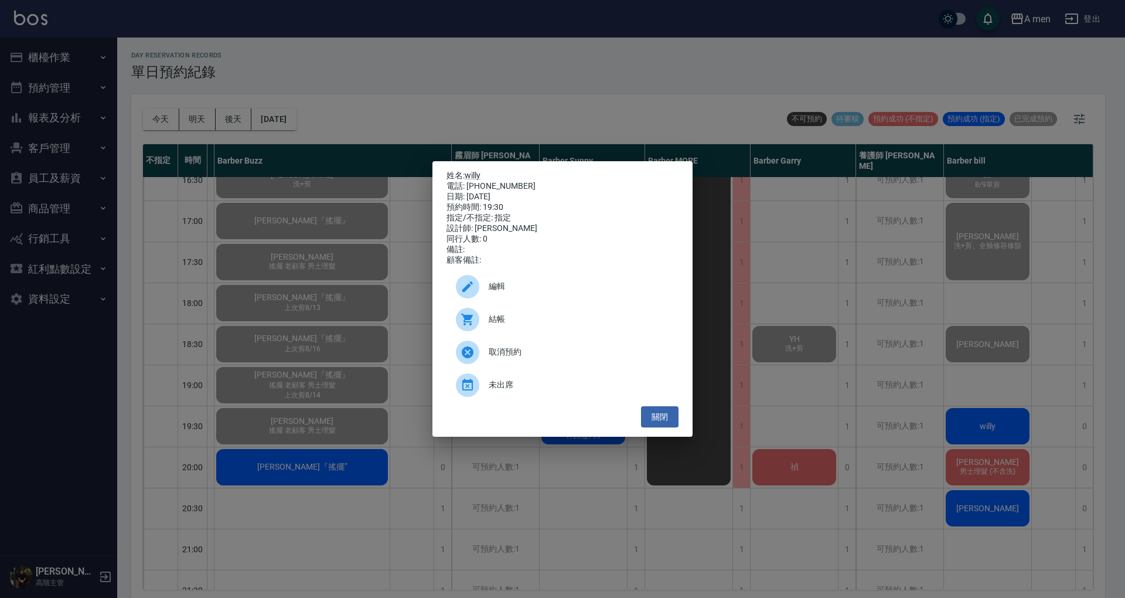
click at [551, 336] on div "結帳" at bounding box center [563, 319] width 232 height 33
click at [660, 425] on button "關閉" at bounding box center [660, 417] width 38 height 22
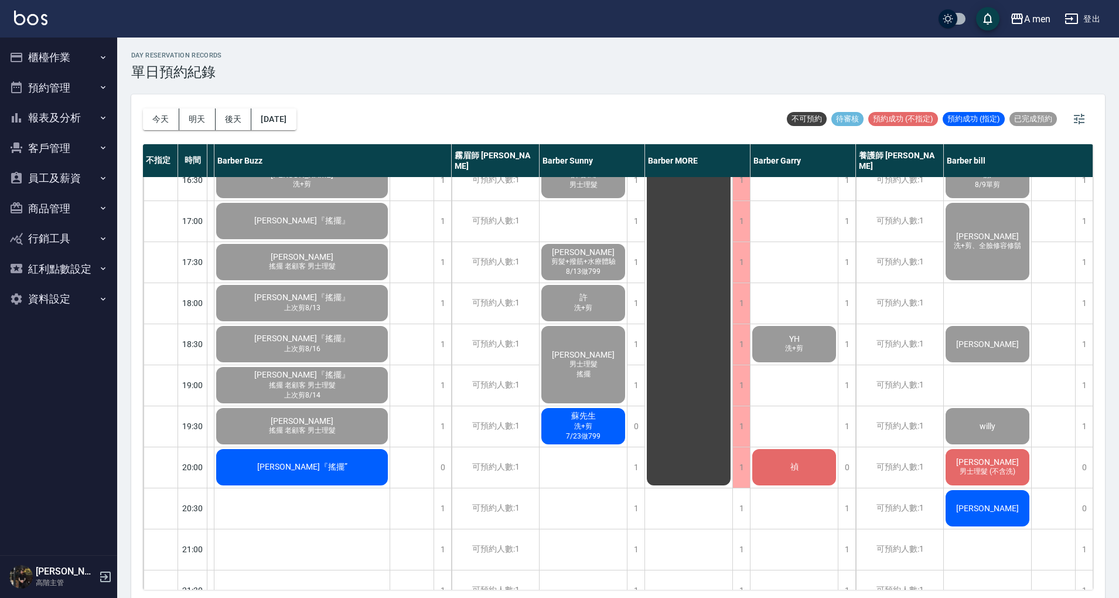
click at [962, 466] on div "梁忕 男士理髮 (不含洗)" at bounding box center [987, 467] width 87 height 40
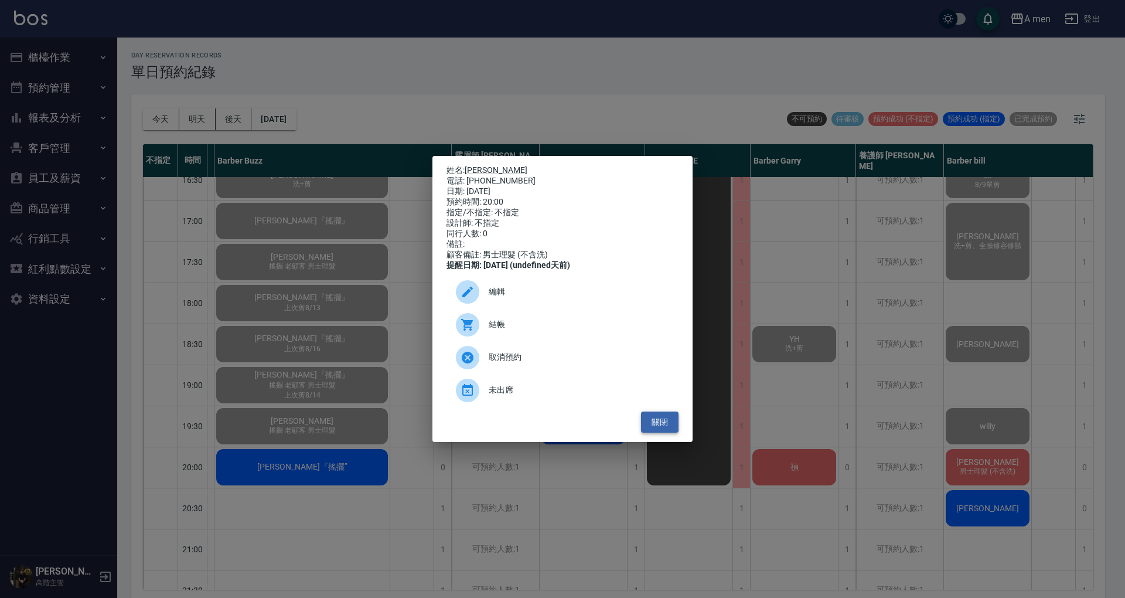
click at [663, 433] on button "關閉" at bounding box center [660, 422] width 38 height 22
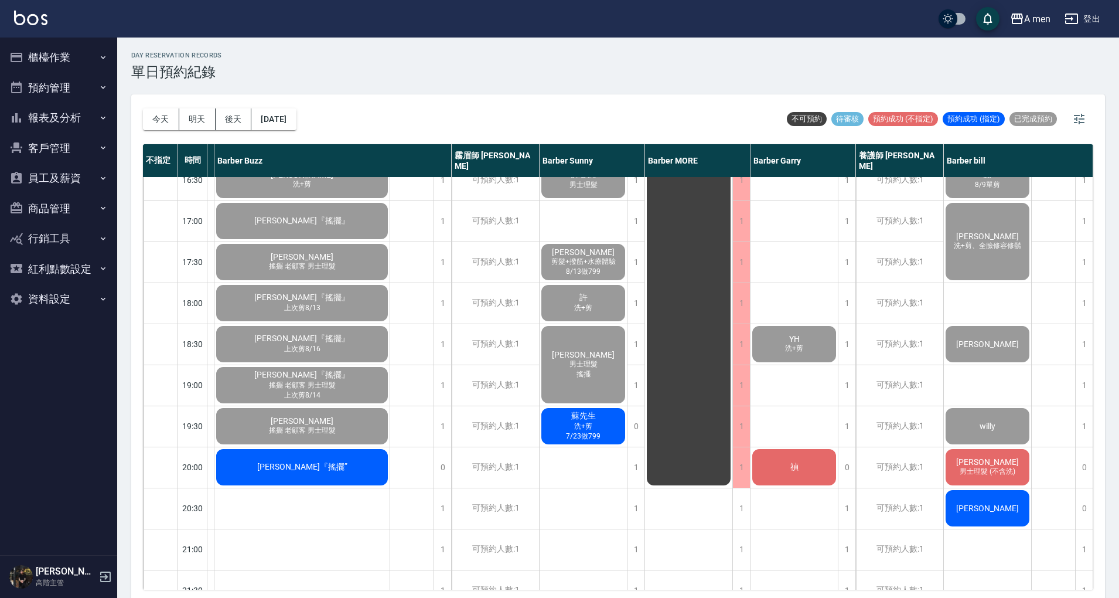
click at [994, 480] on div "梁忕 男士理髮 (不含洗)" at bounding box center [987, 467] width 87 height 40
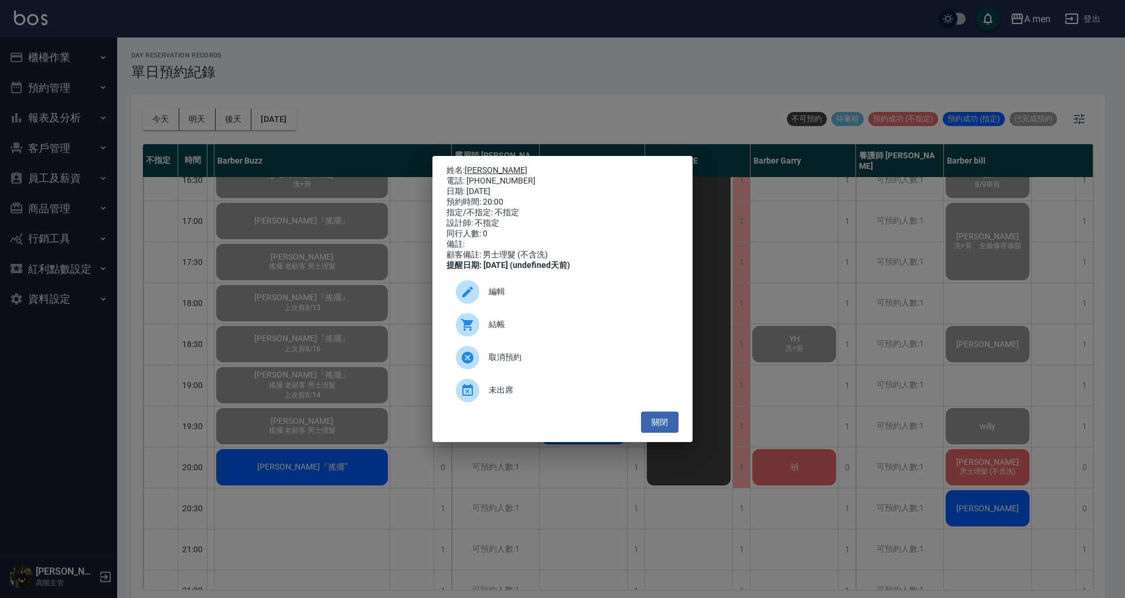
click at [472, 169] on link "梁忕" at bounding box center [496, 169] width 63 height 9
click at [677, 430] on button "關閉" at bounding box center [660, 422] width 38 height 22
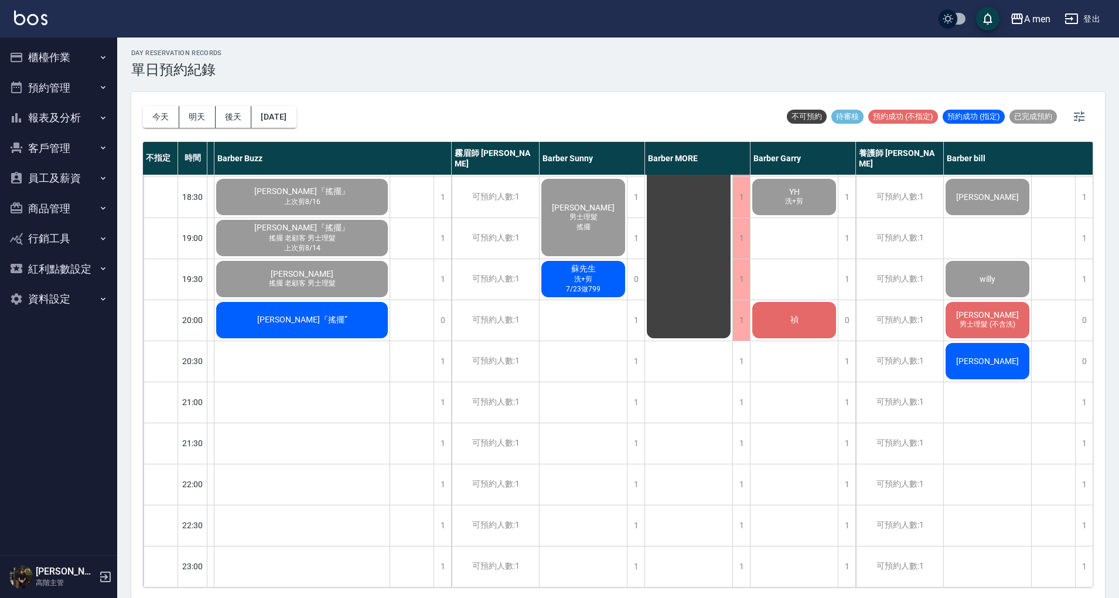
scroll to position [3, 0]
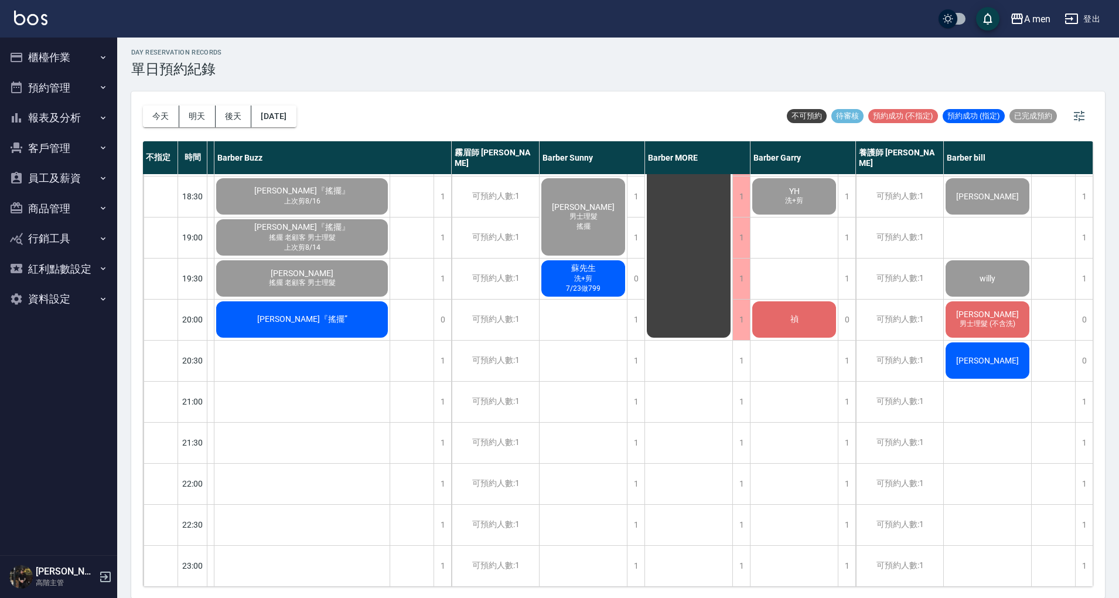
click at [816, 313] on div "禎" at bounding box center [794, 319] width 87 height 40
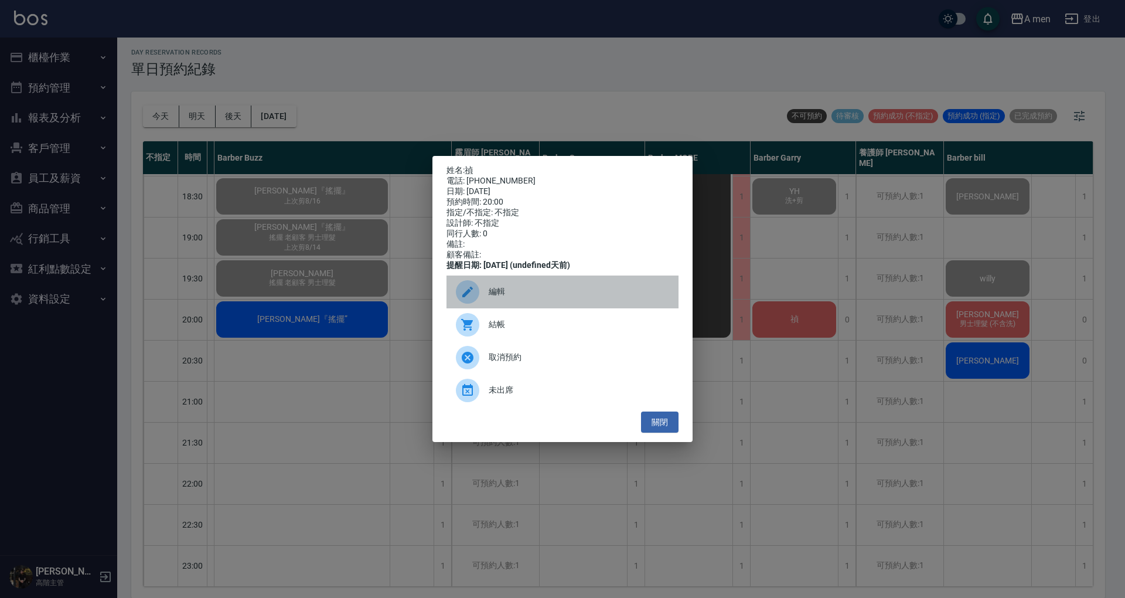
click at [555, 295] on span "編輯" at bounding box center [579, 291] width 180 height 12
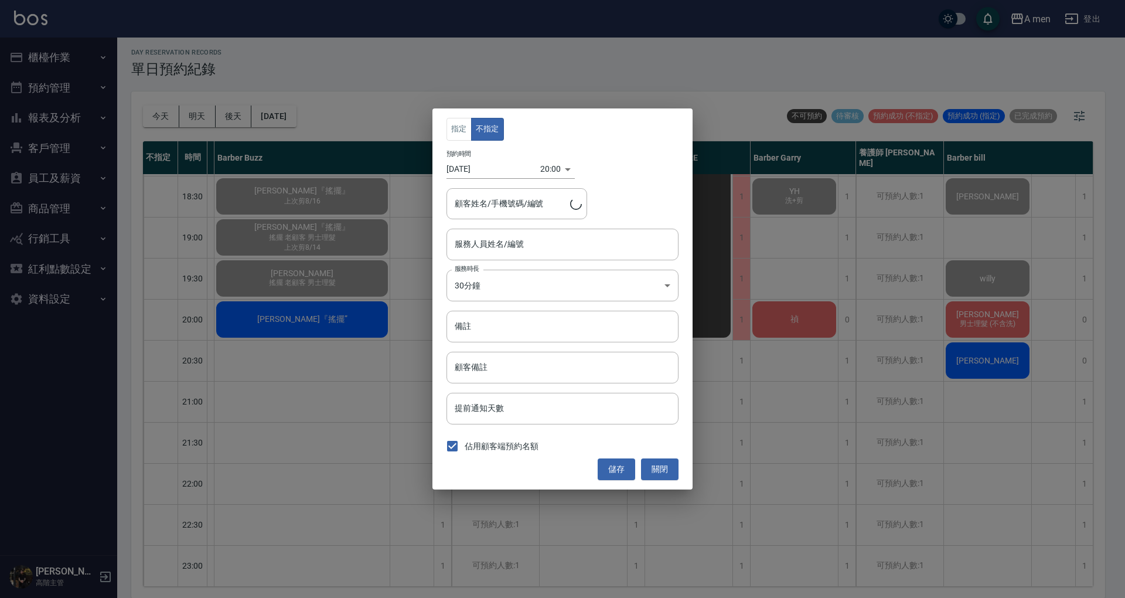
type input "禎/0919337877"
type input "Barber Garry-008"
click at [669, 468] on button "關閉" at bounding box center [660, 469] width 38 height 22
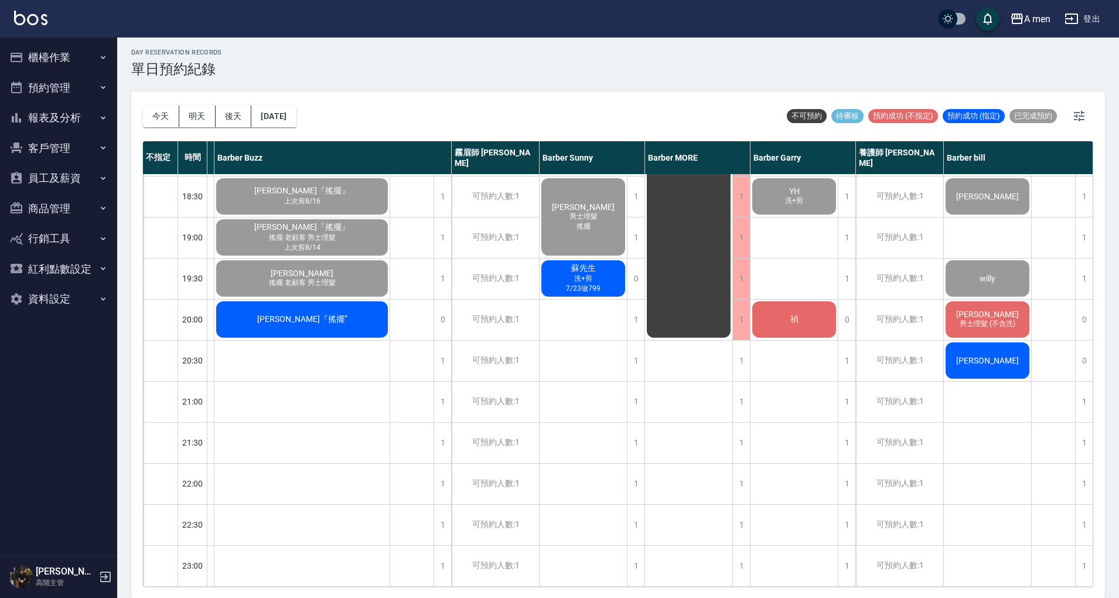
click at [820, 307] on div "禎" at bounding box center [794, 319] width 87 height 40
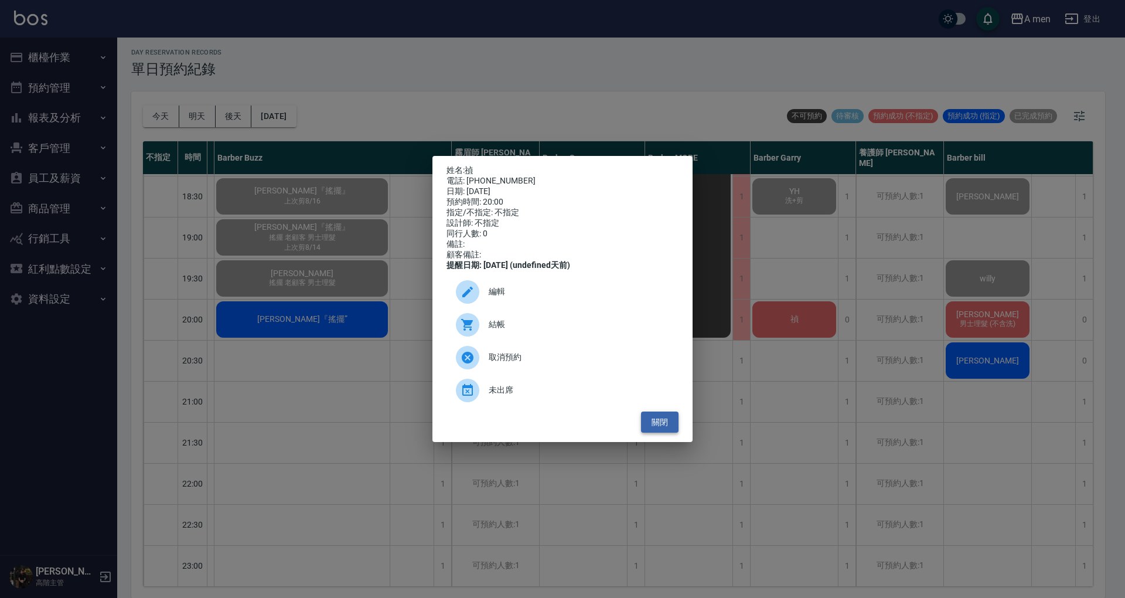
click at [657, 422] on button "關閉" at bounding box center [660, 422] width 38 height 22
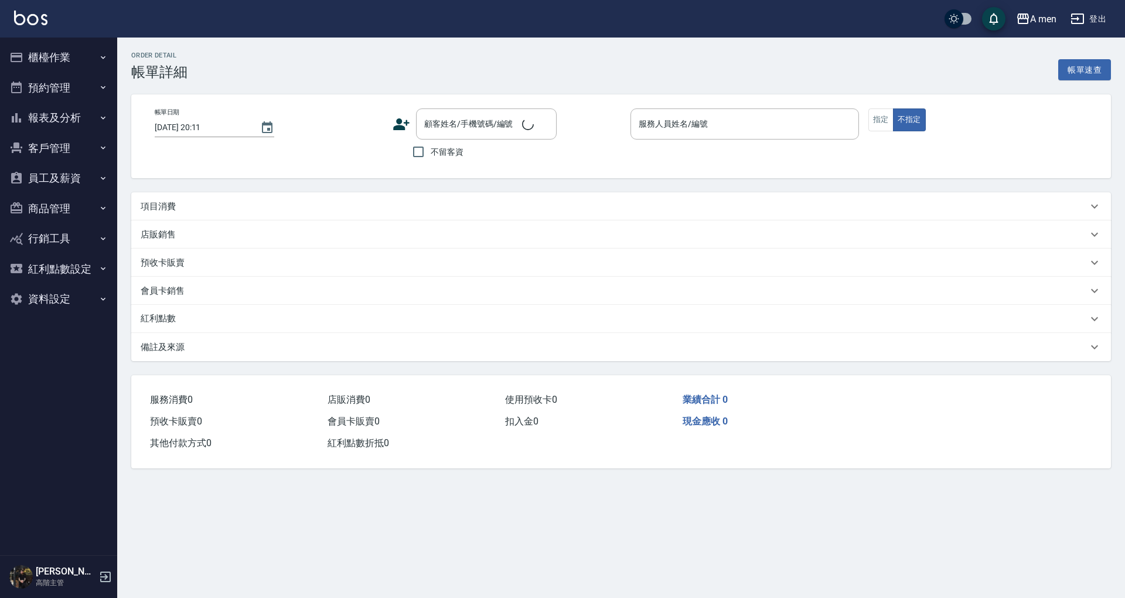
click at [355, 211] on div "項目消費" at bounding box center [614, 206] width 947 height 12
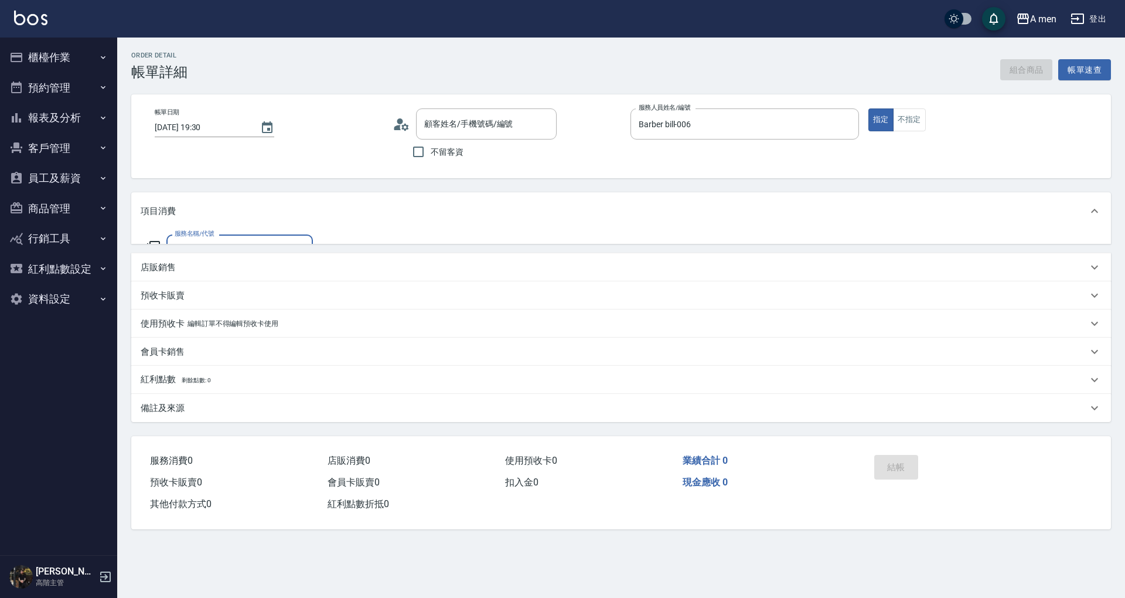
type input "2025/09/12 19:30"
type input "Barber bill-006"
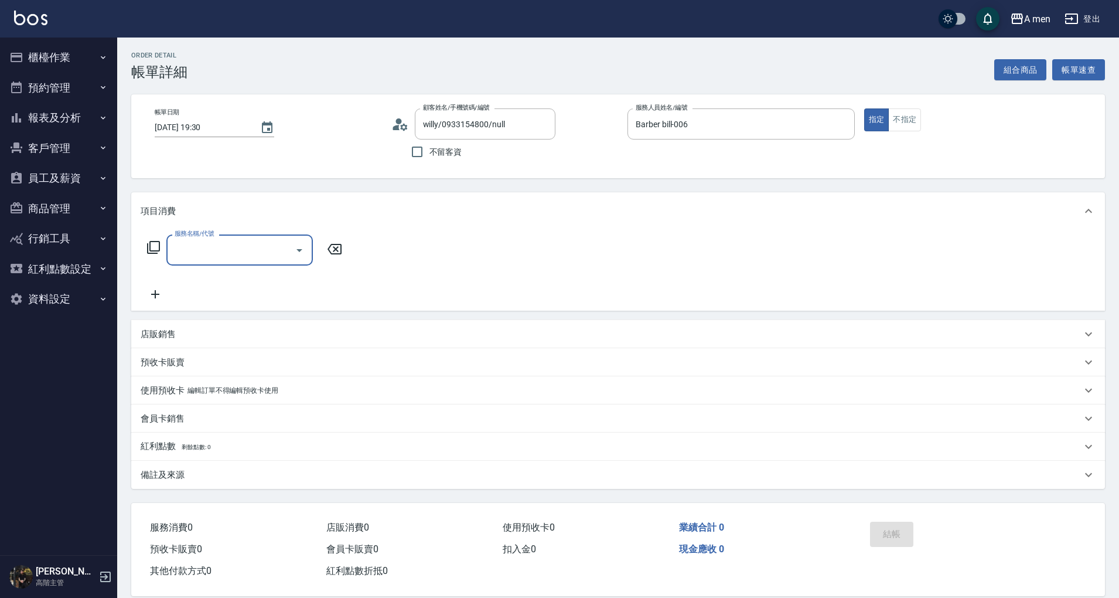
type input "willy/0933154800/null"
click at [258, 261] on div "服務名稱/代號" at bounding box center [239, 249] width 146 height 31
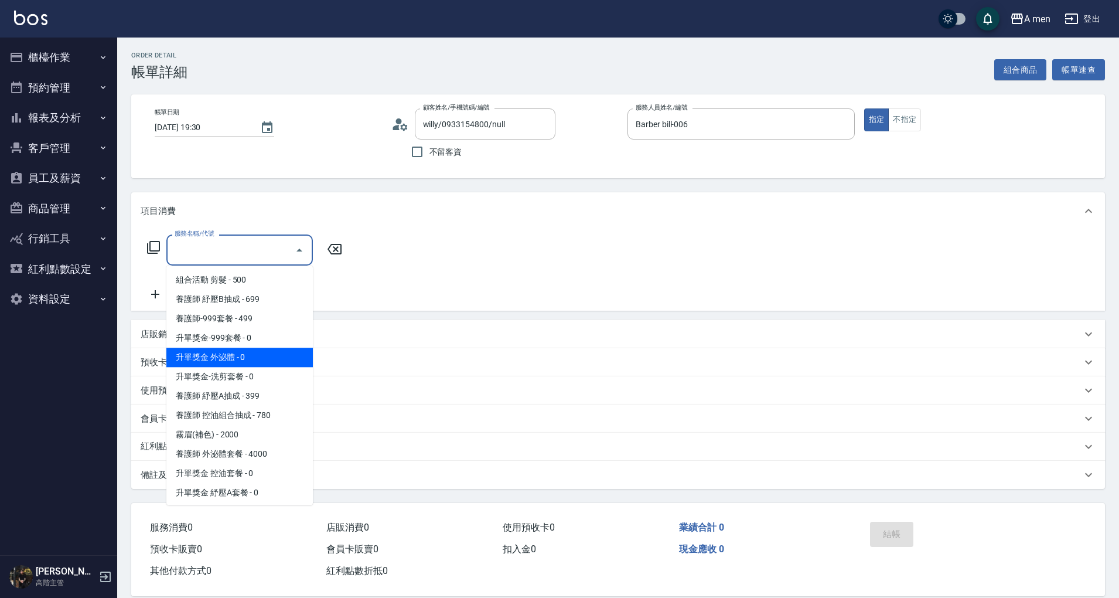
scroll to position [234, 0]
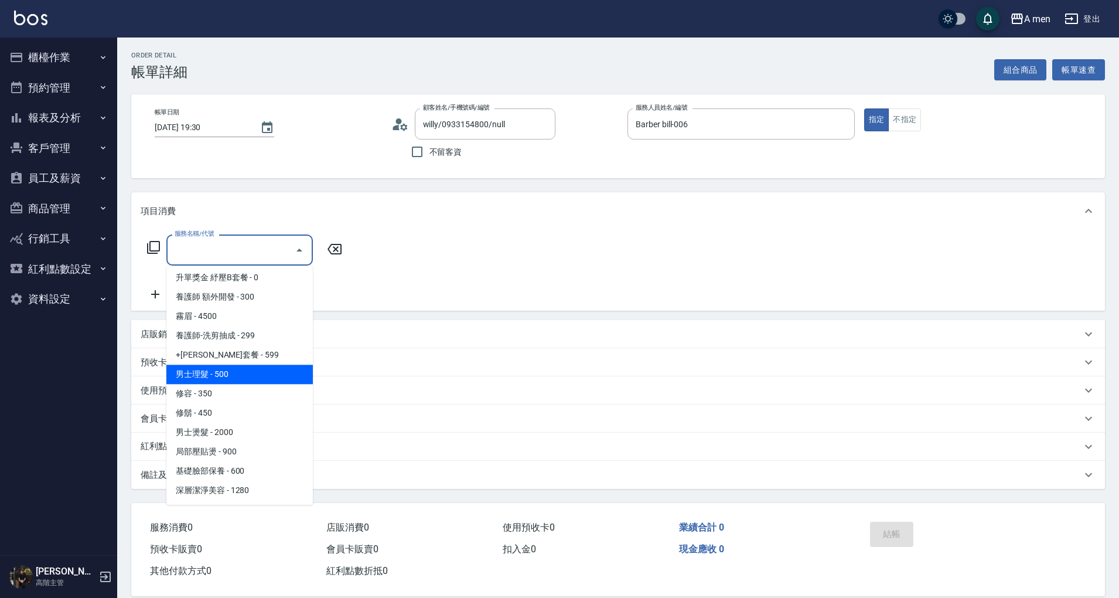
click at [262, 373] on span "男士理髮 - 500" at bounding box center [239, 373] width 146 height 19
type input "男士理髮(A01)"
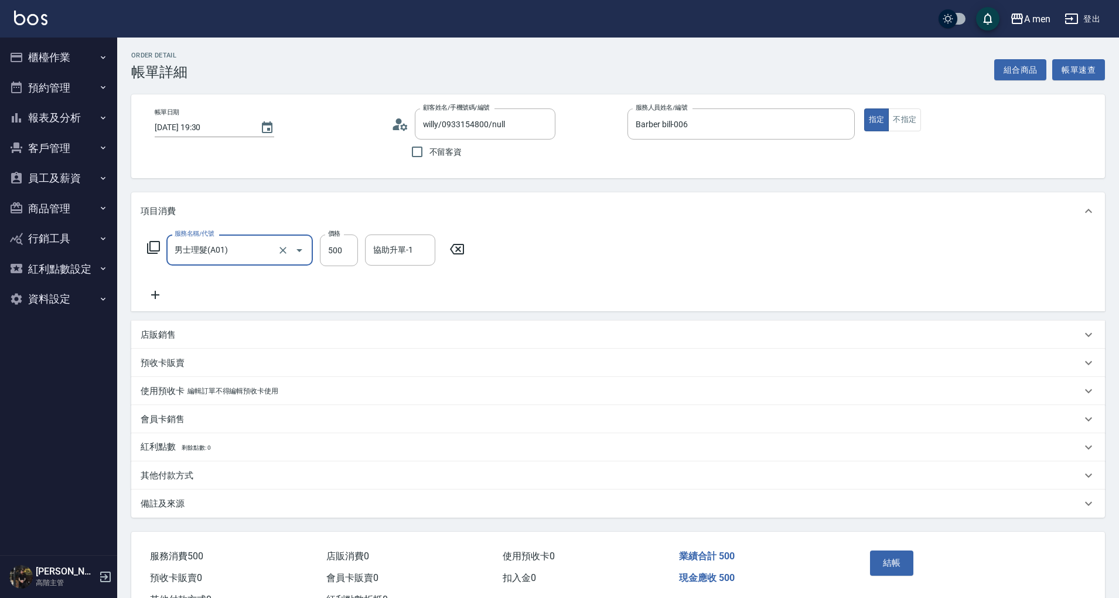
click at [603, 254] on div "服務名稱/代號 男士理髮(A01) 服務名稱/代號 價格 500 價格 協助升單-1 協助升單-1" at bounding box center [618, 270] width 974 height 81
click at [894, 568] on button "結帳" at bounding box center [892, 562] width 44 height 25
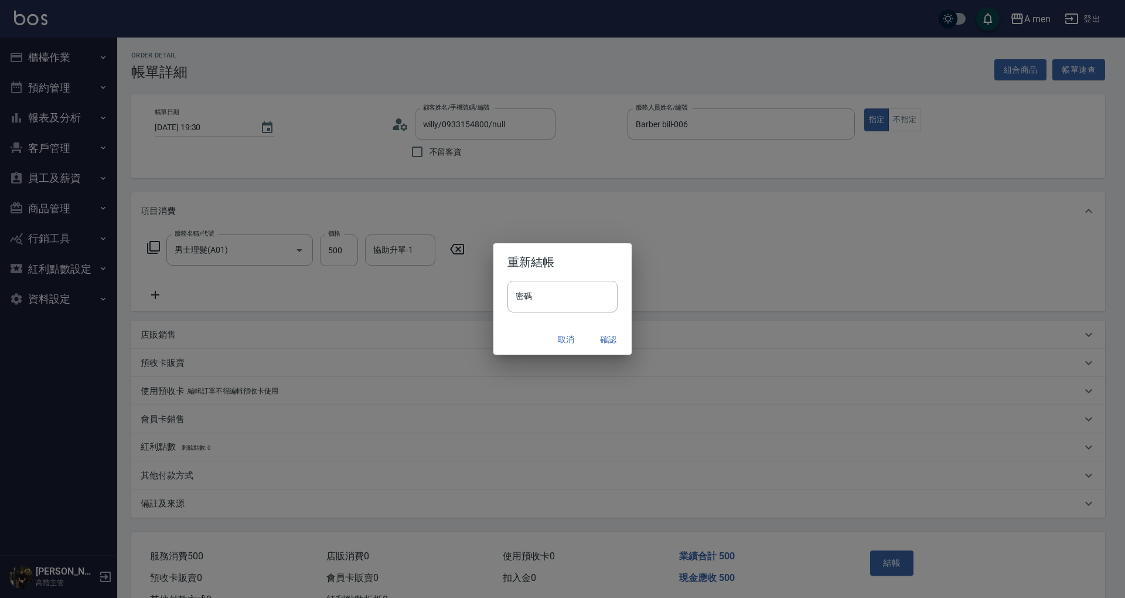
click at [604, 345] on button "確認" at bounding box center [608, 340] width 38 height 22
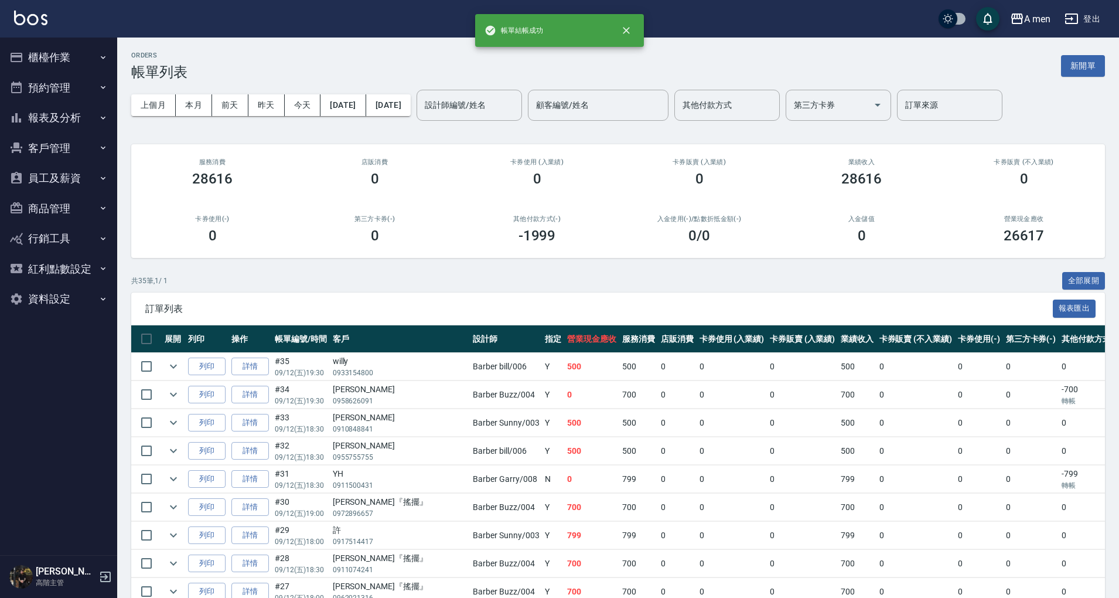
scroll to position [312, 0]
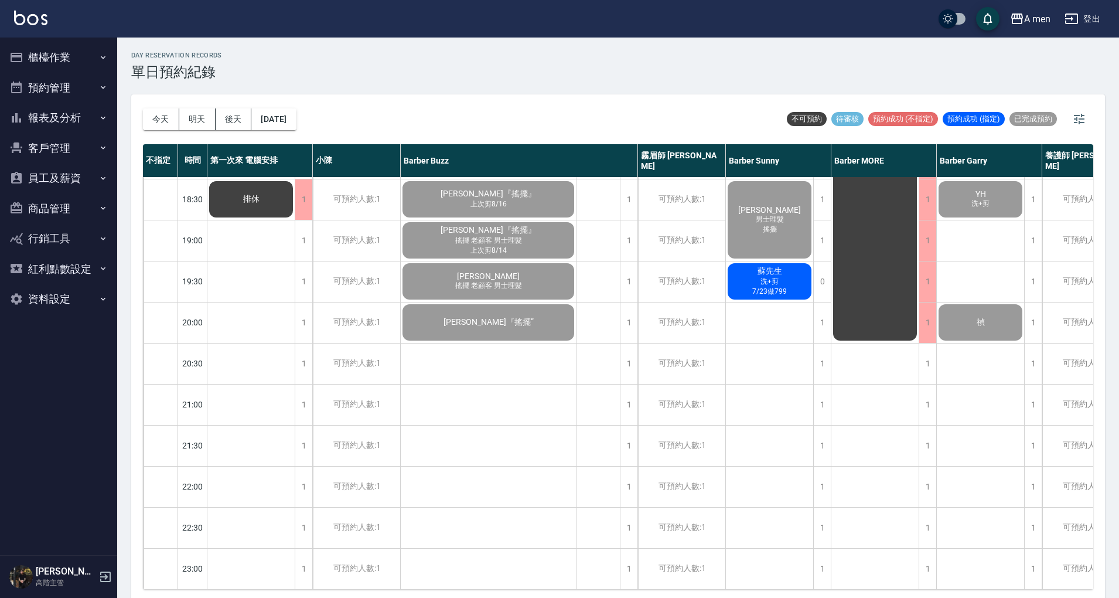
scroll to position [625, 192]
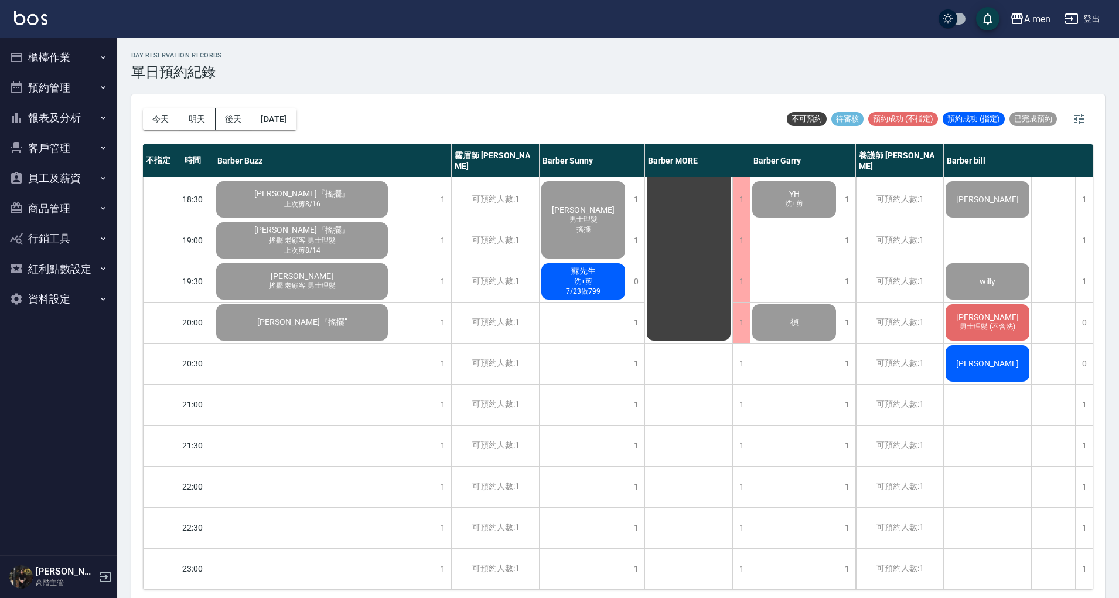
click at [994, 401] on div "[PERSON_NAME]慈 男士理髮 8/22燙髮+買一罐髮油 蘇 男士理髮 9/1單剪 簡先生 謝 8/9單剪 [PERSON_NAME] 洗+剪、全臉修…" at bounding box center [988, 75] width 88 height 1025
click at [457, 46] on div "day Reservation records 單日預約紀錄 [DATE] [DATE] [DATE] [DATE] 不可預約 待審核 預約成功 (不指定) …" at bounding box center [618, 320] width 1002 height 564
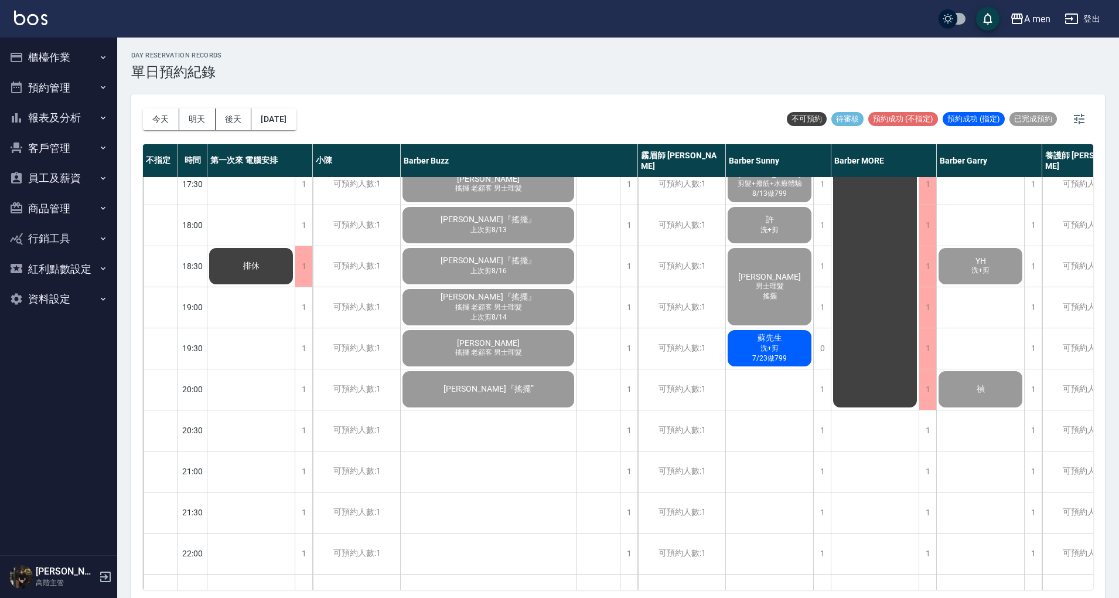
scroll to position [547, 192]
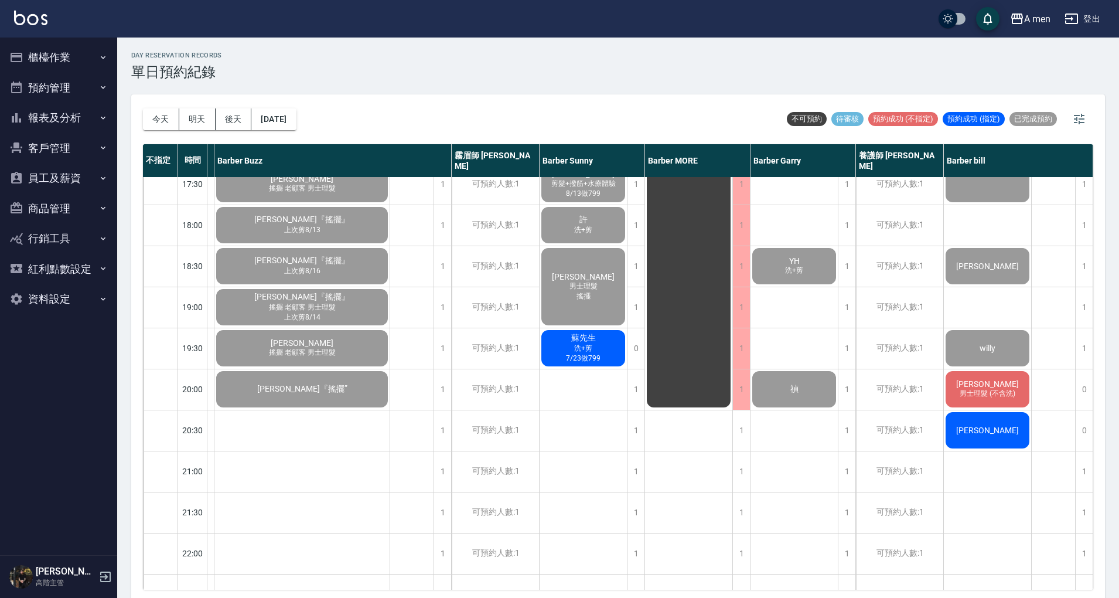
click at [781, 485] on div "曲江山 洗+剪 7/17做799 建億 剪髮+臉部撥筋體驗 [PERSON_NAME] [PERSON_NAME] [PERSON_NAME]之 [PERSO…" at bounding box center [795, 142] width 88 height 1025
click at [80, 68] on button "櫃檯作業" at bounding box center [59, 57] width 108 height 30
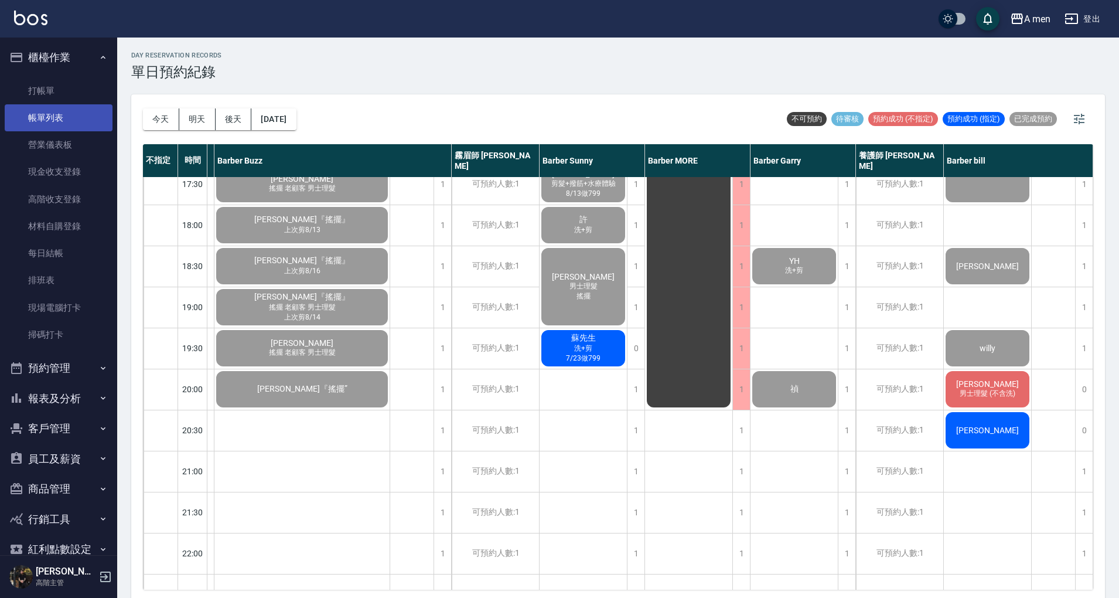
click at [77, 117] on link "帳單列表" at bounding box center [59, 117] width 108 height 27
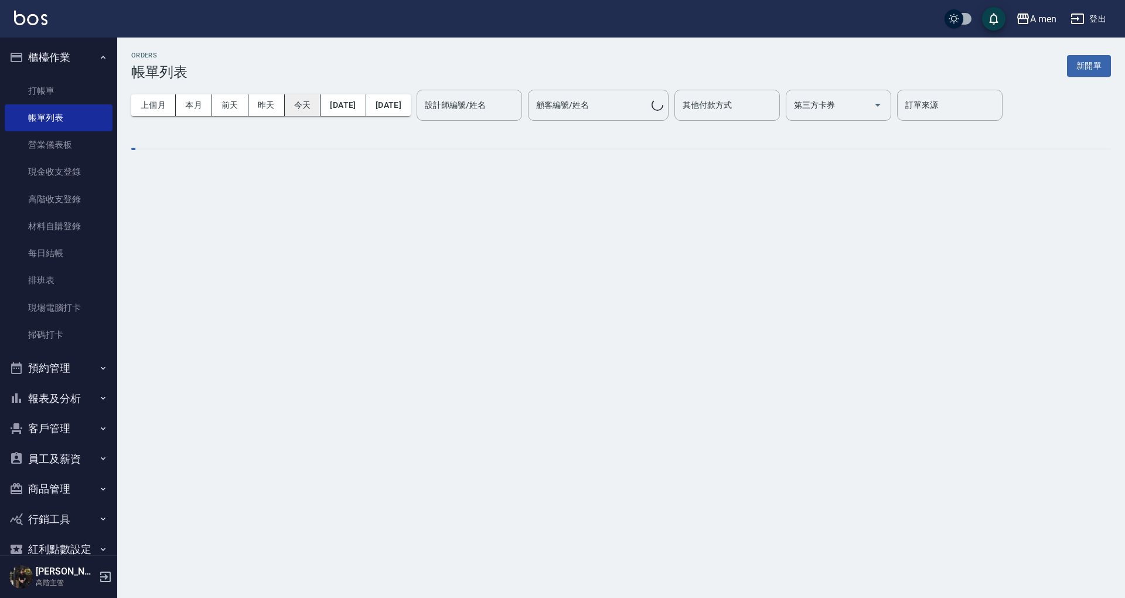
click at [308, 104] on button "今天" at bounding box center [303, 105] width 36 height 22
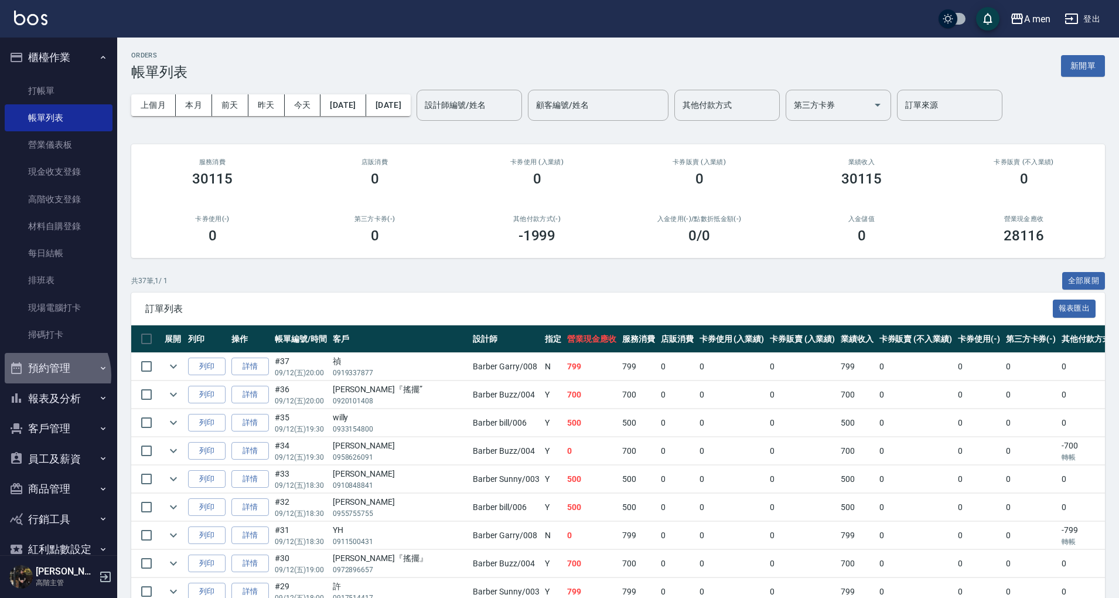
click at [43, 375] on button "預約管理" at bounding box center [59, 368] width 108 height 30
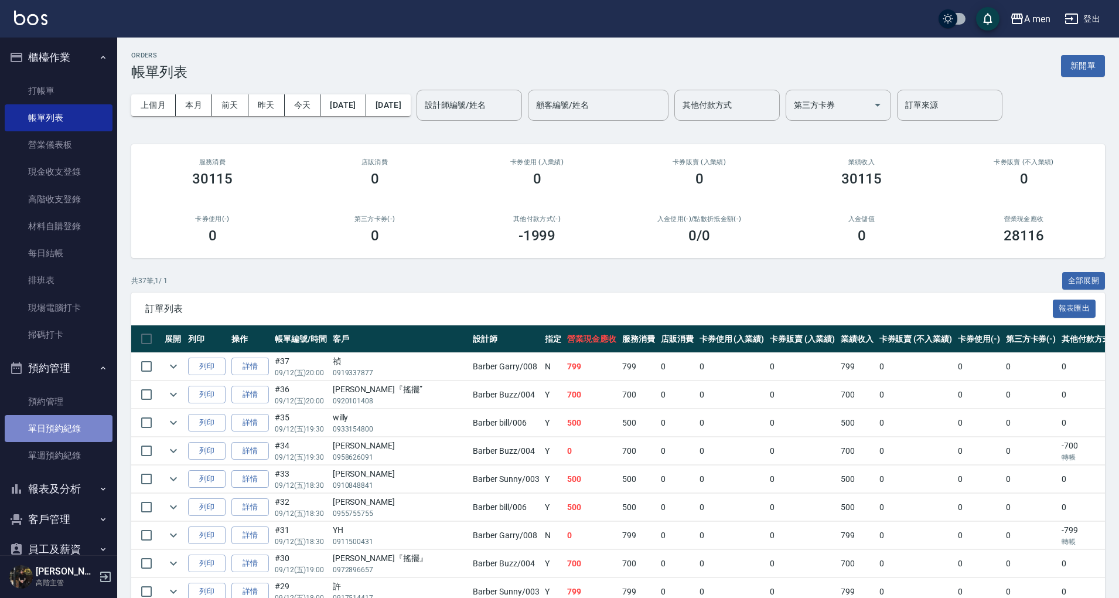
click at [64, 424] on link "單日預約紀錄" at bounding box center [59, 428] width 108 height 27
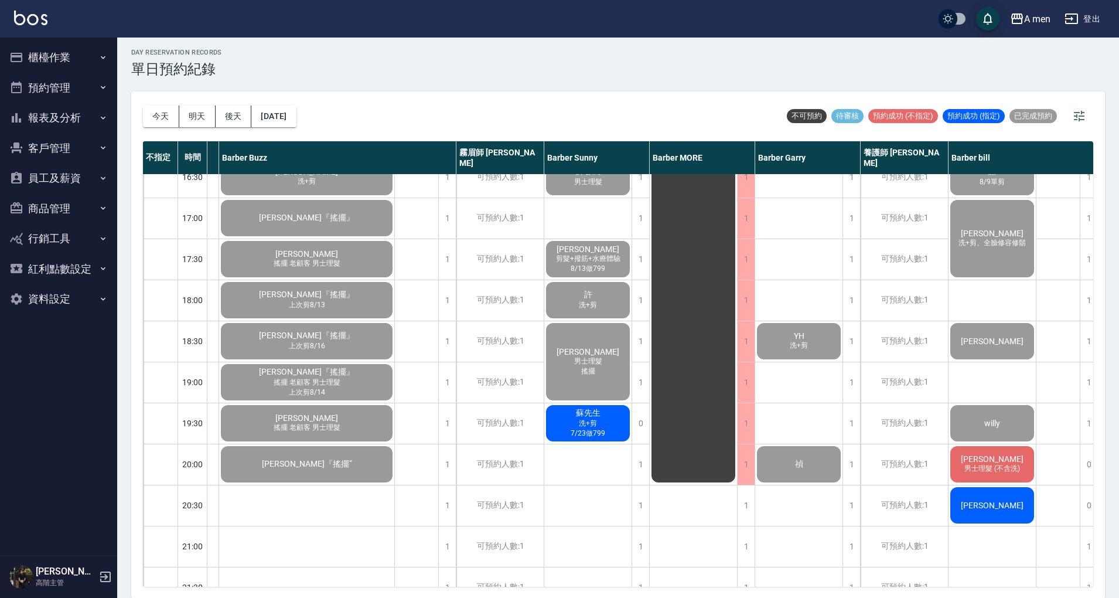
scroll to position [469, 192]
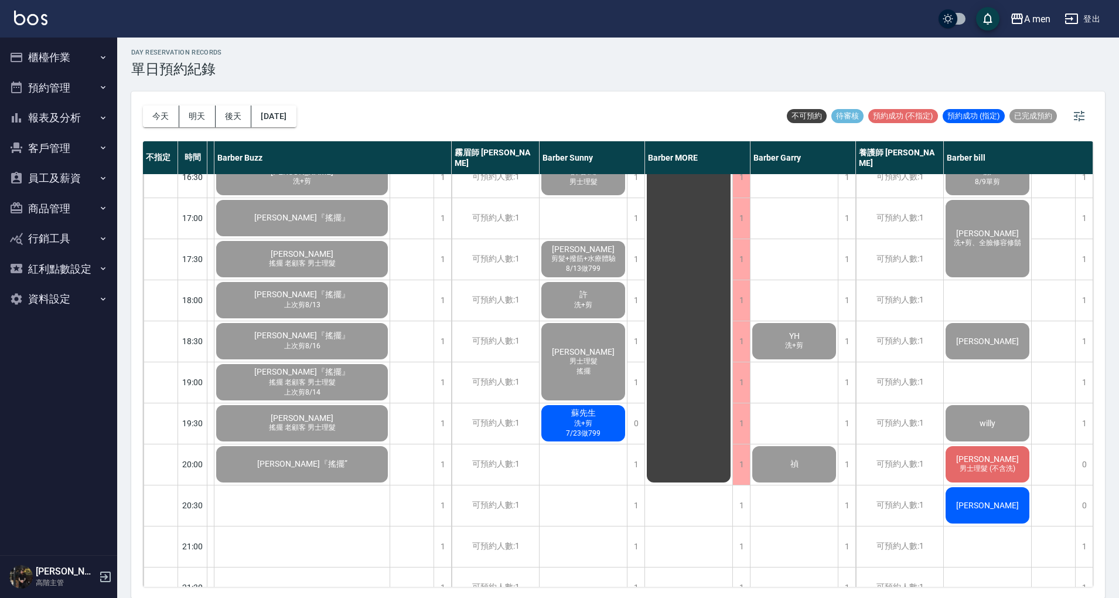
click at [796, 520] on div "曲江山 洗+剪 7/17做799 建億 剪髮+臉部撥筋體驗 [PERSON_NAME] [PERSON_NAME] [PERSON_NAME]之 [PERSO…" at bounding box center [795, 217] width 88 height 1025
